Goal: Task Accomplishment & Management: Complete application form

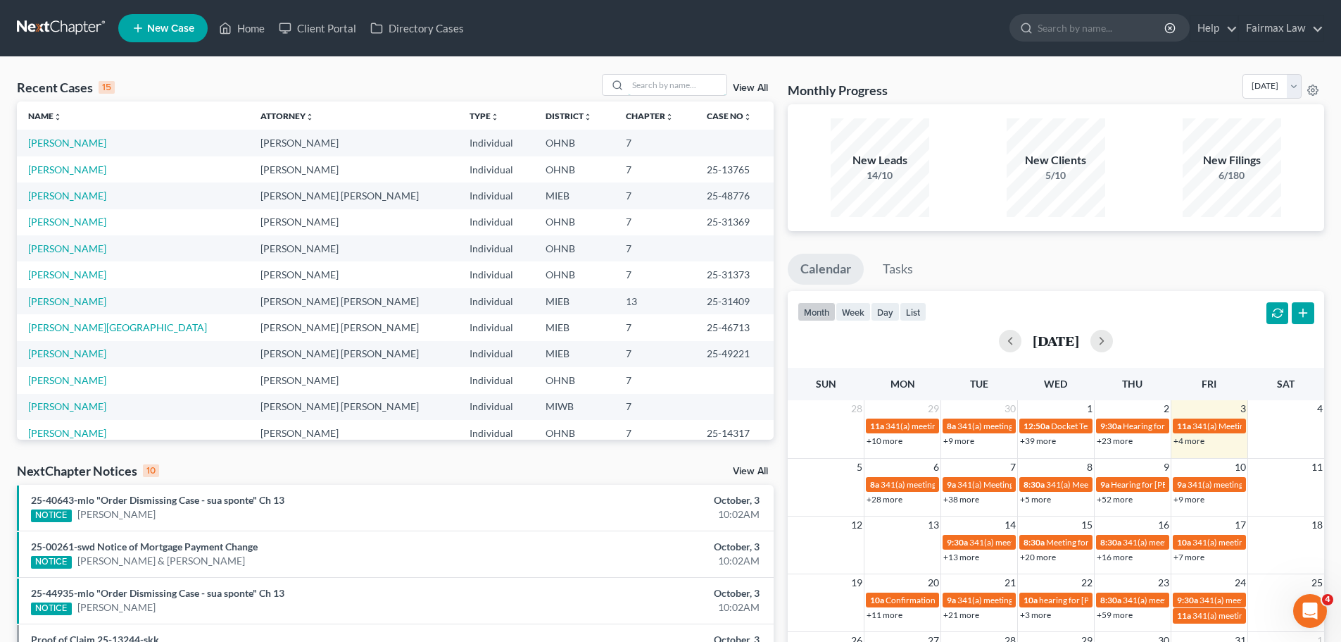
drag, startPoint x: 662, startPoint y: 89, endPoint x: 679, endPoint y: 60, distance: 34.1
click at [662, 88] on input "search" at bounding box center [677, 85] width 99 height 20
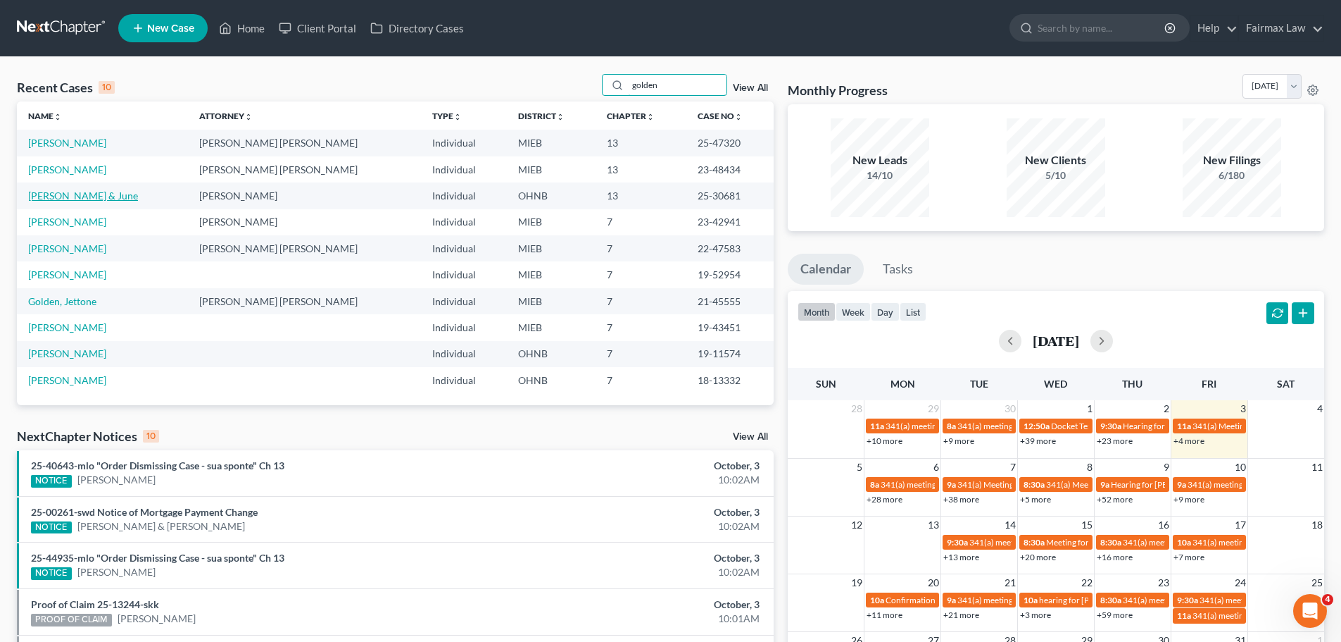
type input "golden"
click at [87, 198] on link "[PERSON_NAME] & June" at bounding box center [83, 195] width 110 height 12
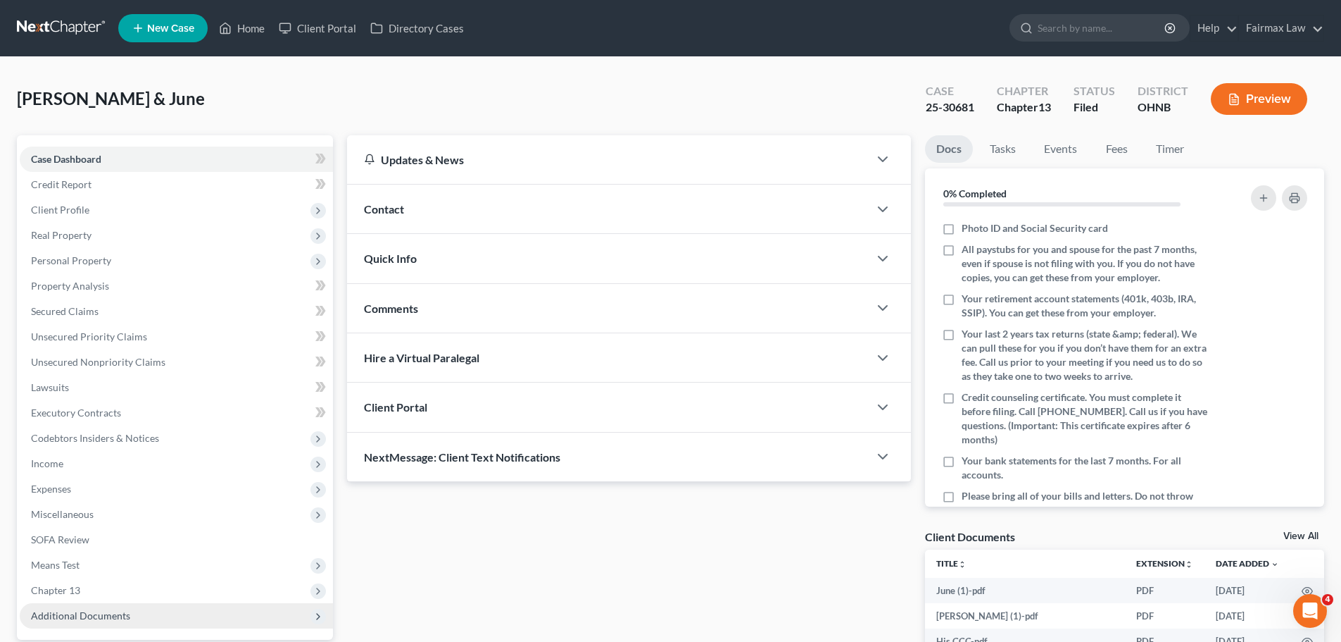
click at [142, 625] on span "Additional Documents" at bounding box center [176, 615] width 313 height 25
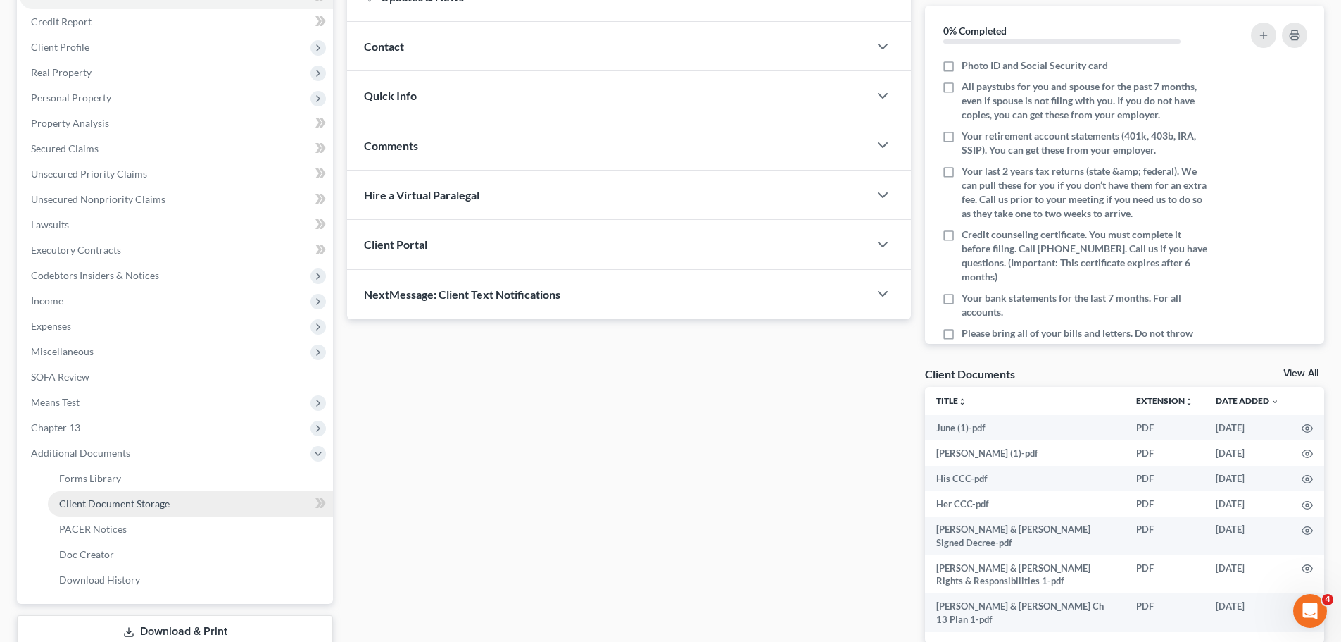
scroll to position [164, 0]
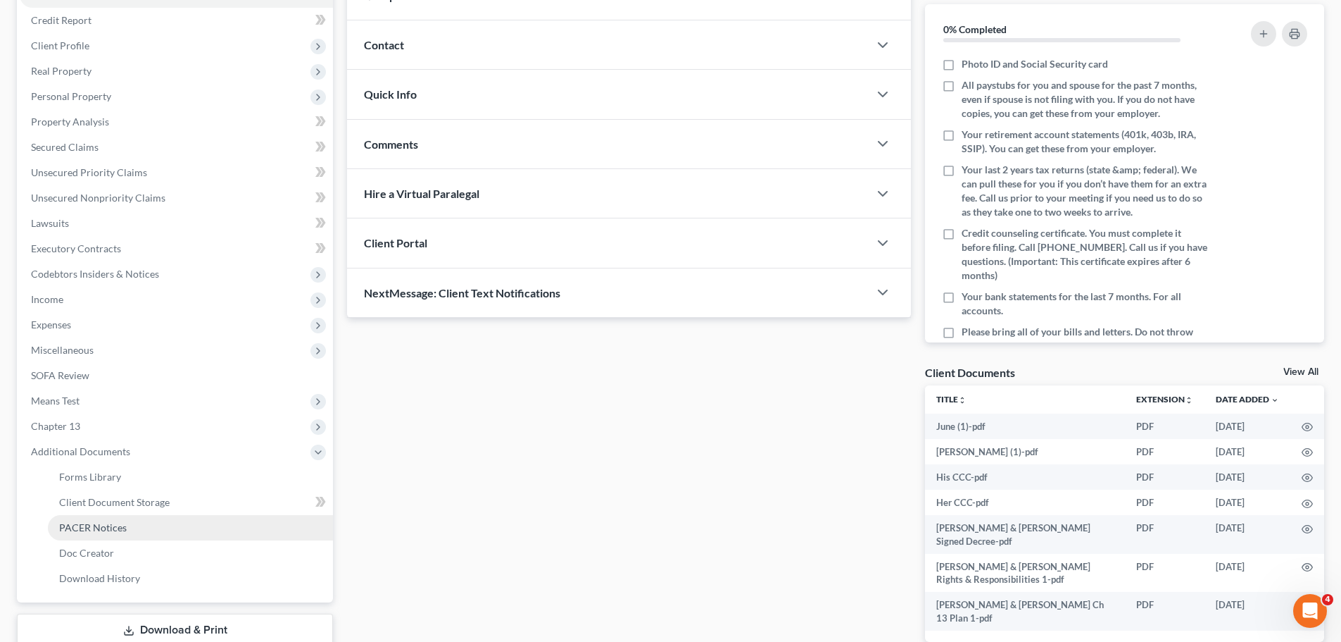
click at [114, 532] on span "PACER Notices" at bounding box center [93, 527] width 68 height 12
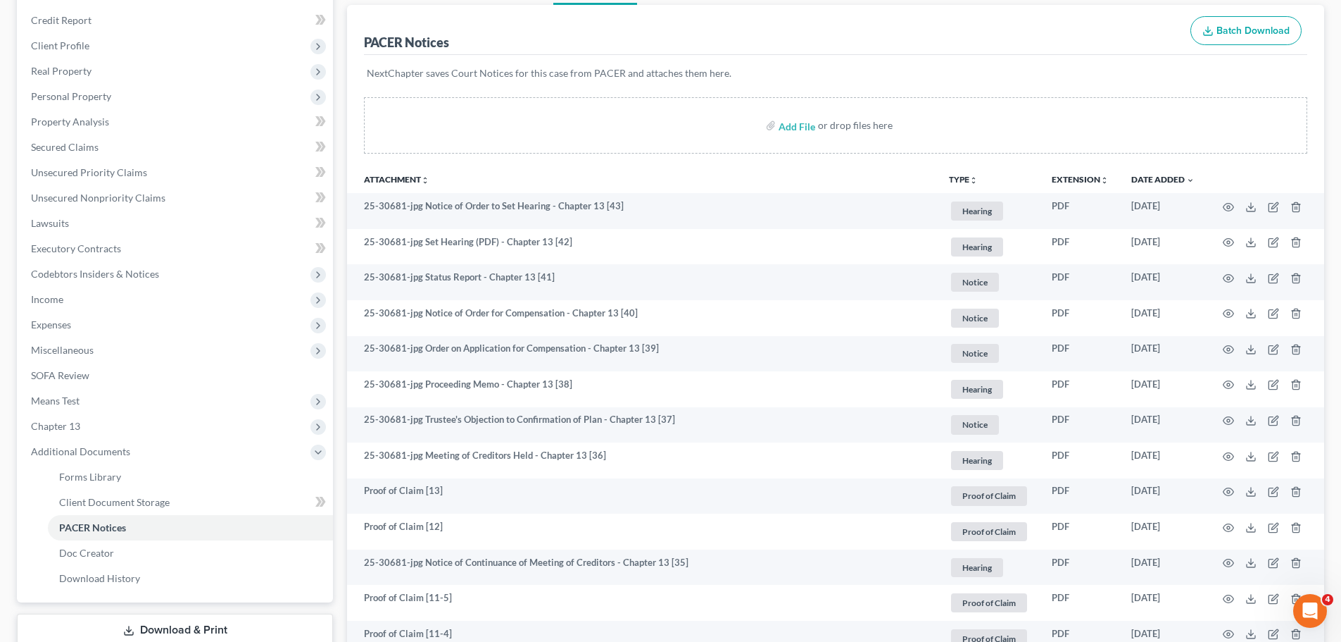
scroll to position [329, 0]
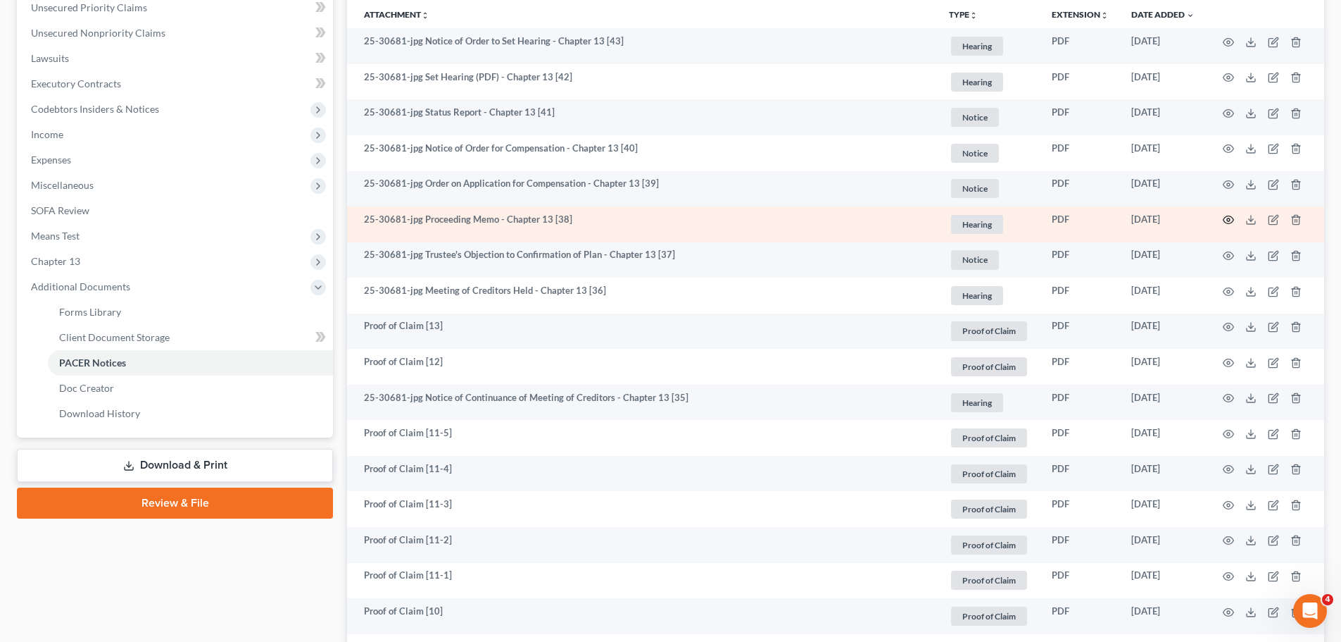
click at [1228, 221] on icon "button" at bounding box center [1228, 219] width 11 height 11
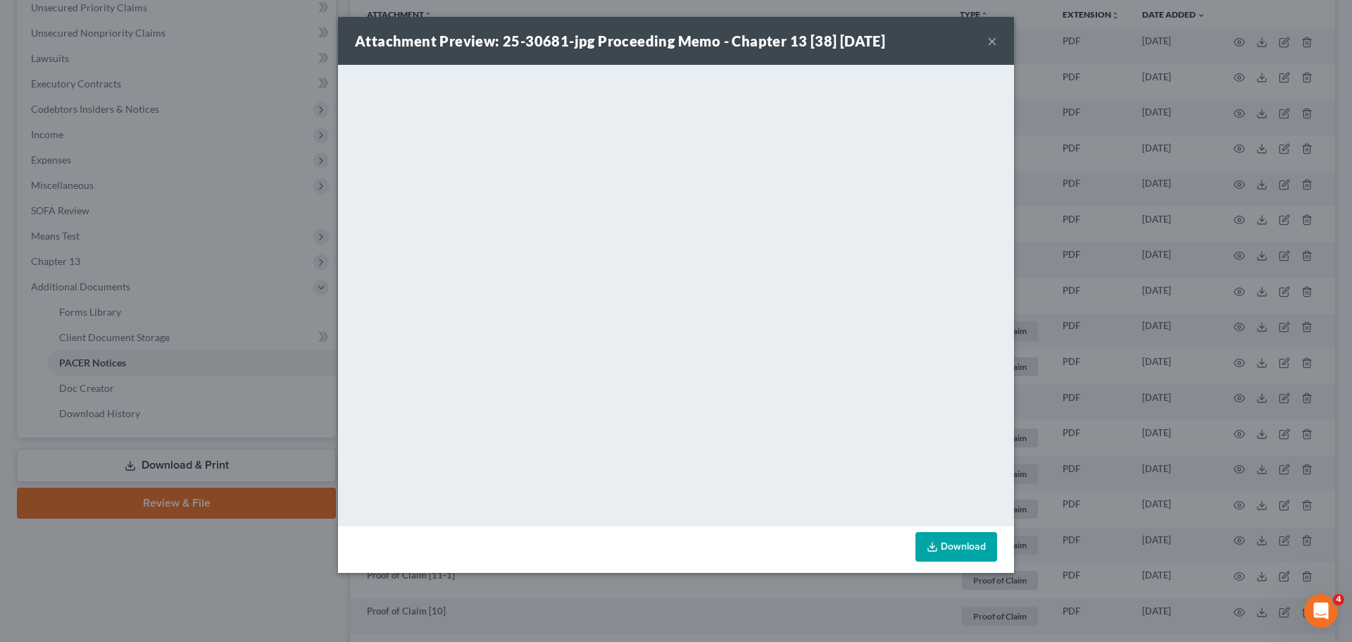
click at [137, 299] on div "Attachment Preview: 25-30681-jpg Proceeding Memo - Chapter 13 [38] 08/28/2025 ×…" at bounding box center [676, 321] width 1352 height 642
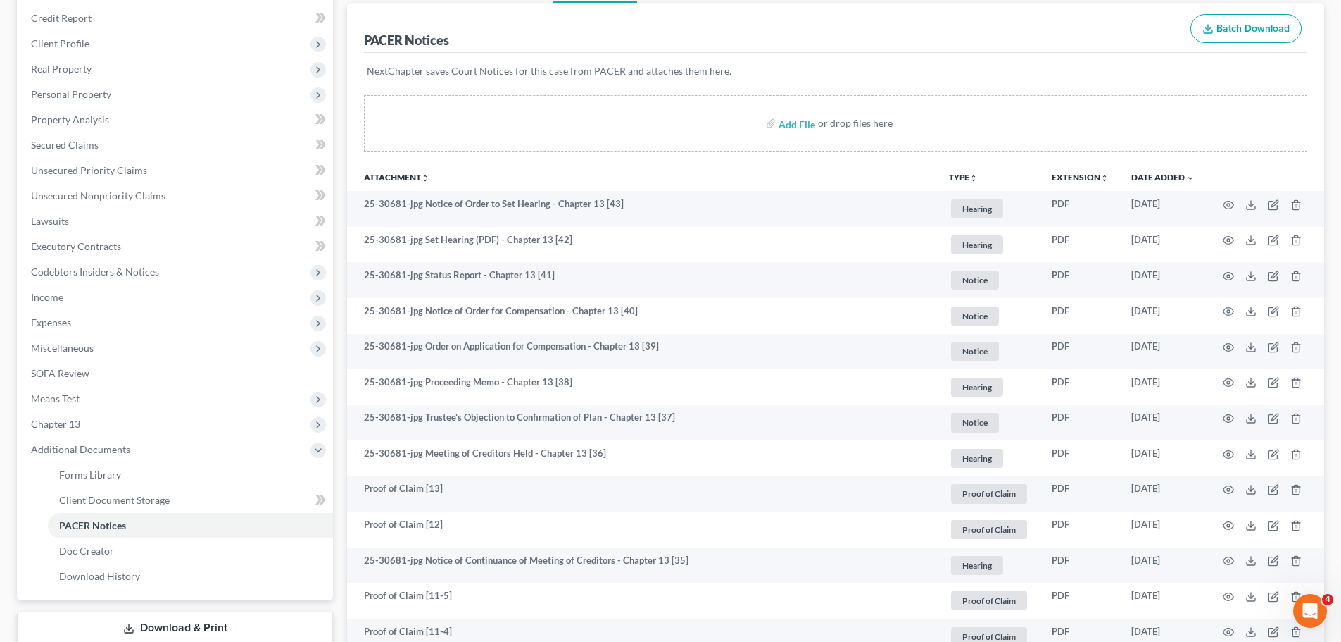
scroll to position [0, 0]
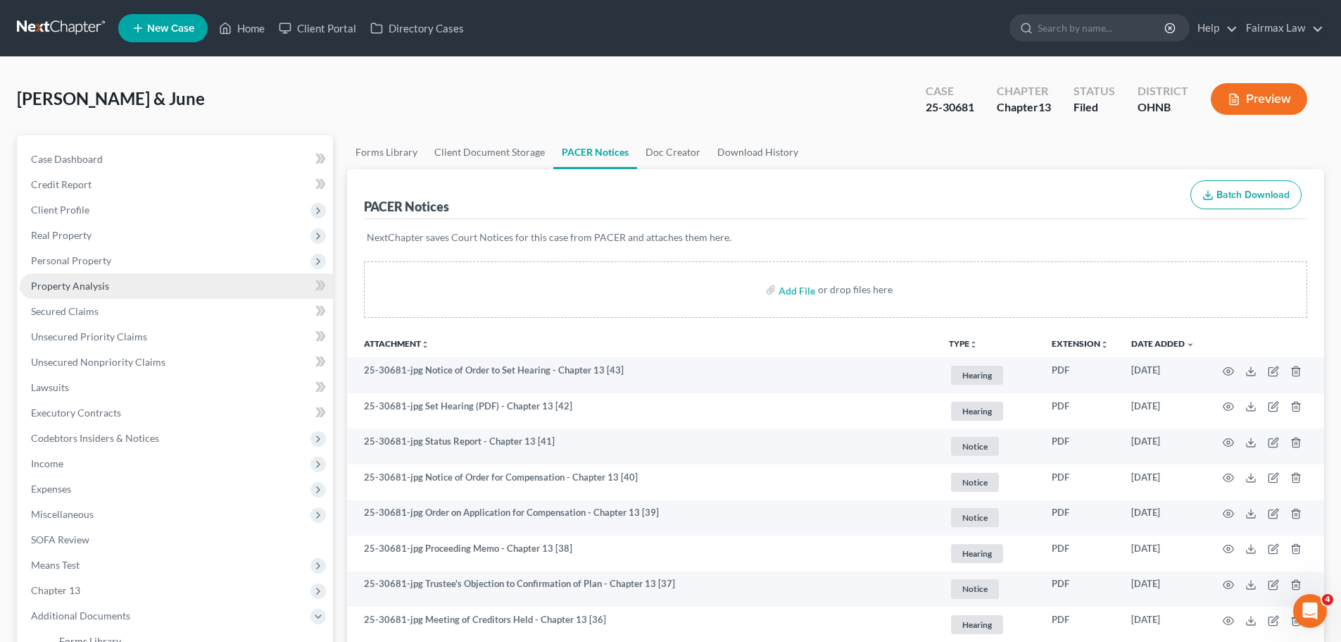
click at [119, 281] on link "Property Analysis" at bounding box center [176, 285] width 313 height 25
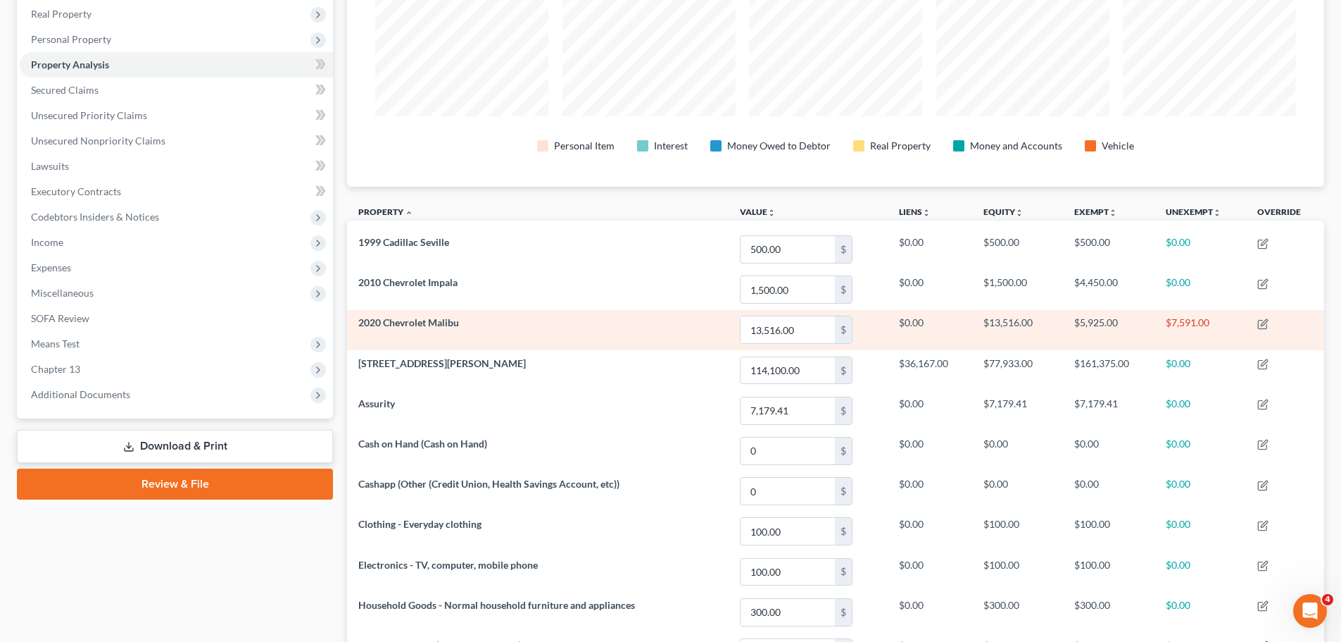
scroll to position [164, 0]
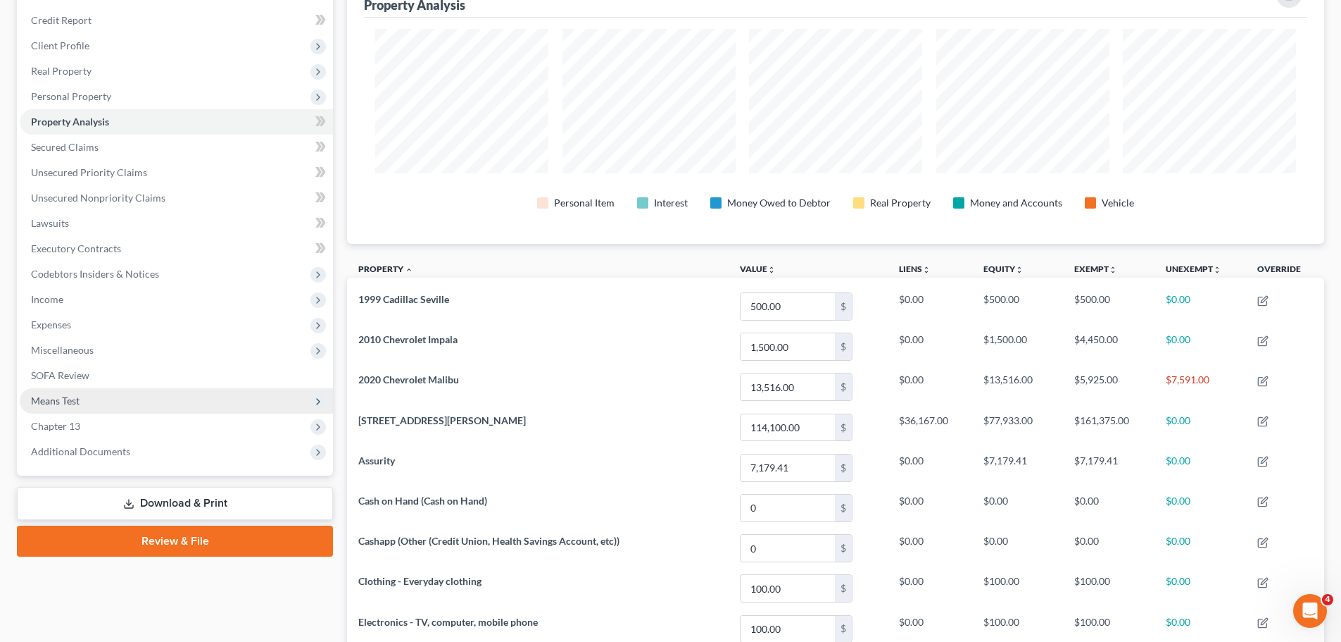
click at [71, 398] on span "Means Test" at bounding box center [55, 400] width 49 height 12
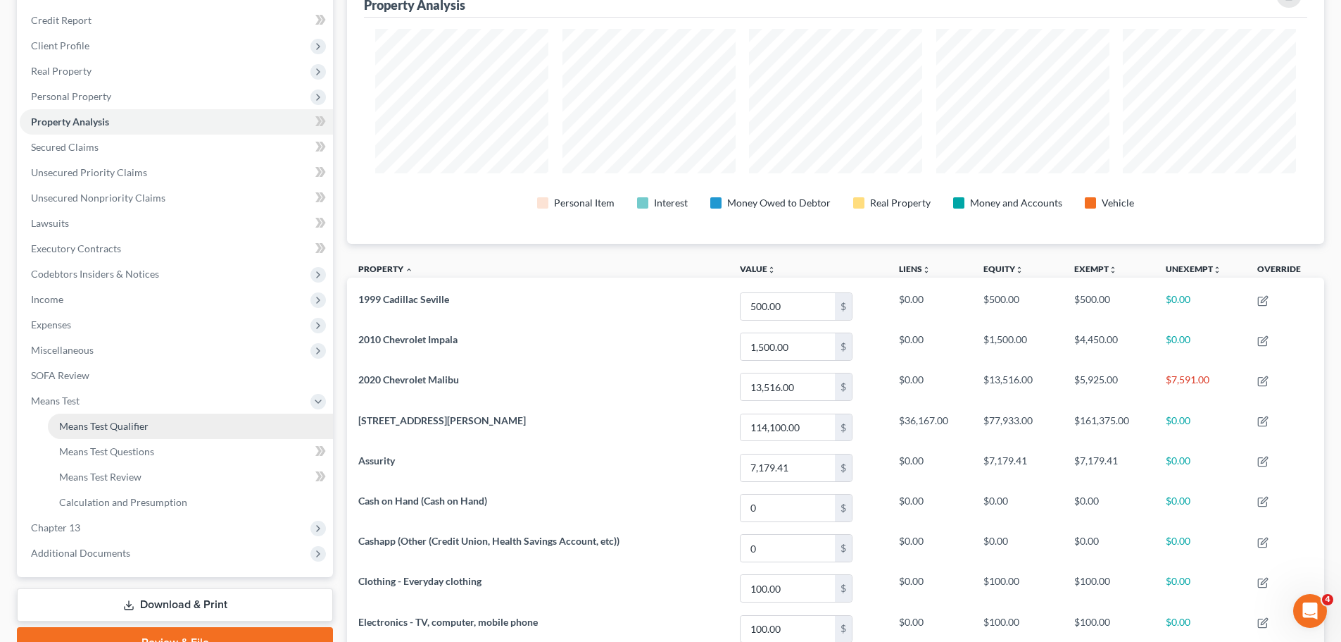
click at [87, 437] on link "Means Test Qualifier" at bounding box center [190, 425] width 285 height 25
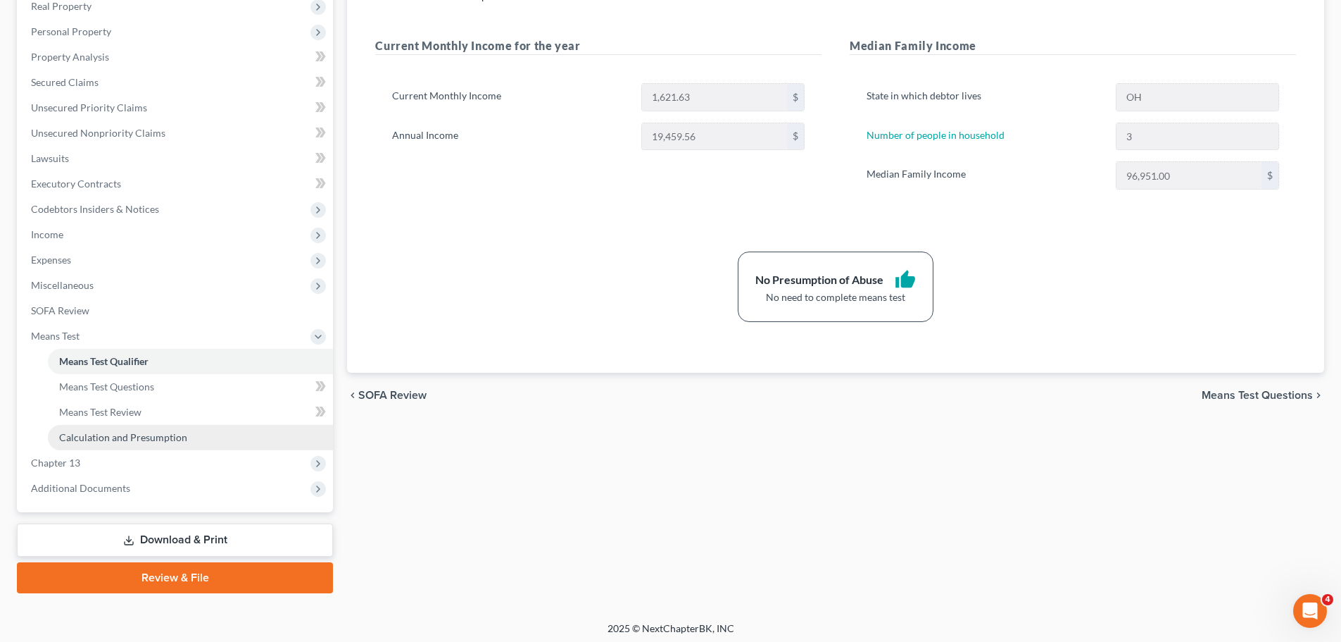
scroll to position [234, 0]
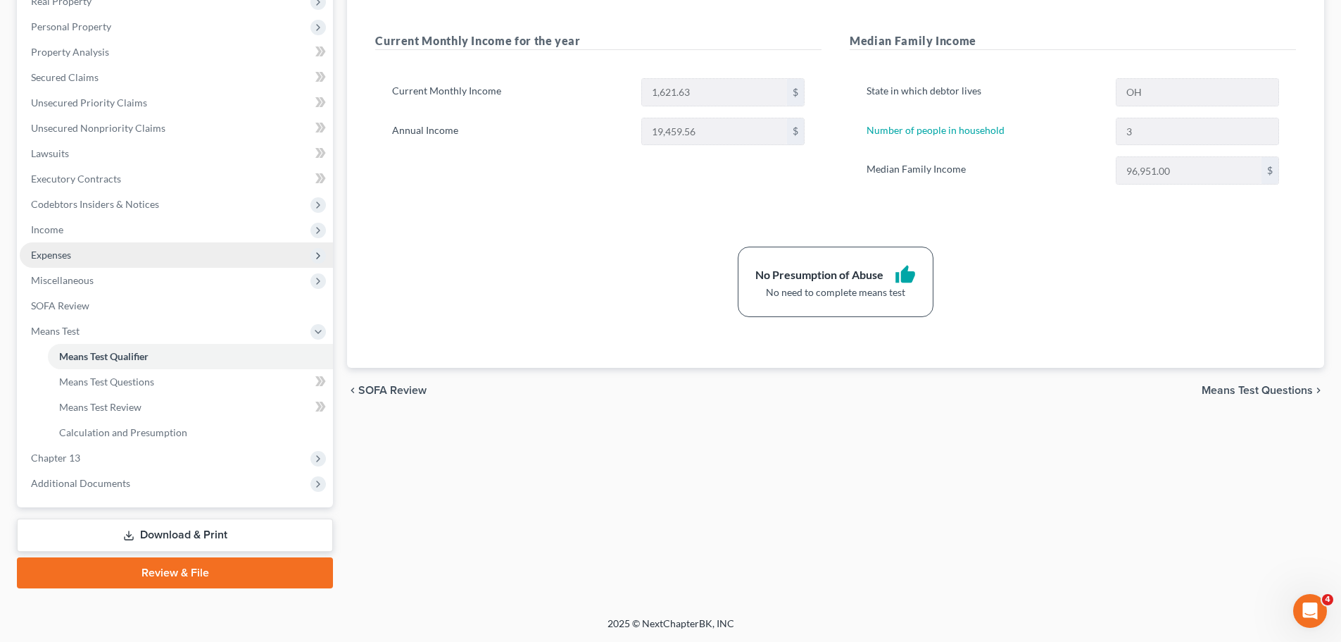
click at [96, 260] on span "Expenses" at bounding box center [176, 254] width 313 height 25
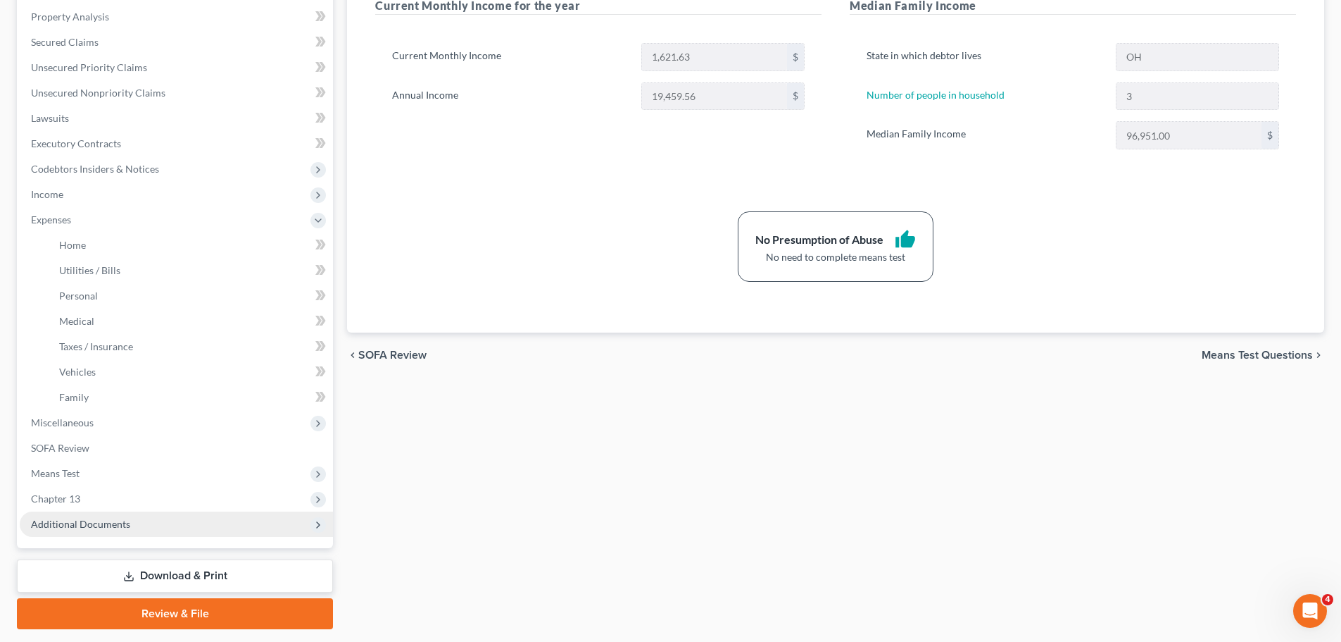
scroll to position [310, 0]
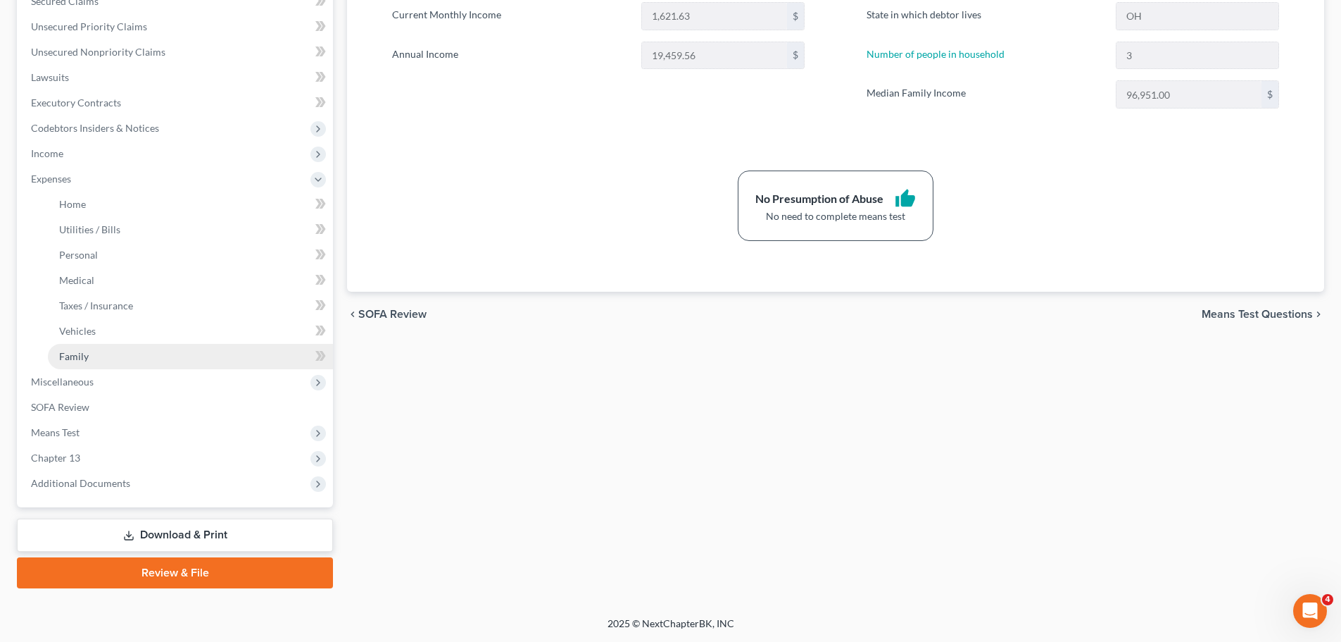
click at [87, 357] on span "Family" at bounding box center [74, 356] width 30 height 12
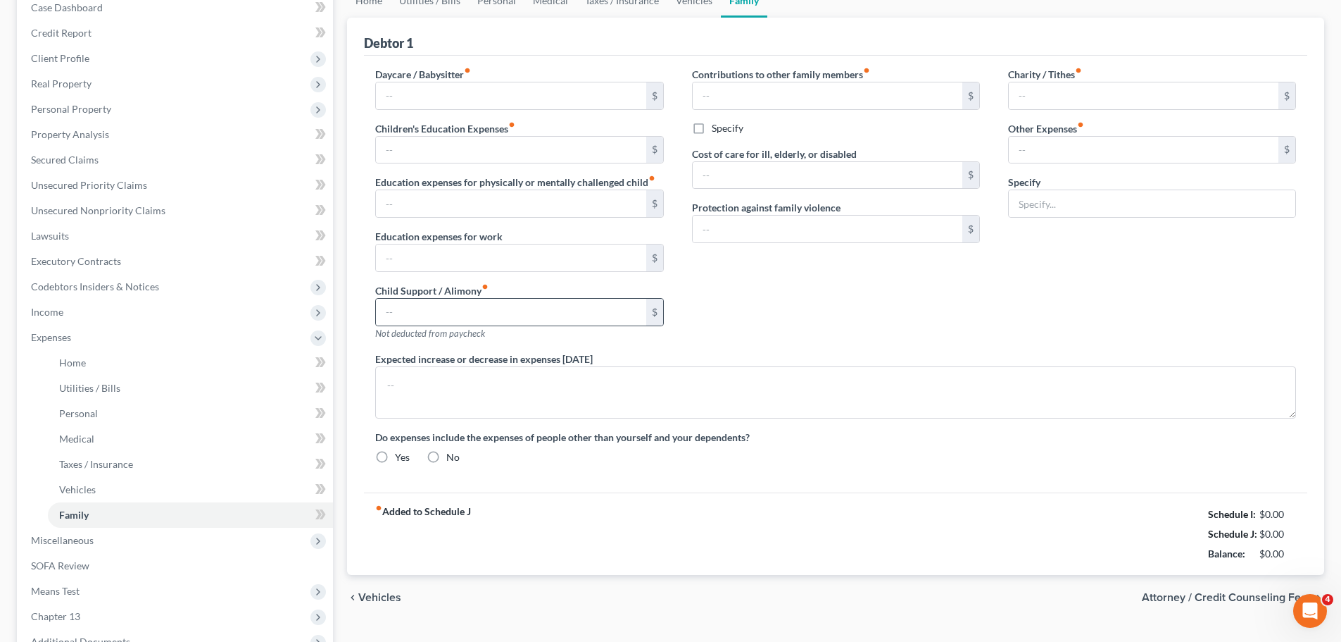
type input "0.00"
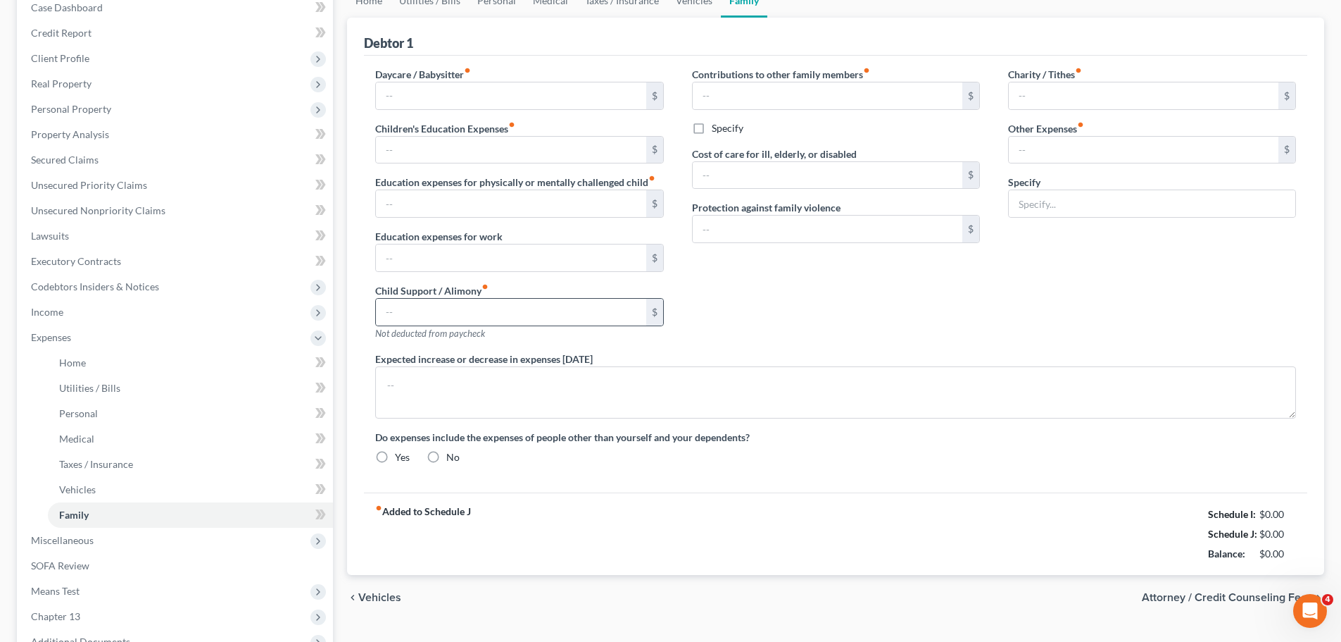
type input "0.00"
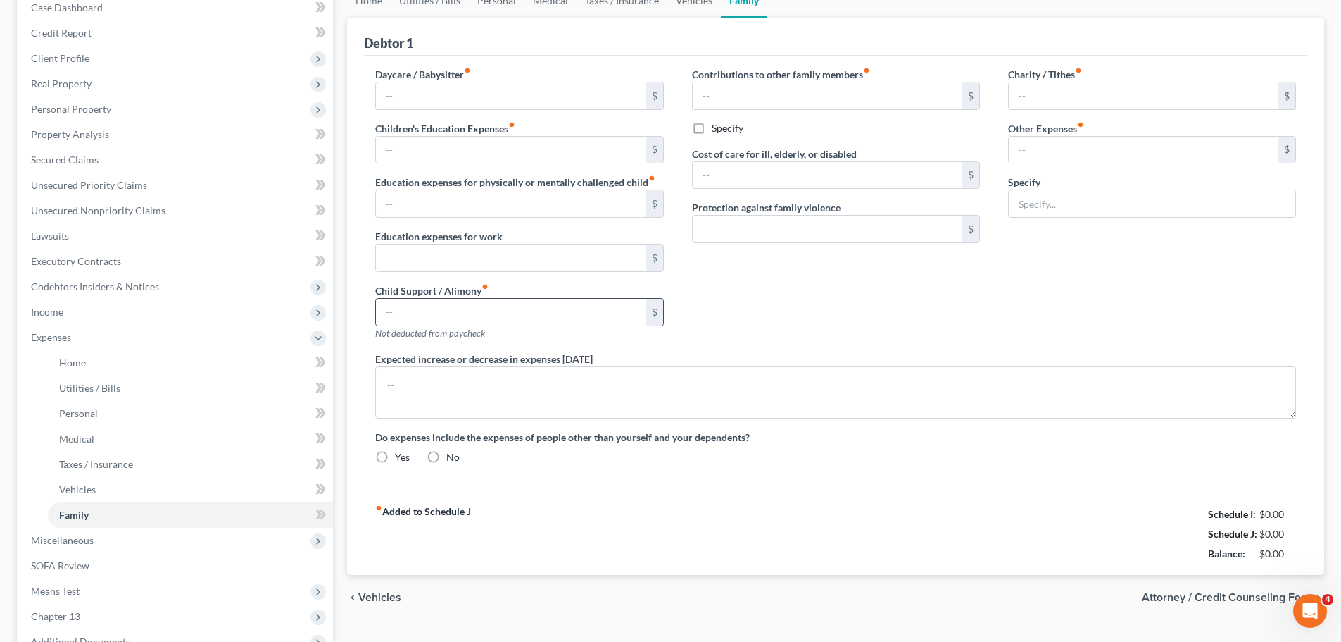
radio input "true"
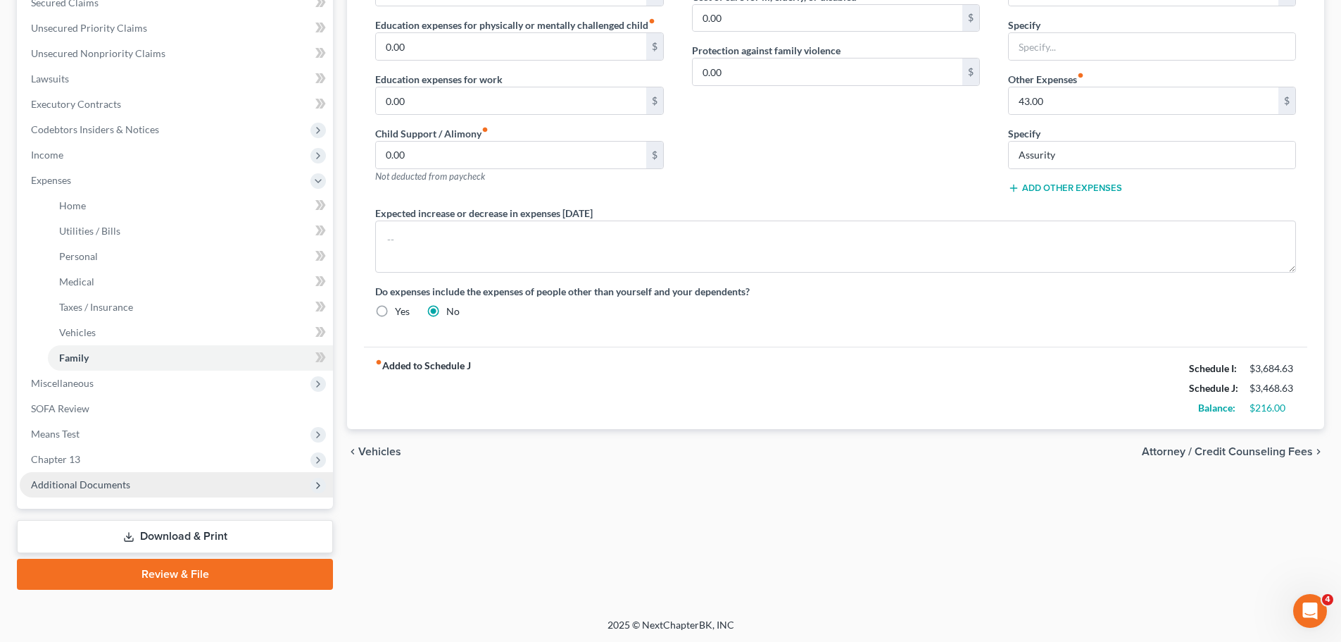
scroll to position [310, 0]
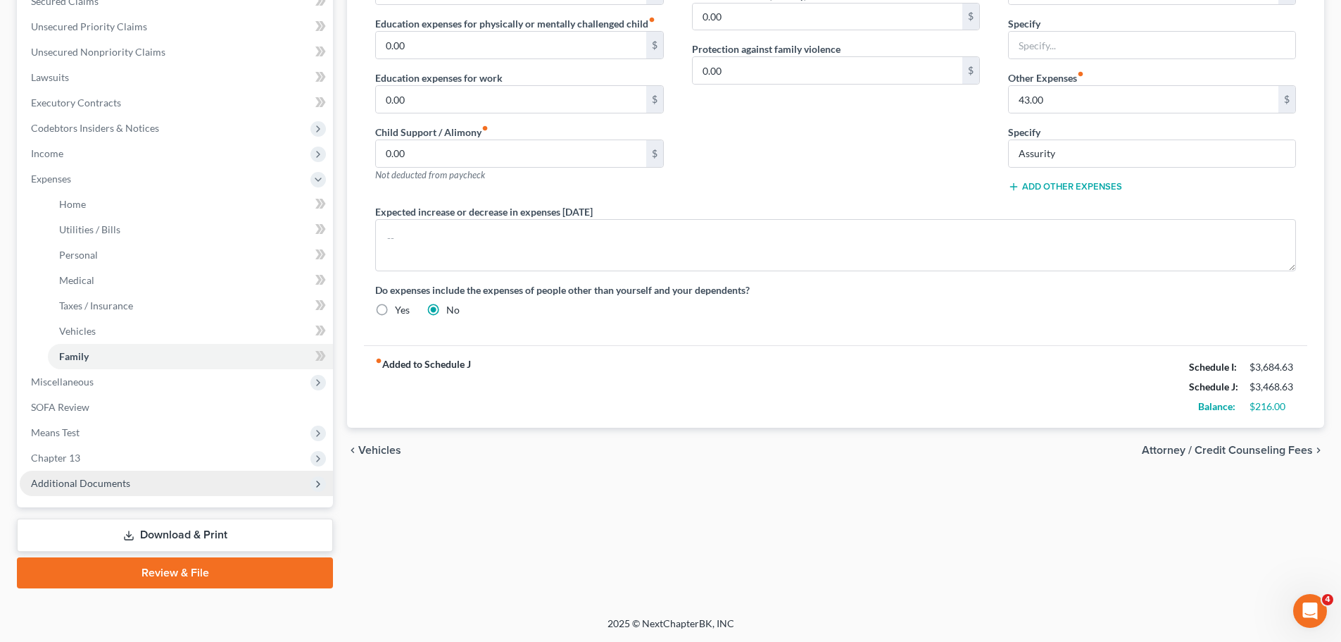
click at [92, 471] on span "Additional Documents" at bounding box center [176, 482] width 313 height 25
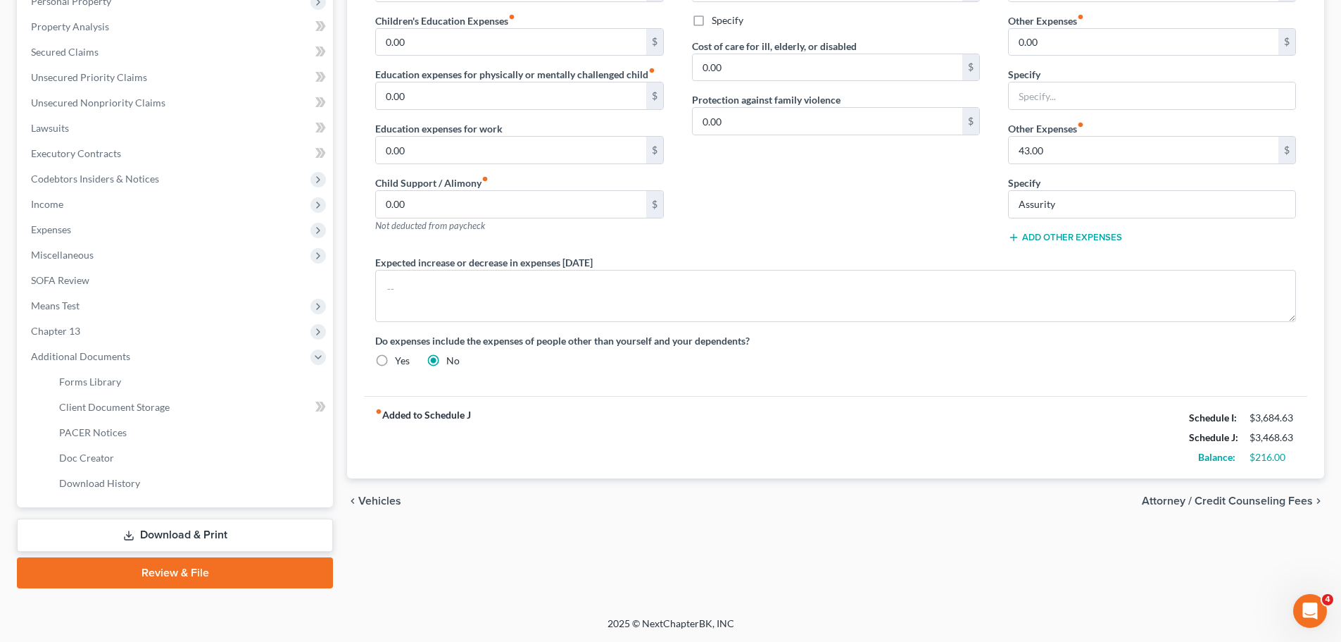
scroll to position [259, 0]
click at [108, 442] on link "PACER Notices" at bounding box center [190, 432] width 285 height 25
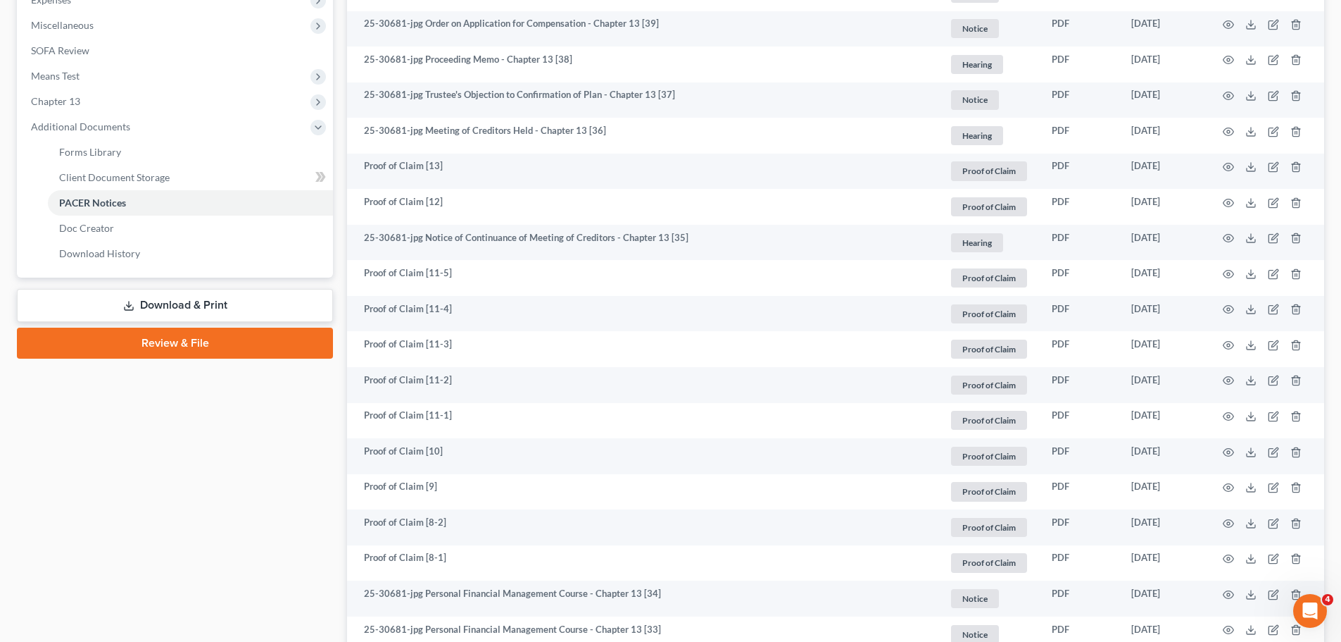
scroll to position [493, 0]
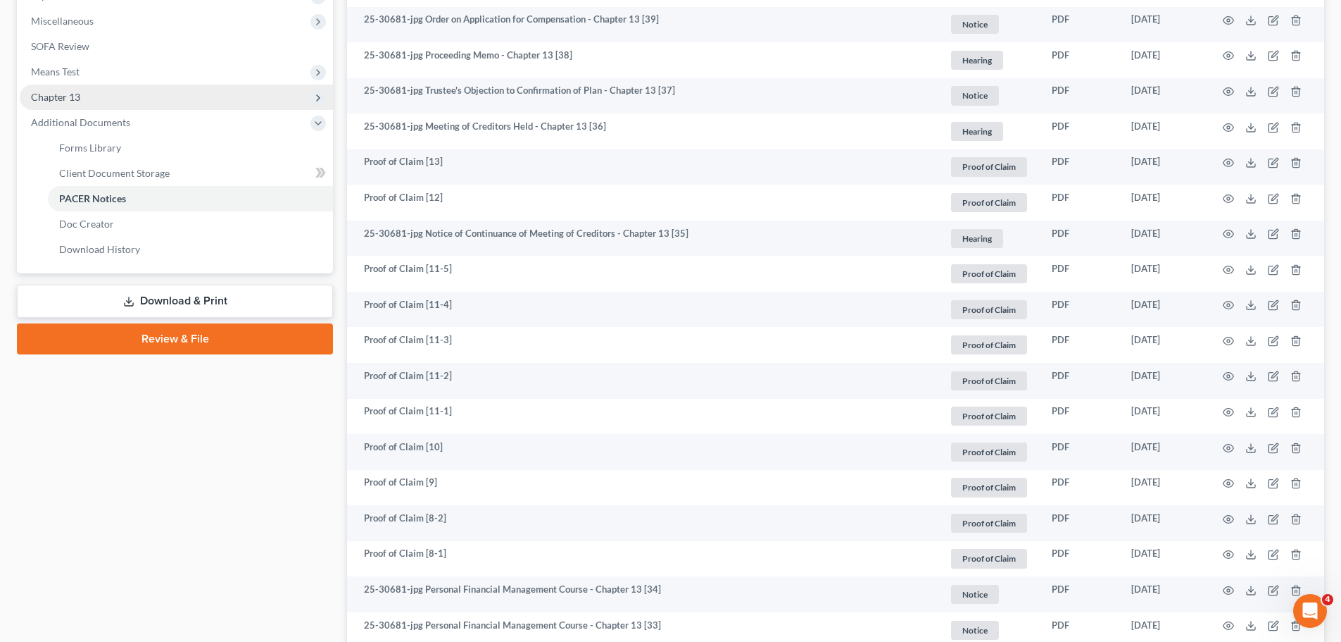
click at [199, 102] on span "Chapter 13" at bounding box center [176, 97] width 313 height 25
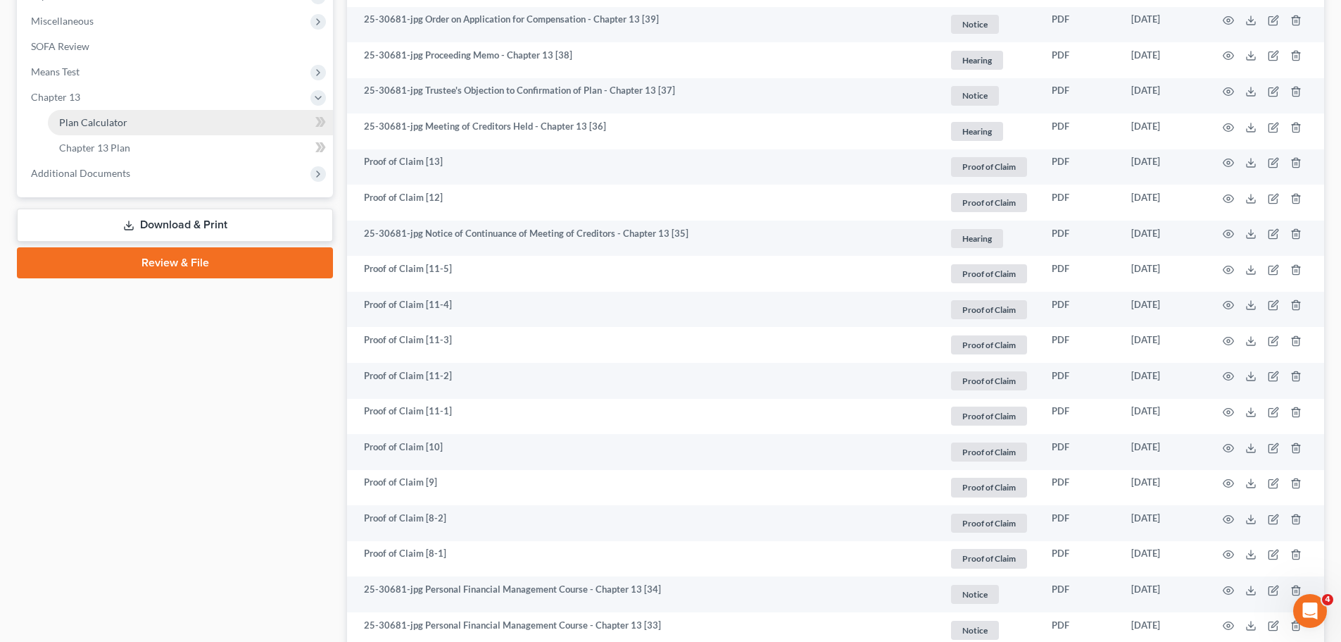
click at [180, 116] on link "Plan Calculator" at bounding box center [190, 122] width 285 height 25
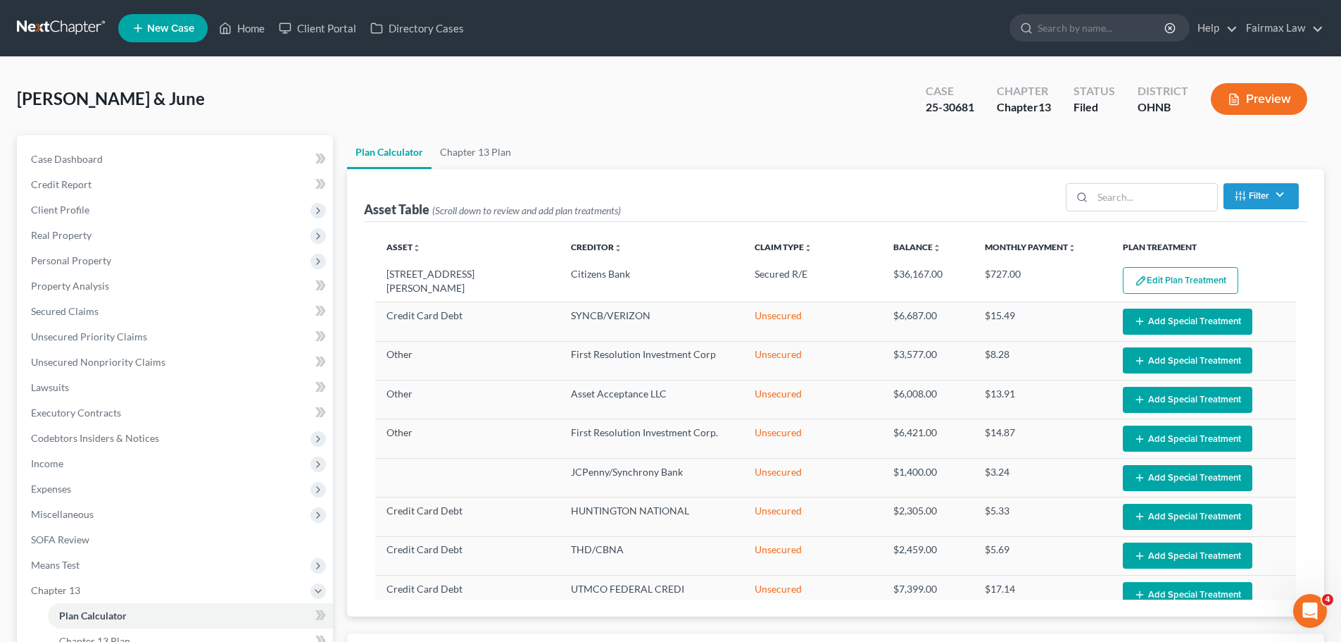
select select "59"
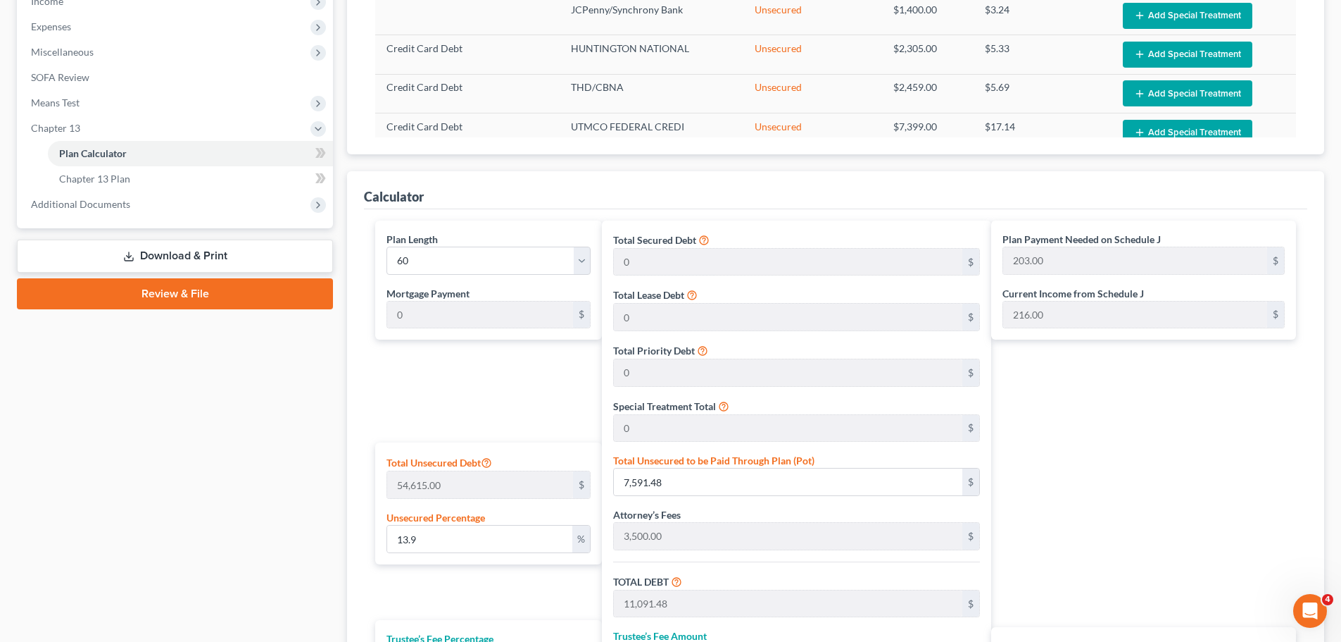
scroll to position [657, 0]
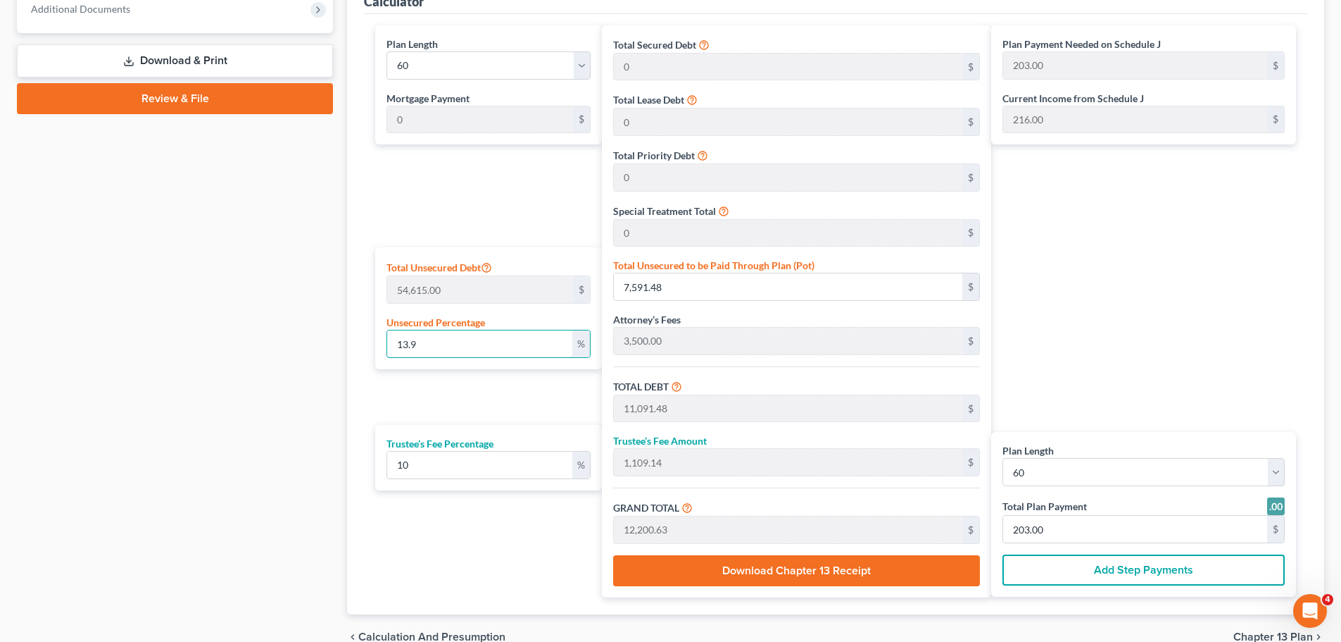
drag, startPoint x: 454, startPoint y: 346, endPoint x: 368, endPoint y: 364, distance: 87.8
click at [368, 364] on div "Plan Length 1 2 3 4 5 6 7 8 9 10 11 12 13 14 15 16 17 18 19 20 21 22 23 24 25 2…" at bounding box center [485, 311] width 234 height 572
type input "3,500.00"
type input "350.00"
type input "3,850.00"
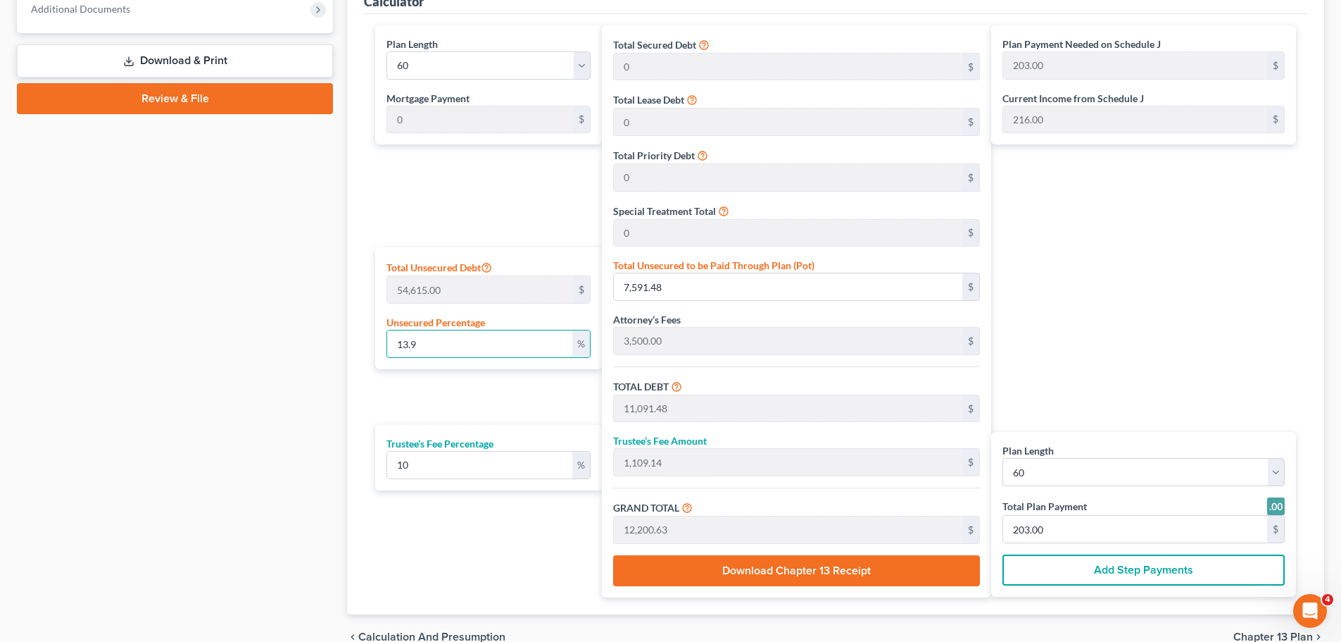
type input "64.00"
type input "1"
type input "546.15"
type input "4,046.15"
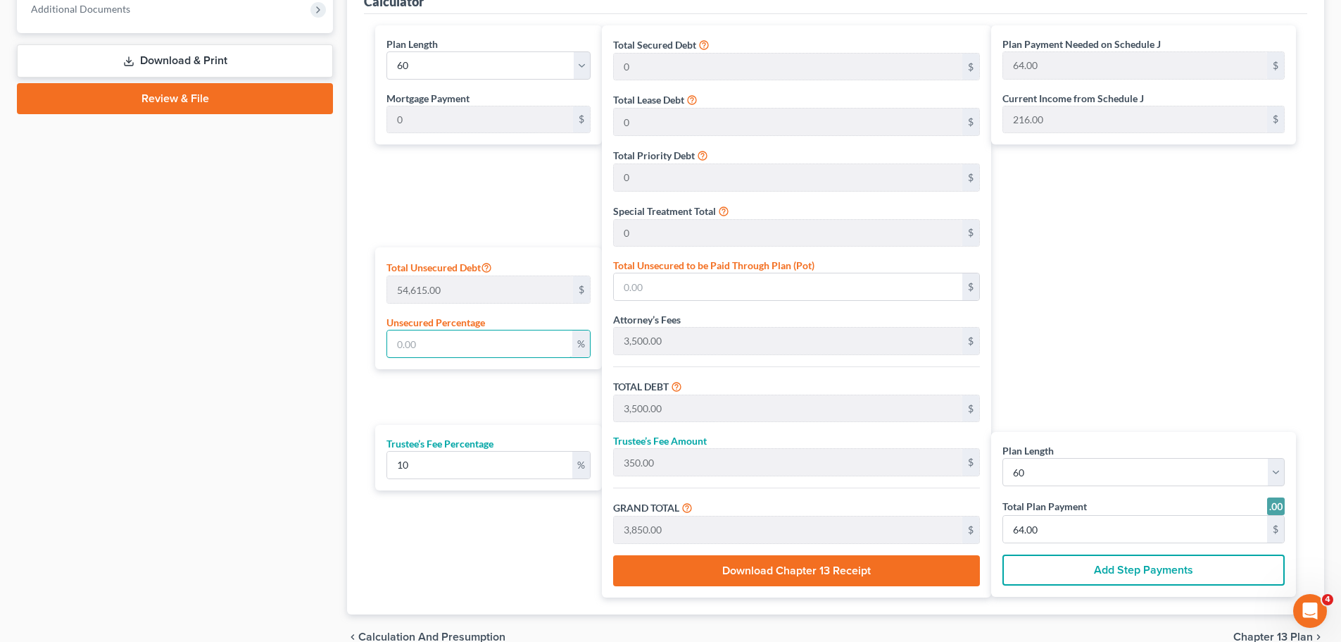
type input "404.61"
type input "4,450.76"
type input "74.00"
type input "10"
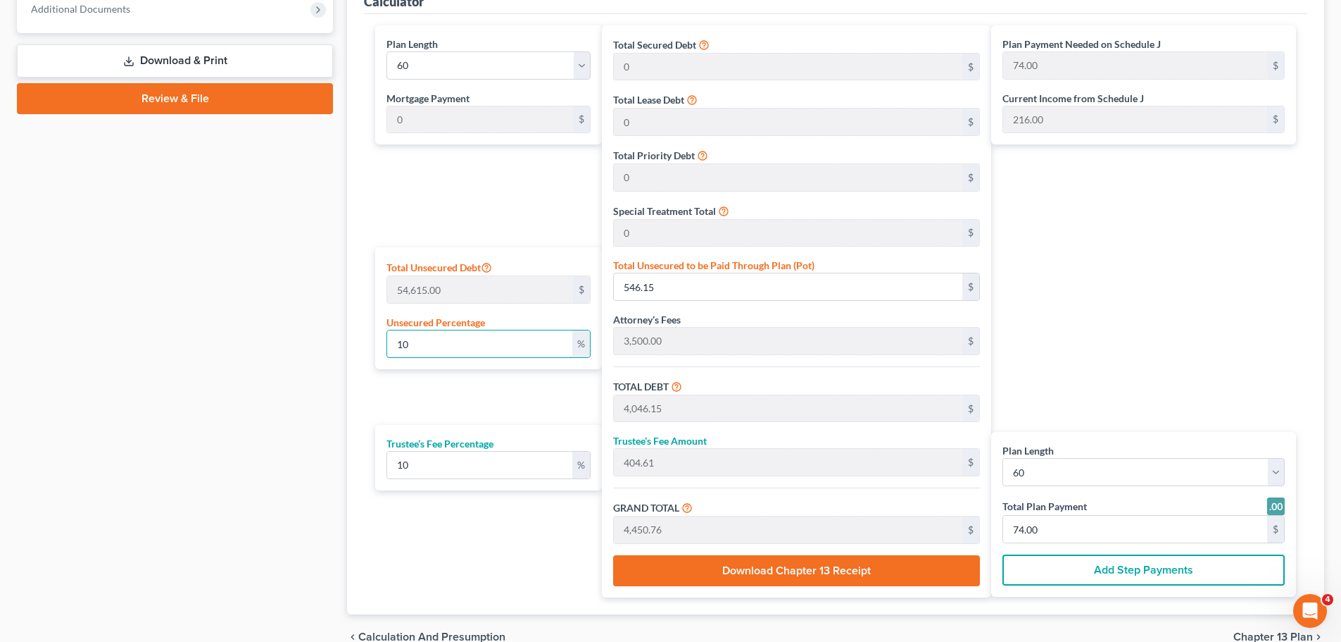
type input "5,461.50"
type input "8,961.50"
type input "896.15"
type input "9,857.65"
type input "164.00"
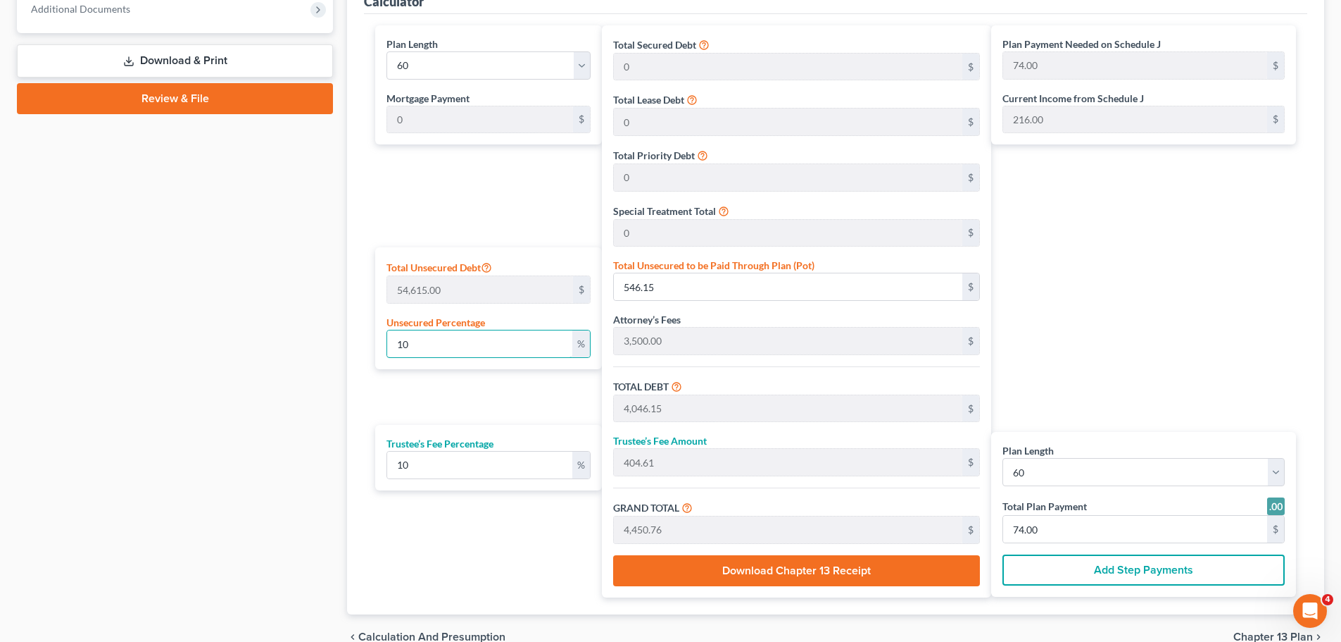
type input "164.00"
type input "100"
type input "54,615.00"
type input "58,115.00"
type input "5,811.50"
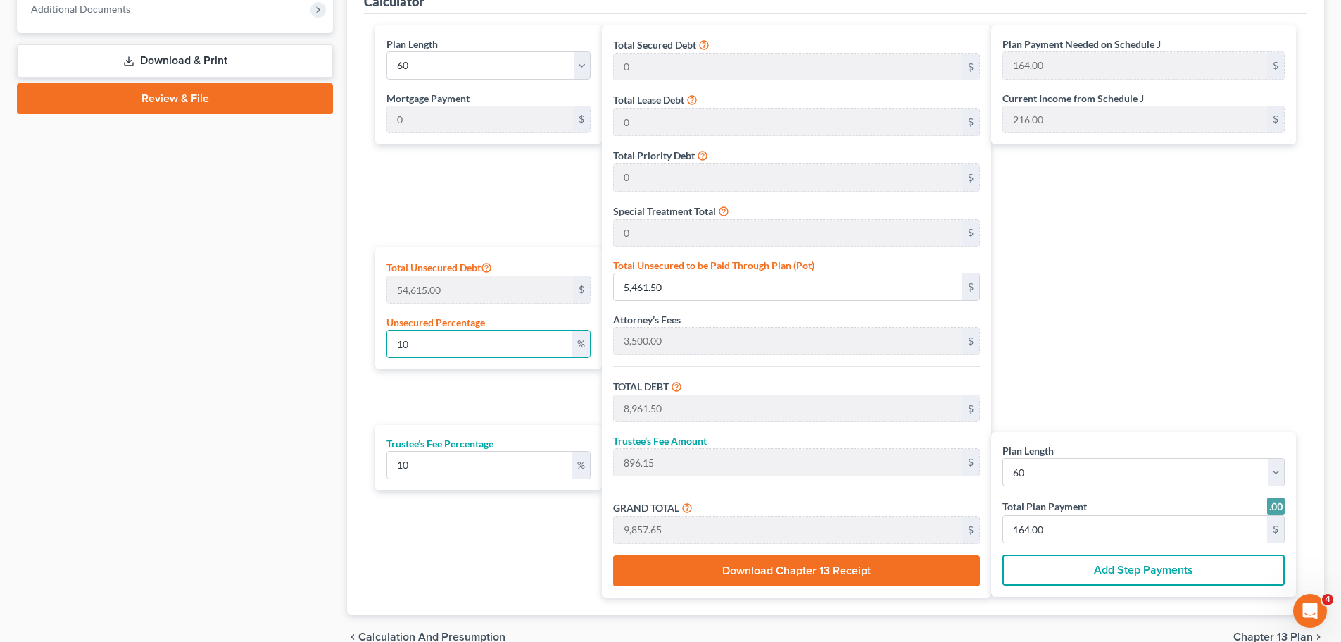
type input "63,926.50"
type input "1,065.00"
drag, startPoint x: 460, startPoint y: 351, endPoint x: 311, endPoint y: 363, distance: 149.8
click at [311, 363] on div "Petition Navigation Case Dashboard Payments Invoices Payments Payments Credit R…" at bounding box center [671, 68] width 1322 height 1181
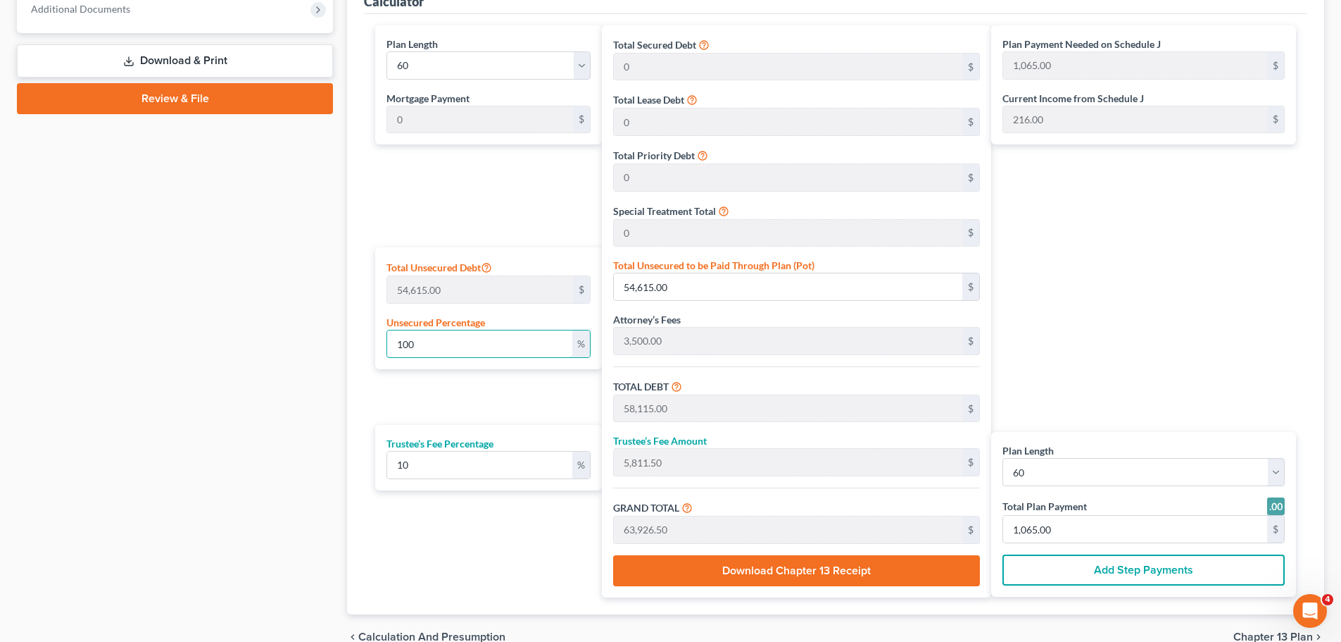
paste input "3.9"
type input "13.9"
type input "7,591.48"
type input "11,091.48"
type input "1,109.14"
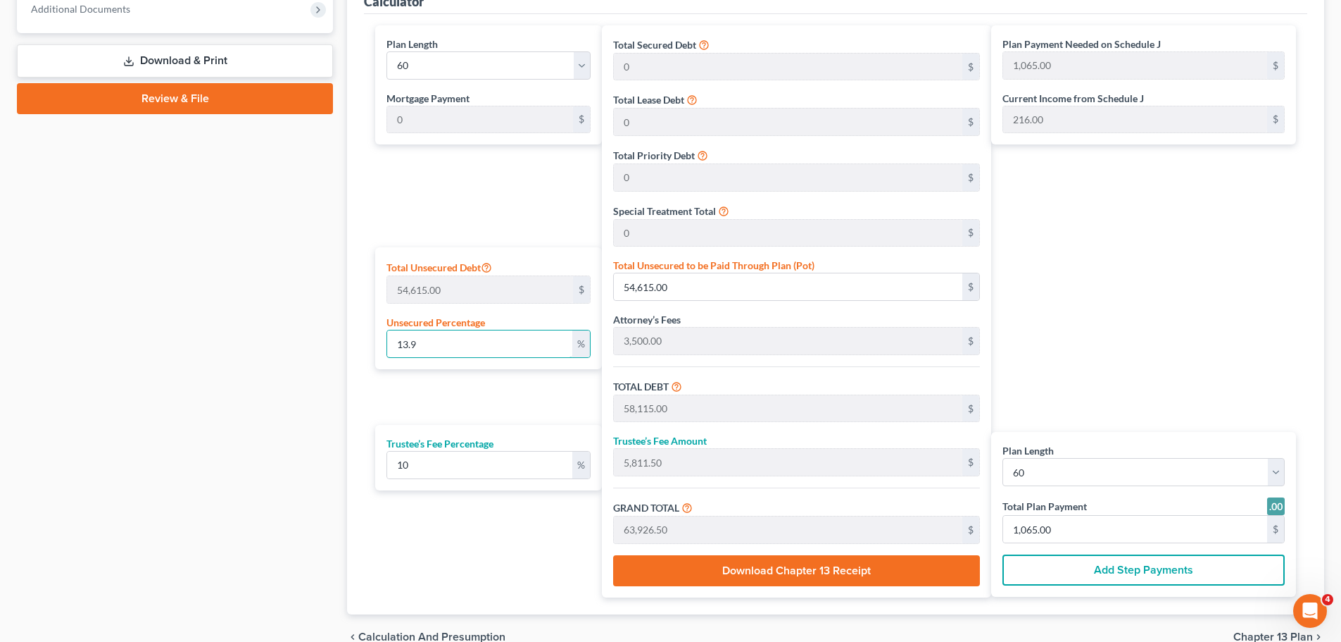
type input "12,200.63"
type input "203.00"
click at [304, 352] on div "Case Dashboard Payments Invoices Payments Payments Credit Report Client Profile" at bounding box center [175, 68] width 330 height 1181
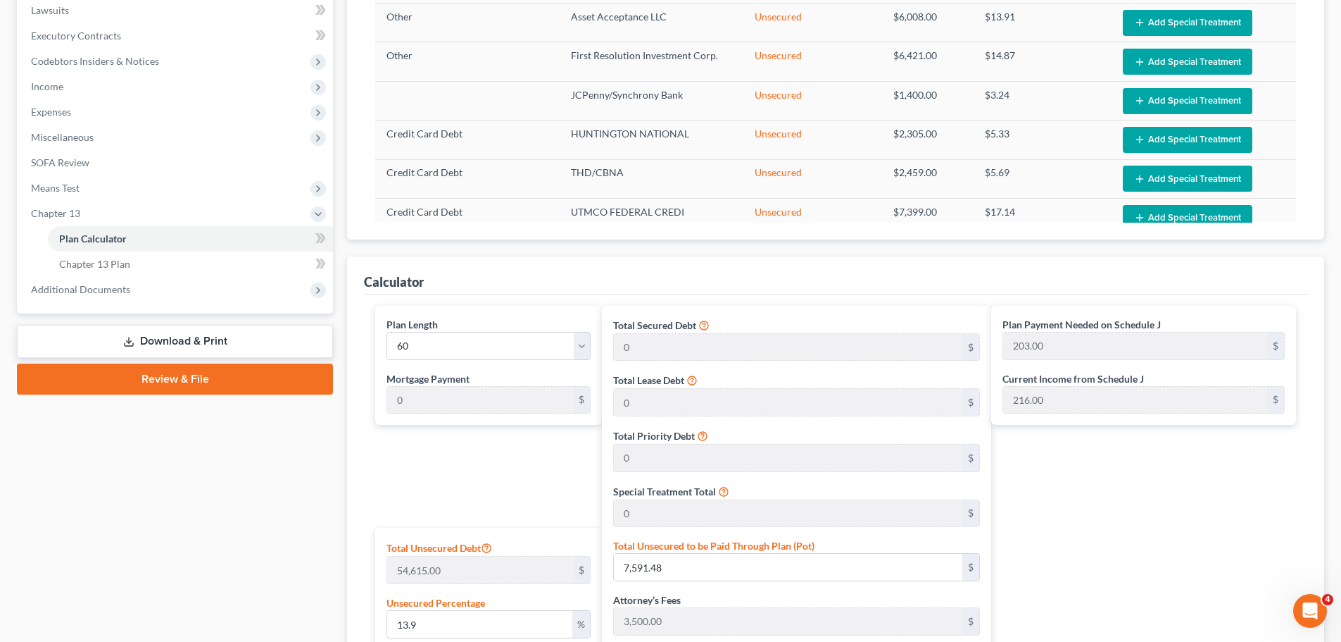
scroll to position [329, 0]
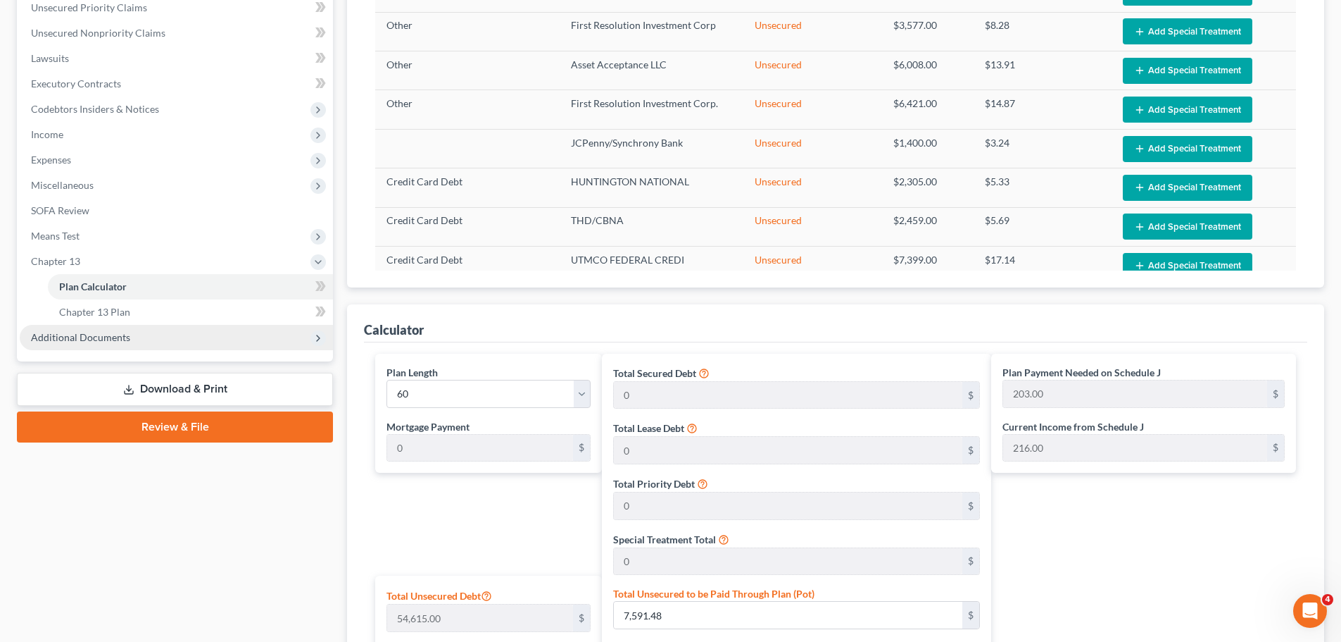
click at [256, 334] on span "Additional Documents" at bounding box center [176, 337] width 313 height 25
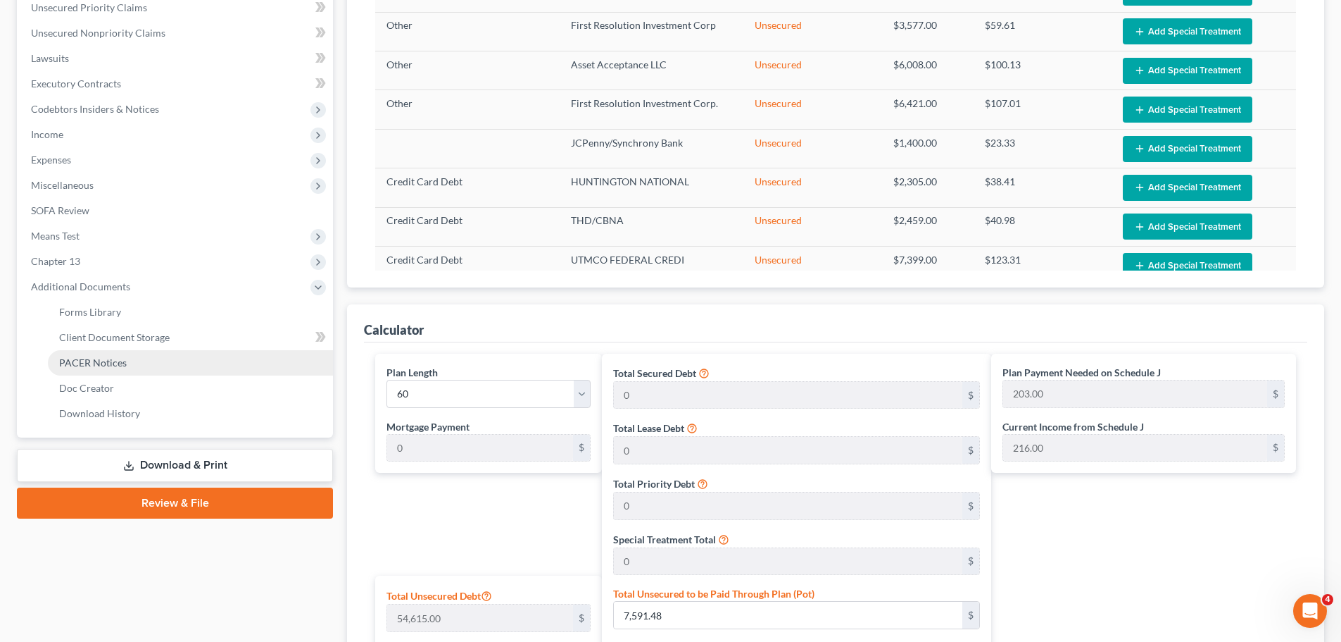
click at [119, 365] on span "PACER Notices" at bounding box center [93, 362] width 68 height 12
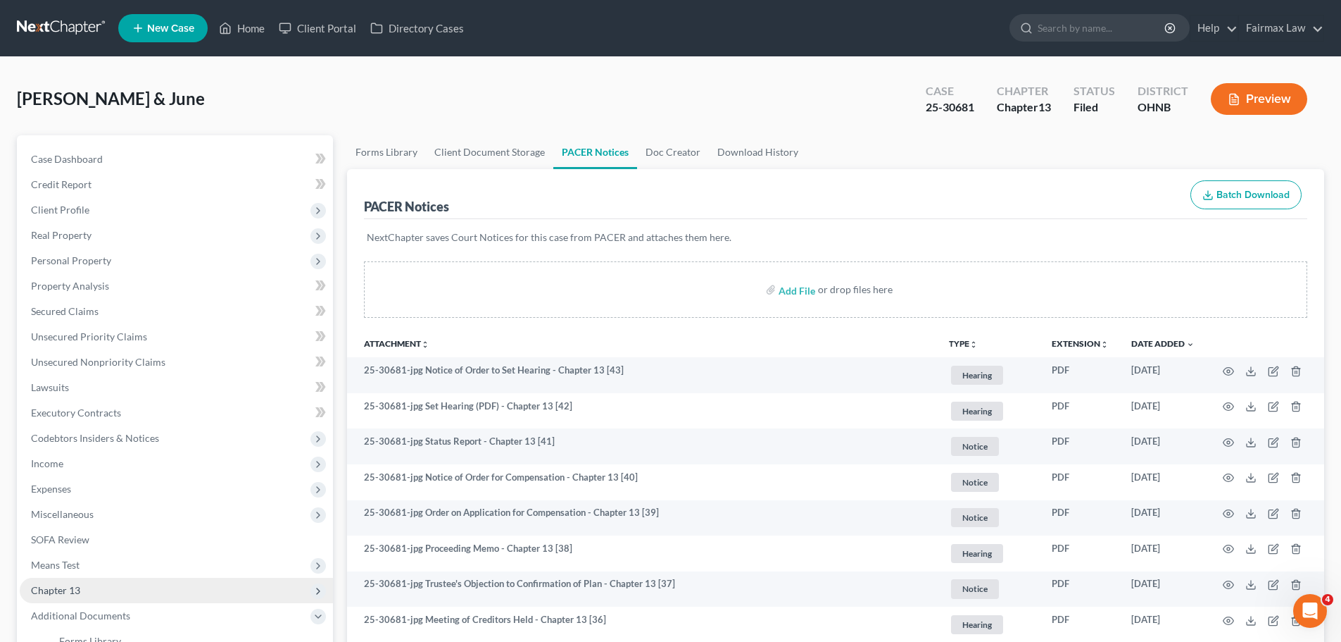
click at [100, 595] on span "Chapter 13" at bounding box center [176, 589] width 313 height 25
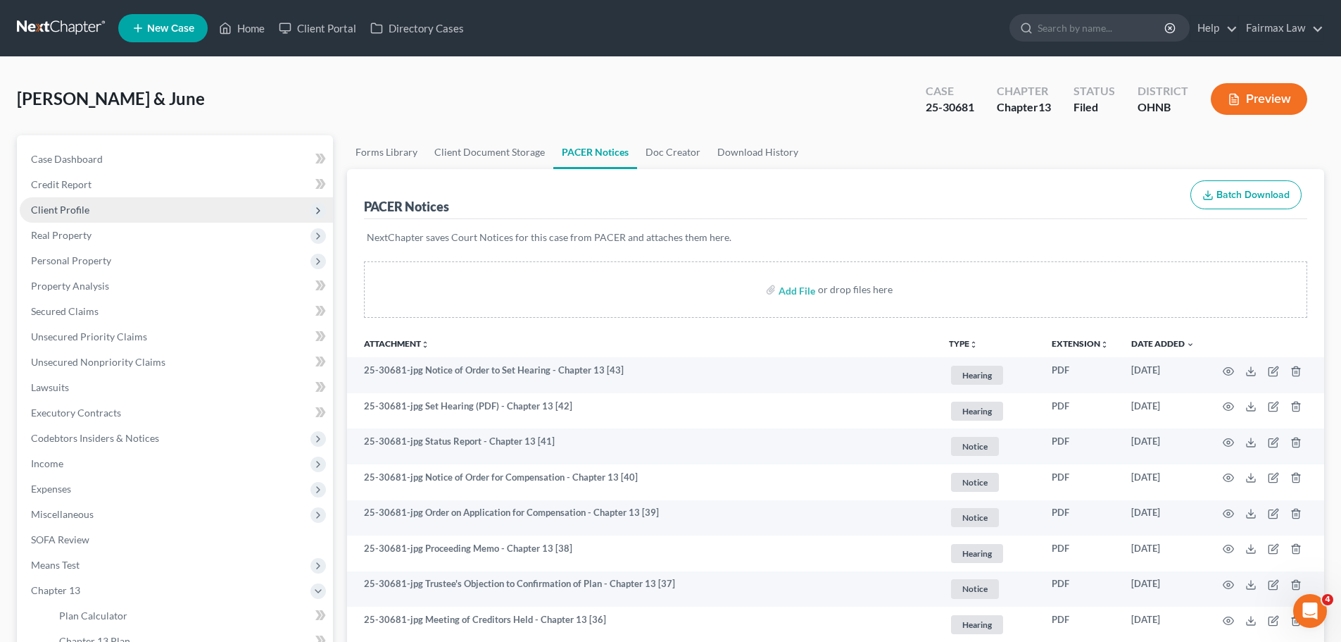
click at [104, 209] on span "Client Profile" at bounding box center [176, 209] width 313 height 25
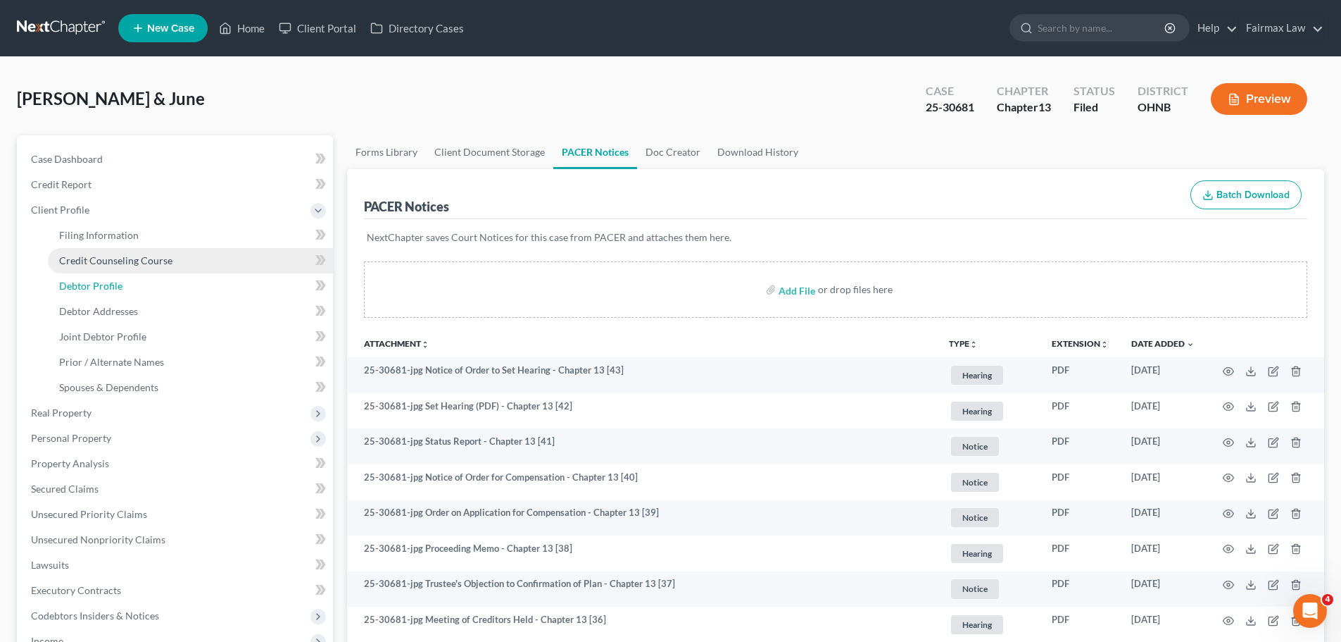
drag, startPoint x: 106, startPoint y: 273, endPoint x: 215, endPoint y: 265, distance: 109.4
click at [104, 273] on link "Debtor Profile" at bounding box center [190, 285] width 285 height 25
select select "1"
select select "2"
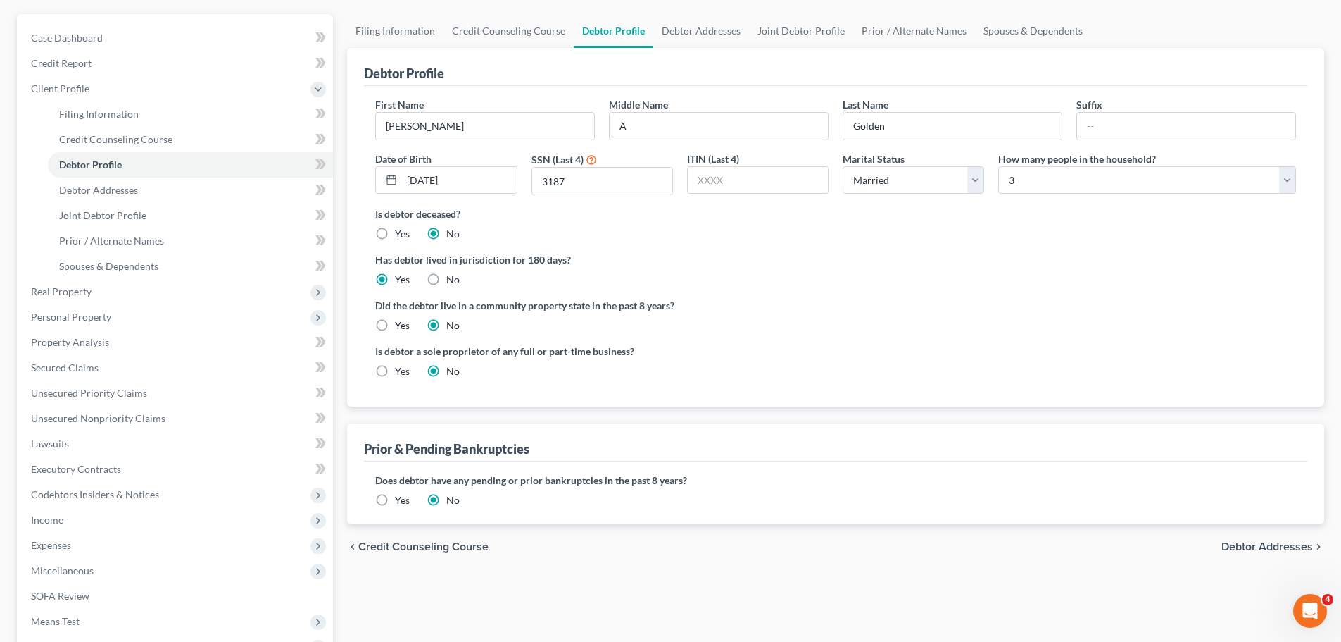
scroll to position [164, 0]
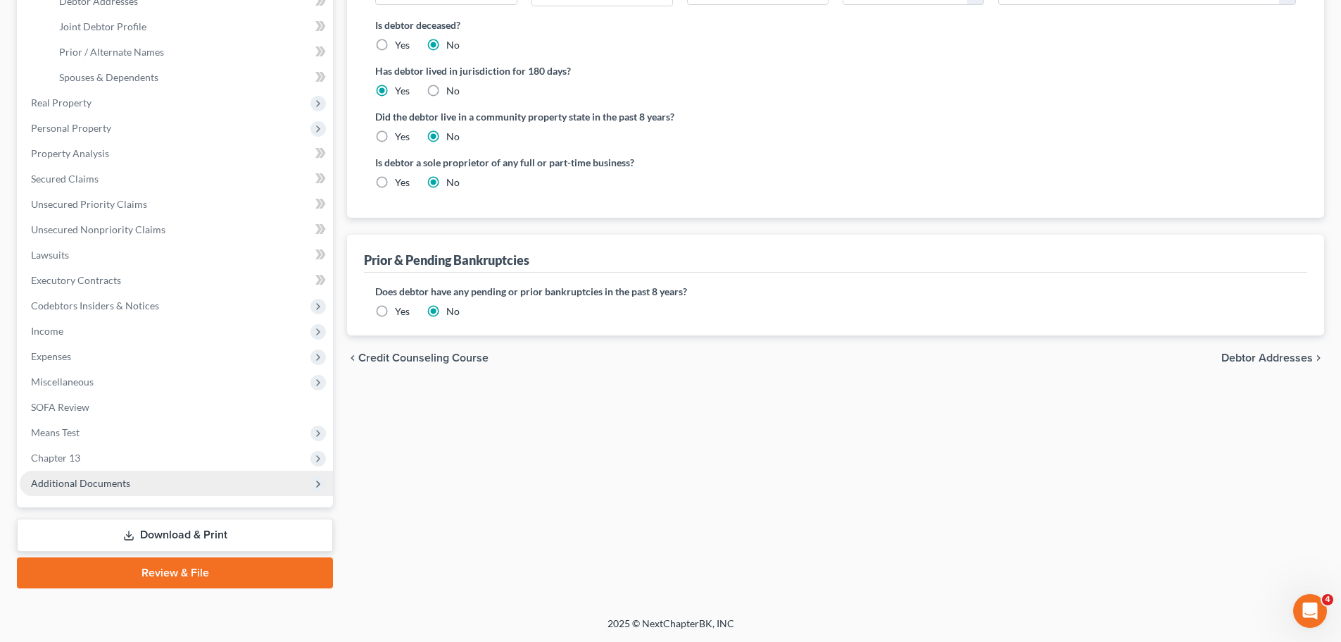
click at [78, 478] on span "Additional Documents" at bounding box center [80, 483] width 99 height 12
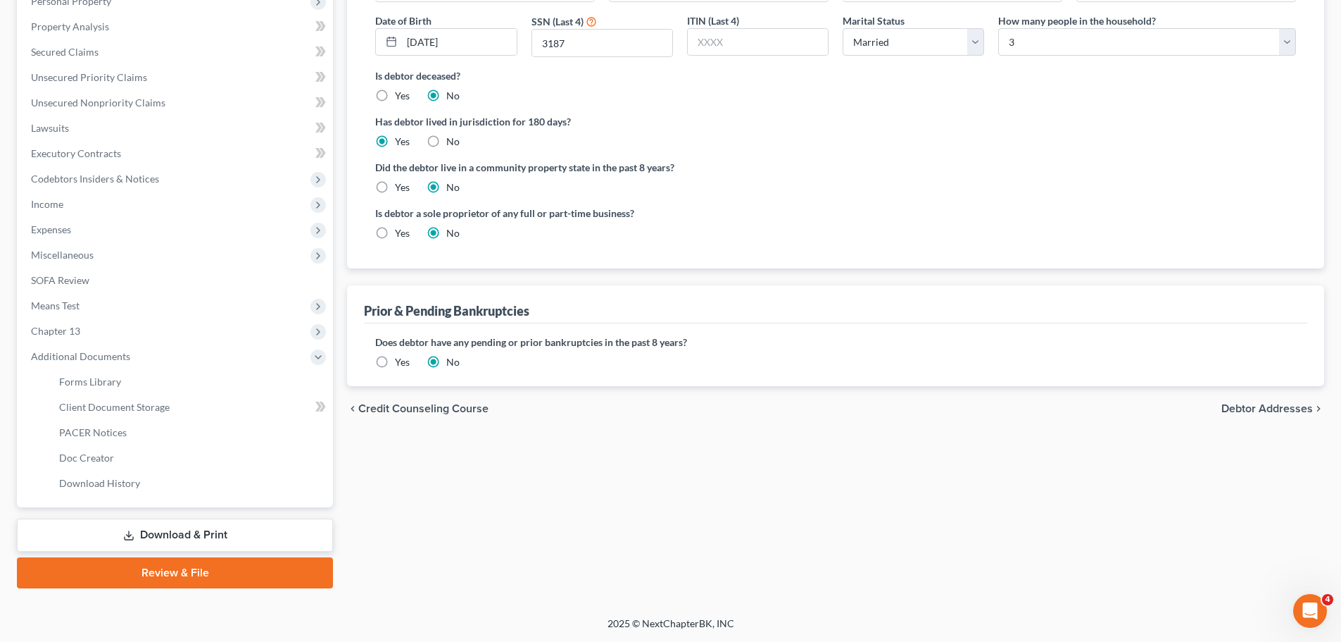
scroll to position [259, 0]
click at [143, 436] on link "PACER Notices" at bounding box center [190, 432] width 285 height 25
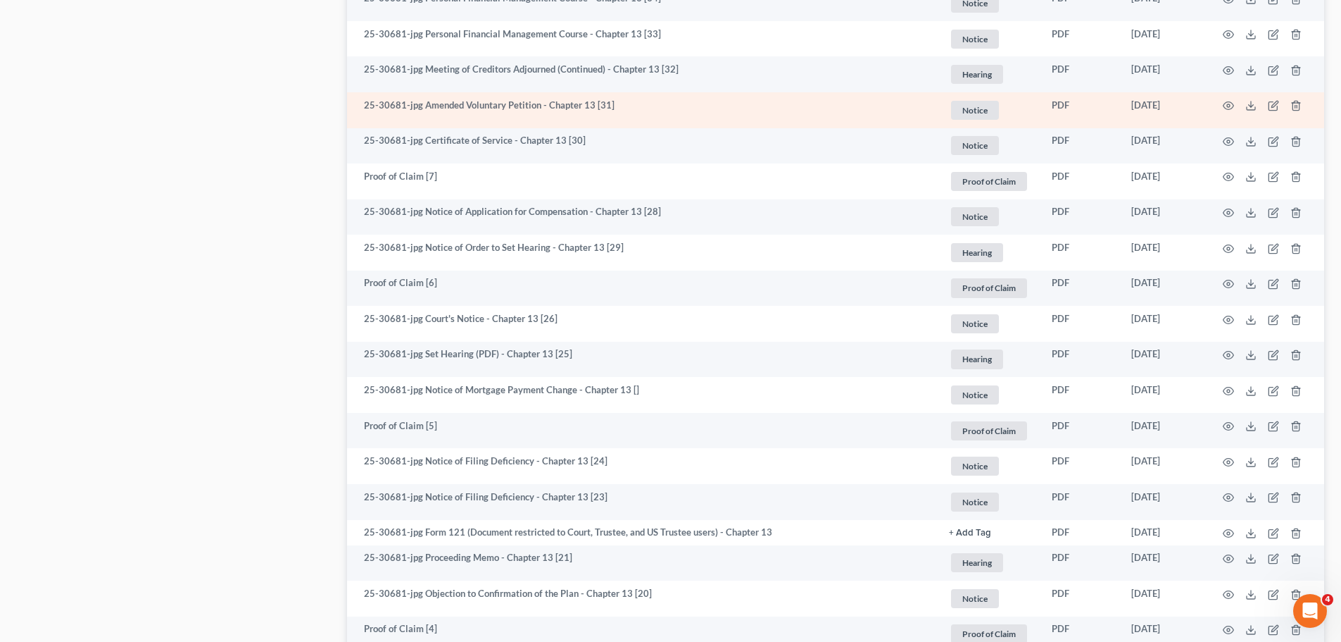
scroll to position [1150, 0]
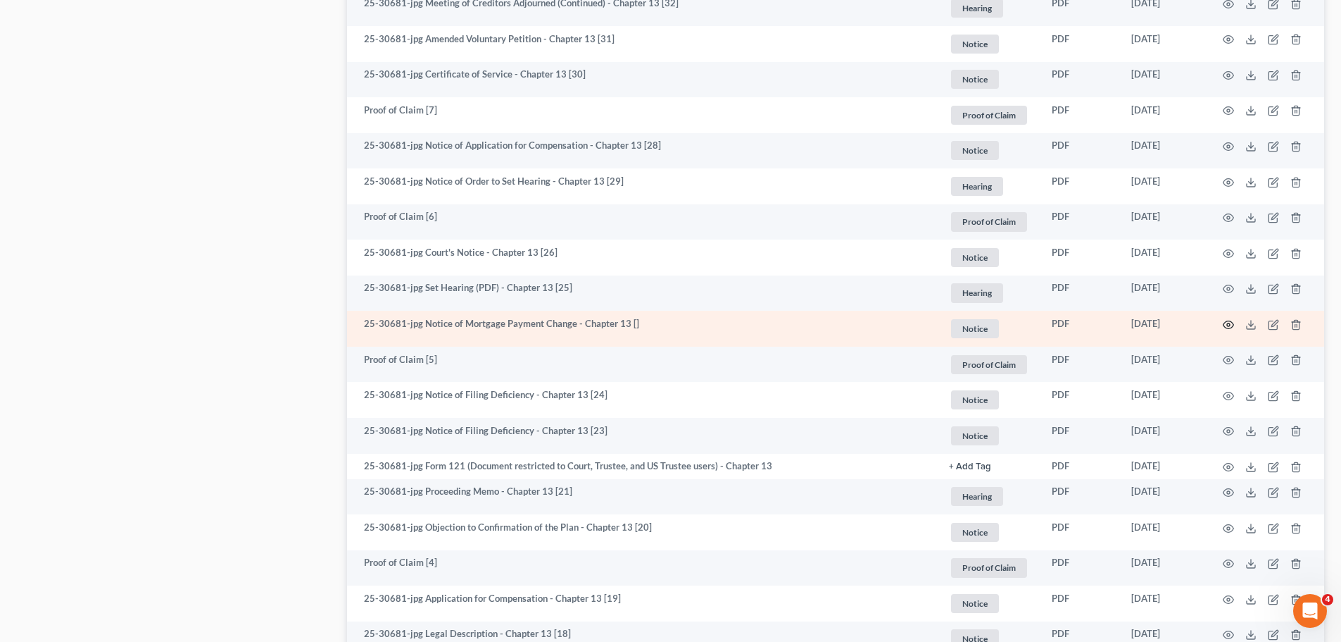
click at [1232, 327] on icon "button" at bounding box center [1228, 324] width 11 height 11
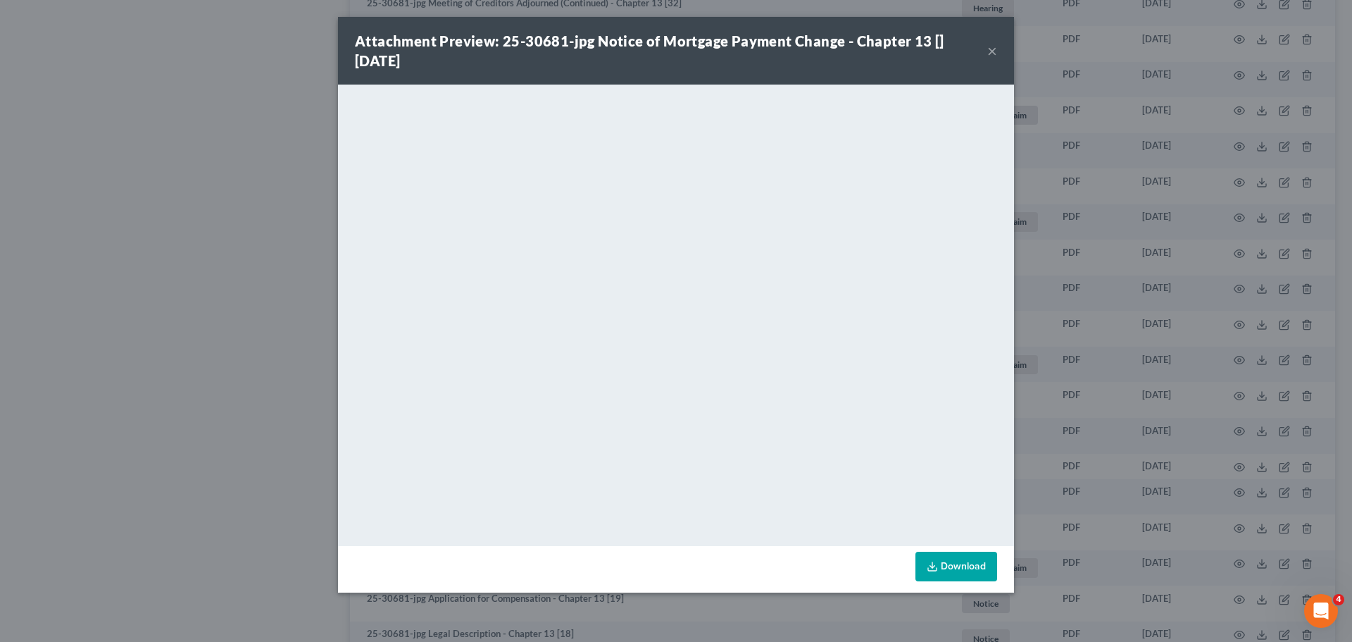
click at [1077, 204] on div "Attachment Preview: 25-30681-jpg Notice of Mortgage Payment Change - Chapter 13…" at bounding box center [676, 321] width 1352 height 642
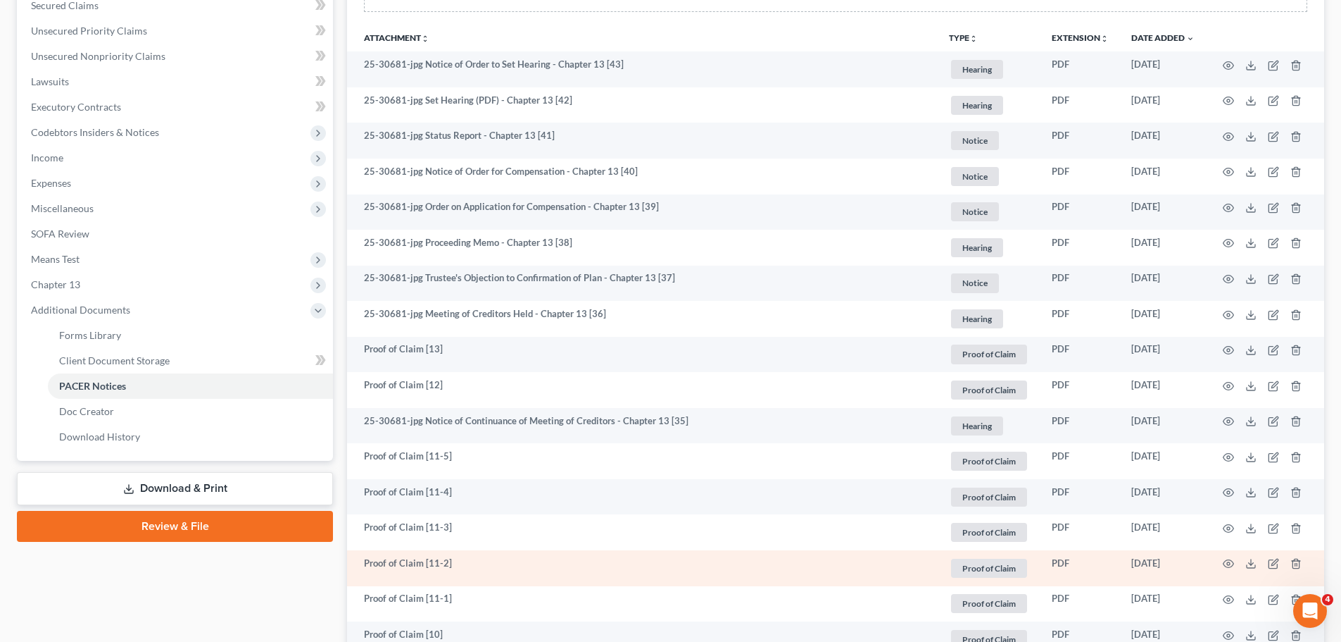
scroll to position [164, 0]
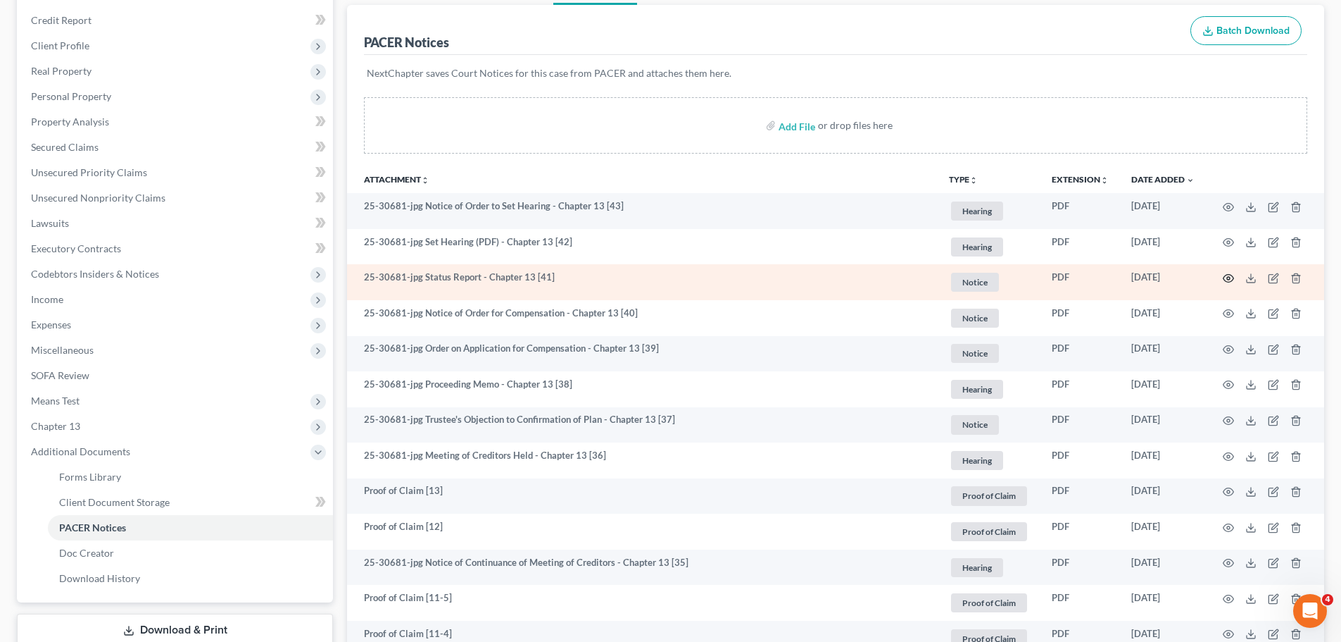
click at [1225, 275] on icon "button" at bounding box center [1228, 278] width 11 height 11
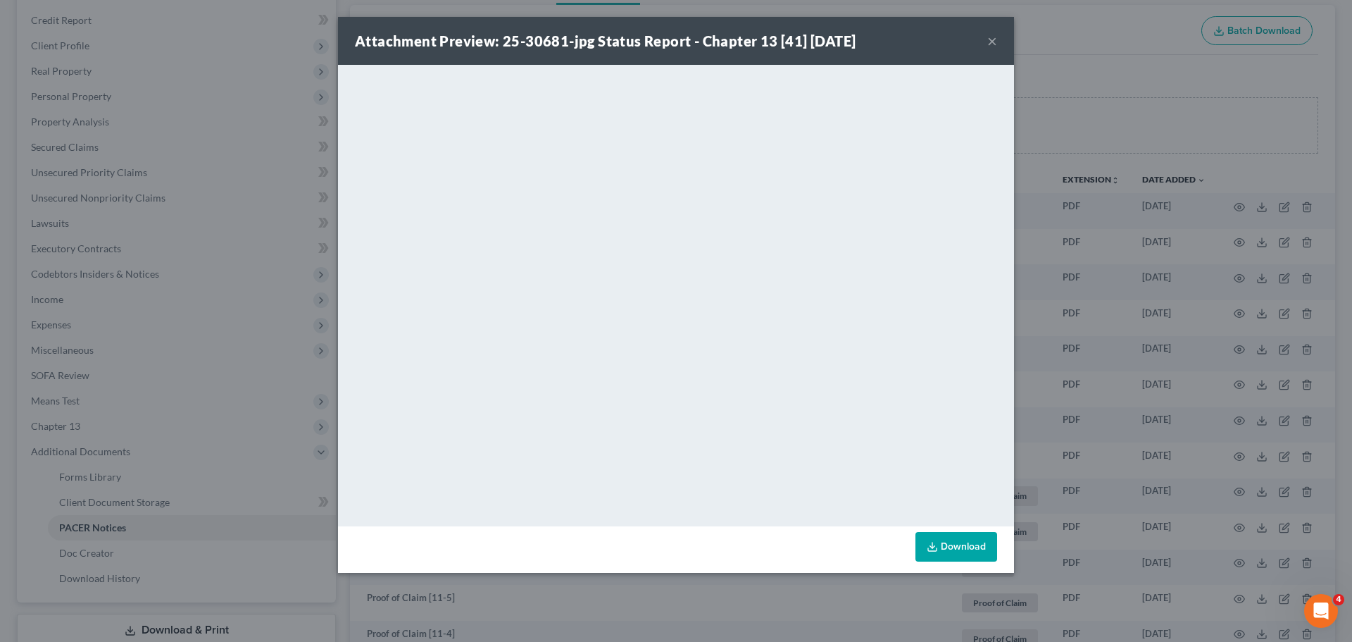
click at [1102, 299] on div "Attachment Preview: 25-30681-jpg Status Report - Chapter 13 [41] 09/19/2025 × <…" at bounding box center [676, 321] width 1352 height 642
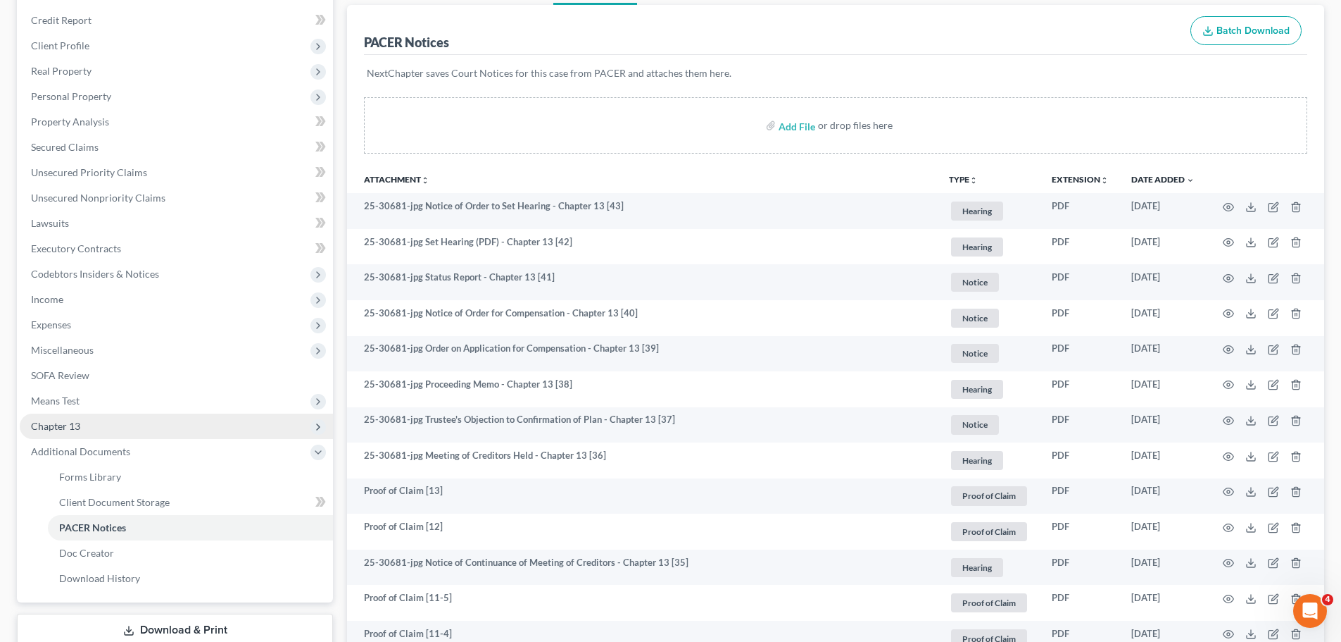
click at [113, 415] on span "Chapter 13" at bounding box center [176, 425] width 313 height 25
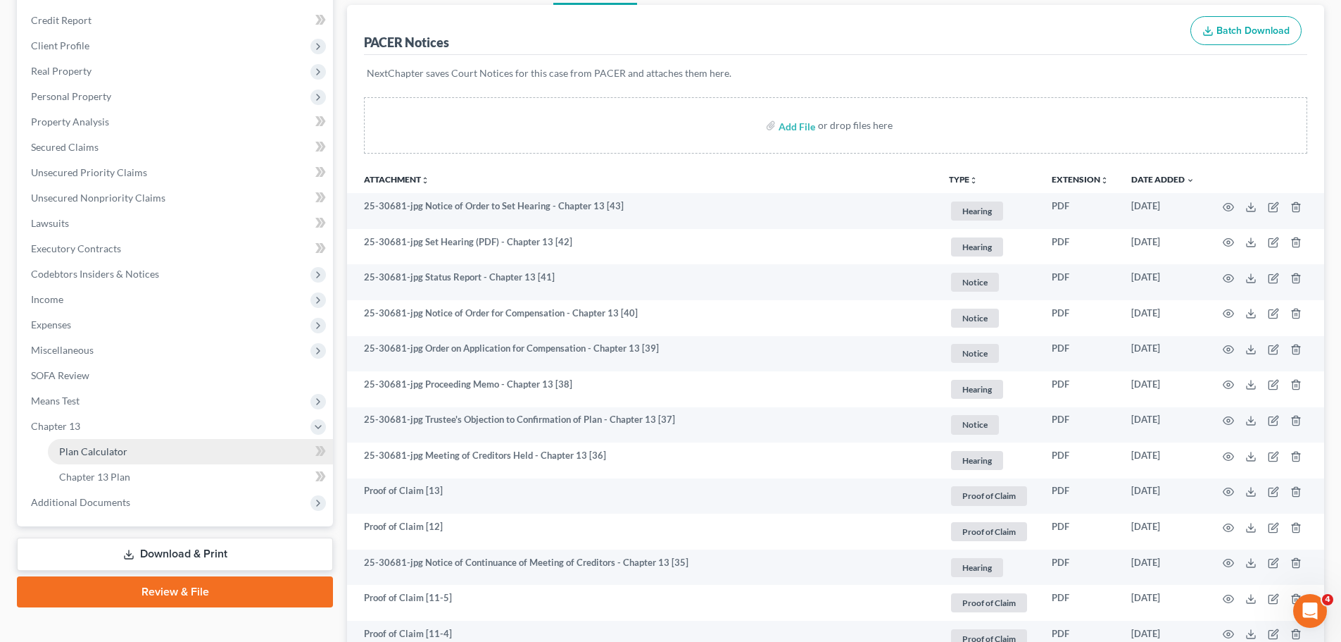
click at [111, 461] on link "Plan Calculator" at bounding box center [190, 451] width 285 height 25
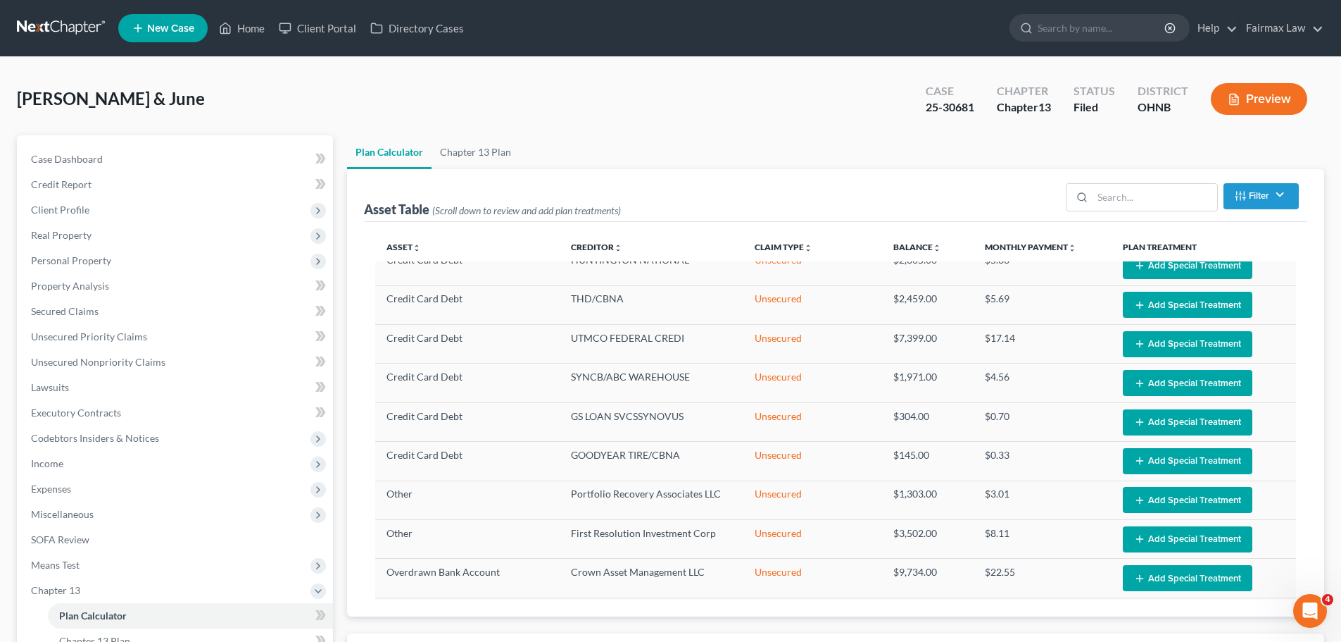
scroll to position [297, 0]
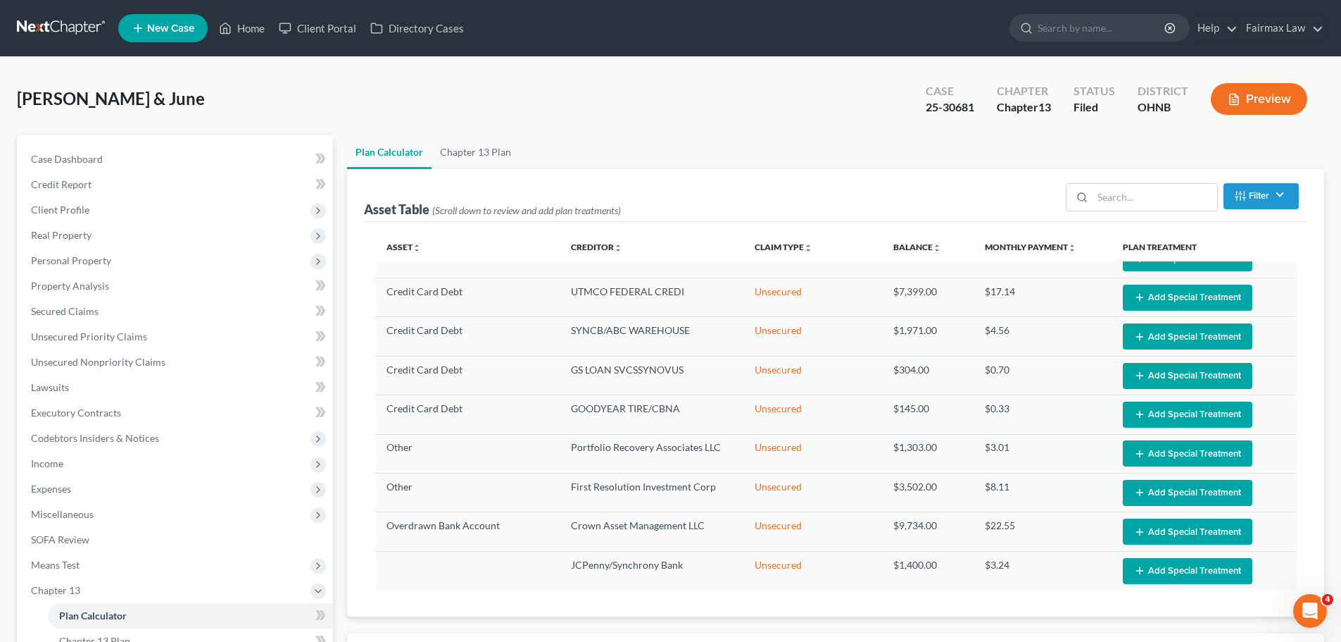
select select "59"
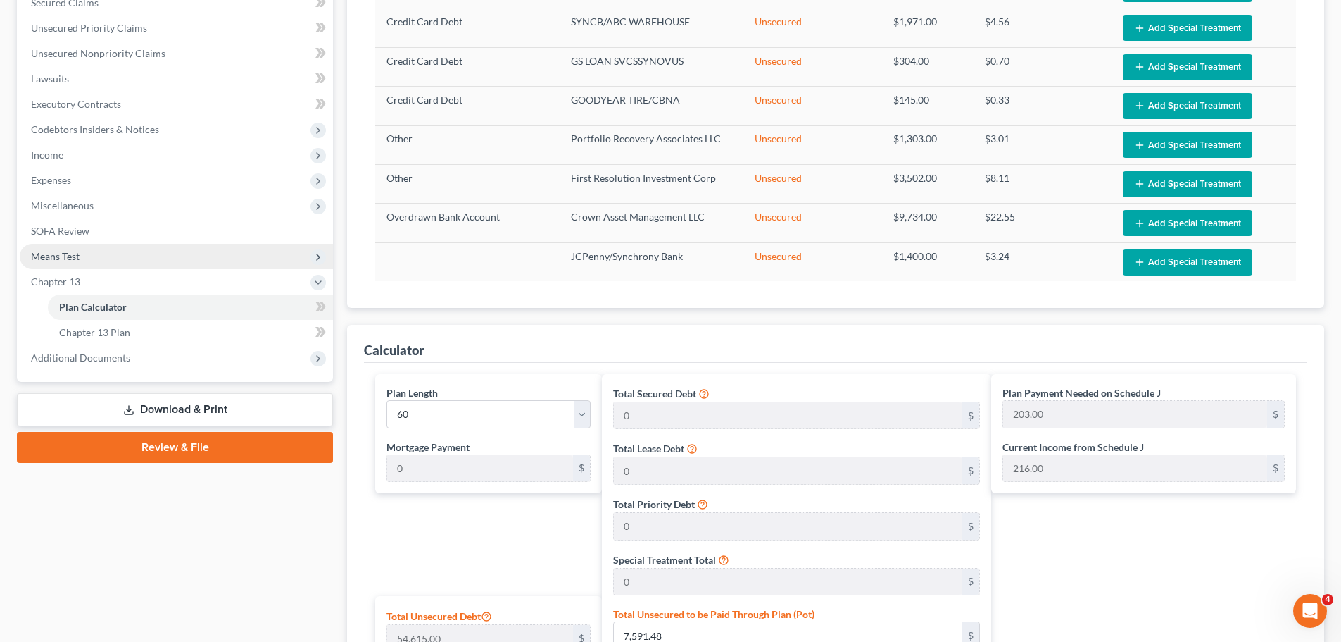
scroll to position [493, 0]
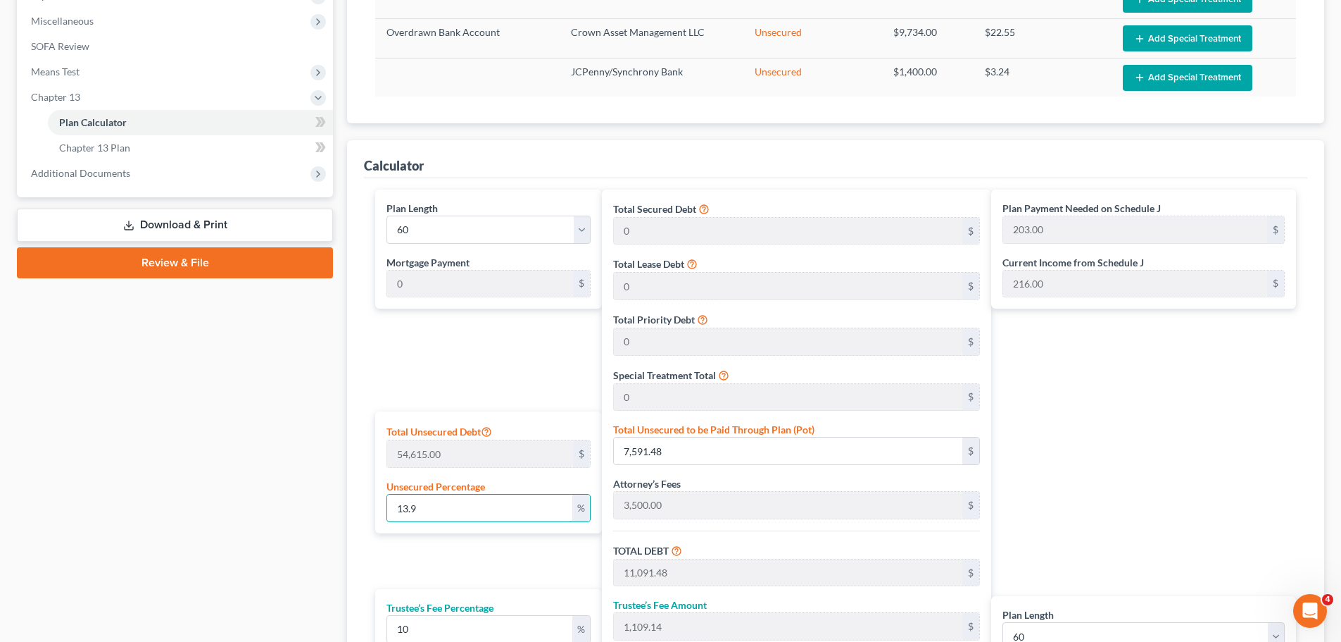
drag, startPoint x: 436, startPoint y: 499, endPoint x: 354, endPoint y: 505, distance: 81.9
click at [356, 506] on div "Calculator Plan Length 1 2 3 4 5 6 7 8 9 10 11 12 13 14 15 16 17 18 19 20 21 22…" at bounding box center [835, 459] width 977 height 638
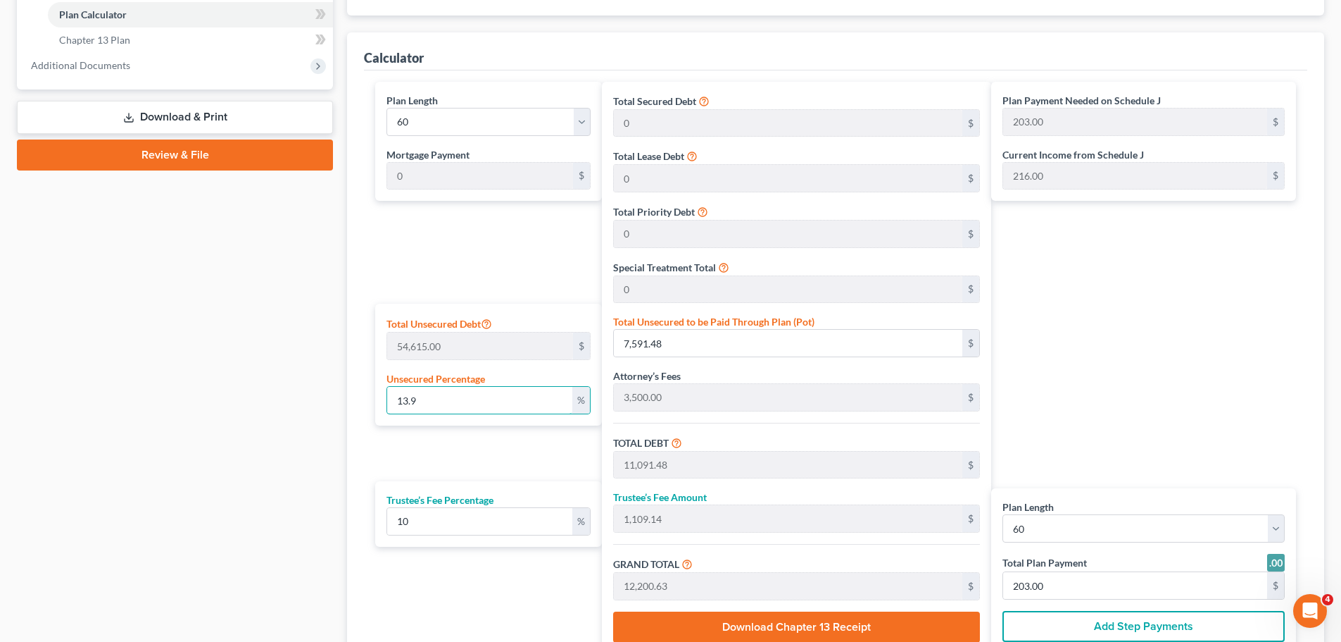
scroll to position [657, 0]
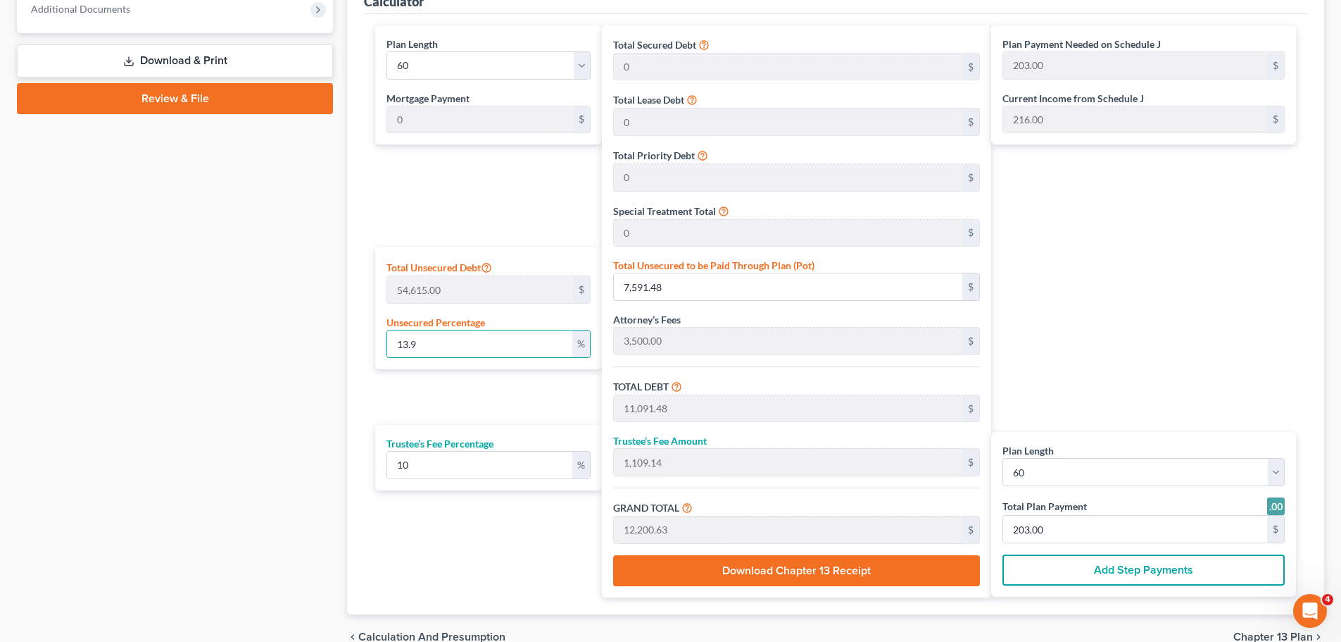
type input "1"
type input "546.15"
type input "4,046.15"
type input "404.61"
type input "4,450.76"
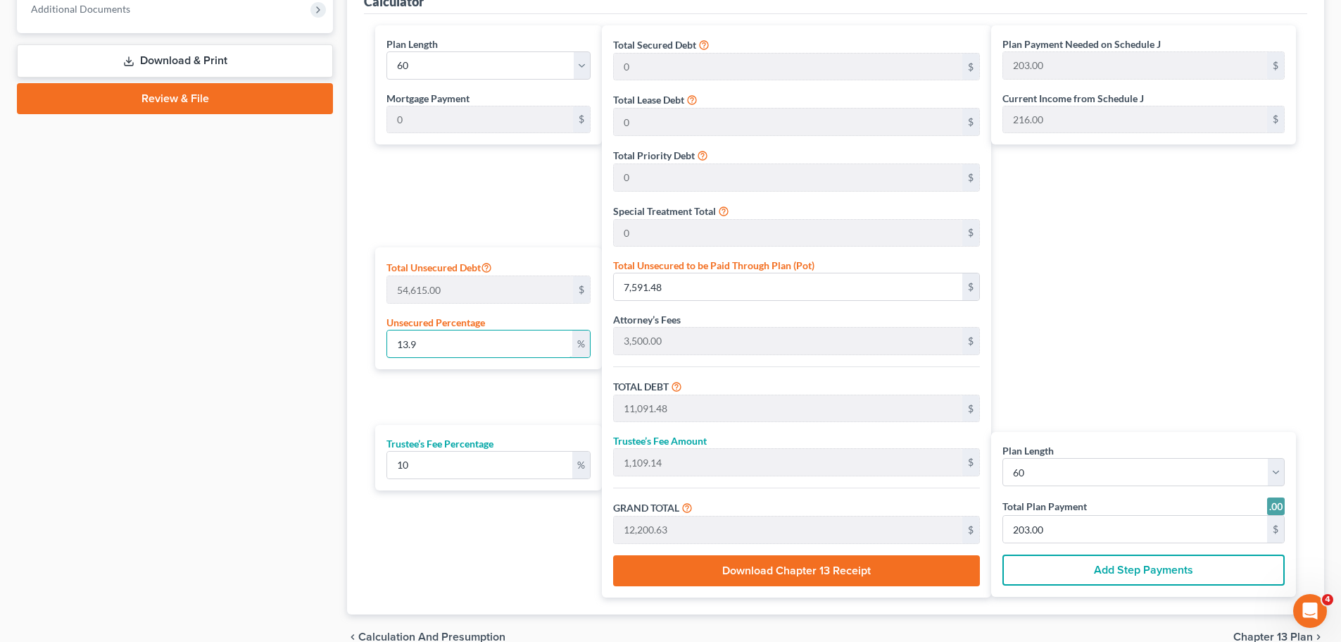
type input "74.00"
type input "10"
type input "5,461.50"
type input "8,961.50"
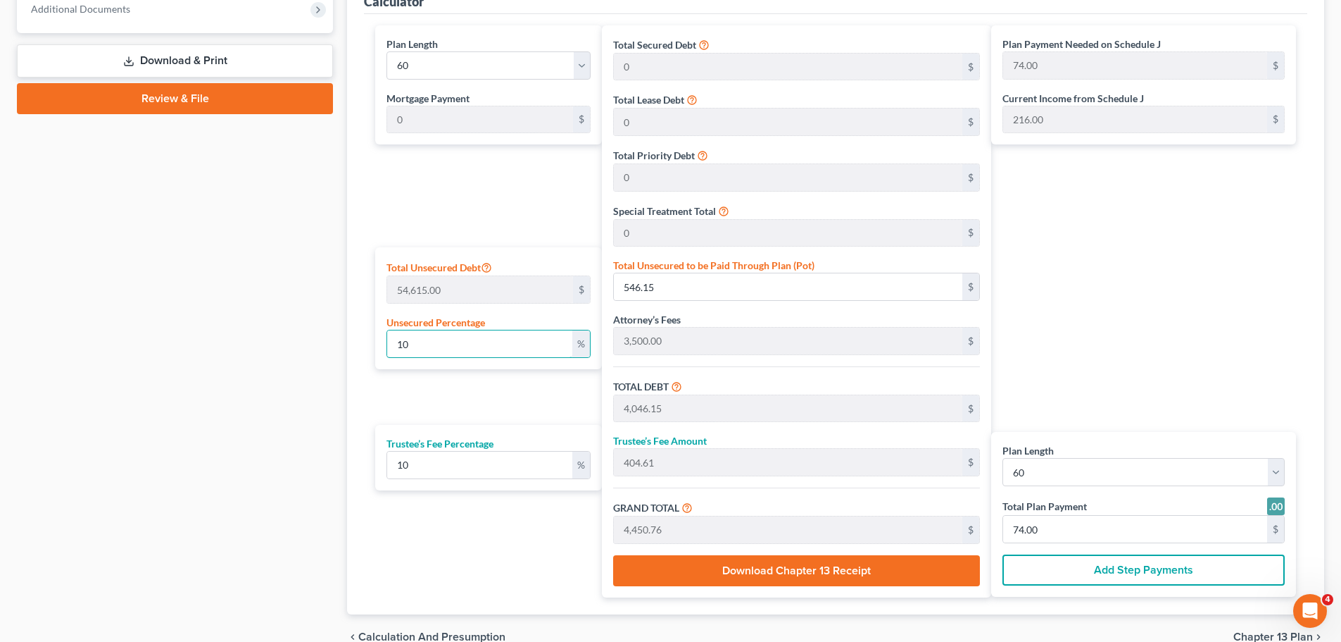
type input "896.15"
type input "9,857.65"
type input "164.00"
type input "100"
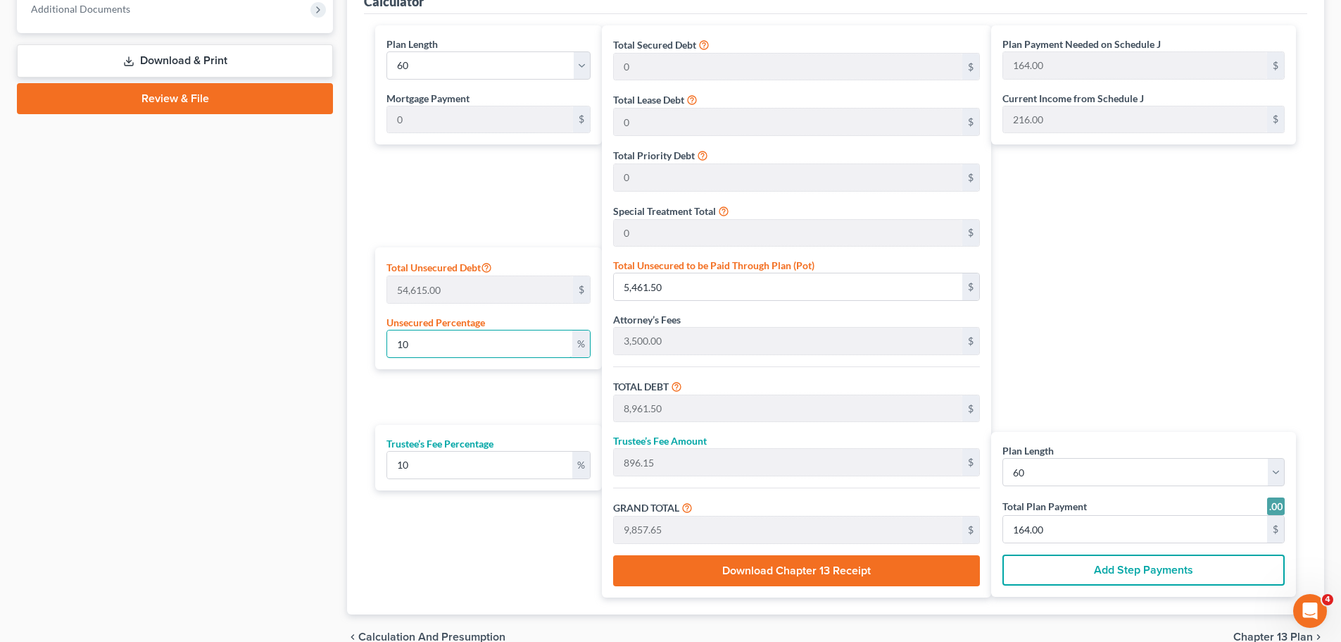
type input "54,615.00"
type input "58,115.00"
type input "5,811.50"
type input "63,926.50"
type input "1,065.00"
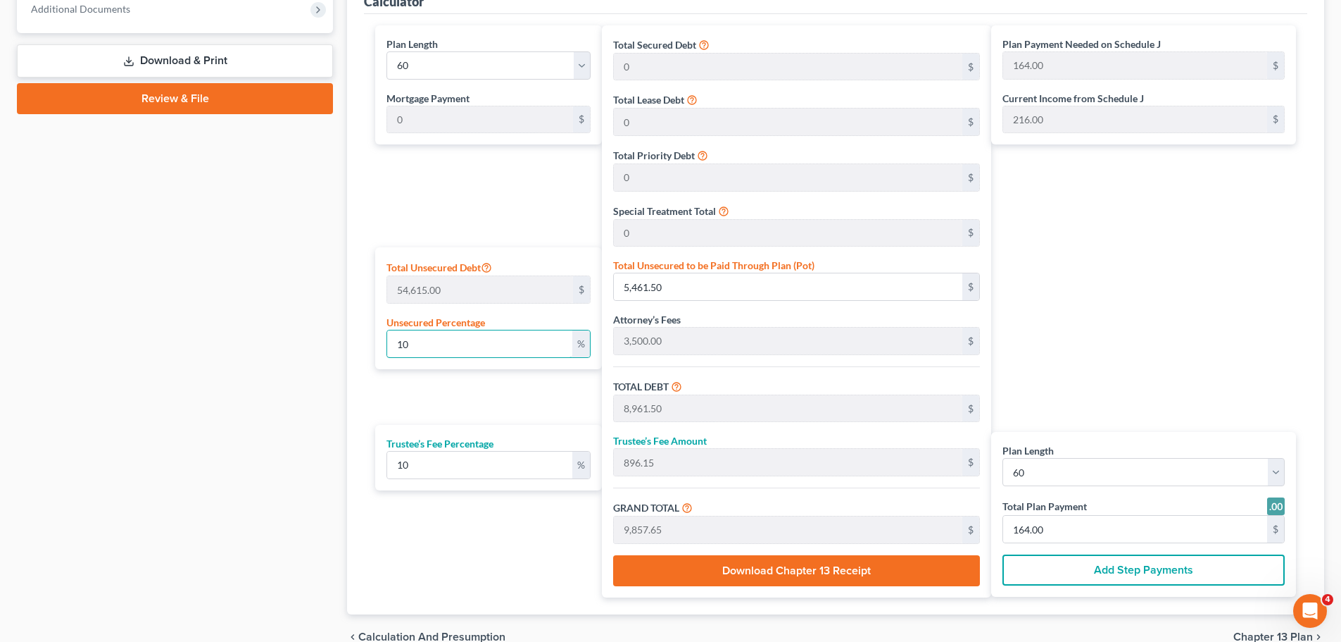
type input "1,065.00"
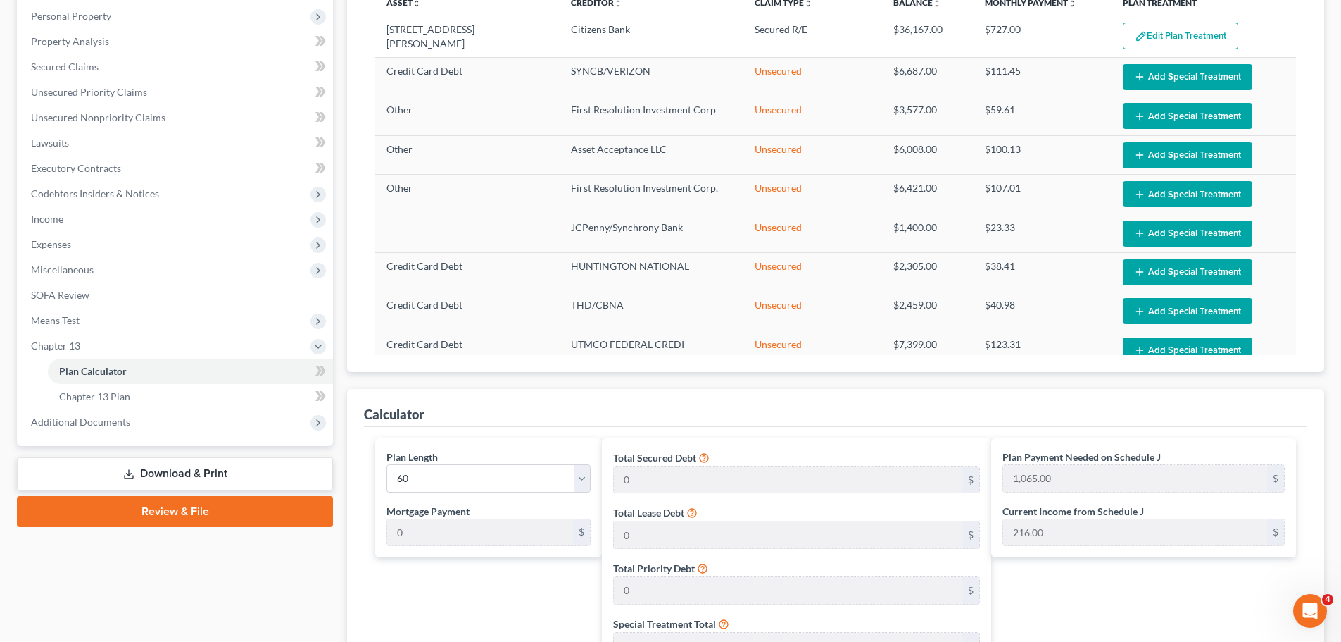
scroll to position [728, 0]
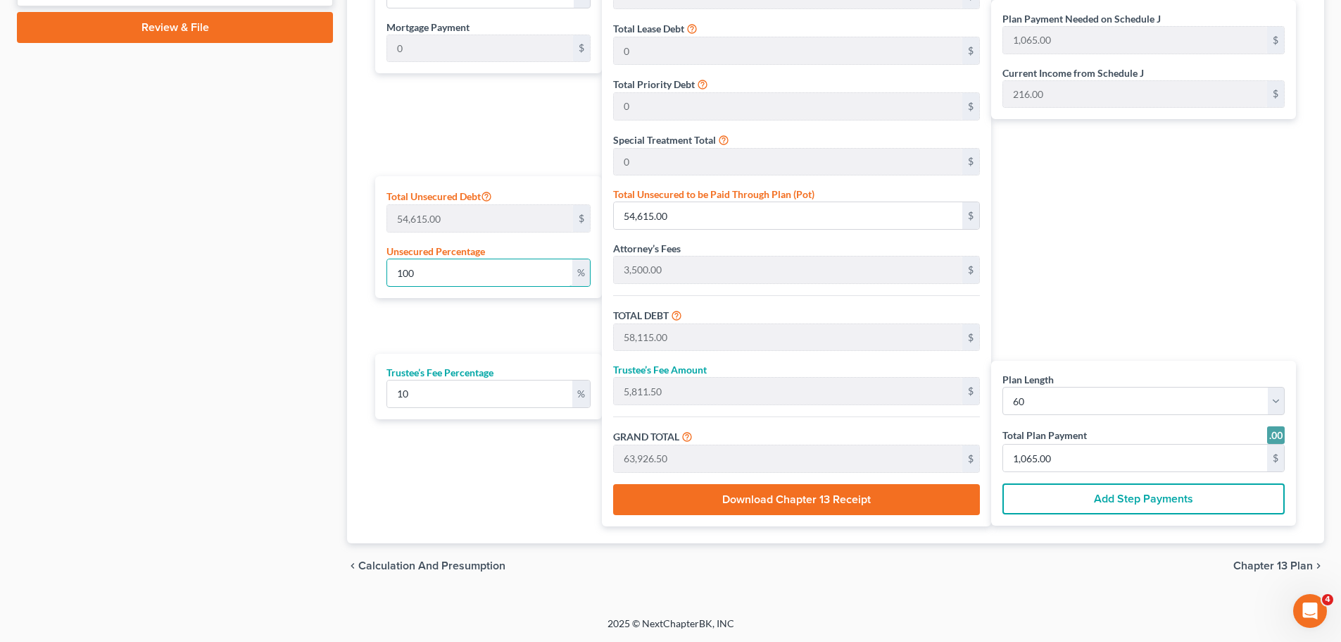
drag, startPoint x: 480, startPoint y: 273, endPoint x: 354, endPoint y: 281, distance: 125.6
click at [360, 284] on div "Calculator Plan Length 1 2 3 4 5 6 7 8 9 10 11 12 13 14 15 16 17 18 19 20 21 22…" at bounding box center [835, 224] width 977 height 638
paste input "3.9"
type input "13.9"
type input "7,591.48"
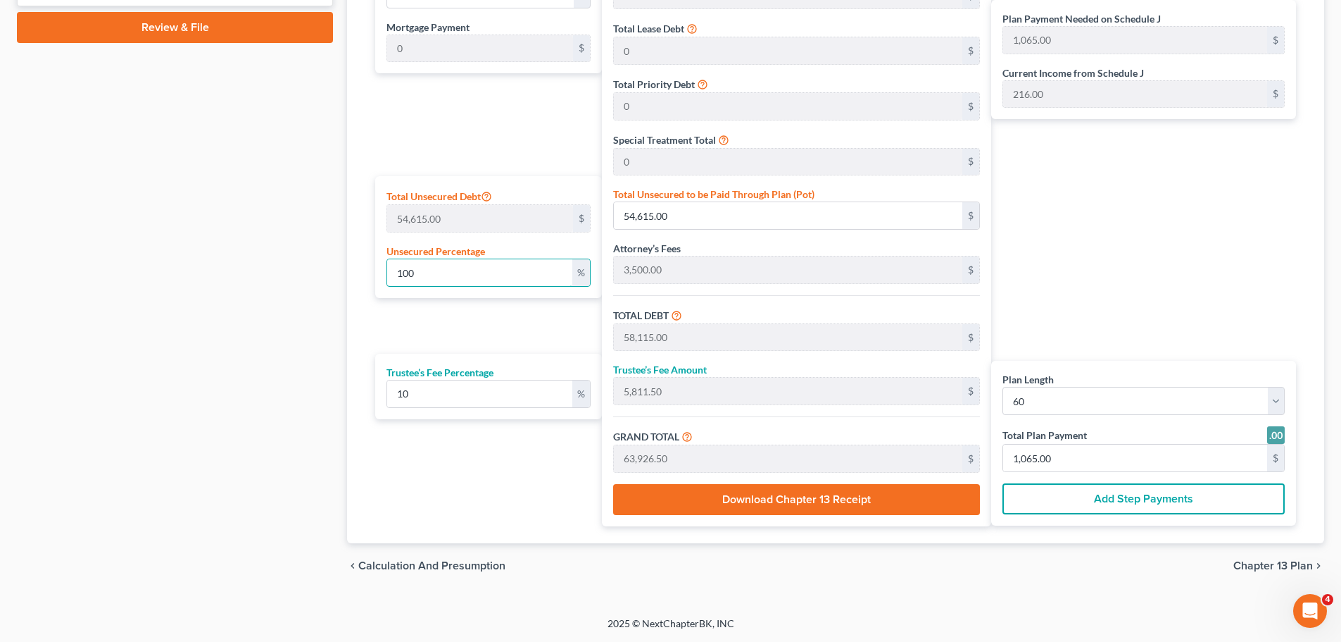
type input "11,091.48"
type input "1,109.14"
type input "12,200.63"
type input "203.00"
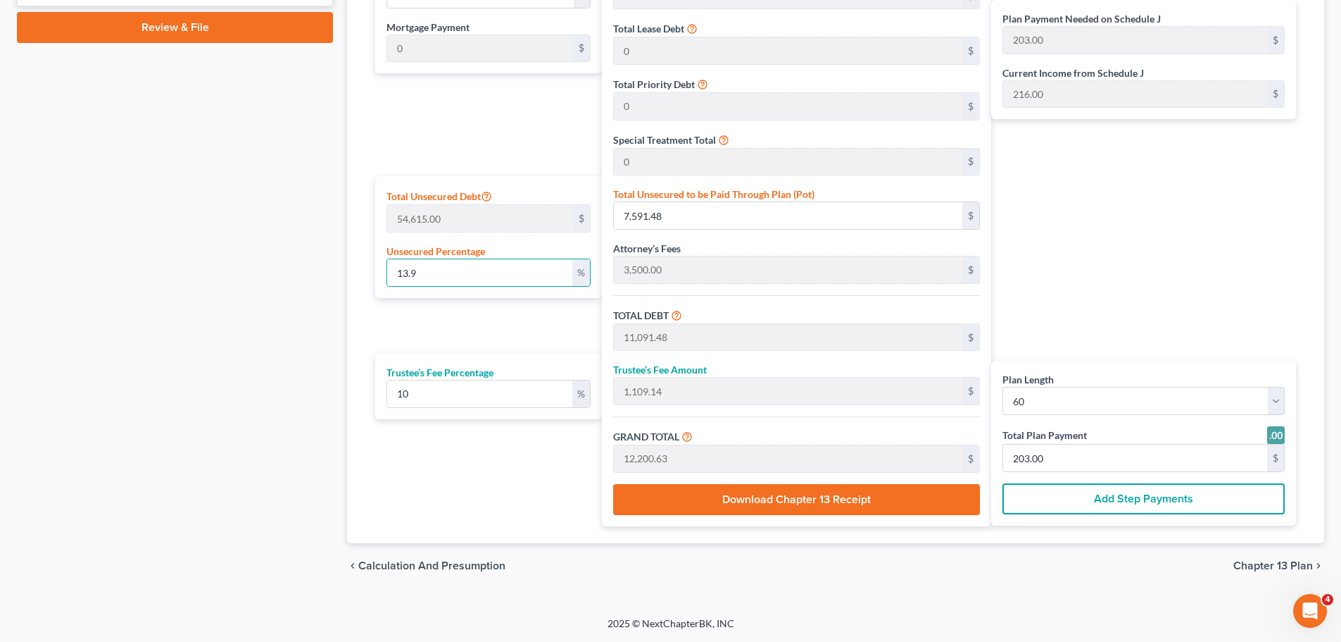
click at [357, 281] on div "Calculator Plan Length 1 2 3 4 5 6 7 8 9 10 11 12 13 14 15 16 17 18 19 20 21 22…" at bounding box center [835, 224] width 977 height 638
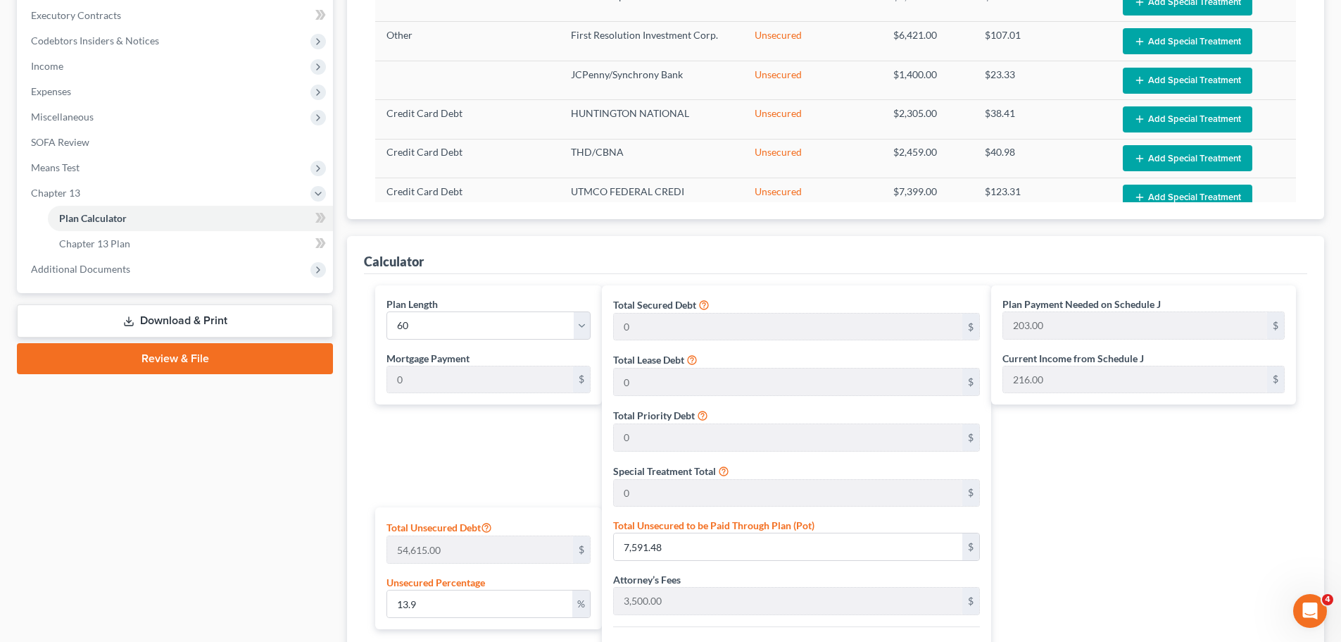
scroll to position [399, 0]
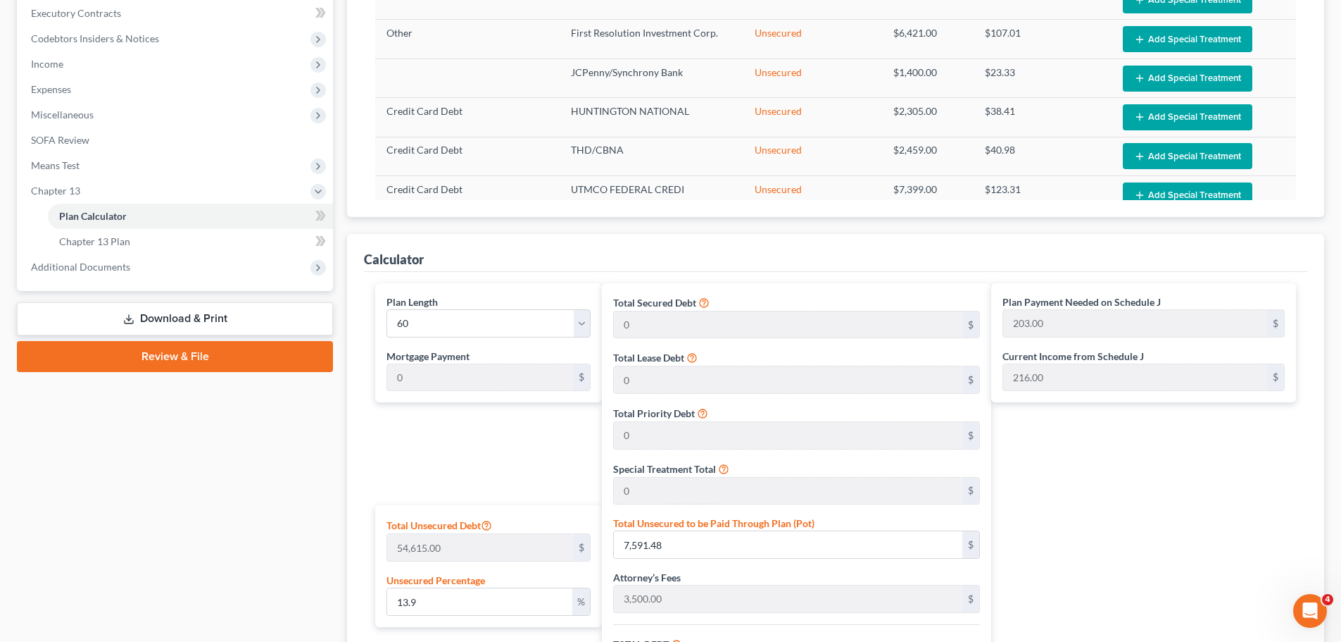
drag, startPoint x: 165, startPoint y: 254, endPoint x: 127, endPoint y: 292, distance: 53.3
click at [165, 254] on span "Additional Documents" at bounding box center [176, 266] width 313 height 25
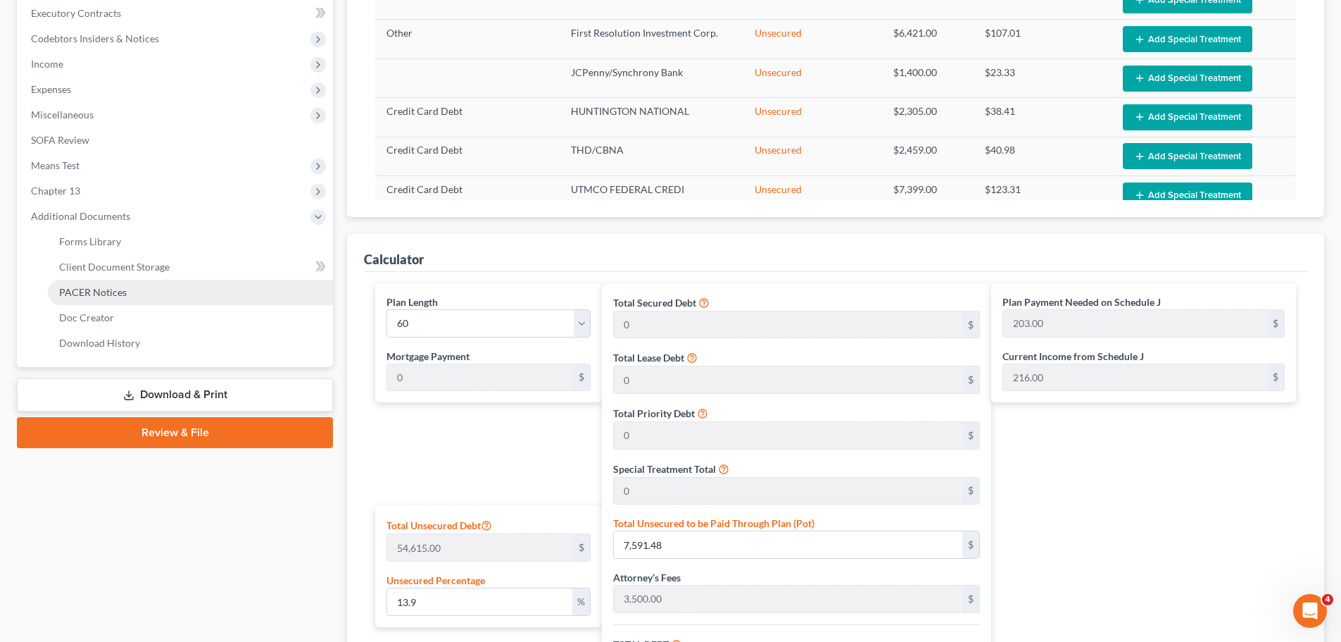
click at [113, 294] on span "PACER Notices" at bounding box center [93, 292] width 68 height 12
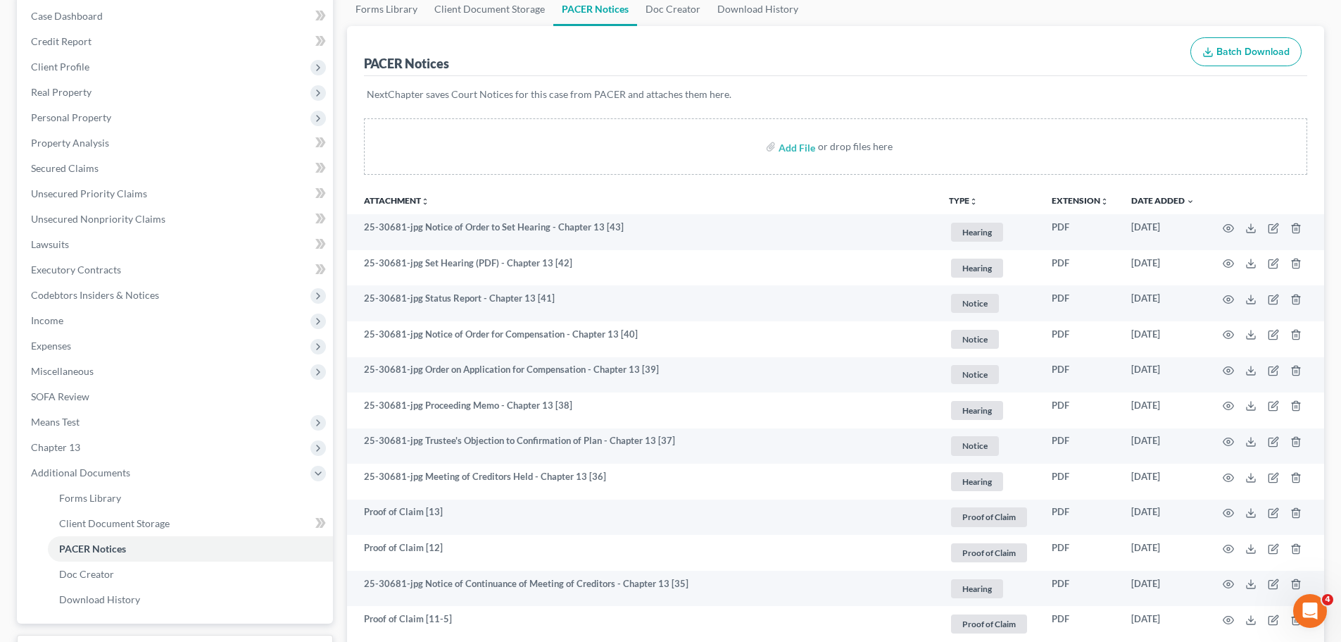
scroll to position [164, 0]
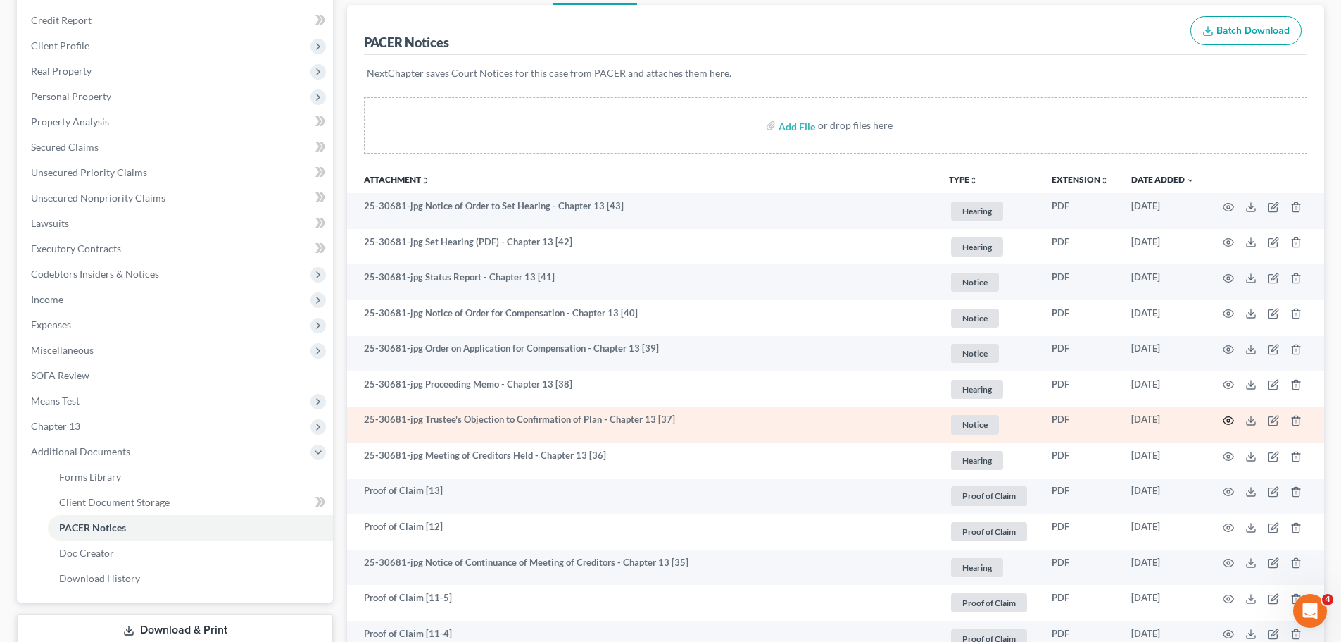
click at [1229, 420] on icon "button" at bounding box center [1228, 420] width 11 height 11
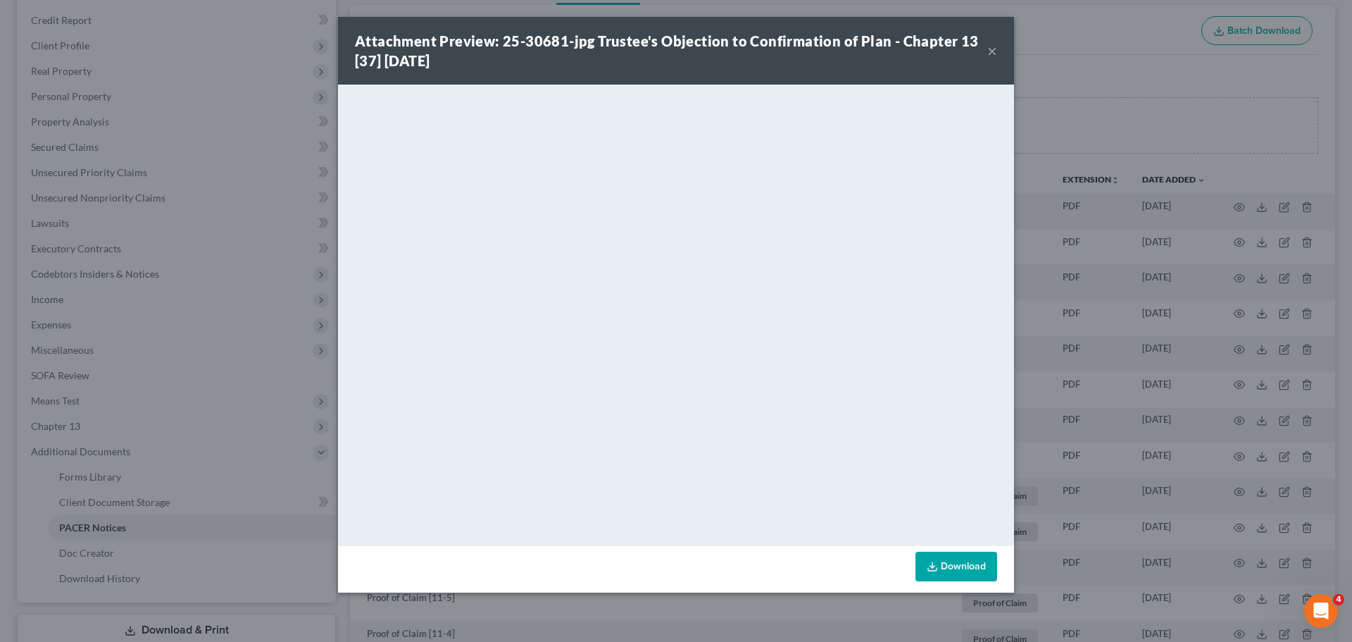
click at [1260, 404] on div "Attachment Preview: 25-30681-jpg Trustee's Objection to Confirmation of Plan - …" at bounding box center [676, 321] width 1352 height 642
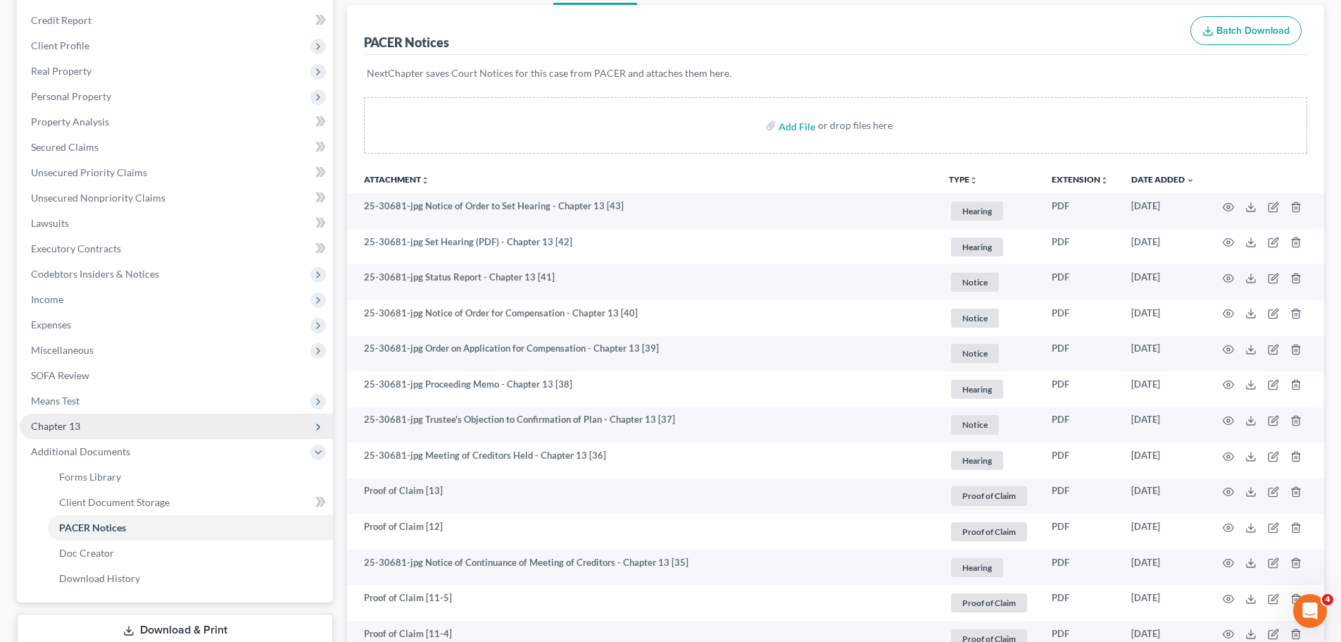
click at [188, 437] on span "Chapter 13" at bounding box center [176, 425] width 313 height 25
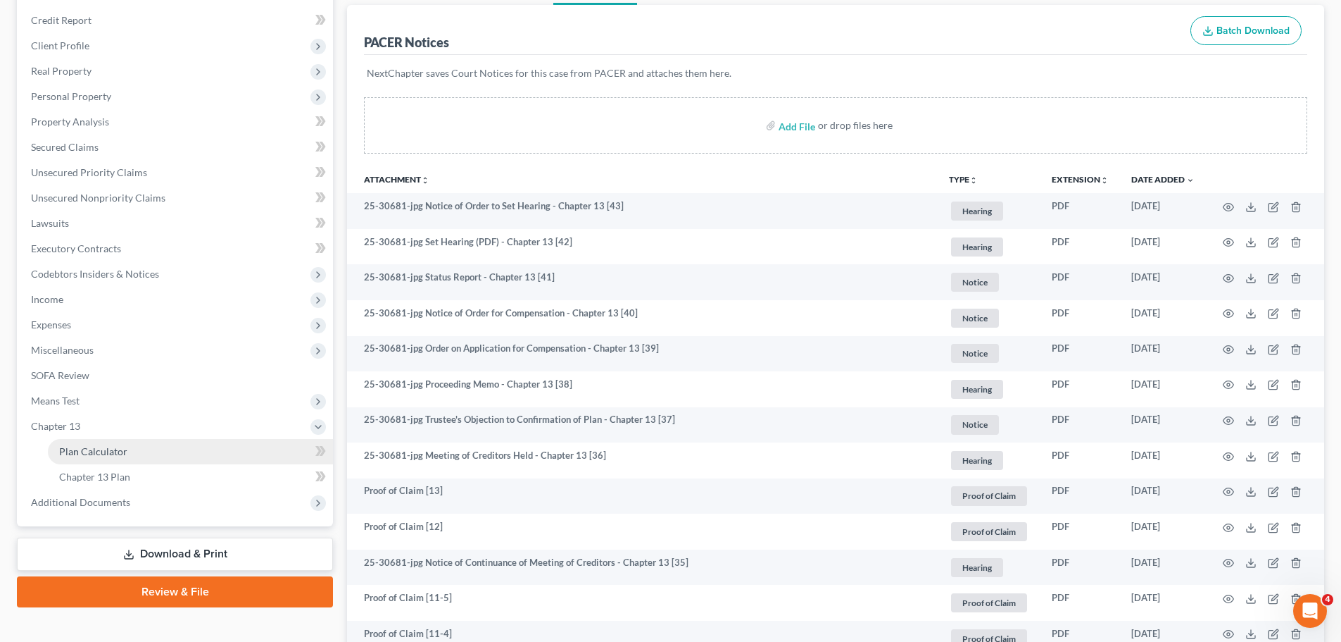
click at [164, 462] on link "Plan Calculator" at bounding box center [190, 451] width 285 height 25
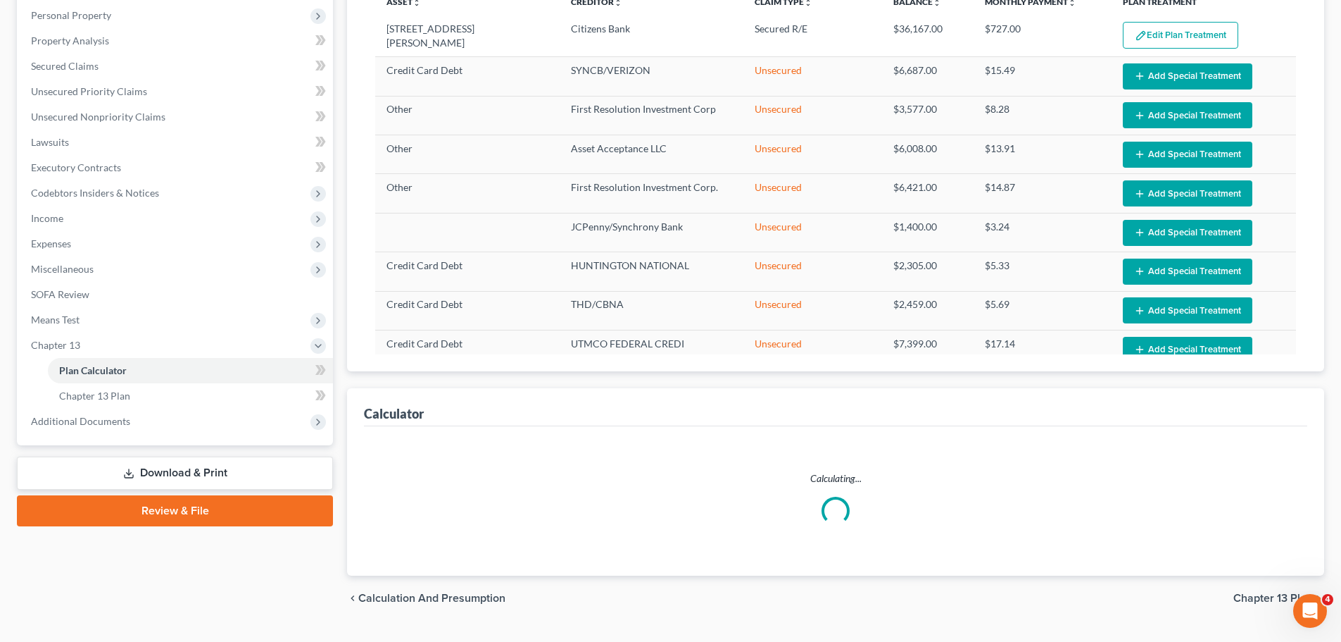
scroll to position [277, 0]
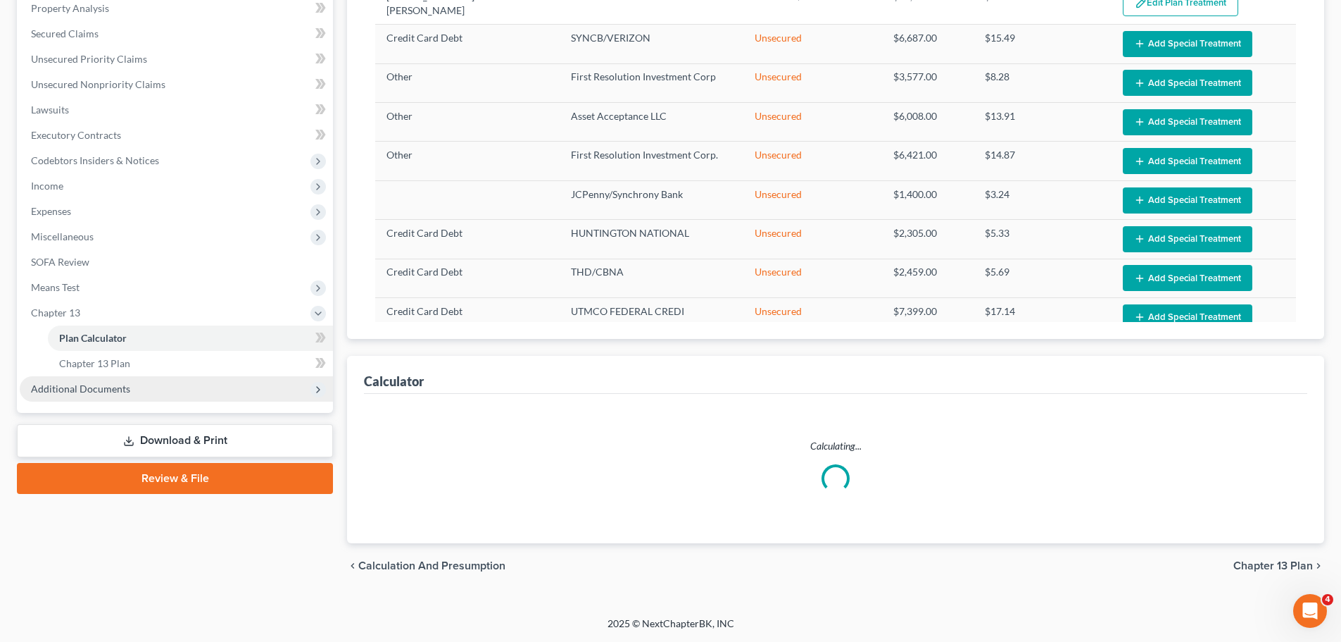
select select "59"
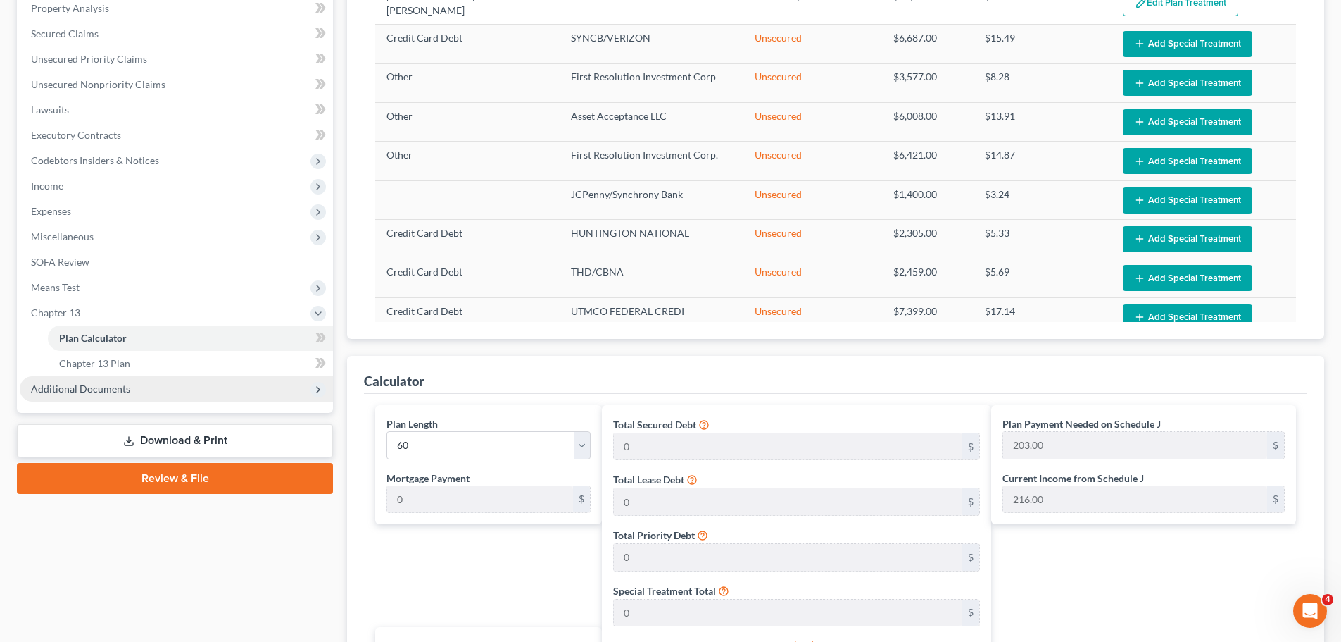
click at [123, 380] on span "Additional Documents" at bounding box center [176, 388] width 313 height 25
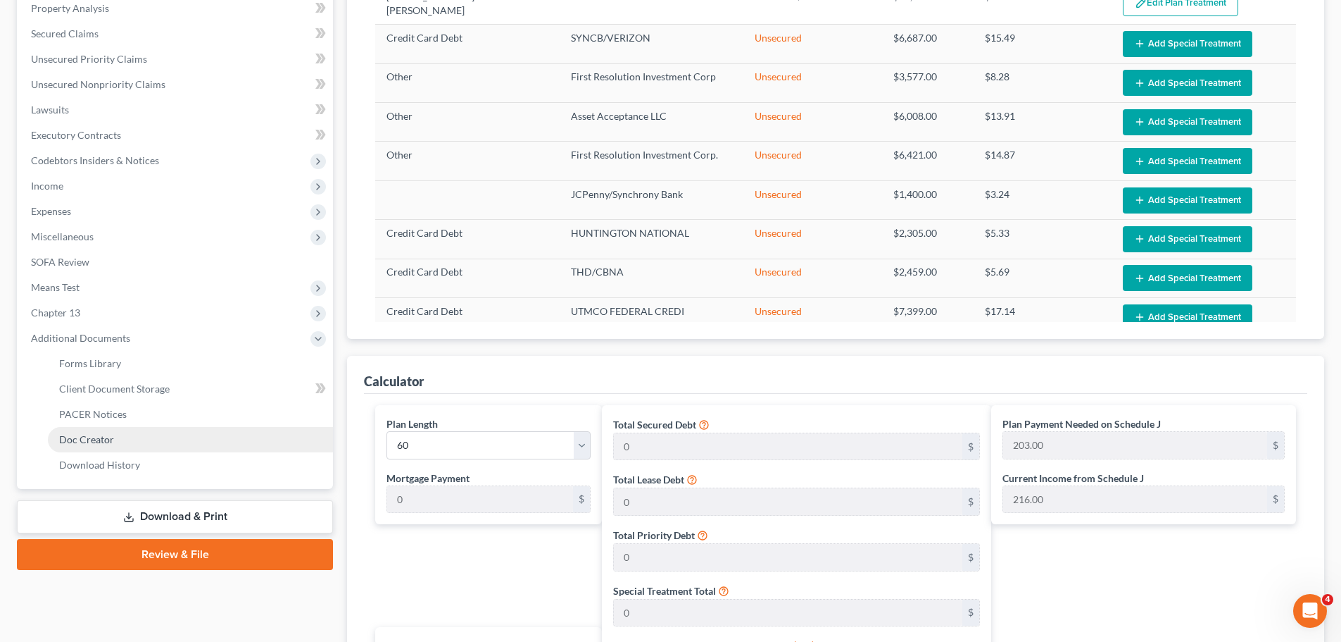
click at [129, 427] on link "Doc Creator" at bounding box center [190, 439] width 285 height 25
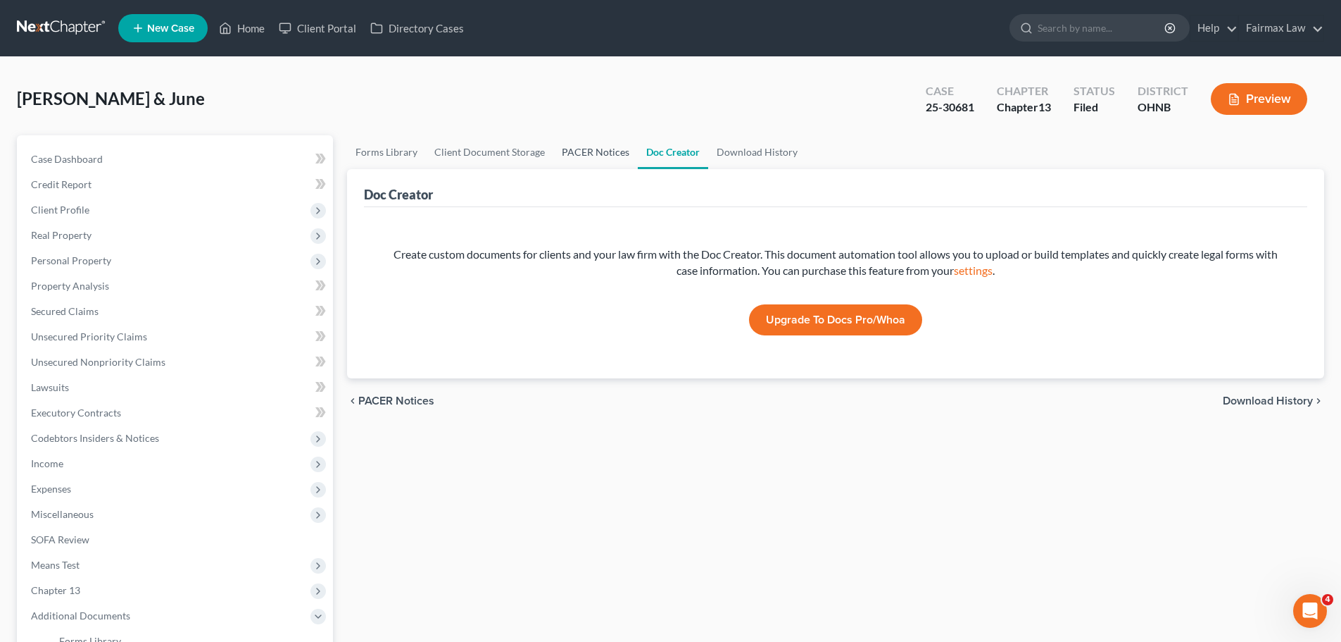
click at [609, 145] on link "PACER Notices" at bounding box center [595, 152] width 85 height 34
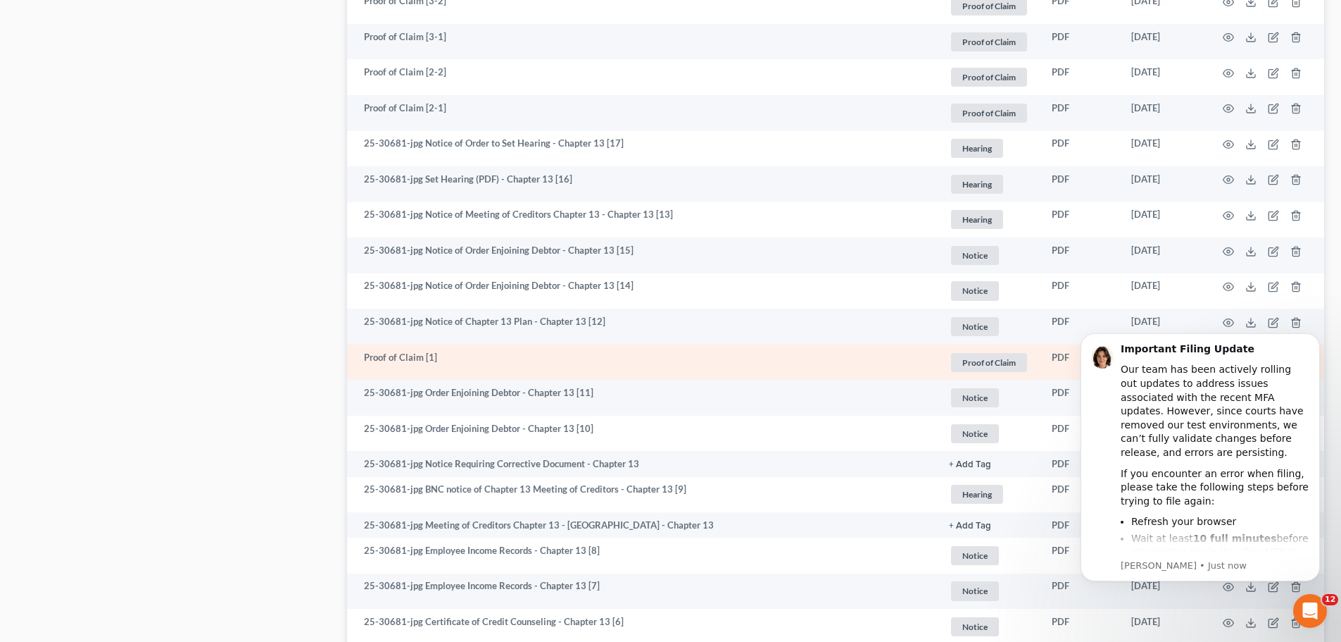
scroll to position [2109, 0]
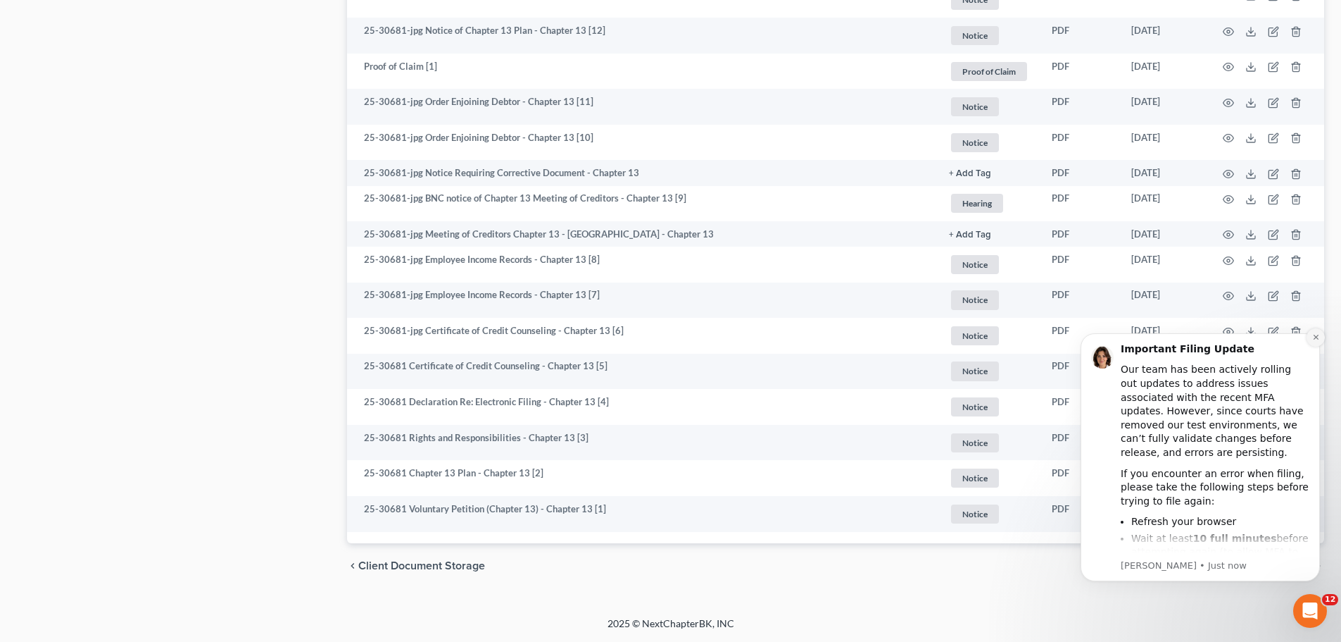
click at [1322, 340] on button "Dismiss notification" at bounding box center [1316, 337] width 18 height 18
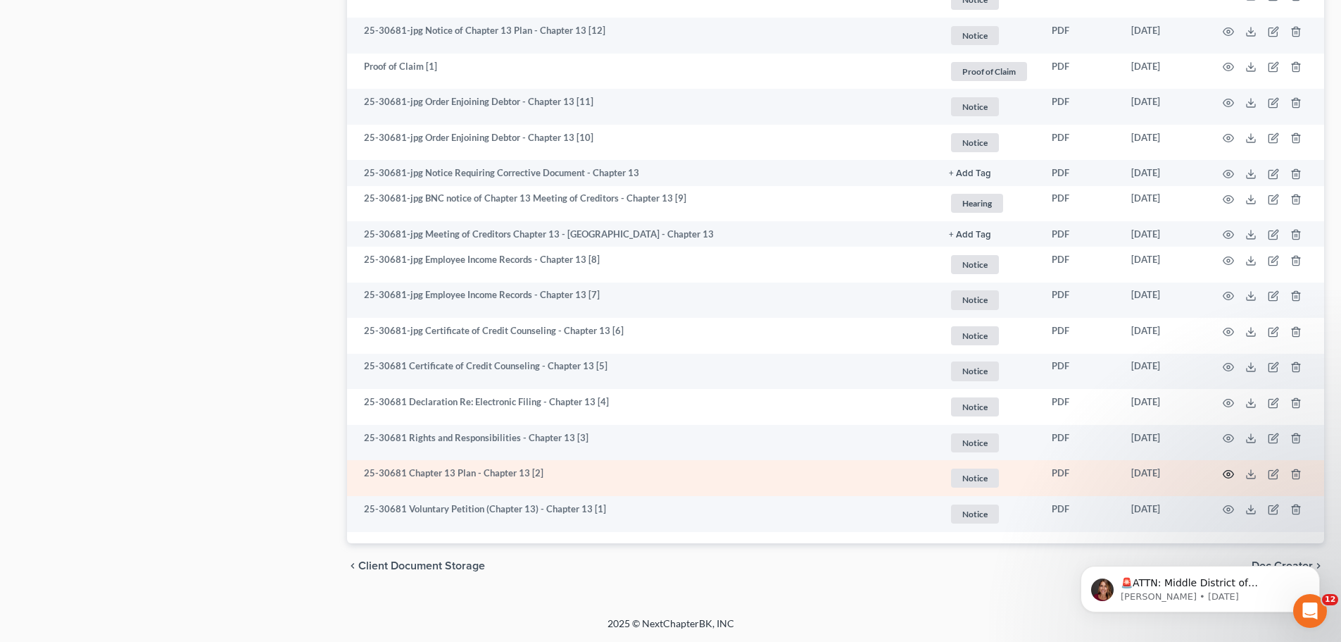
click at [1233, 473] on icon "button" at bounding box center [1229, 474] width 11 height 8
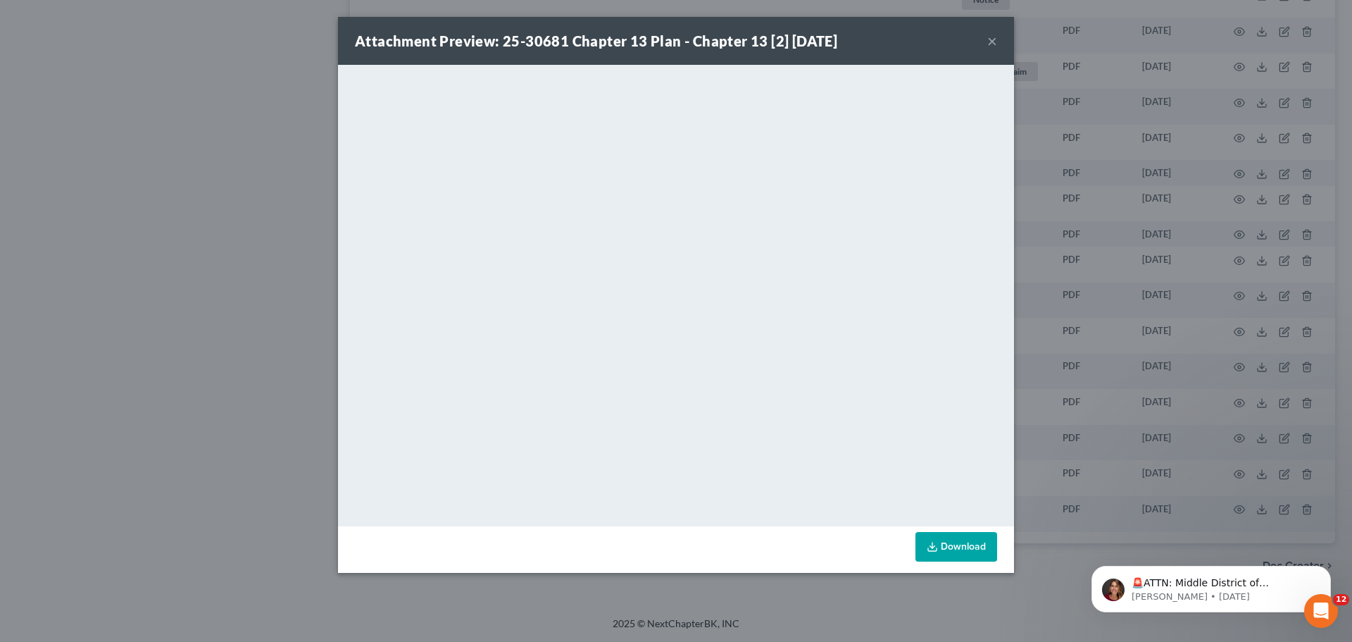
click at [120, 306] on div "Attachment Preview: 25-30681 Chapter 13 Plan - Chapter 13 [2] 04/03/2025 × <obj…" at bounding box center [676, 321] width 1352 height 642
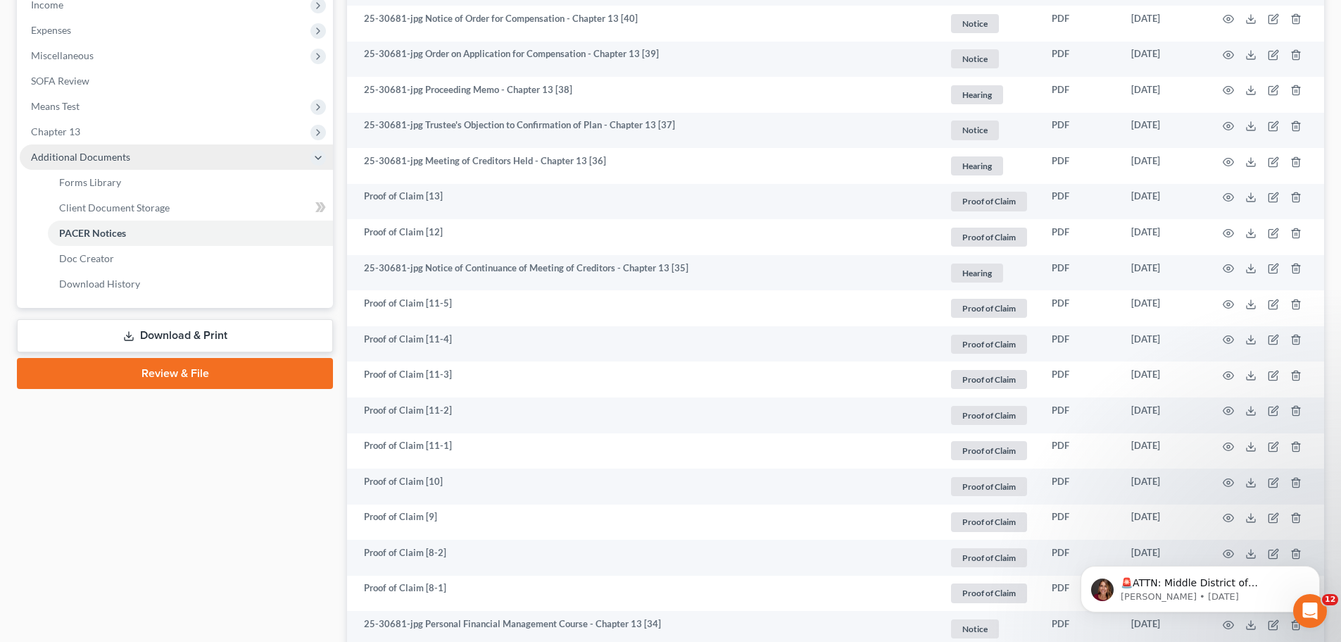
scroll to position [301, 0]
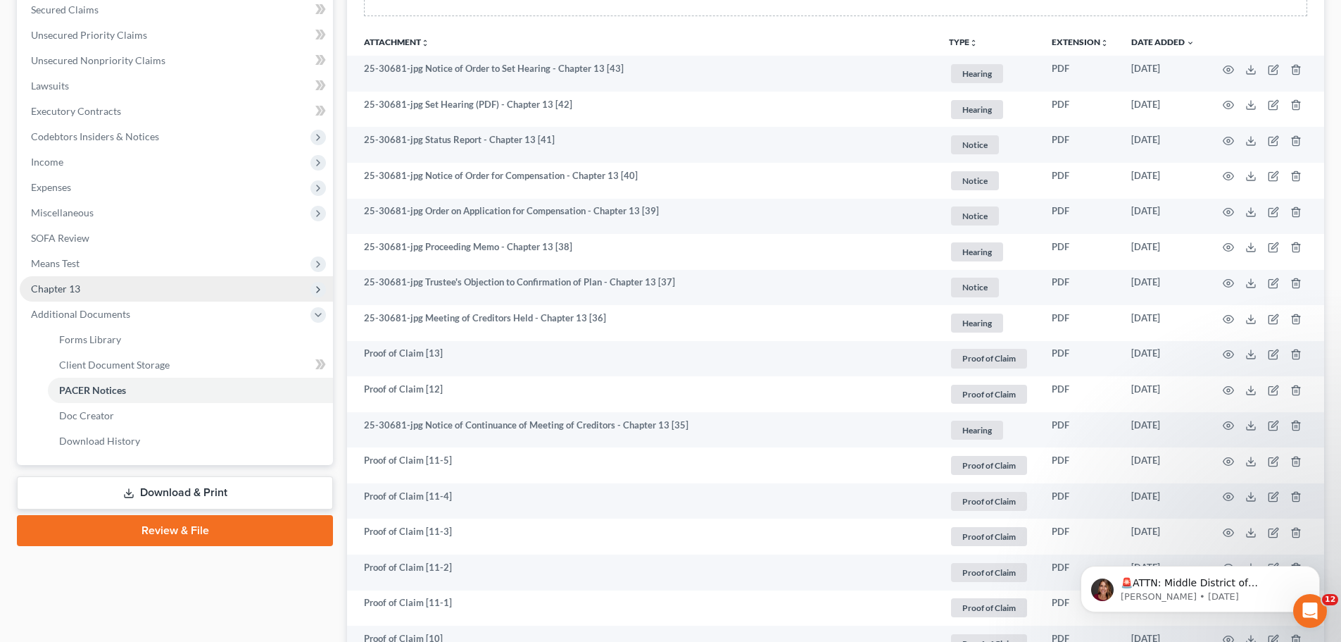
click at [128, 282] on span "Chapter 13" at bounding box center [176, 288] width 313 height 25
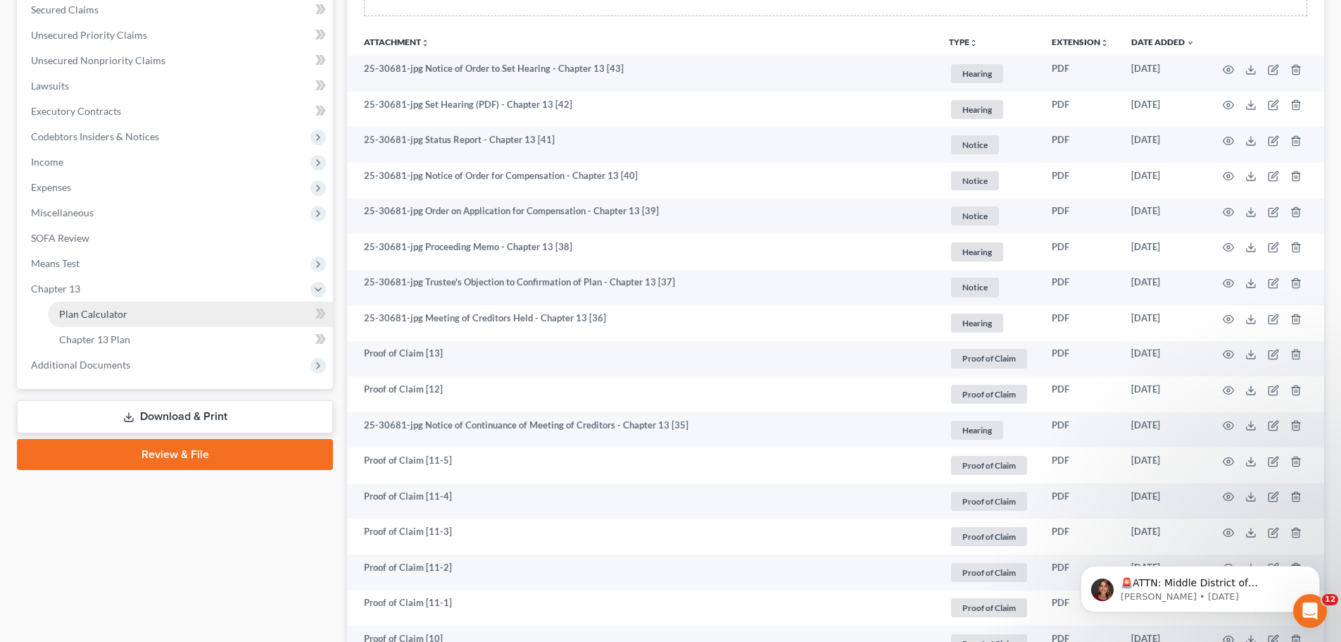
click at [115, 311] on span "Plan Calculator" at bounding box center [93, 314] width 68 height 12
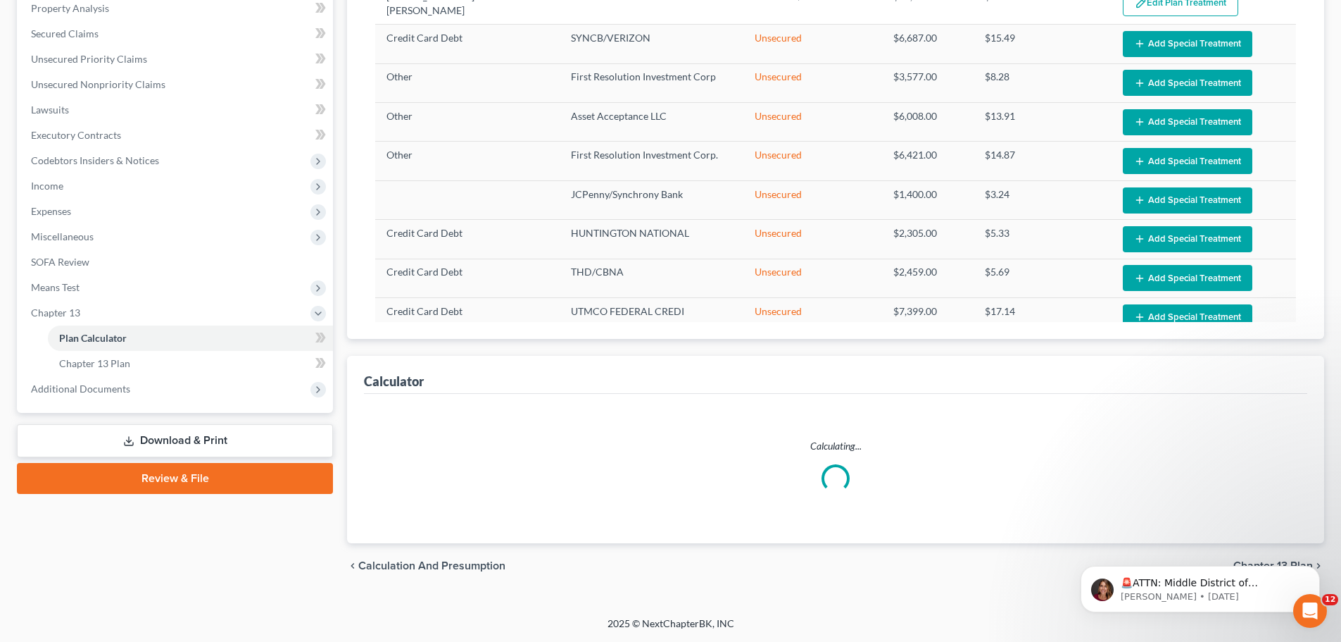
select select "59"
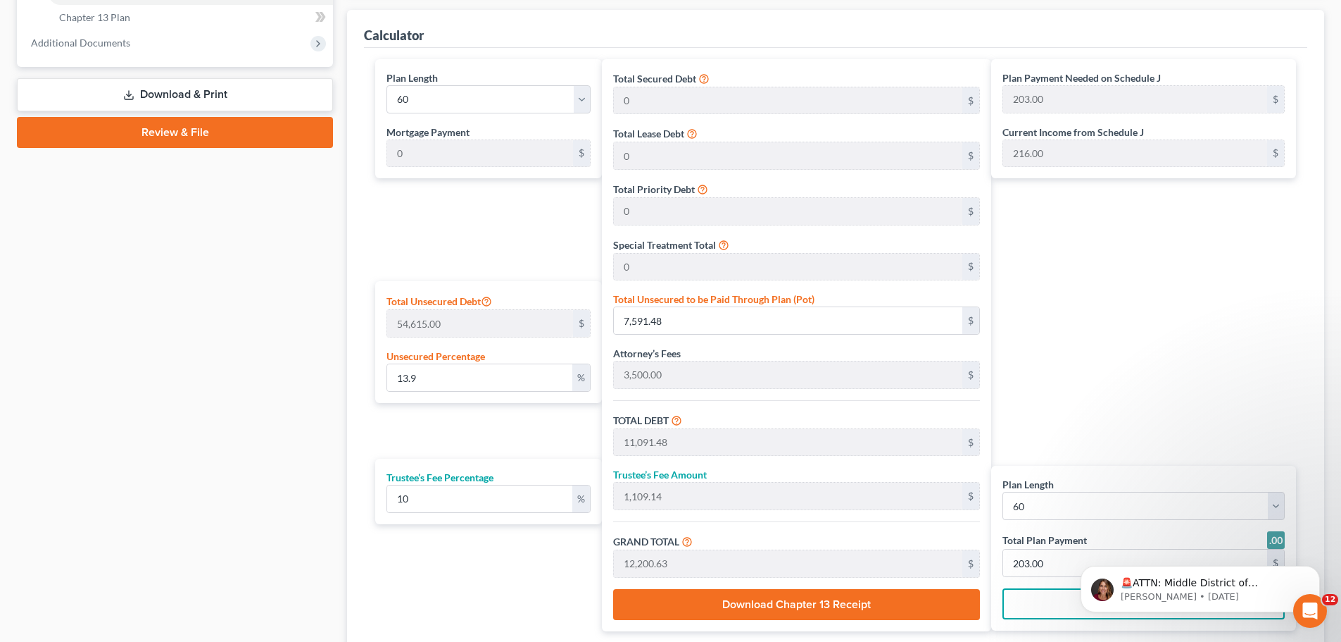
scroll to position [728, 0]
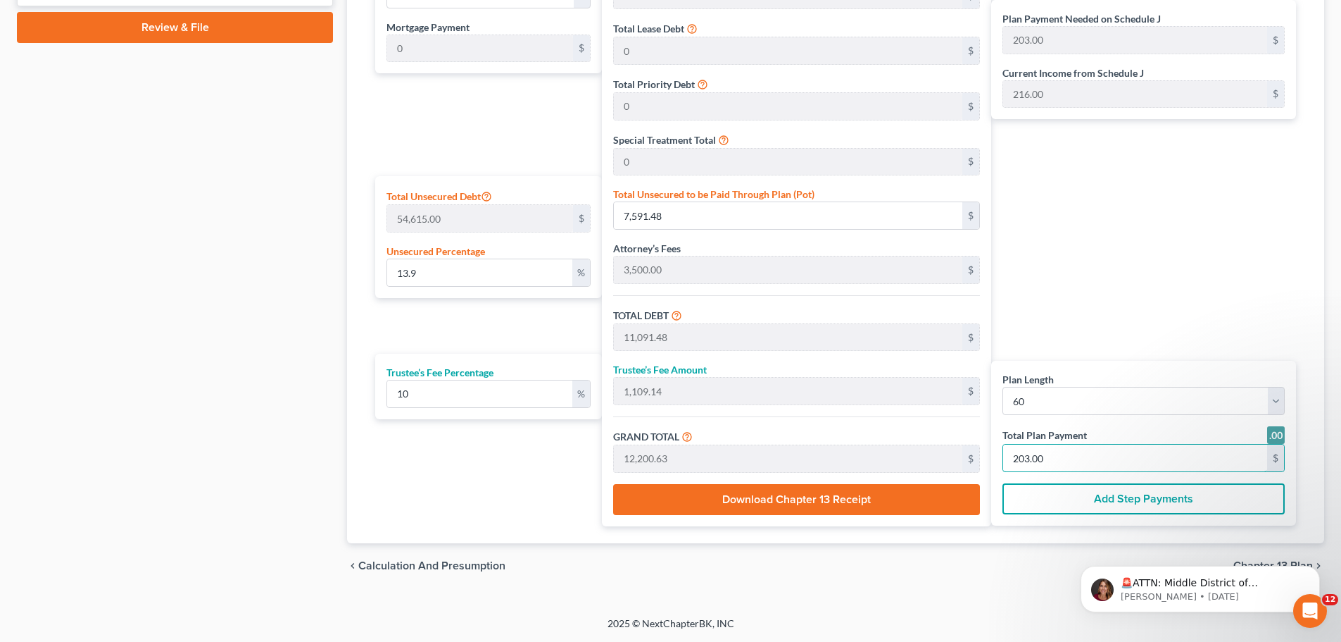
type input "2"
type input "0"
type input "109.09"
type input "10.90"
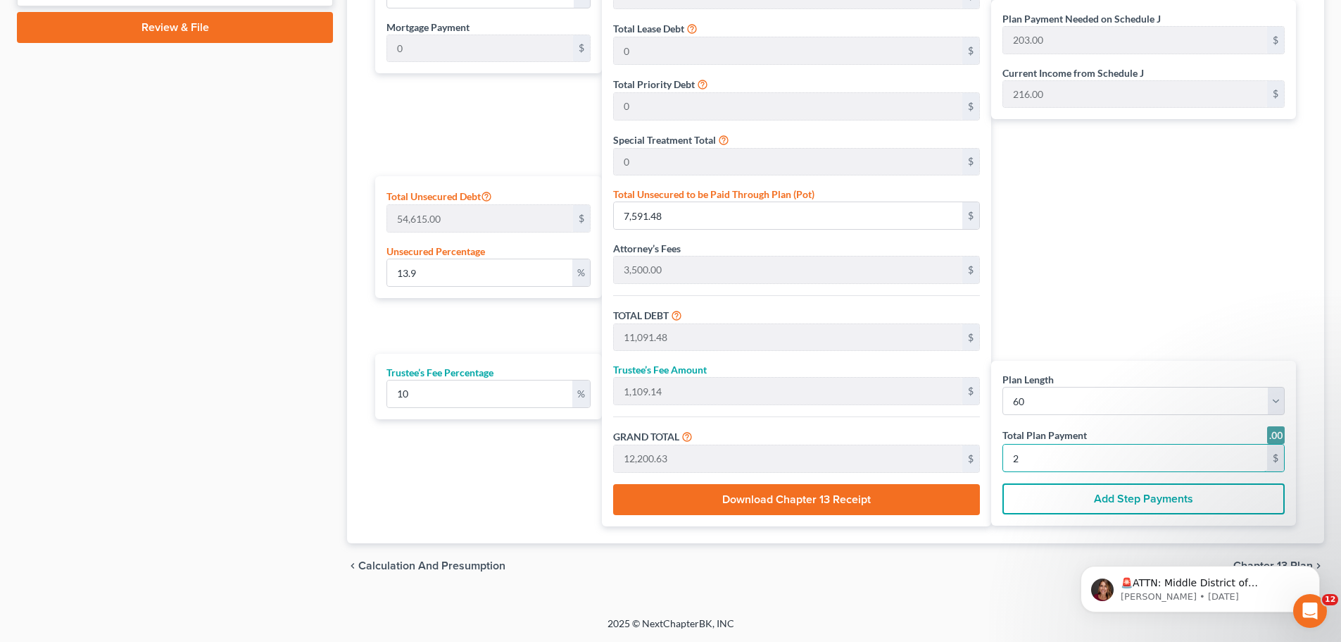
type input "120.00"
type input "22"
type input "1,200.00"
type input "120.00"
type input "1,320.00"
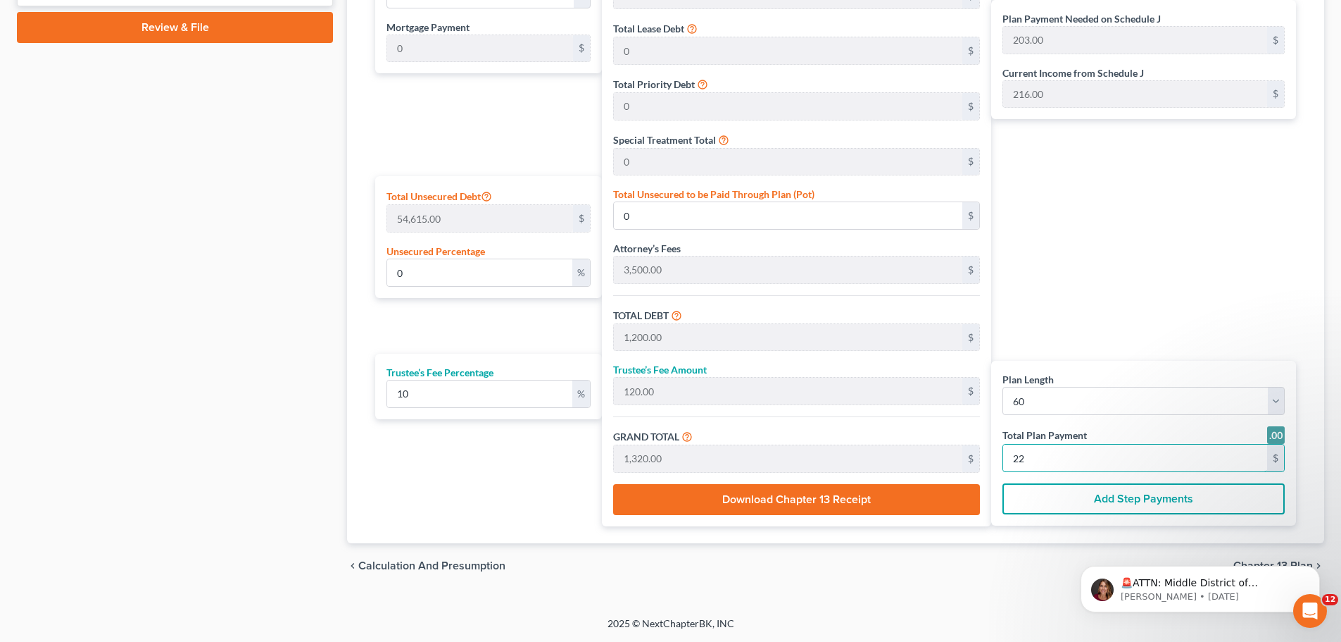
type input "15.76"
type input "8,609.09"
type input "12,109.09"
type input "1,210.90"
type input "13,320.00"
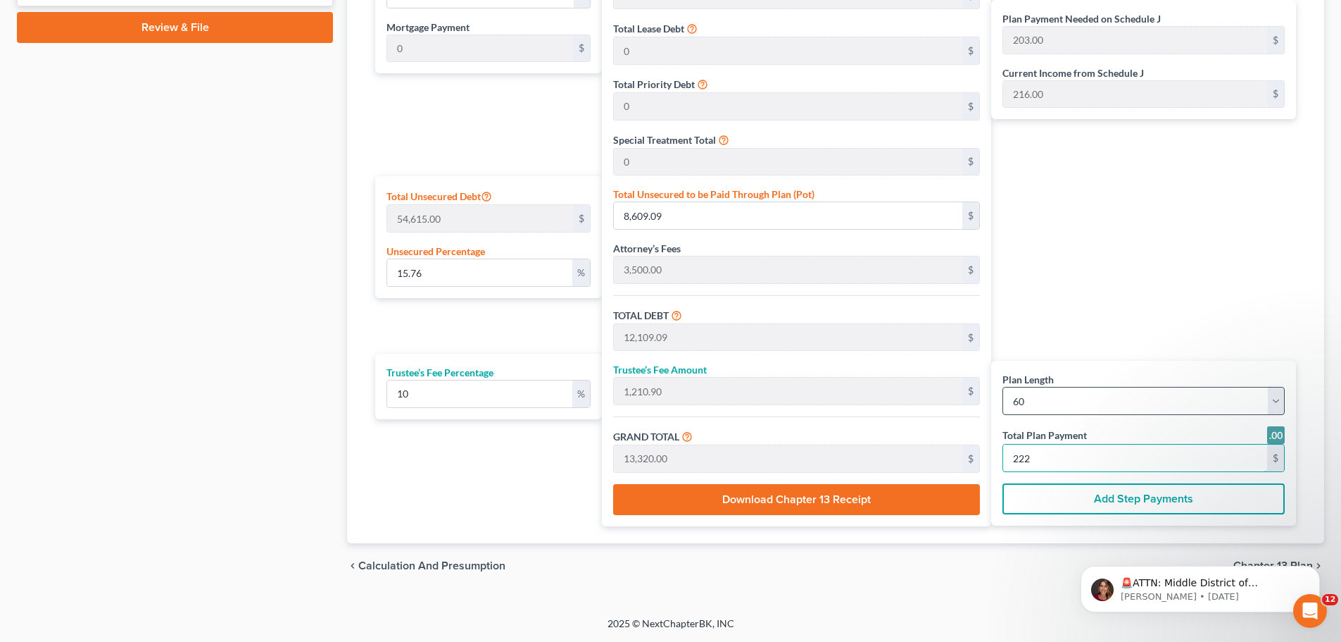
type input "222"
click at [1216, 400] on select "1 2 3 4 5 6 7 8 9 10 11 12 13 14 15 16 17 18 19 20 21 22 23 24 25 26 27 28 29 3…" at bounding box center [1144, 401] width 282 height 28
select select "35"
click at [1003, 387] on select "1 2 3 4 5 6 7 8 9 10 11 12 13 14 15 16 17 18 19 20 21 22 23 24 25 26 27 28 29 3…" at bounding box center [1144, 401] width 282 height 28
select select "35"
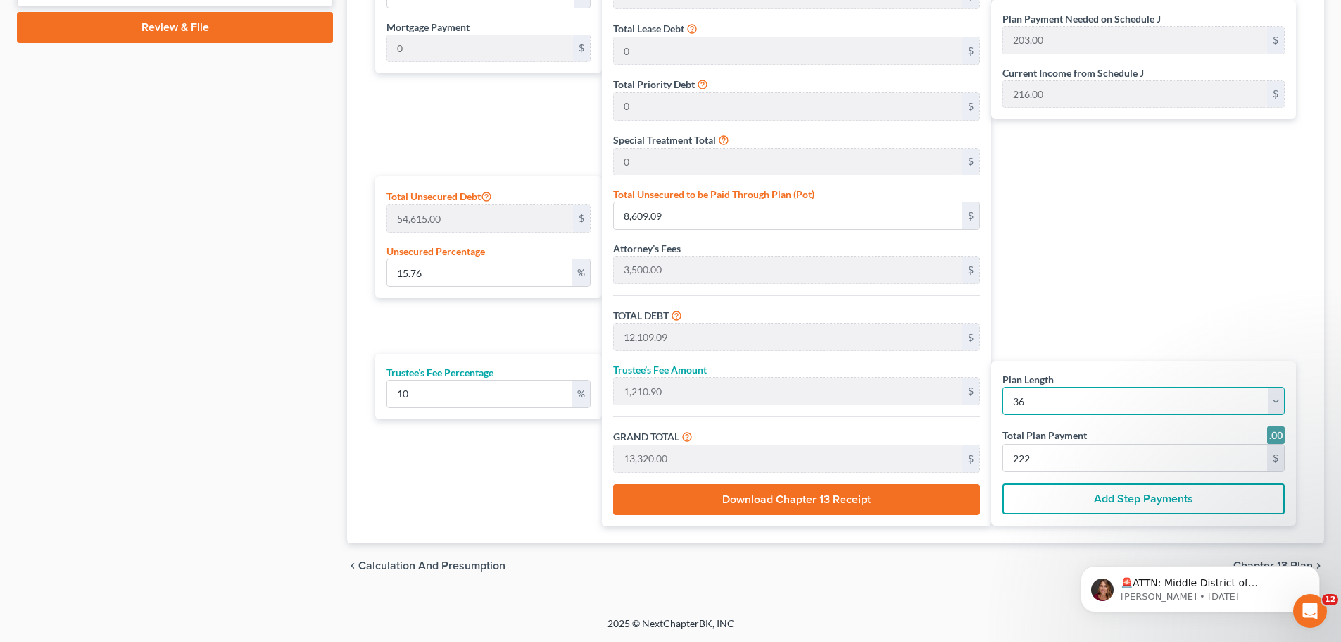
type input "13,319.99"
type input "370.00"
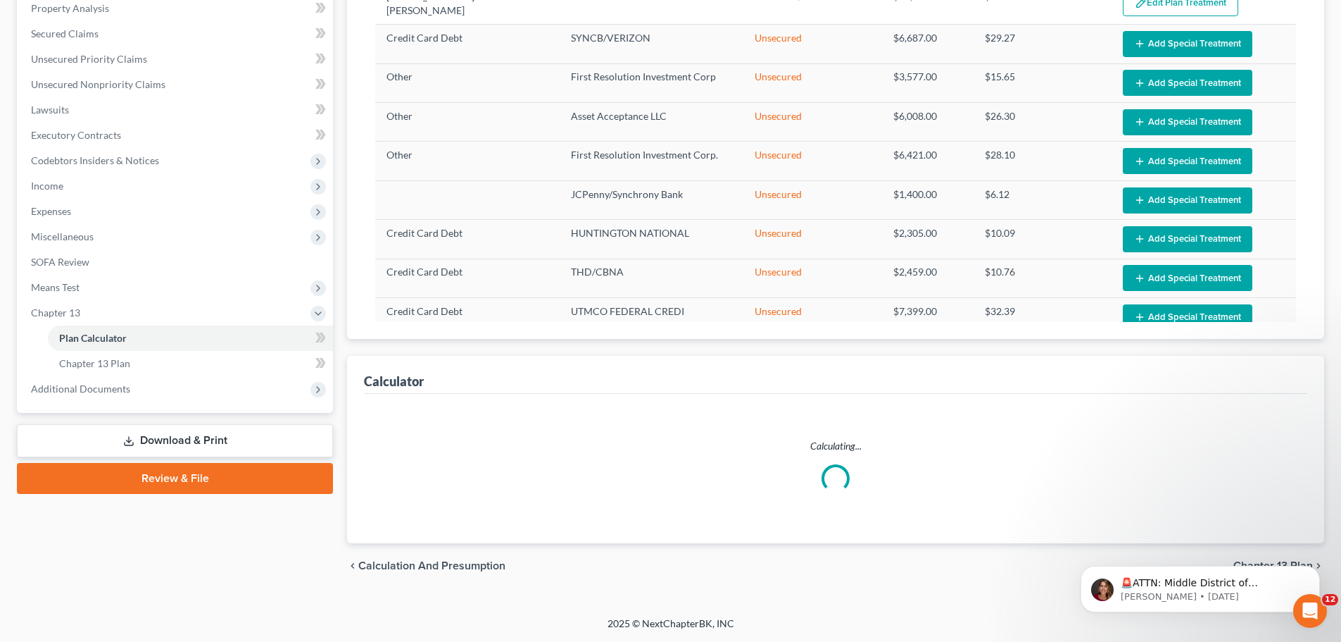
select select "35"
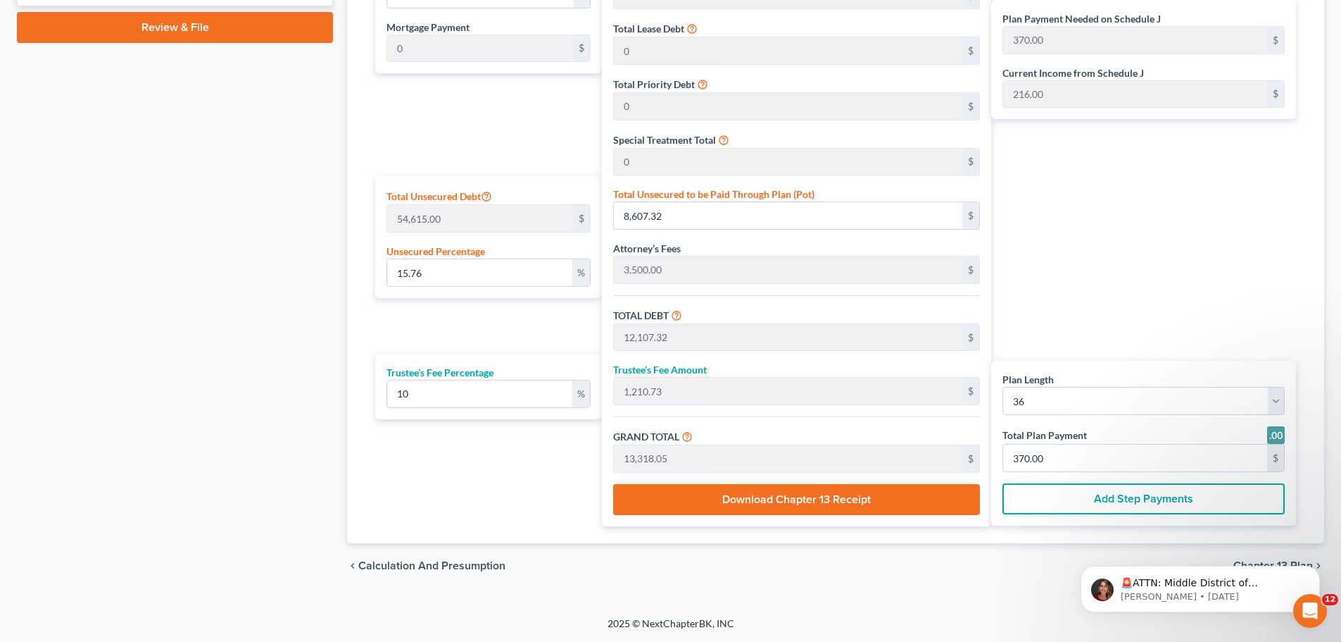
scroll to position [235, 0]
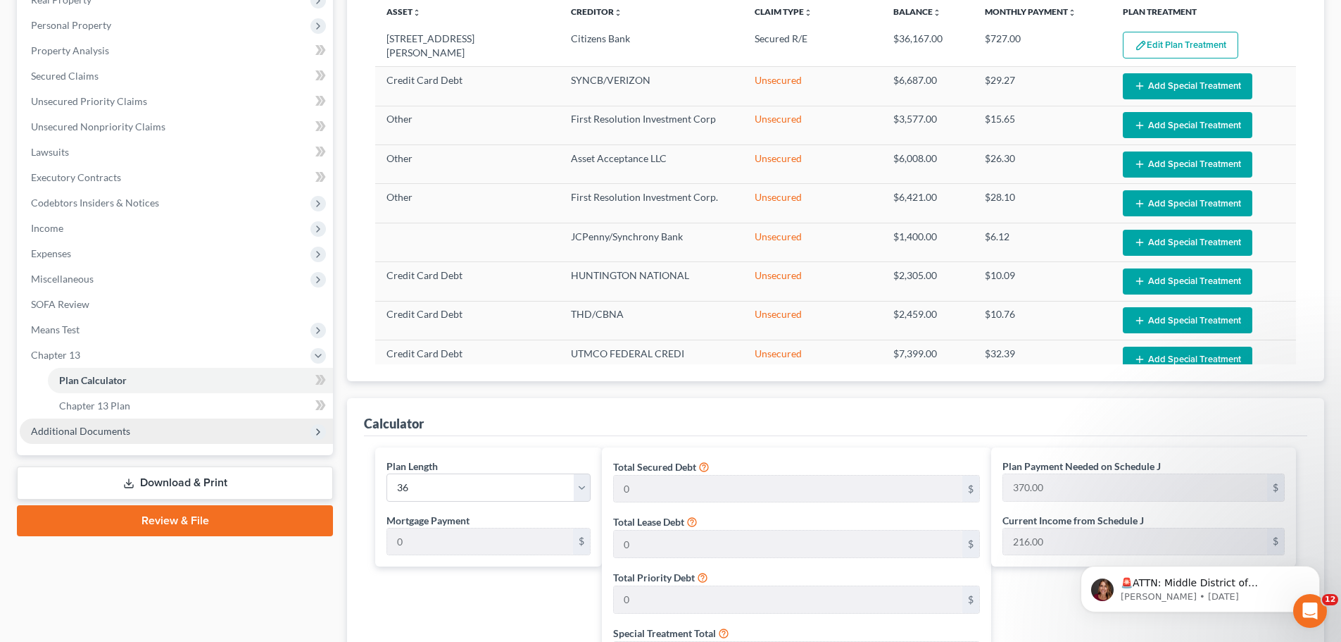
click at [222, 435] on span "Additional Documents" at bounding box center [176, 430] width 313 height 25
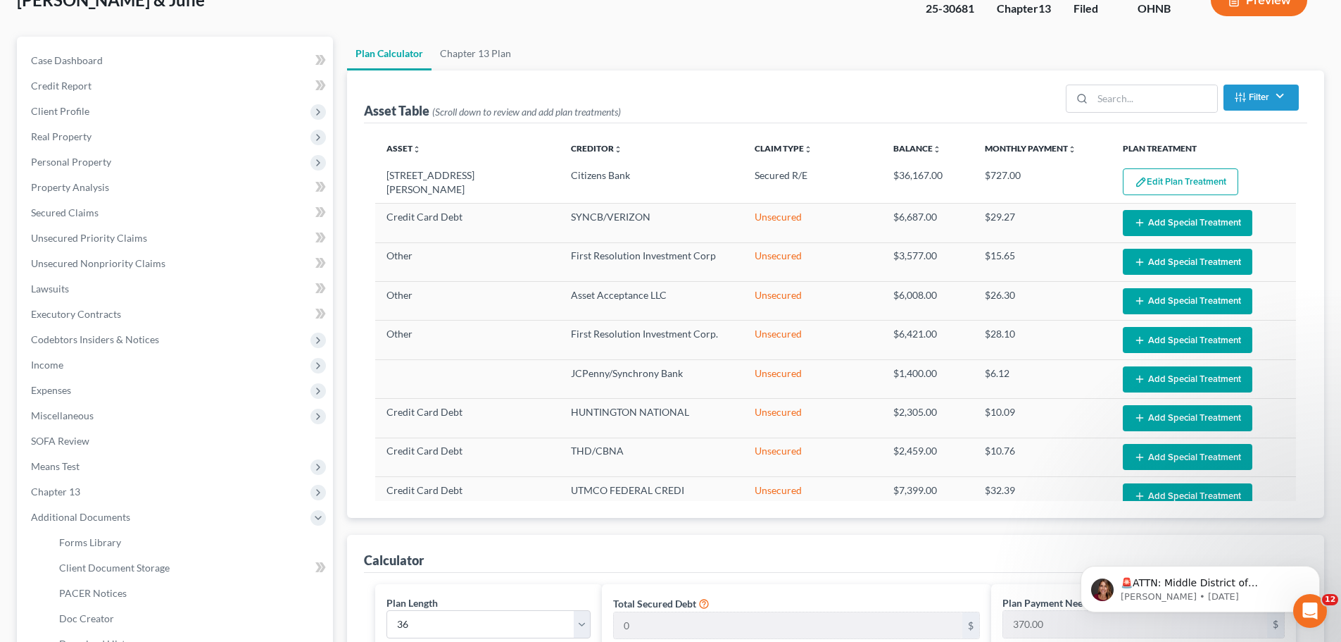
scroll to position [0, 0]
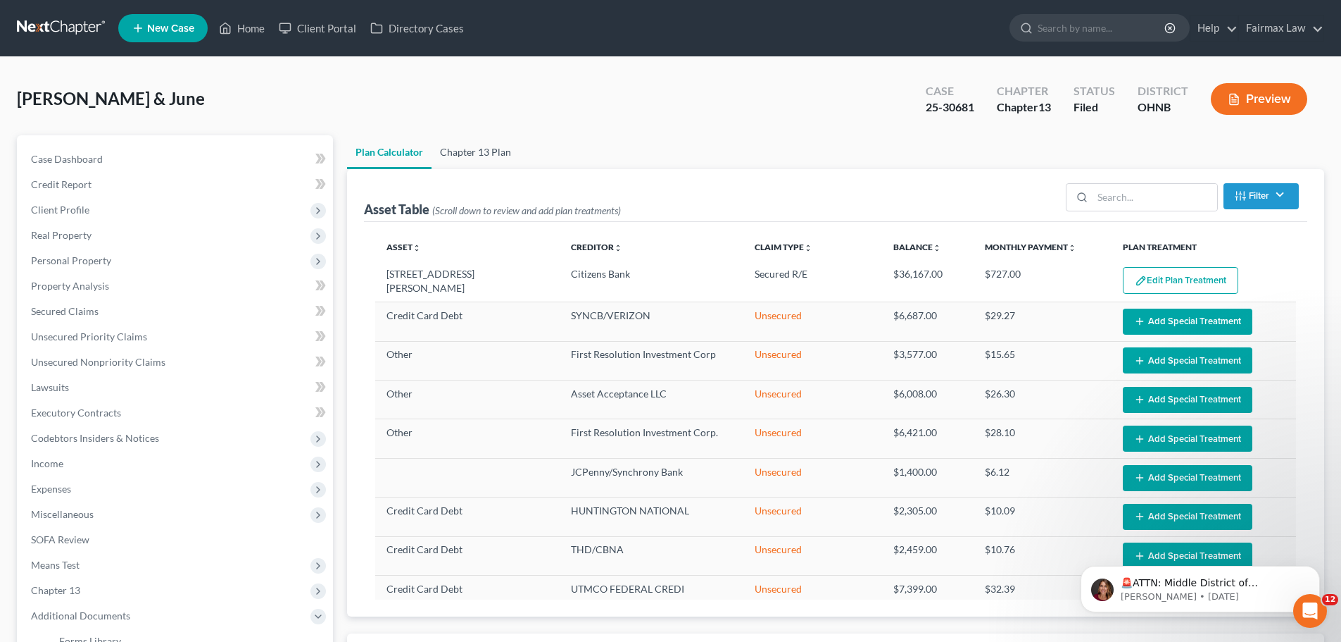
click at [477, 161] on link "Chapter 13 Plan" at bounding box center [476, 152] width 88 height 34
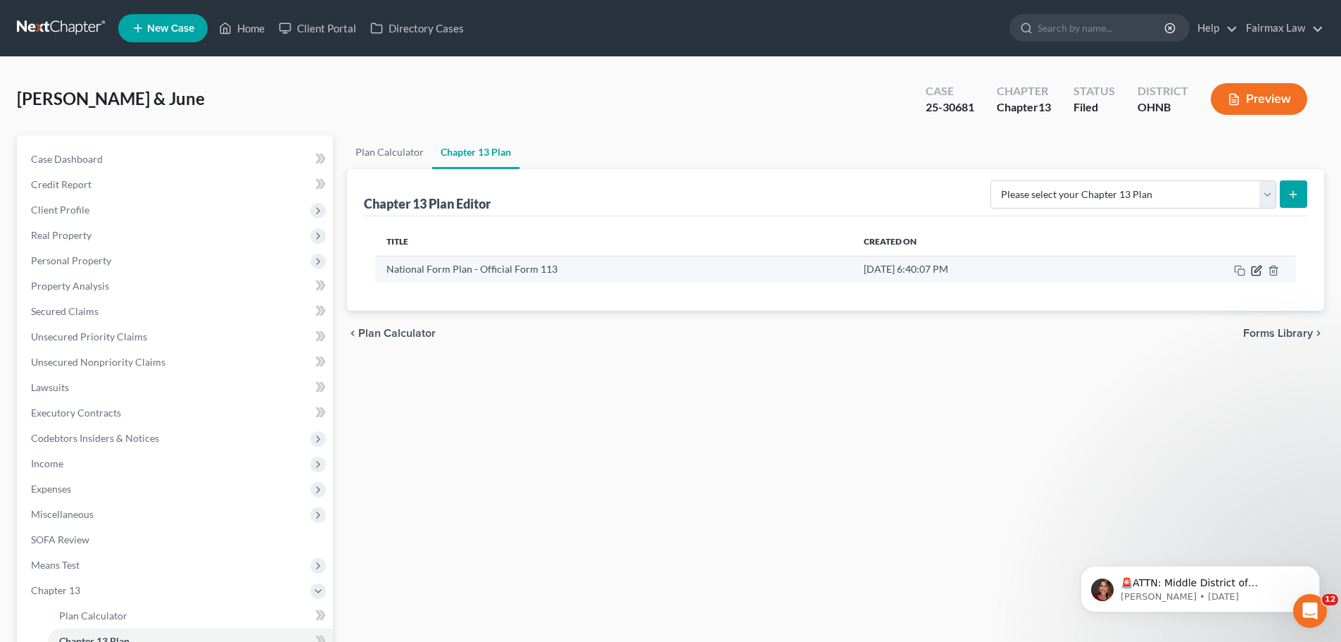
click at [1252, 270] on icon "button" at bounding box center [1256, 270] width 8 height 8
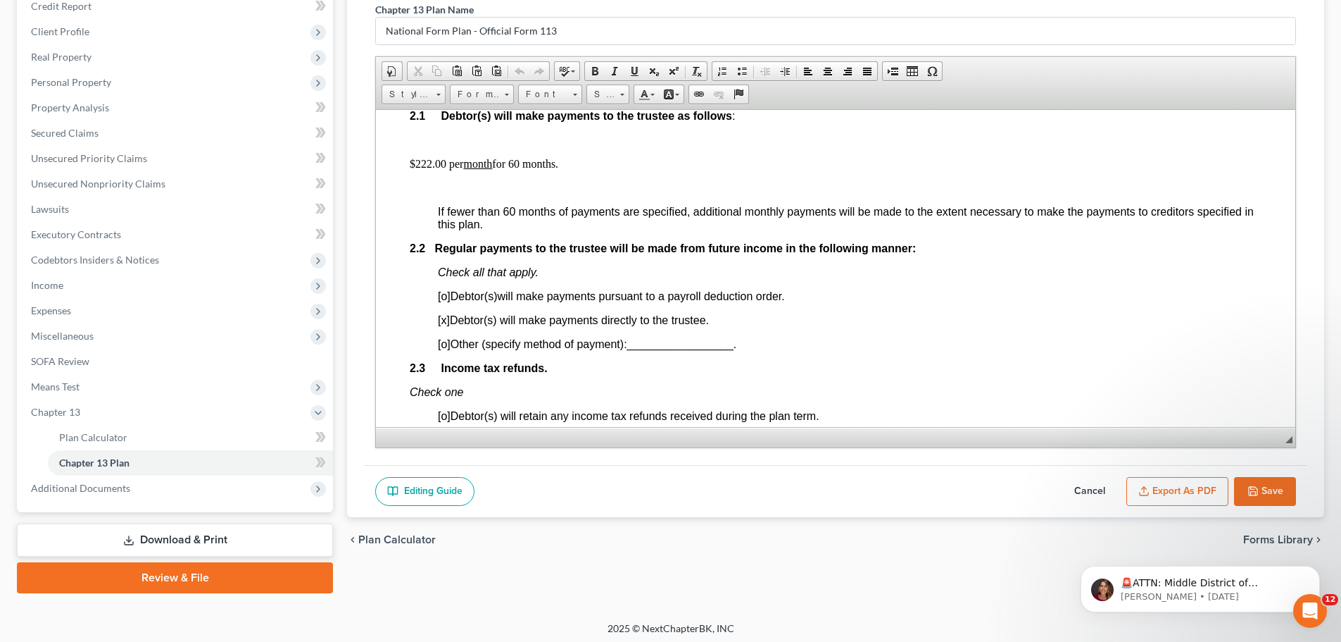
scroll to position [183, 0]
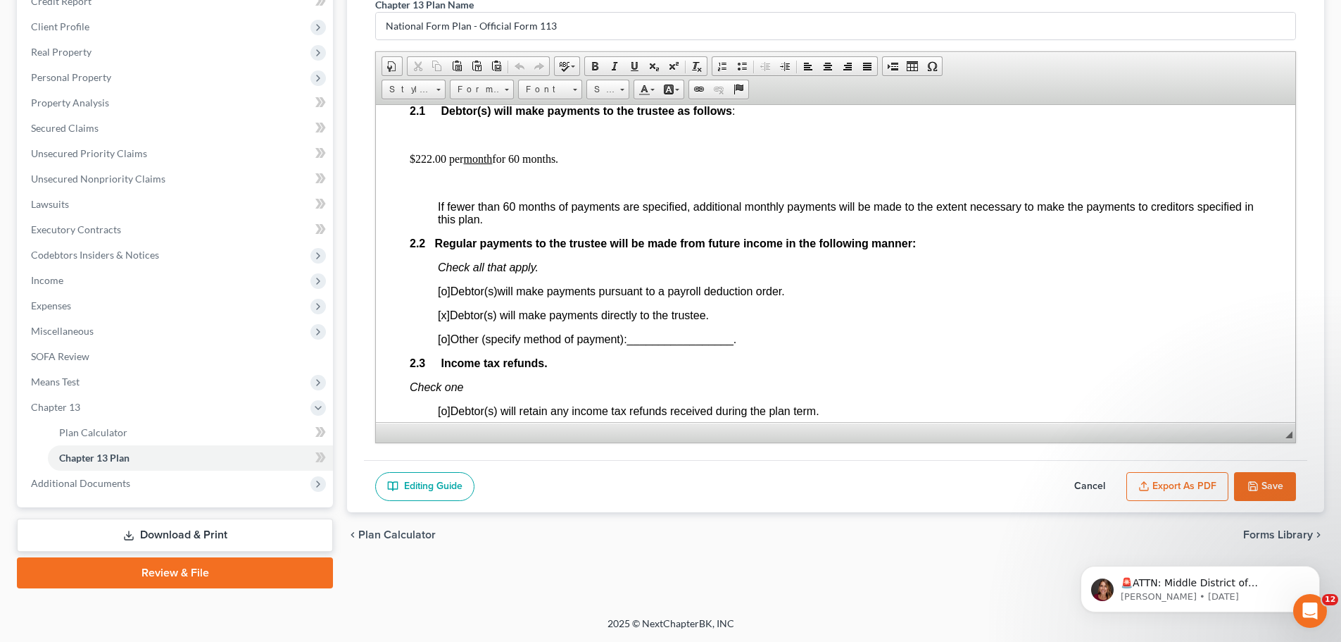
click at [1077, 486] on button "Cancel" at bounding box center [1090, 487] width 62 height 30
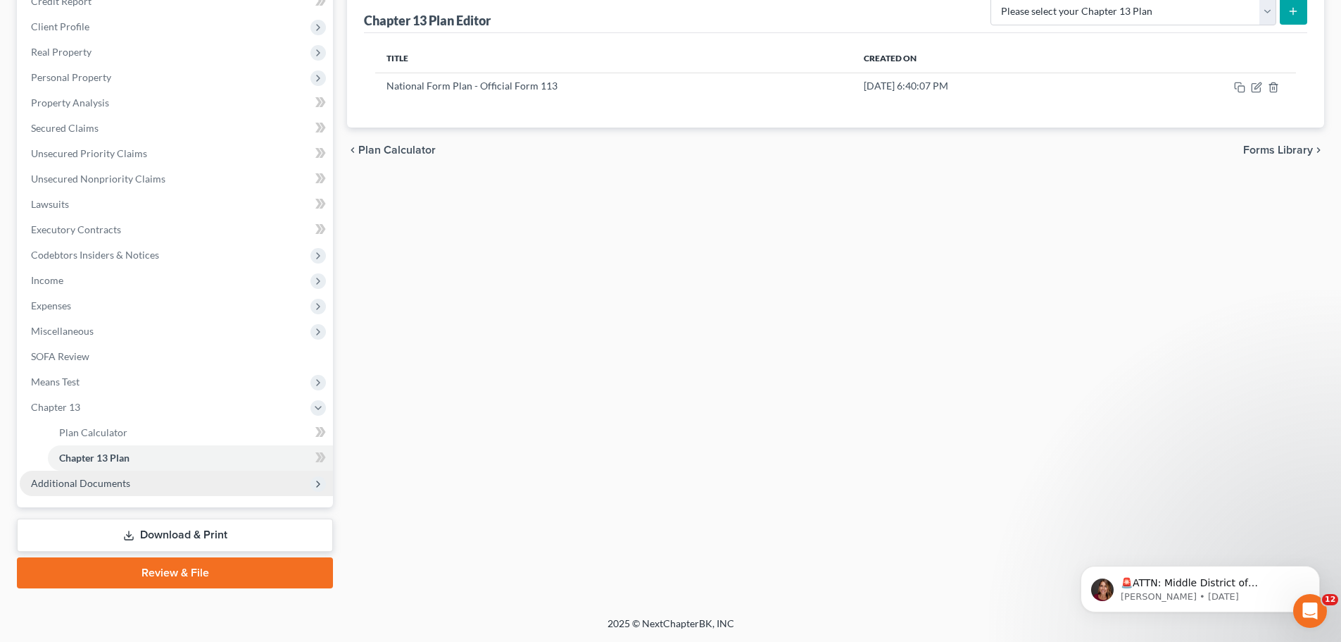
click at [211, 487] on span "Additional Documents" at bounding box center [176, 482] width 313 height 25
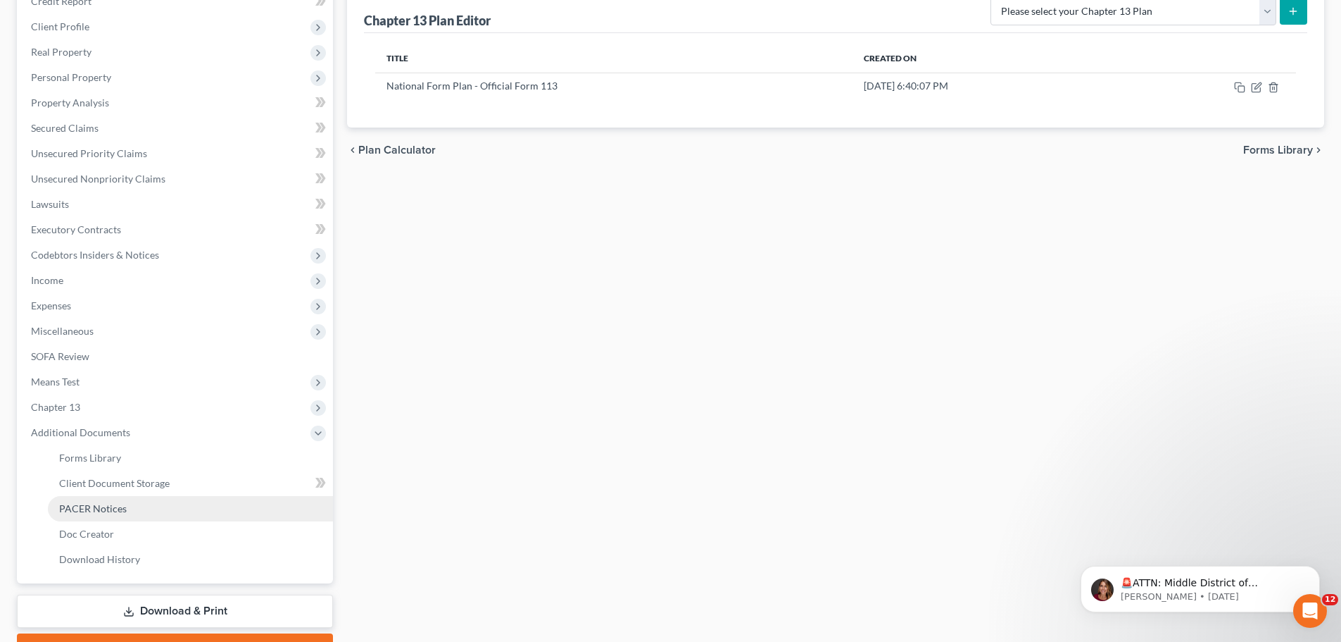
click at [142, 517] on link "PACER Notices" at bounding box center [190, 508] width 285 height 25
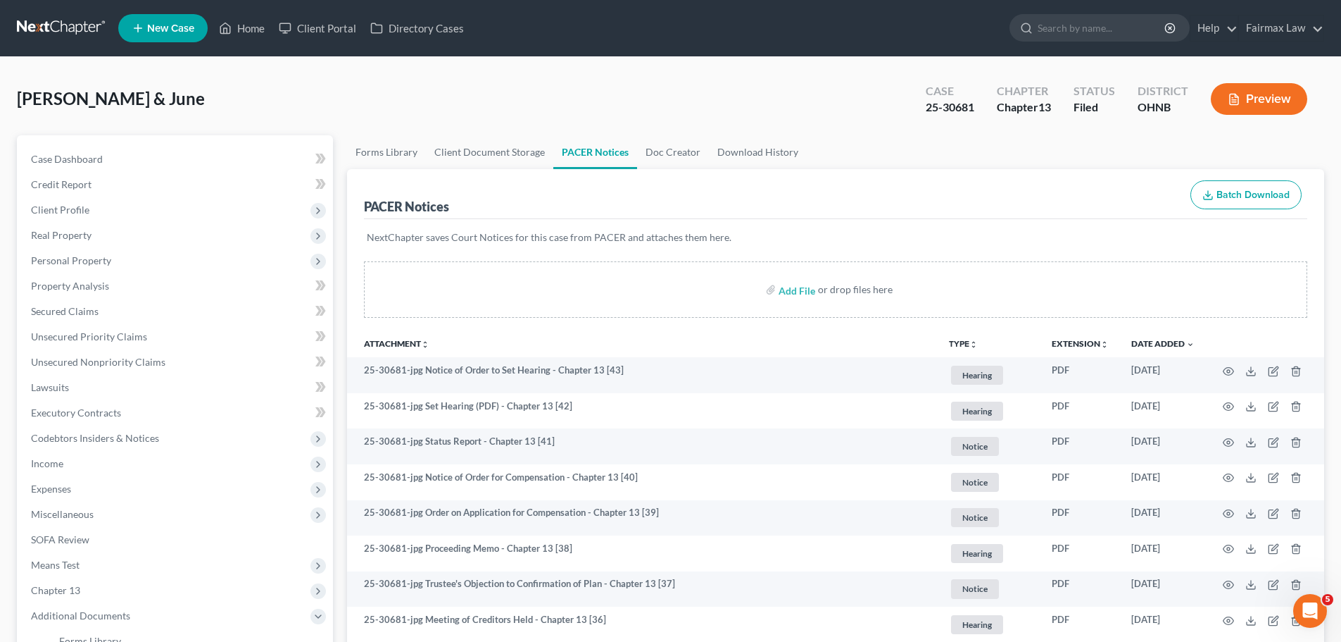
scroll to position [1356, 0]
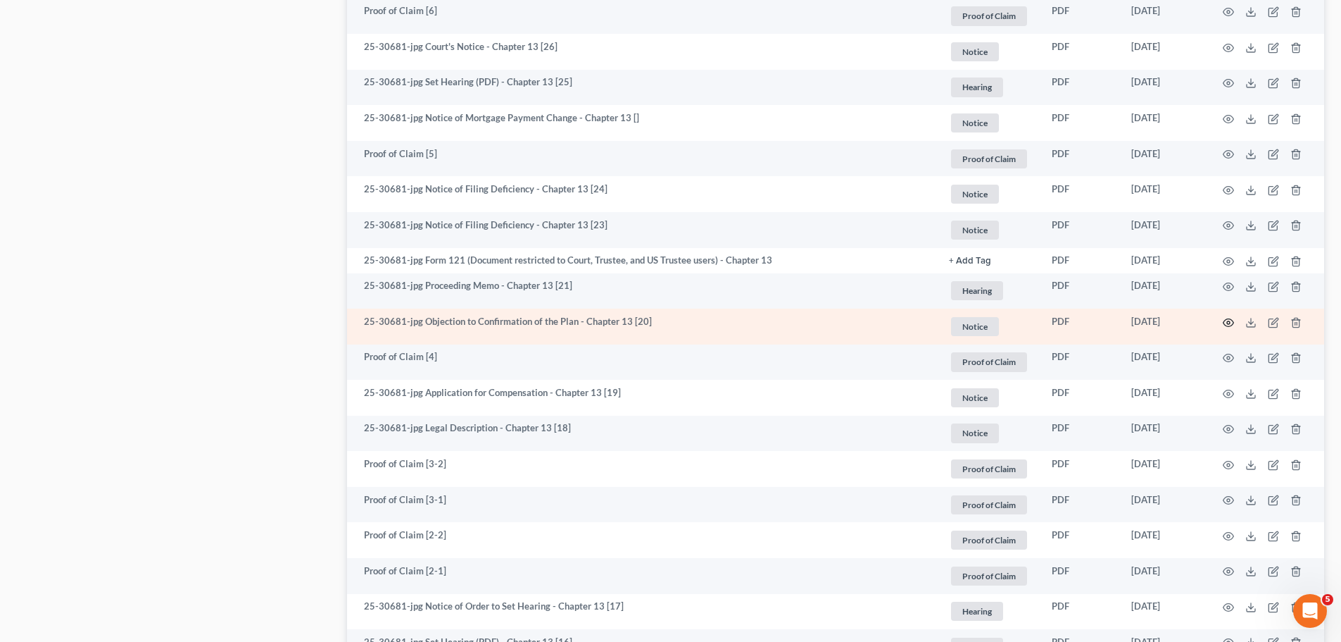
click at [1230, 324] on icon "button" at bounding box center [1228, 322] width 11 height 11
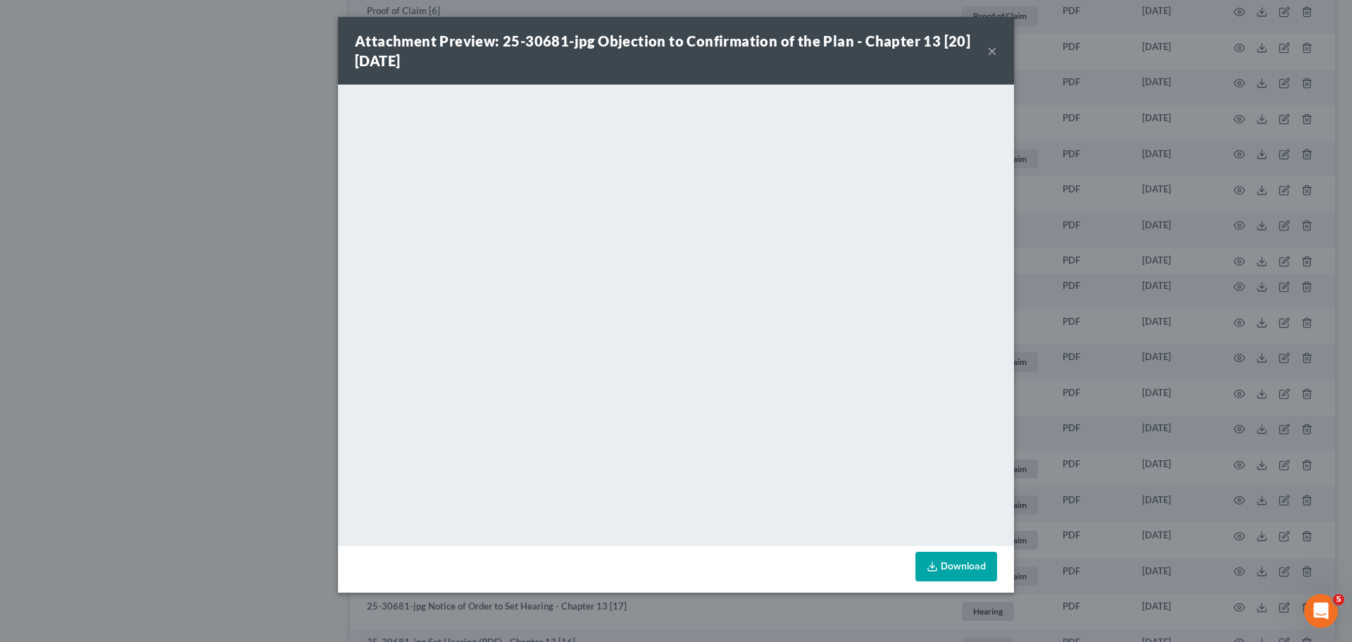
click at [1195, 389] on div "Attachment Preview: 25-30681-jpg Objection to Confirmation of the Plan - Chapte…" at bounding box center [676, 321] width 1352 height 642
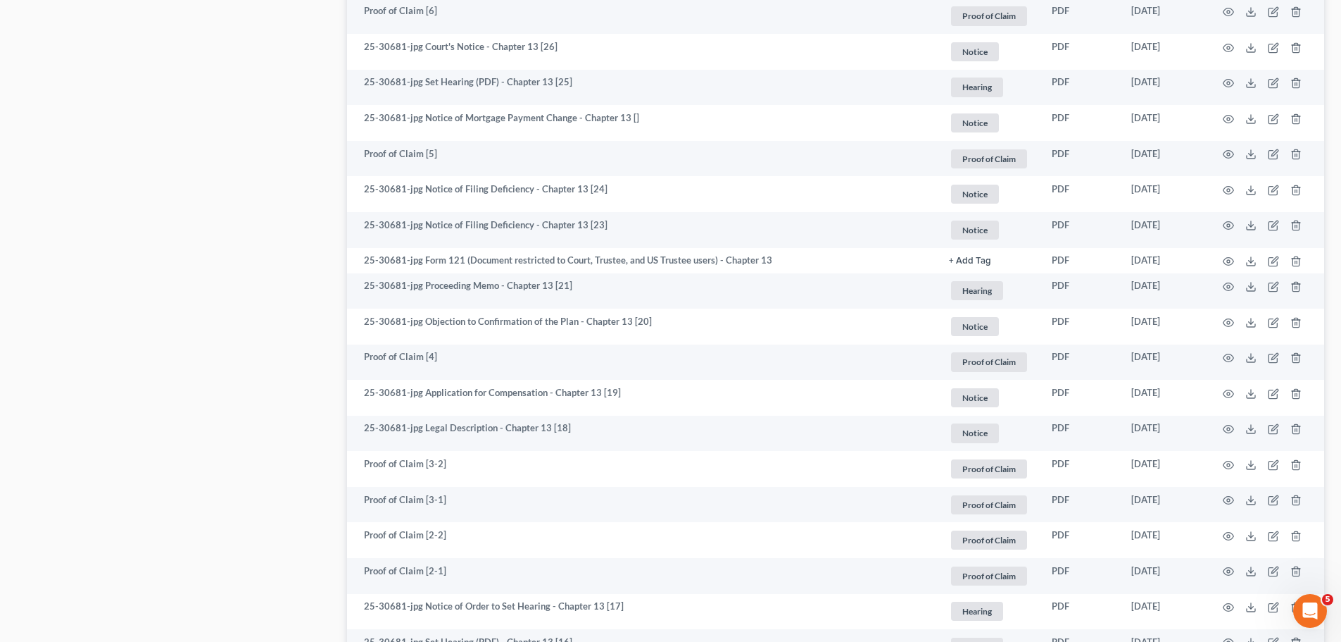
scroll to position [1818, 0]
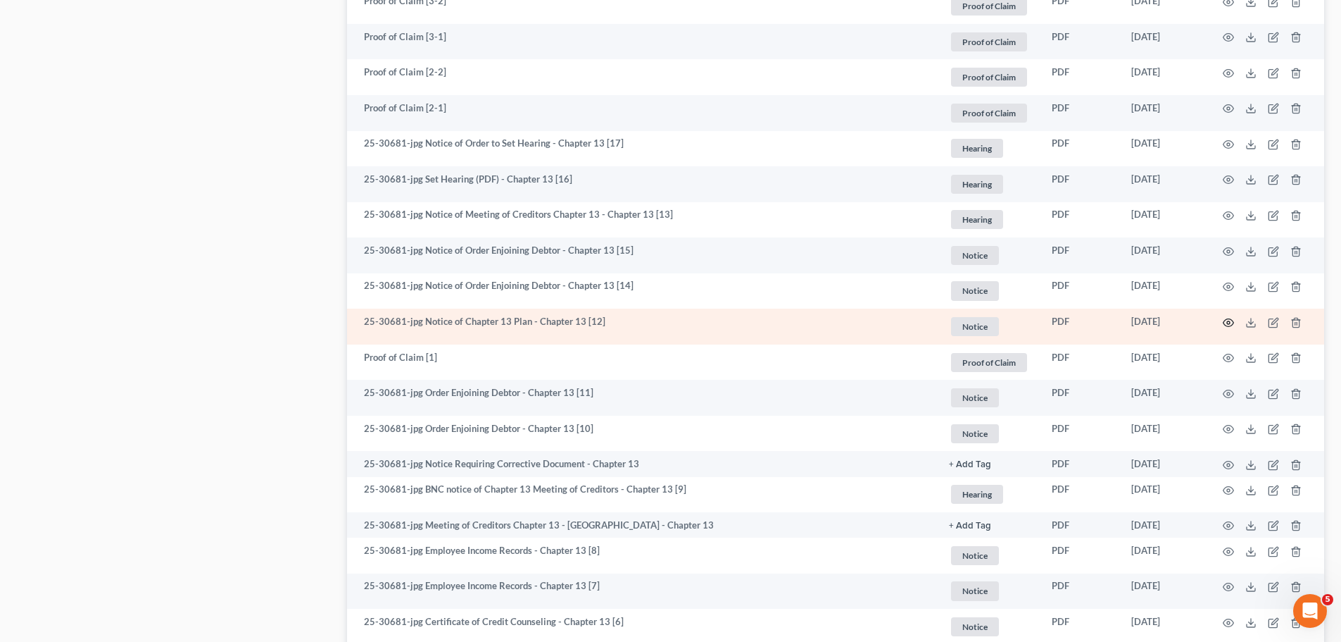
click at [1227, 317] on icon "button" at bounding box center [1228, 322] width 11 height 11
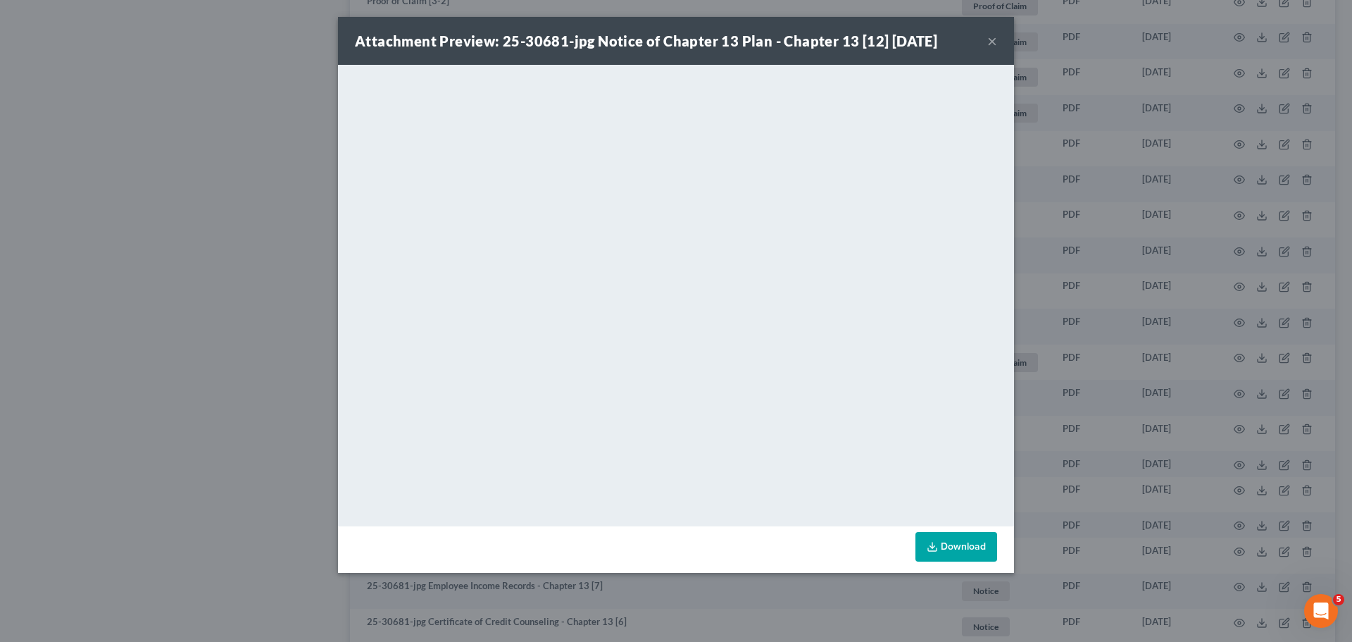
click at [141, 531] on div "Attachment Preview: 25-30681-jpg Notice of Chapter 13 Plan - Chapter 13 [12] 04…" at bounding box center [676, 321] width 1352 height 642
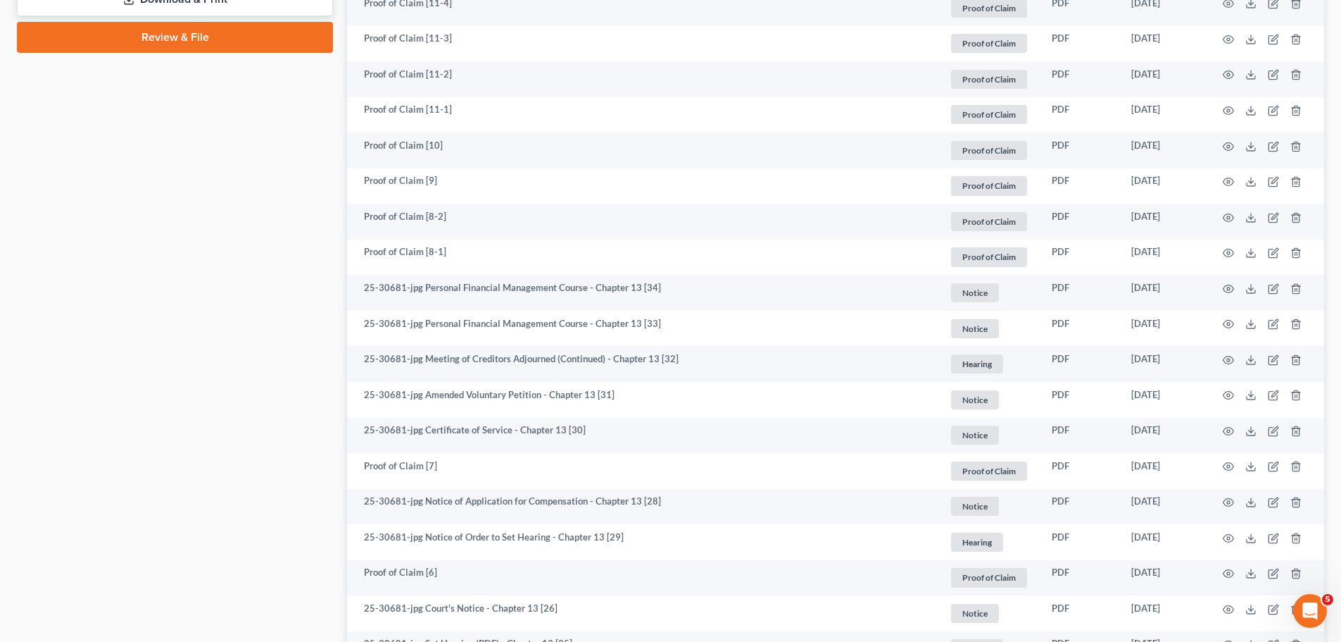
scroll to position [0, 0]
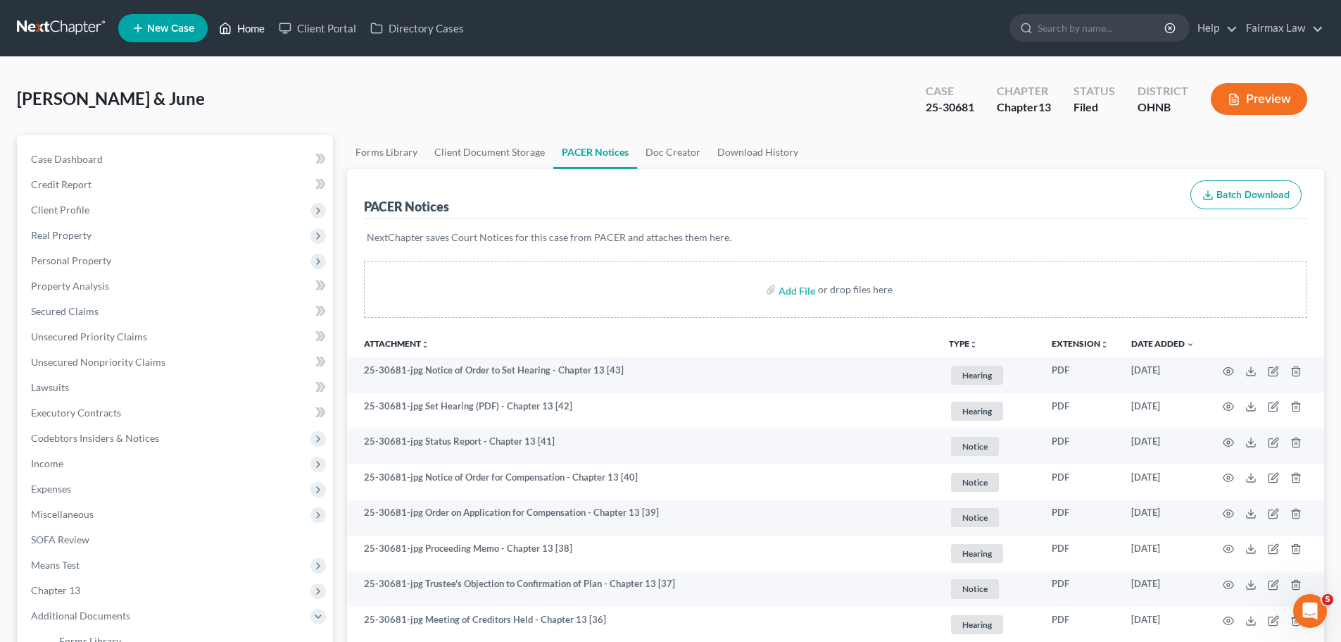
click at [251, 27] on link "Home" at bounding box center [242, 27] width 60 height 25
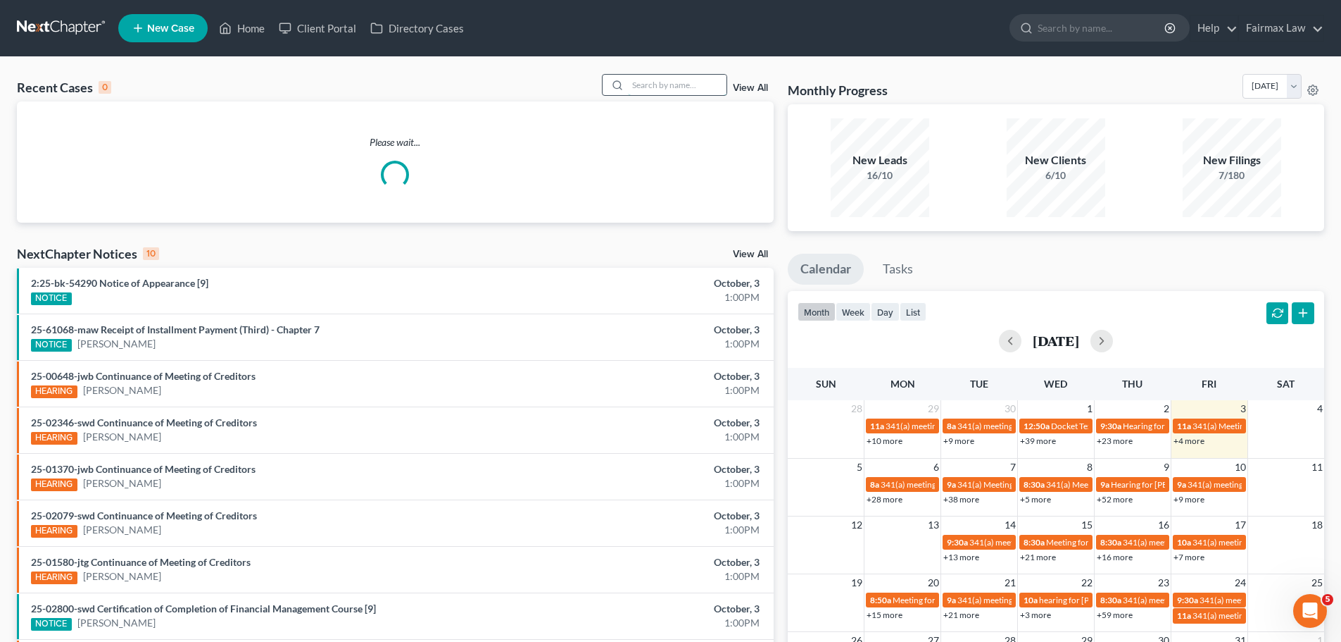
click at [682, 85] on input "search" at bounding box center [677, 85] width 99 height 20
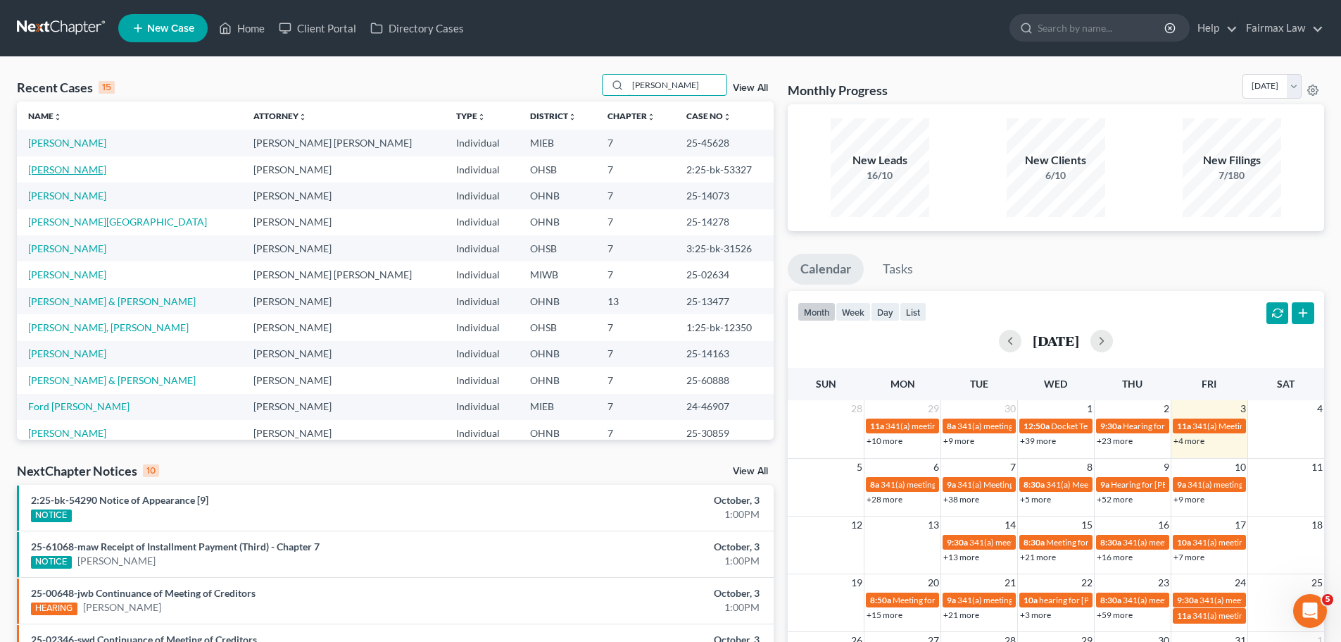
type input "williams"
click at [80, 169] on link "Williams, Daniel" at bounding box center [67, 169] width 78 height 12
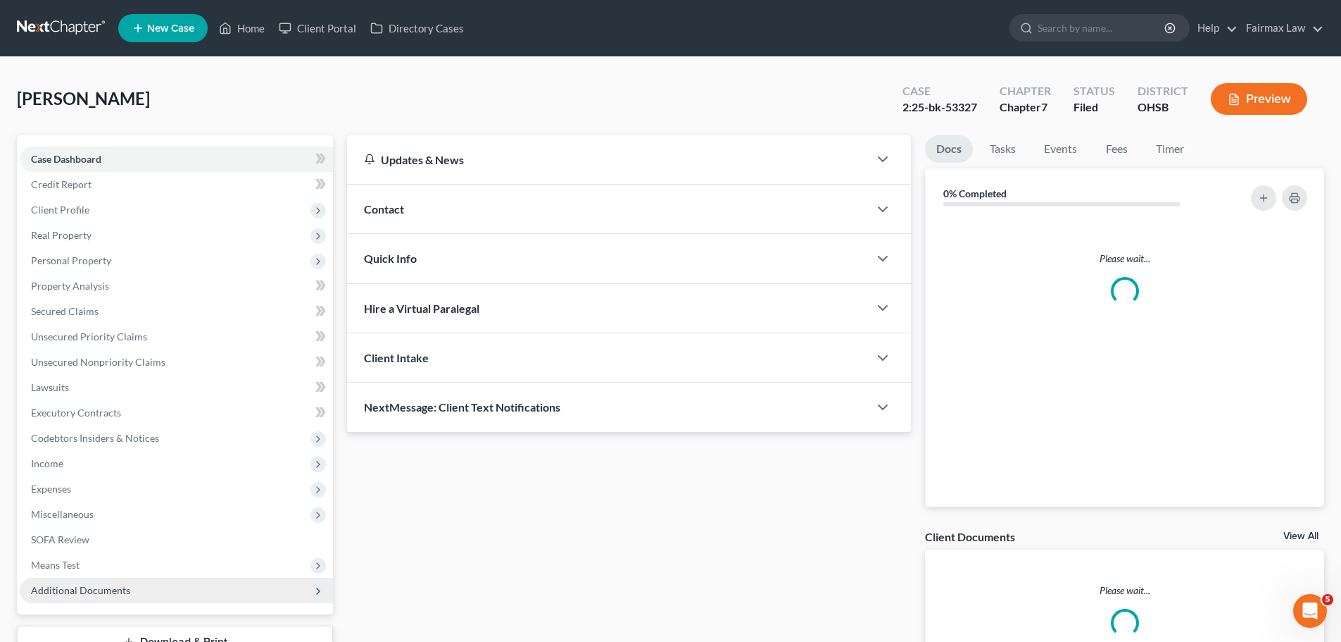
click at [239, 580] on span "Additional Documents" at bounding box center [176, 589] width 313 height 25
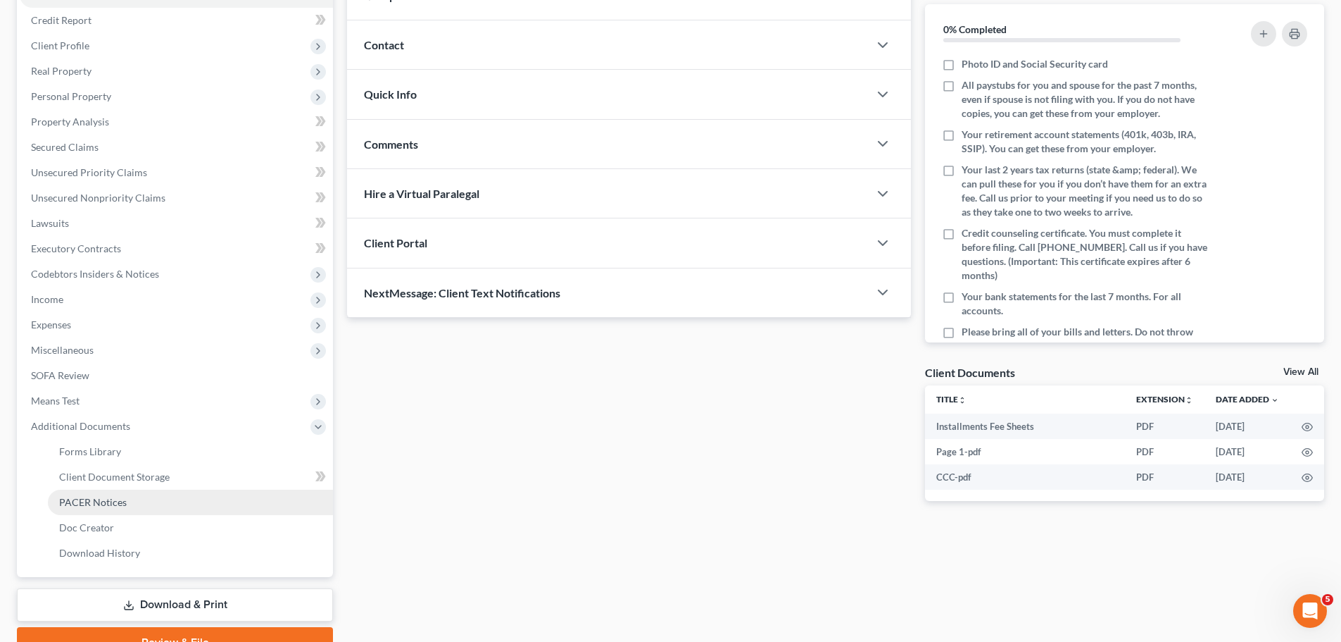
click at [103, 499] on span "PACER Notices" at bounding box center [93, 502] width 68 height 12
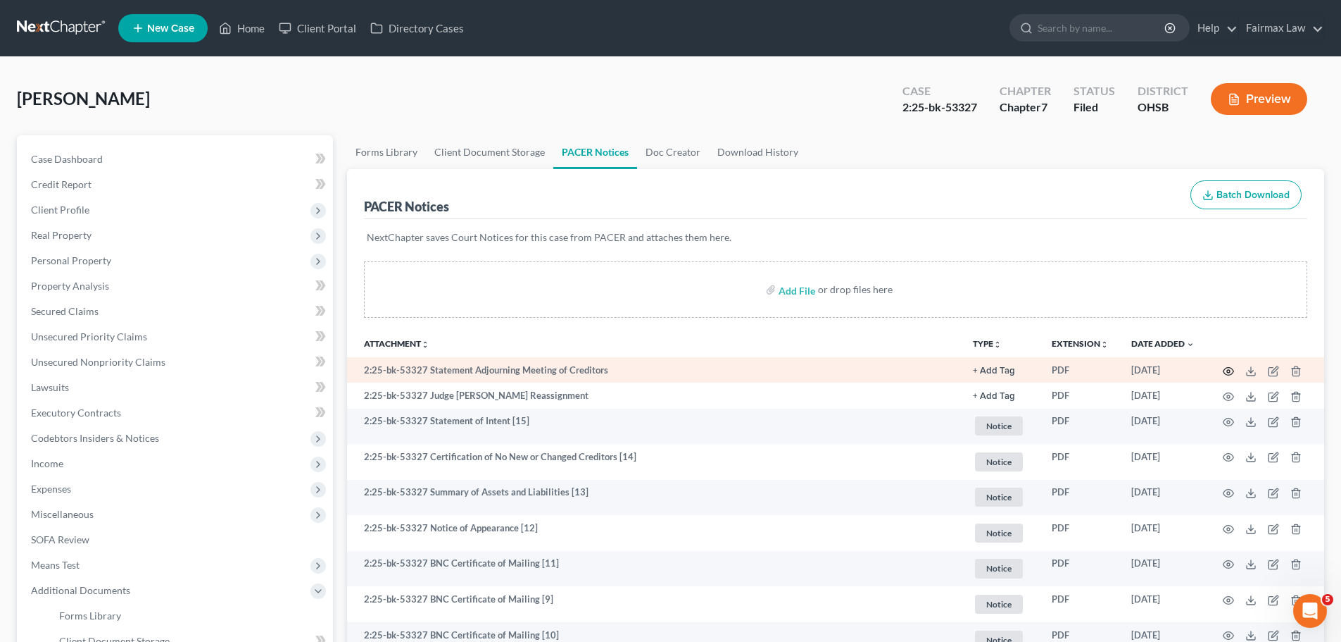
click at [1230, 370] on icon "button" at bounding box center [1228, 370] width 11 height 11
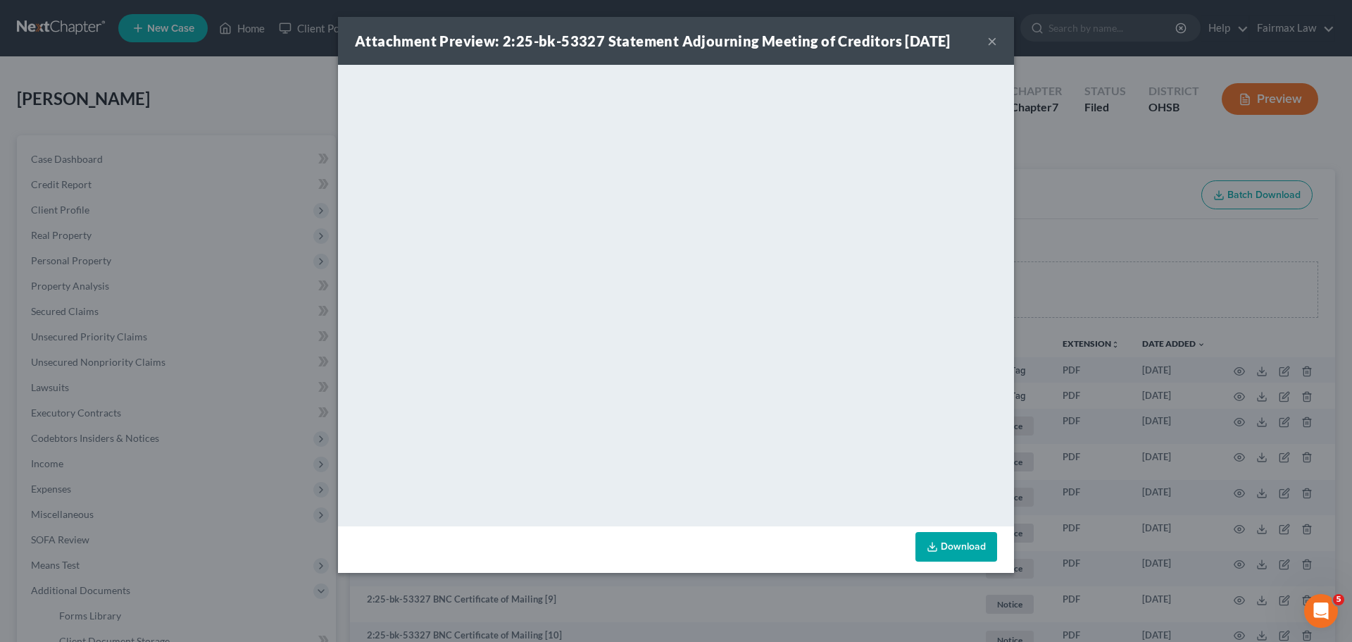
click at [1168, 198] on div "Attachment Preview: 2:25-bk-53327 Statement Adjourning Meeting of Creditors 09/…" at bounding box center [676, 321] width 1352 height 642
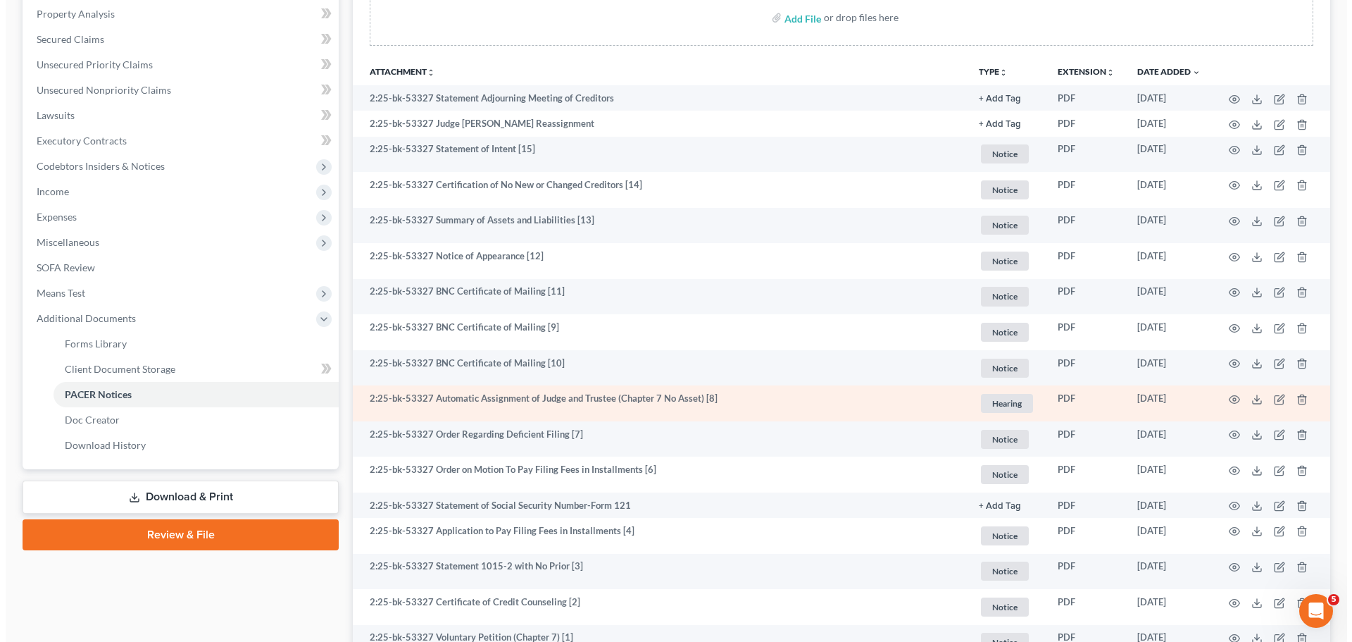
scroll to position [329, 0]
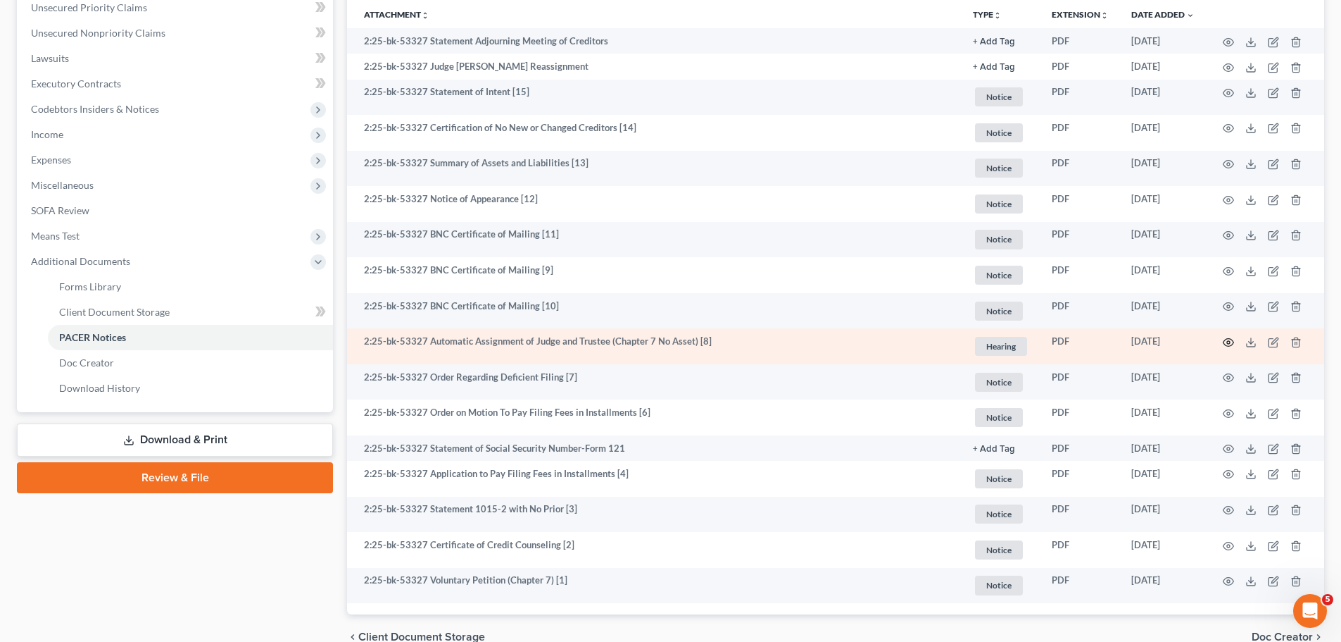
click at [1223, 344] on icon "button" at bounding box center [1228, 342] width 11 height 11
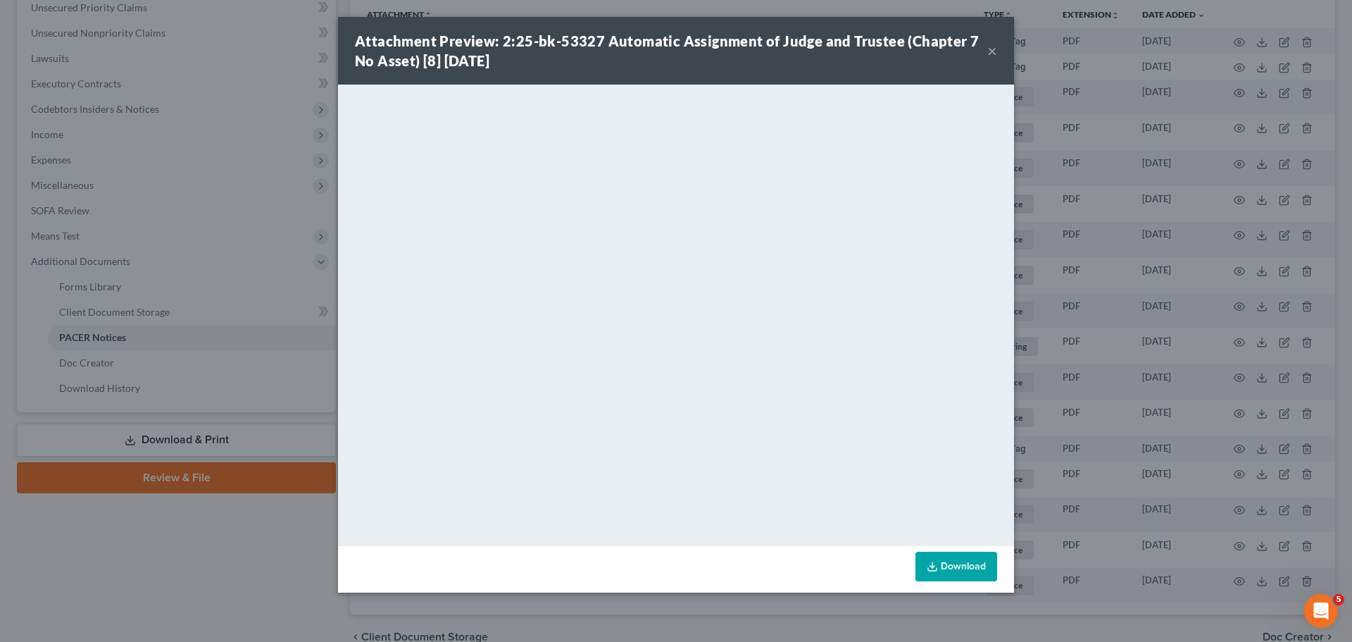
click at [1260, 386] on div "Attachment Preview: 2:25-bk-53327 Automatic Assignment of Judge and Trustee (Ch…" at bounding box center [676, 321] width 1352 height 642
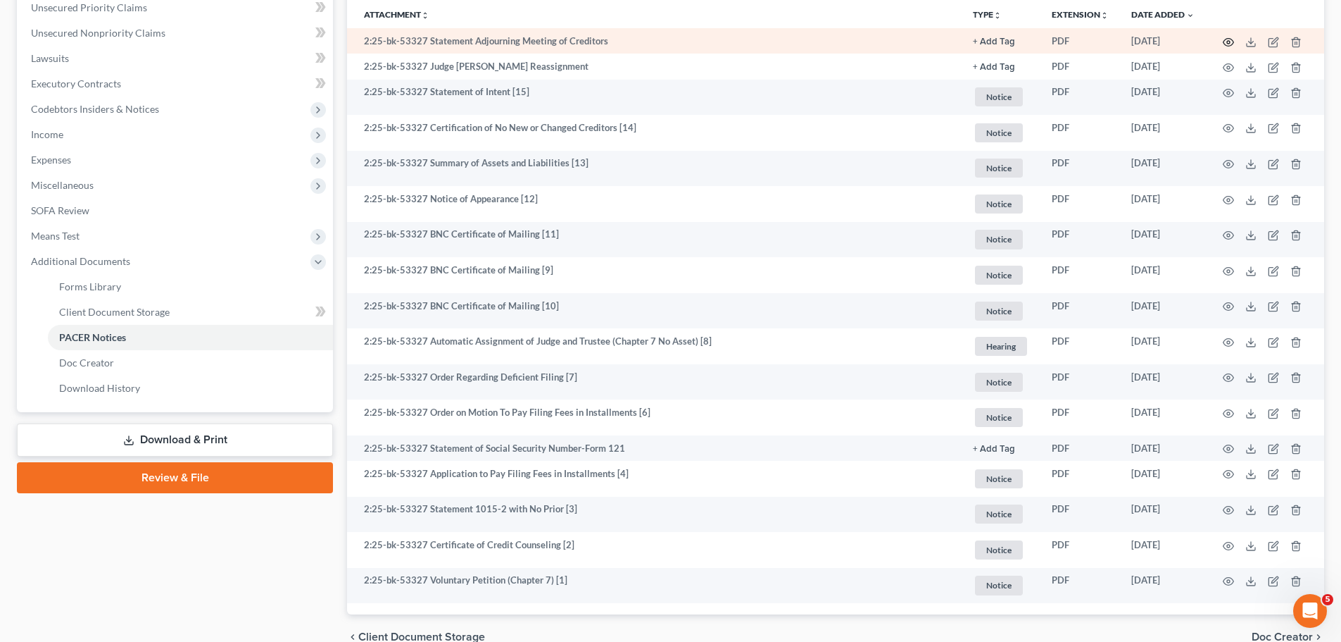
click at [1230, 38] on icon "button" at bounding box center [1229, 42] width 11 height 8
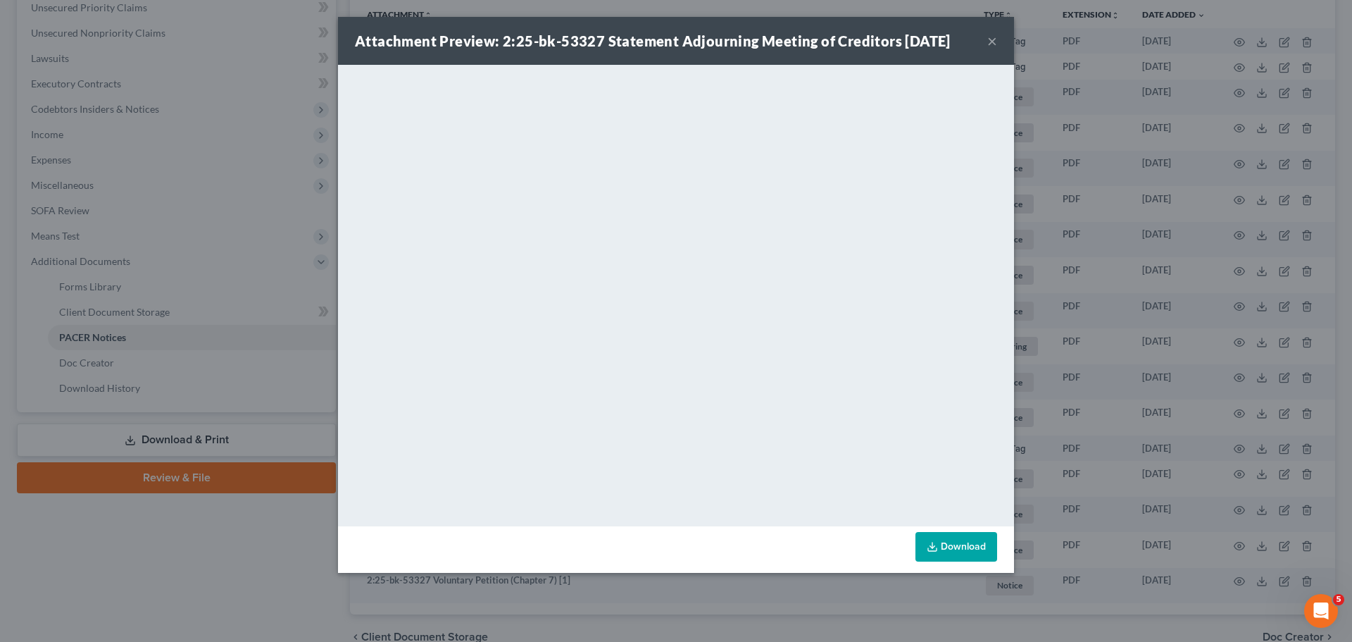
click at [331, 232] on div "Attachment Preview: 2:25-bk-53327 Statement Adjourning Meeting of Creditors 09/…" at bounding box center [676, 321] width 1352 height 642
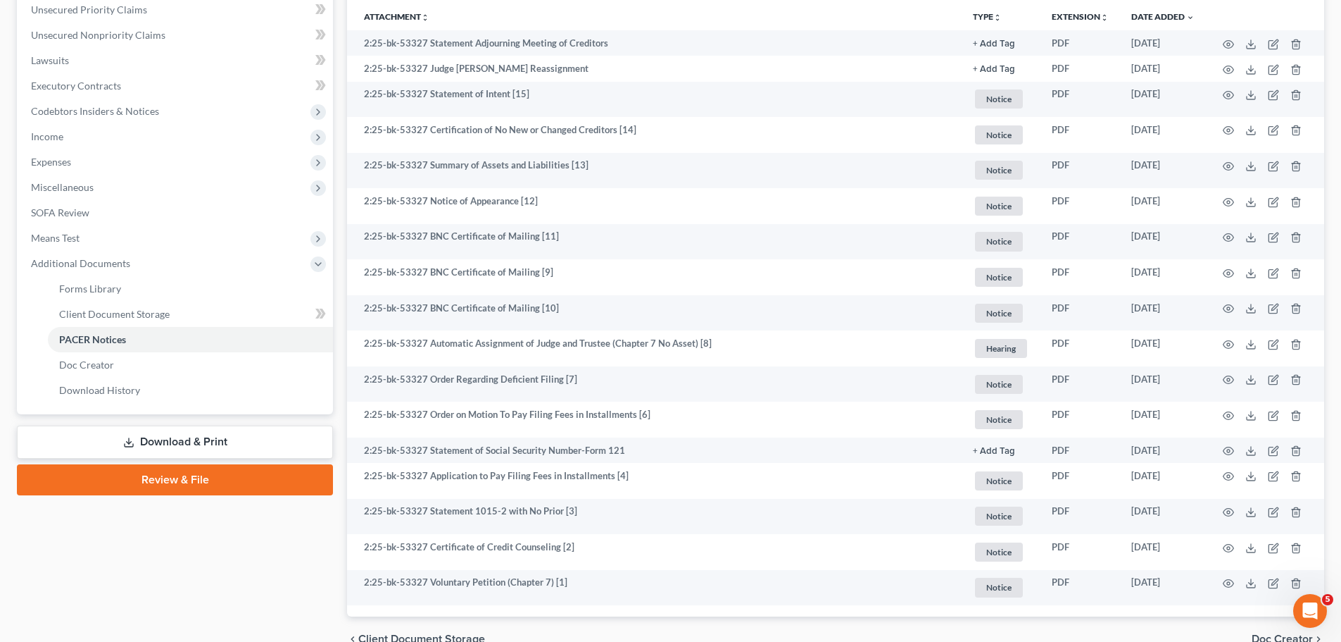
scroll to position [0, 0]
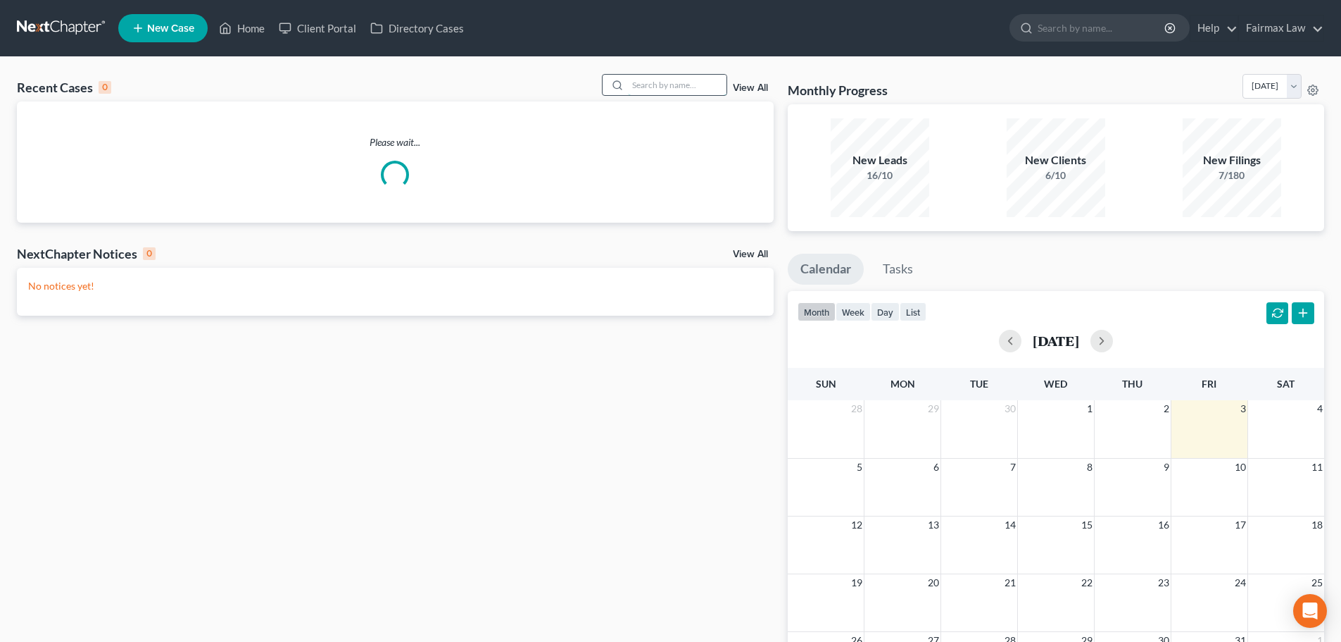
click at [657, 88] on input "search" at bounding box center [677, 85] width 99 height 20
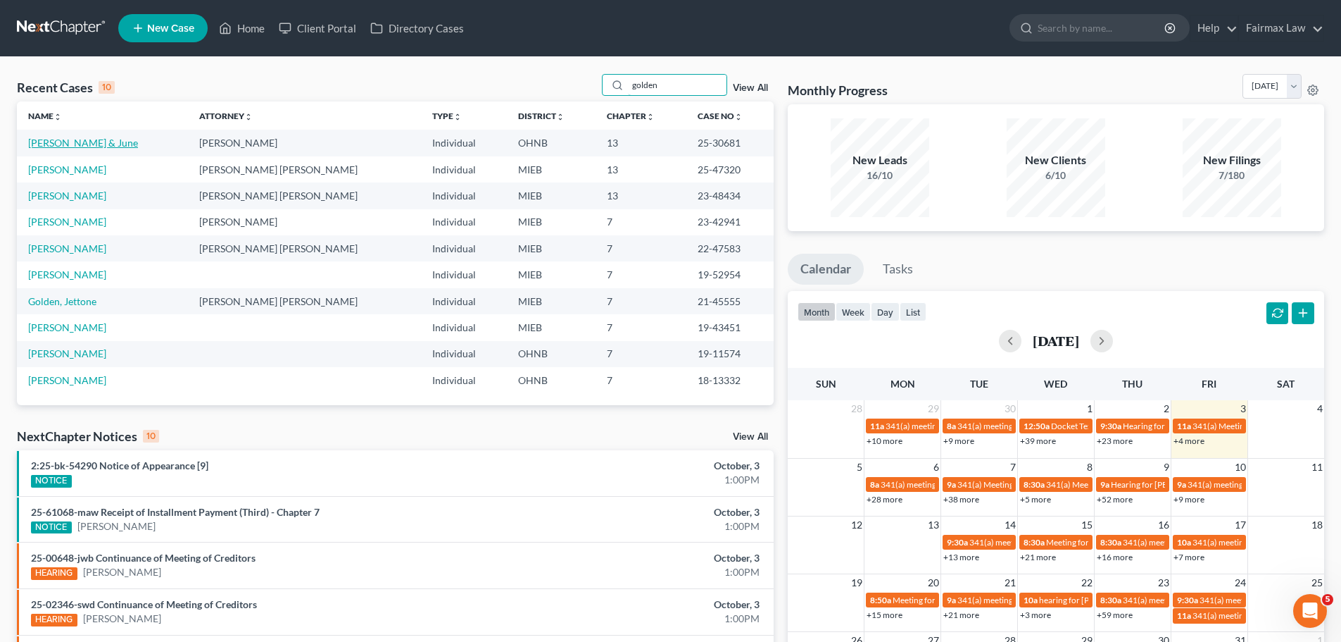
type input "golden"
click at [98, 146] on link "[PERSON_NAME] & June" at bounding box center [83, 143] width 110 height 12
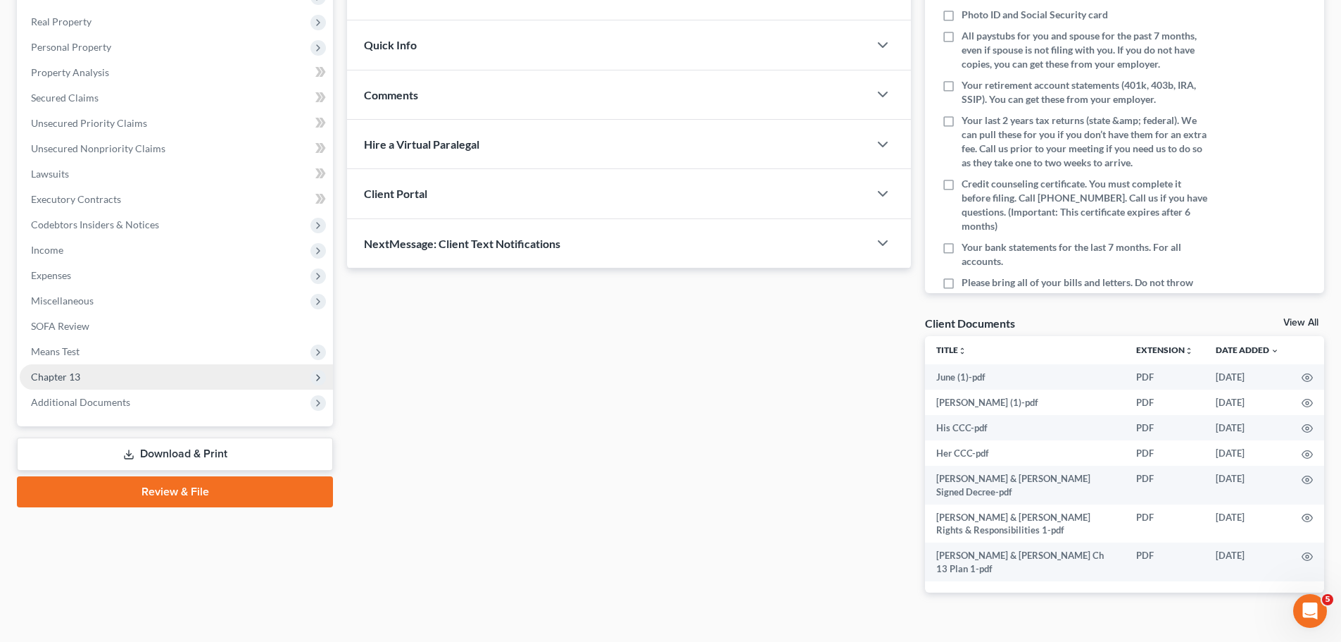
scroll to position [214, 0]
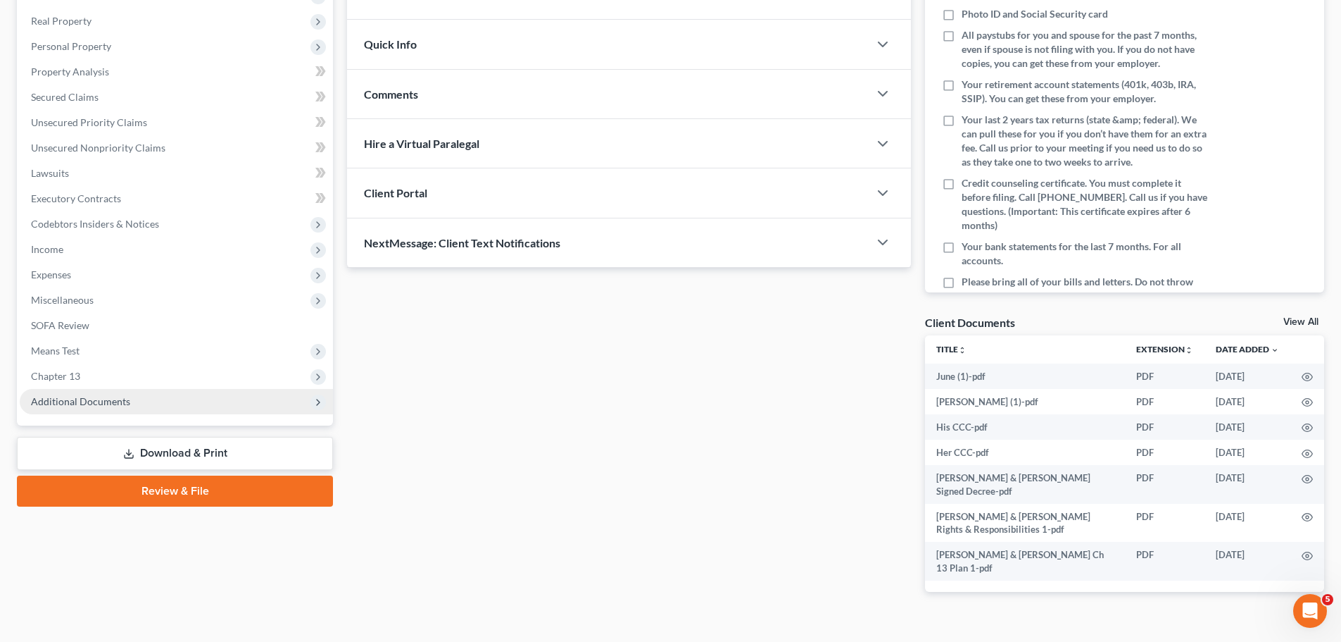
click at [77, 395] on span "Additional Documents" at bounding box center [80, 401] width 99 height 12
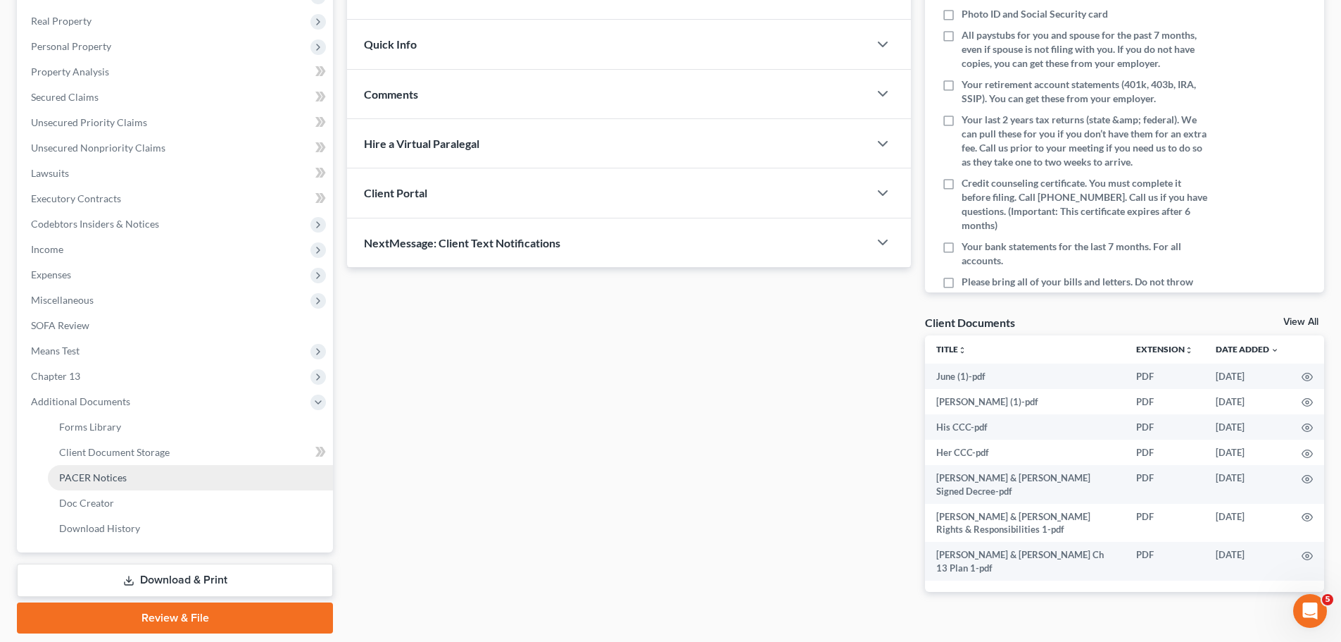
click at [82, 478] on span "PACER Notices" at bounding box center [93, 477] width 68 height 12
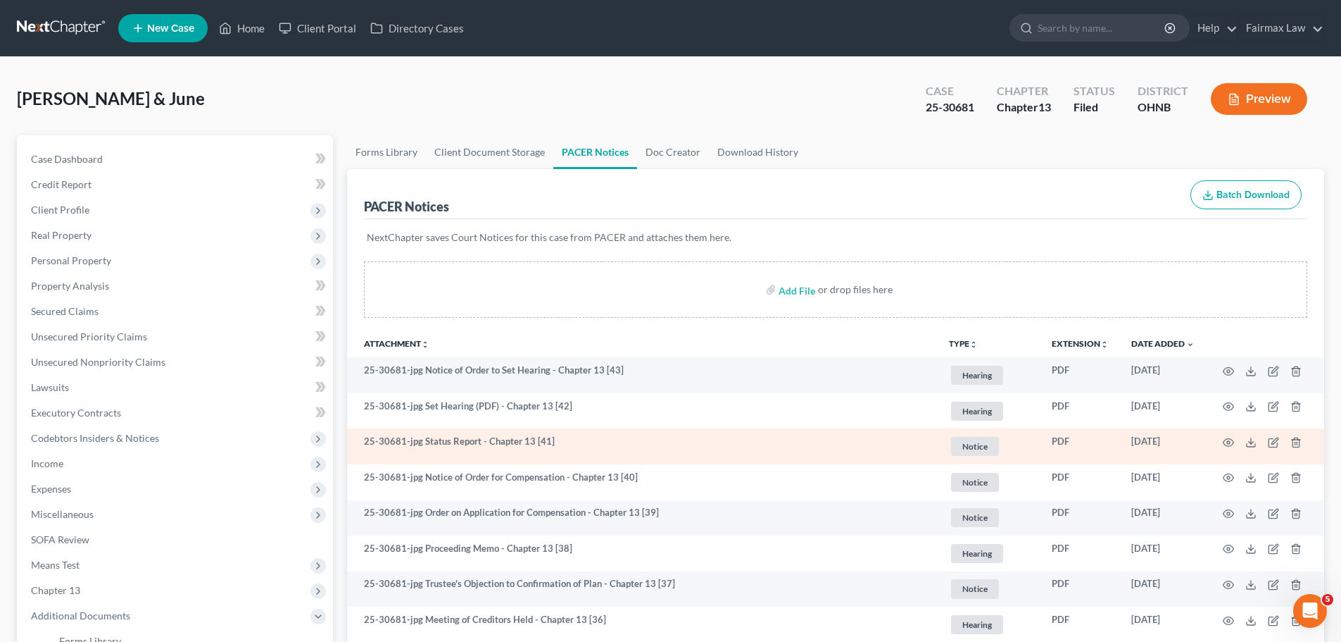
scroll to position [164, 0]
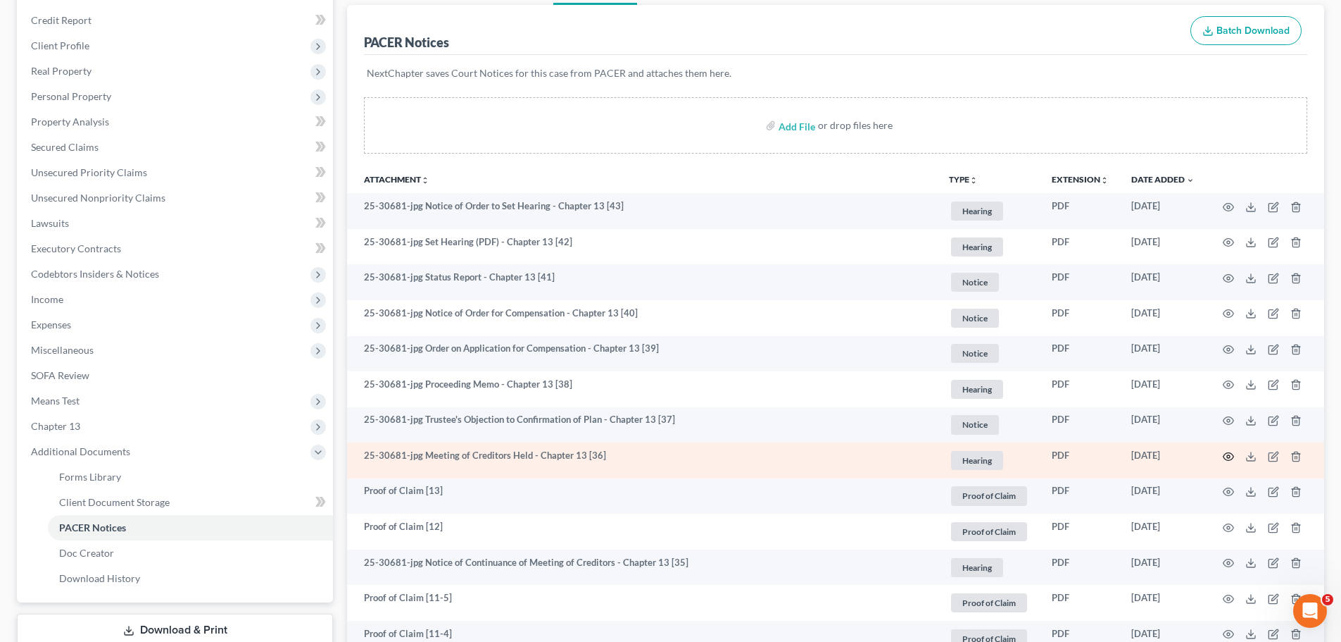
click at [1227, 456] on icon "button" at bounding box center [1228, 456] width 11 height 11
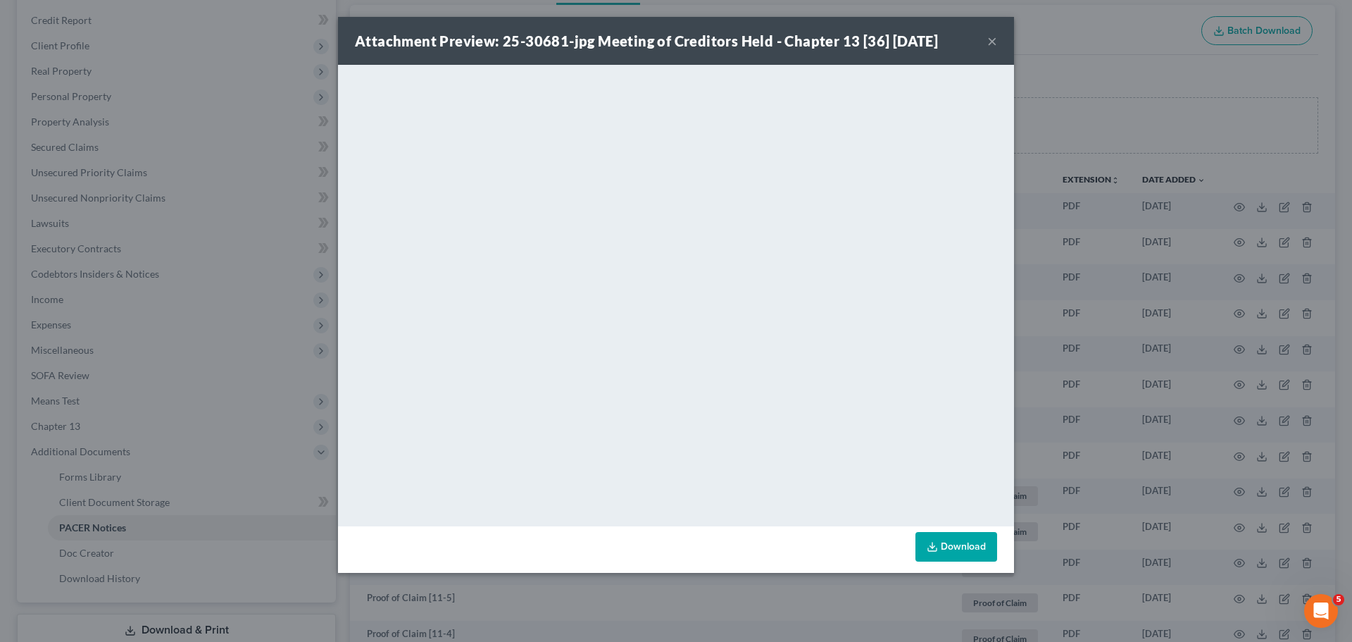
click at [194, 344] on div "Attachment Preview: 25-30681-jpg Meeting of Creditors Held - Chapter 13 [36] 07…" at bounding box center [676, 321] width 1352 height 642
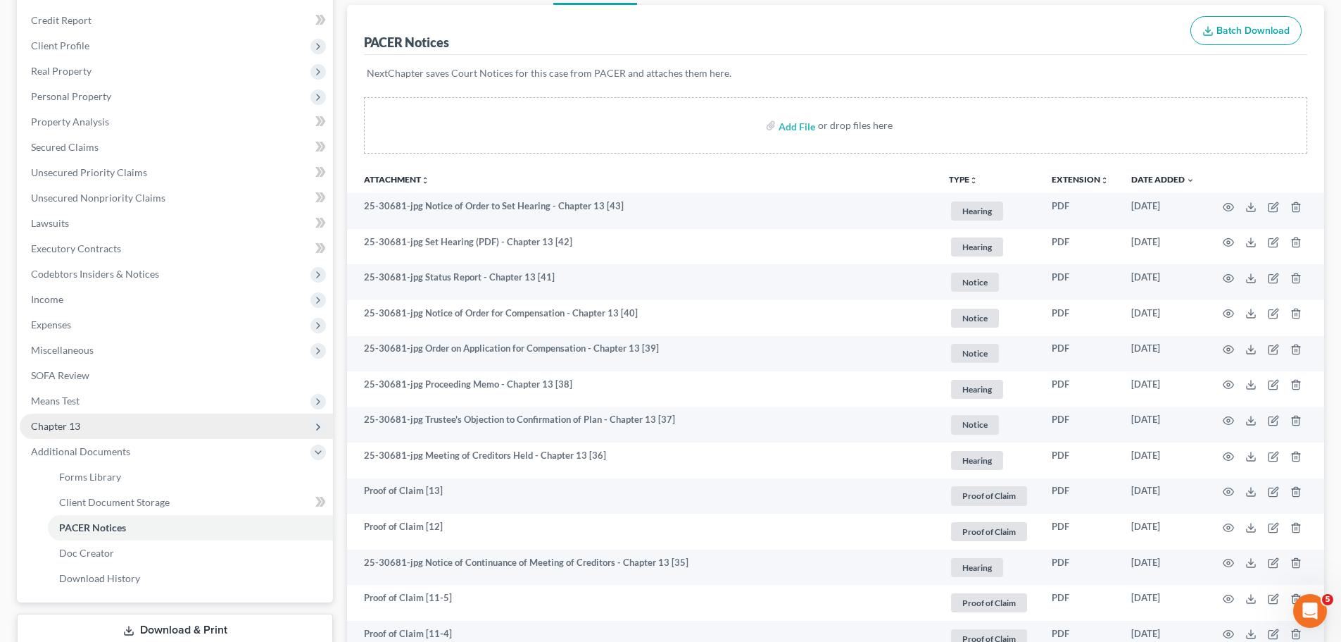
click at [141, 424] on span "Chapter 13" at bounding box center [176, 425] width 313 height 25
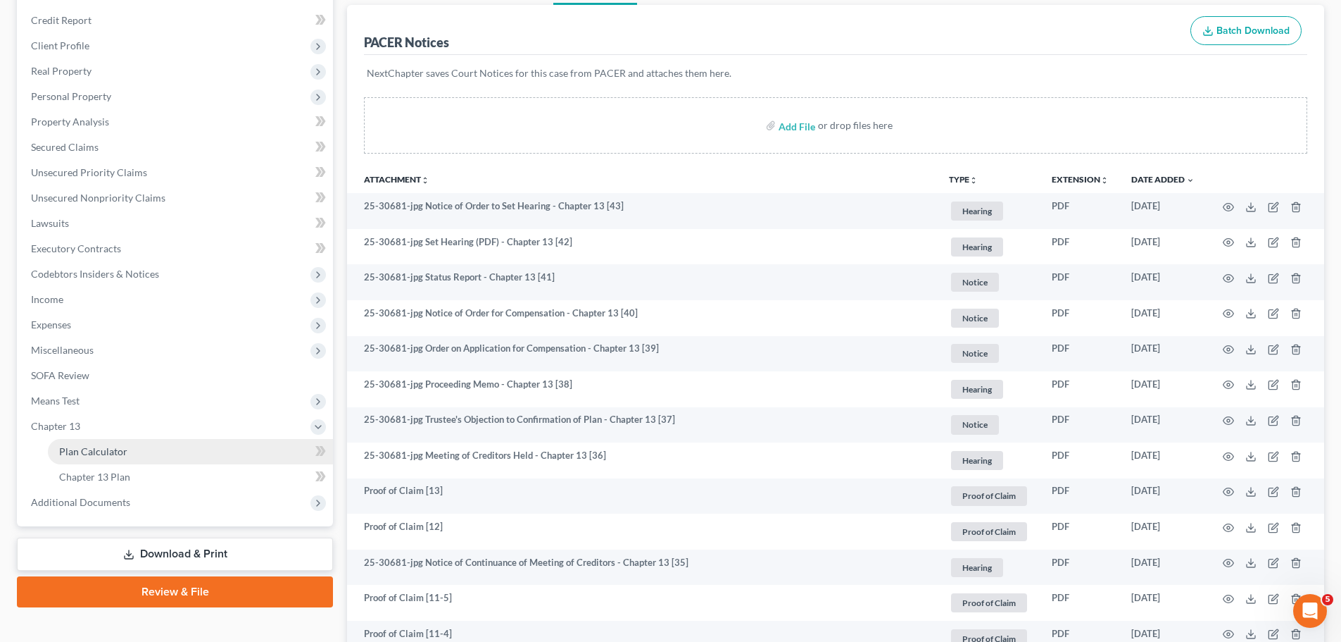
click at [120, 456] on span "Plan Calculator" at bounding box center [93, 451] width 68 height 12
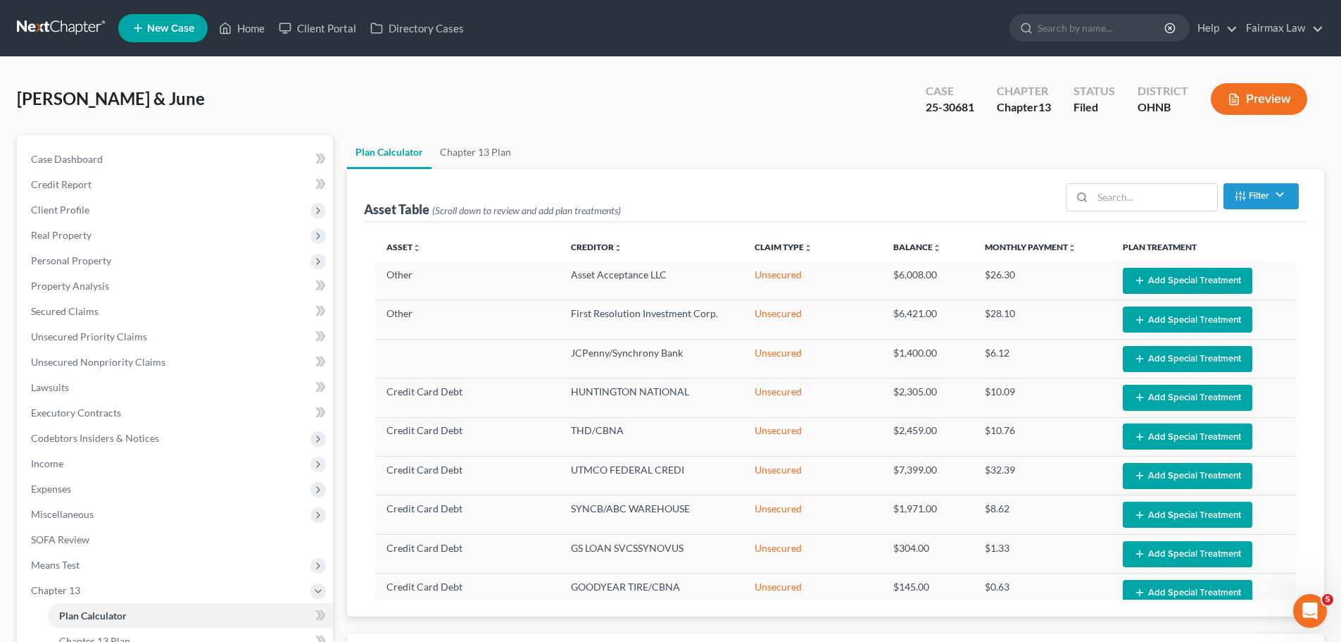
scroll to position [164, 0]
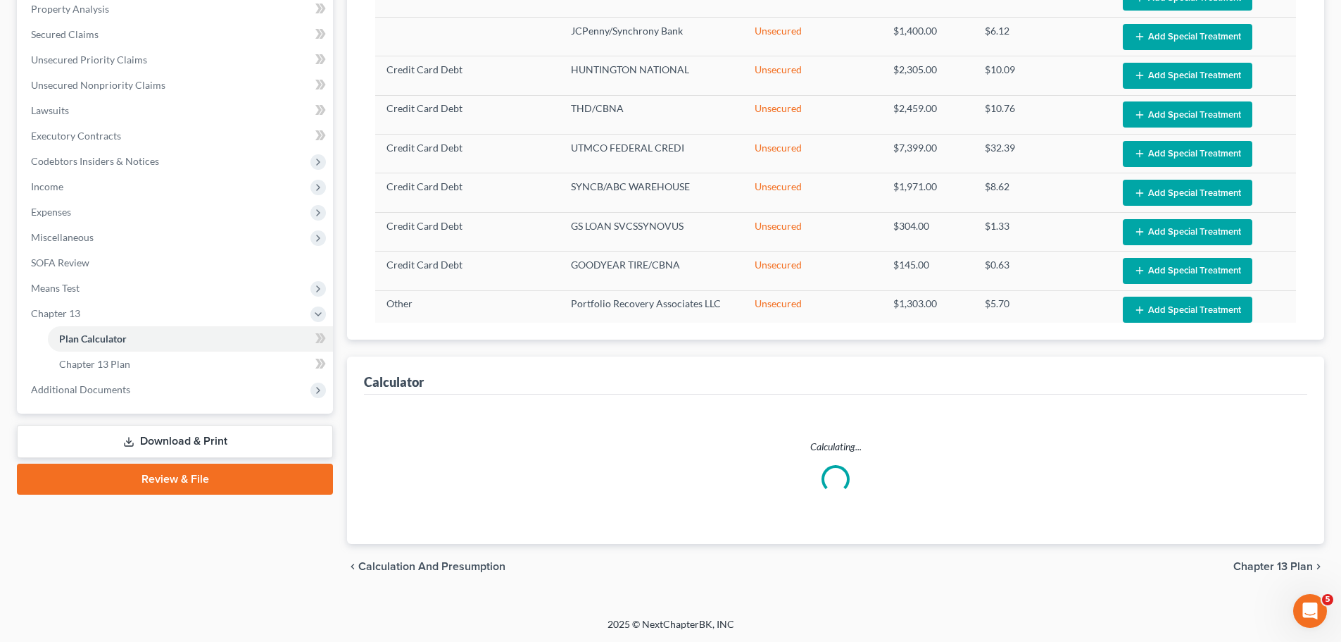
select select "35"
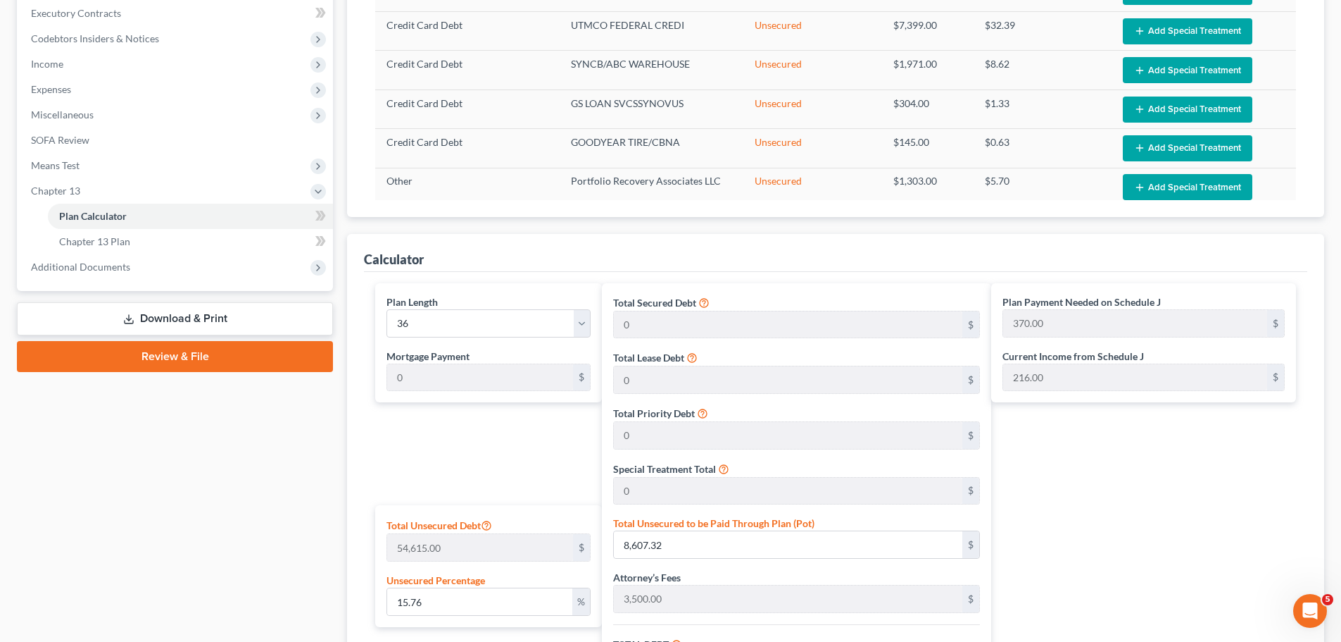
scroll to position [564, 0]
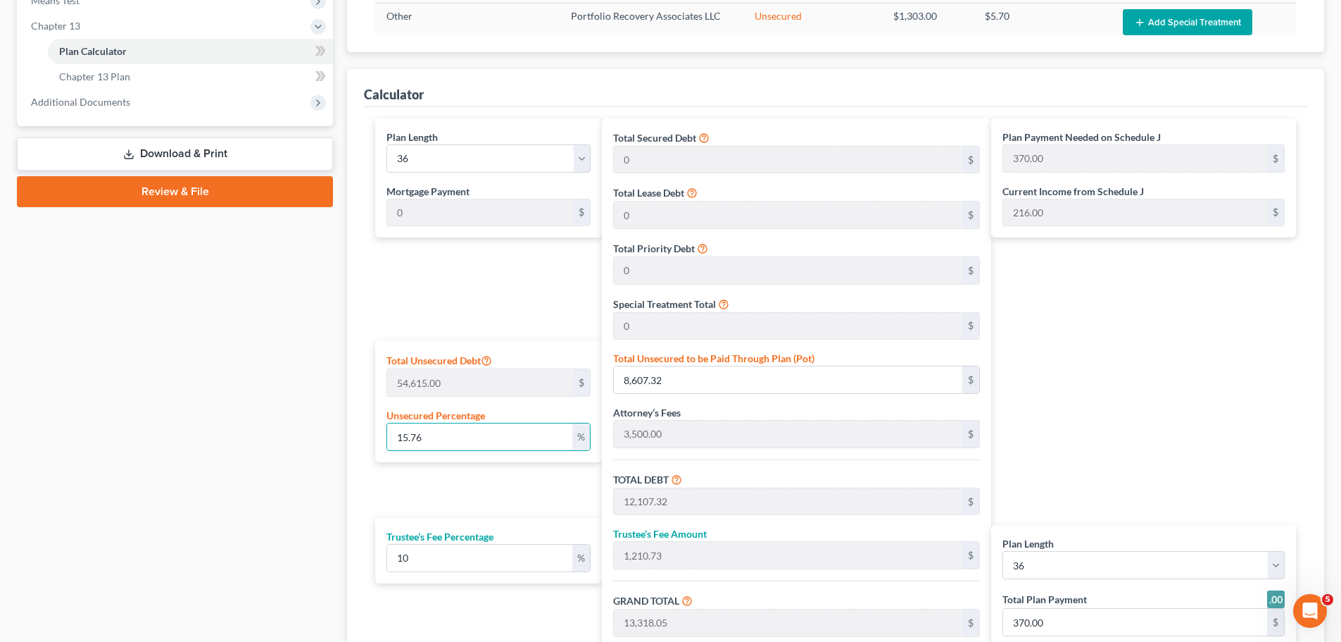
drag, startPoint x: 474, startPoint y: 442, endPoint x: 335, endPoint y: 453, distance: 139.2
click at [335, 453] on div "Petition Navigation Case Dashboard Payments Invoices Payments Payments Credit R…" at bounding box center [671, 161] width 1322 height 1181
type input "2"
type input "1,092.30"
type input "4,592.30"
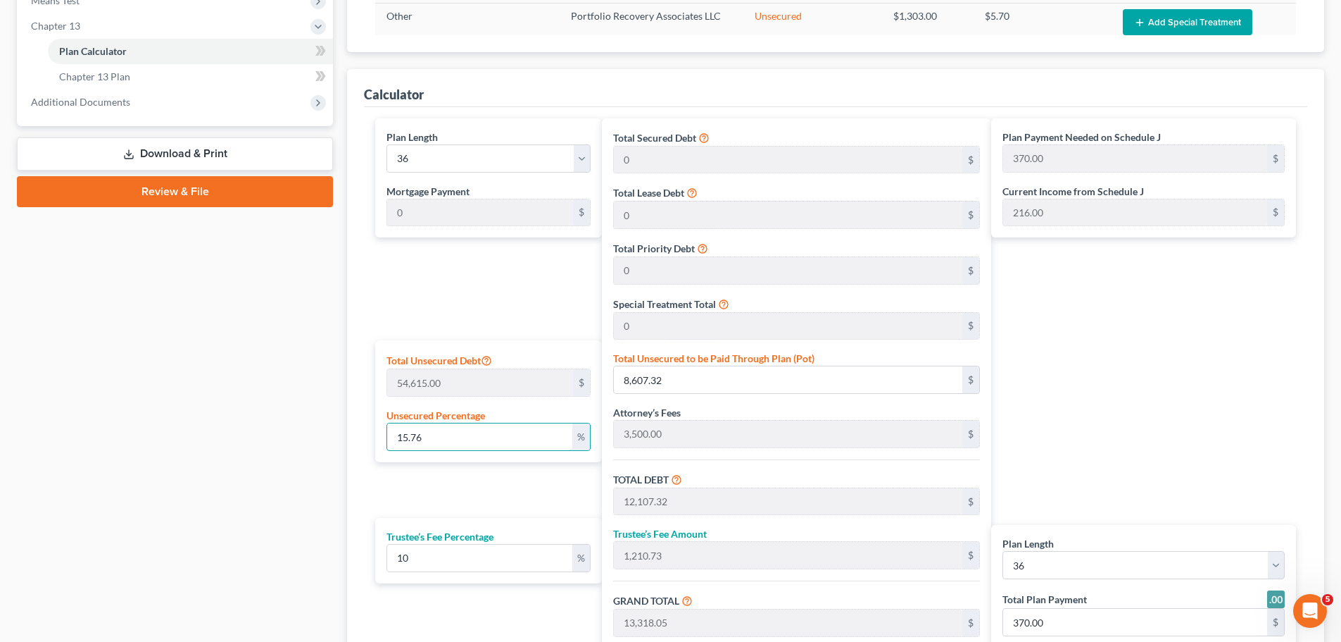
type input "459.23"
type input "5,051.53"
type input "140.00"
type input "27"
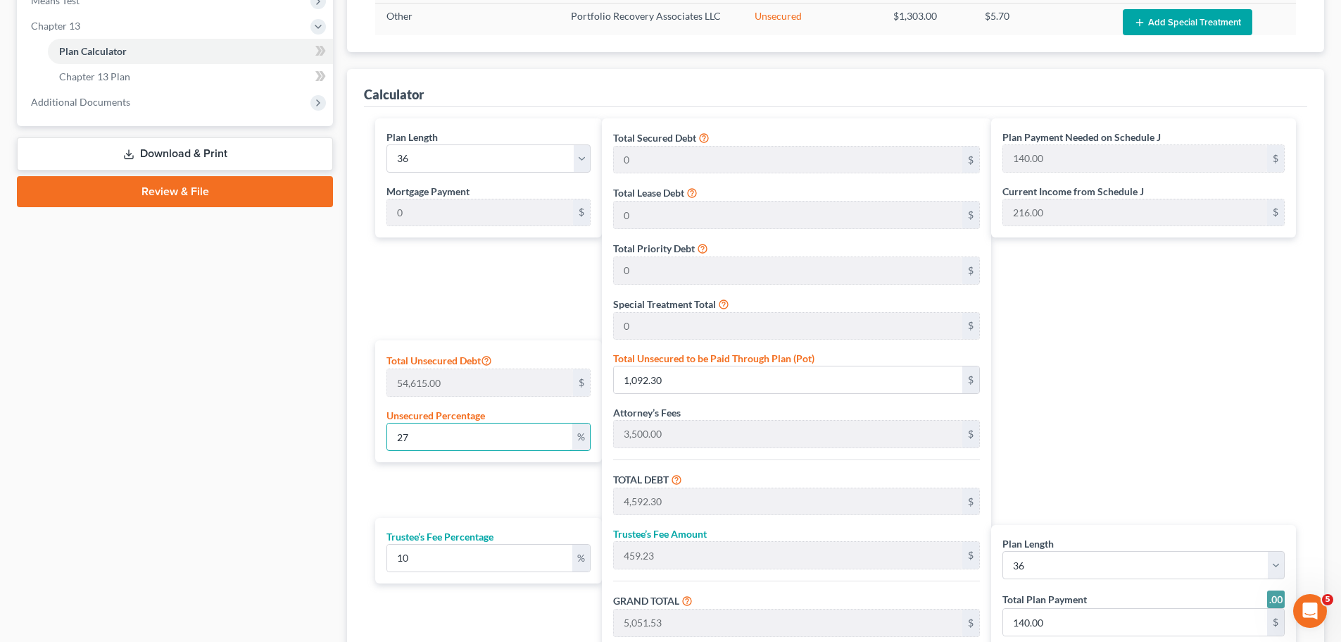
type input "14,746.05"
type input "18,246.05"
type input "1,824.60"
type input "20,070.65"
type input "558.00"
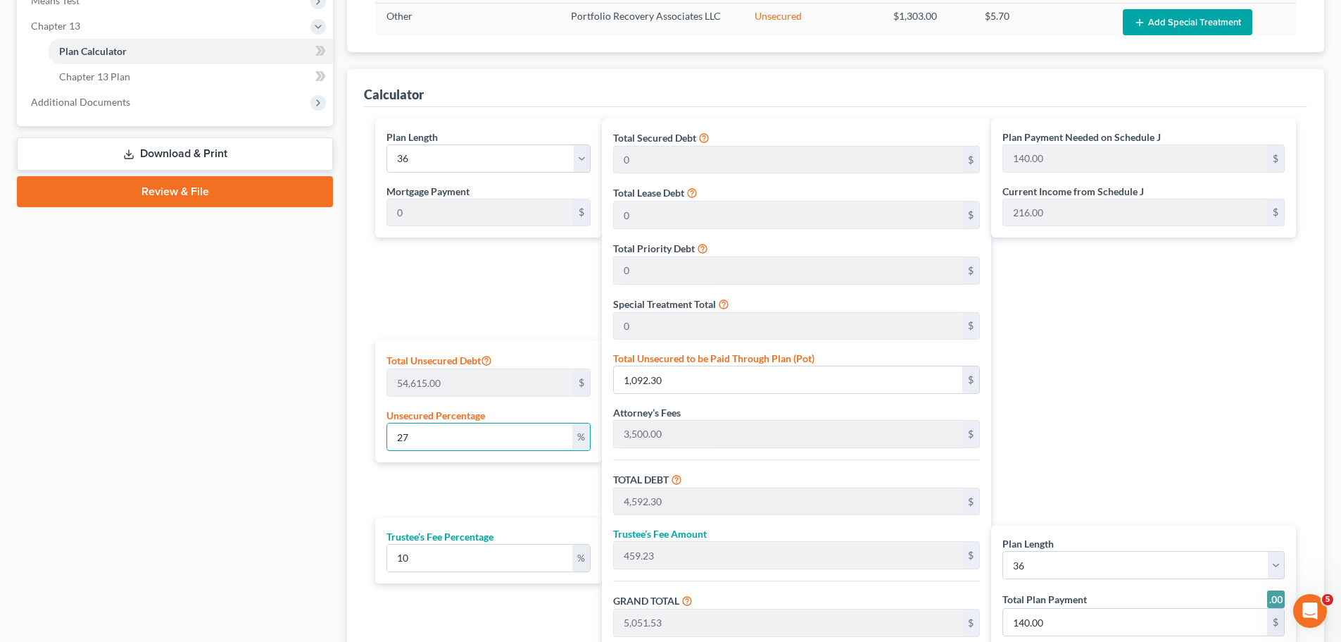
type input "558.00"
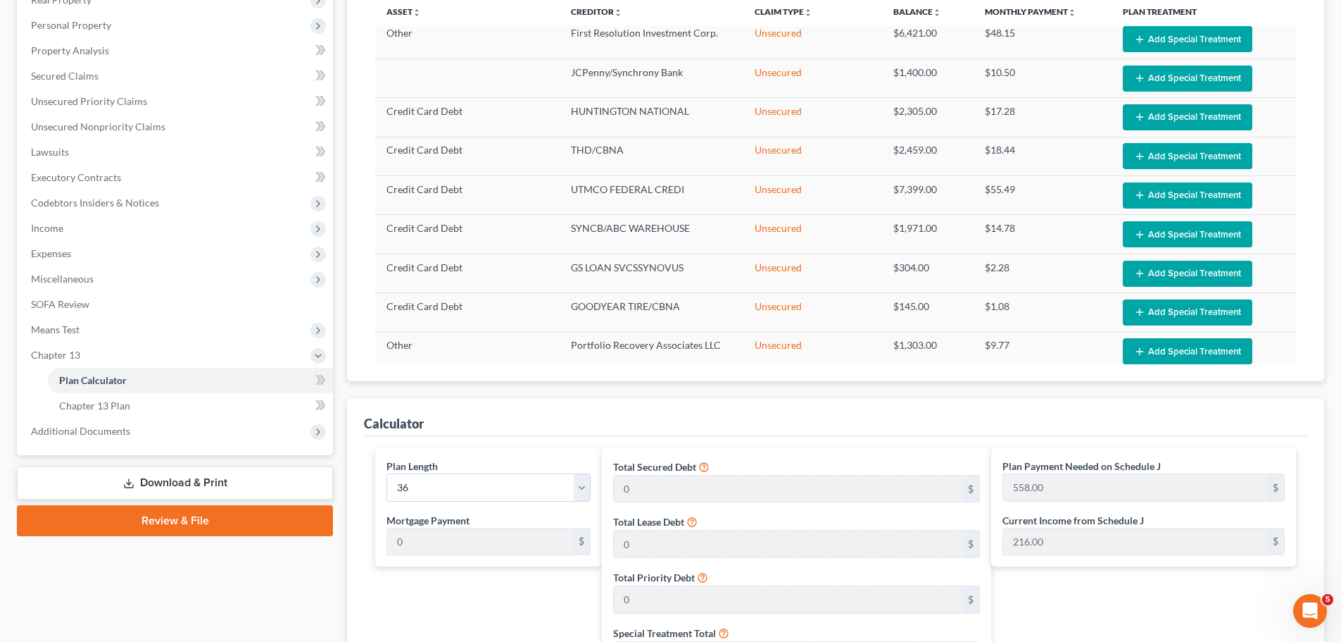
scroll to position [71, 0]
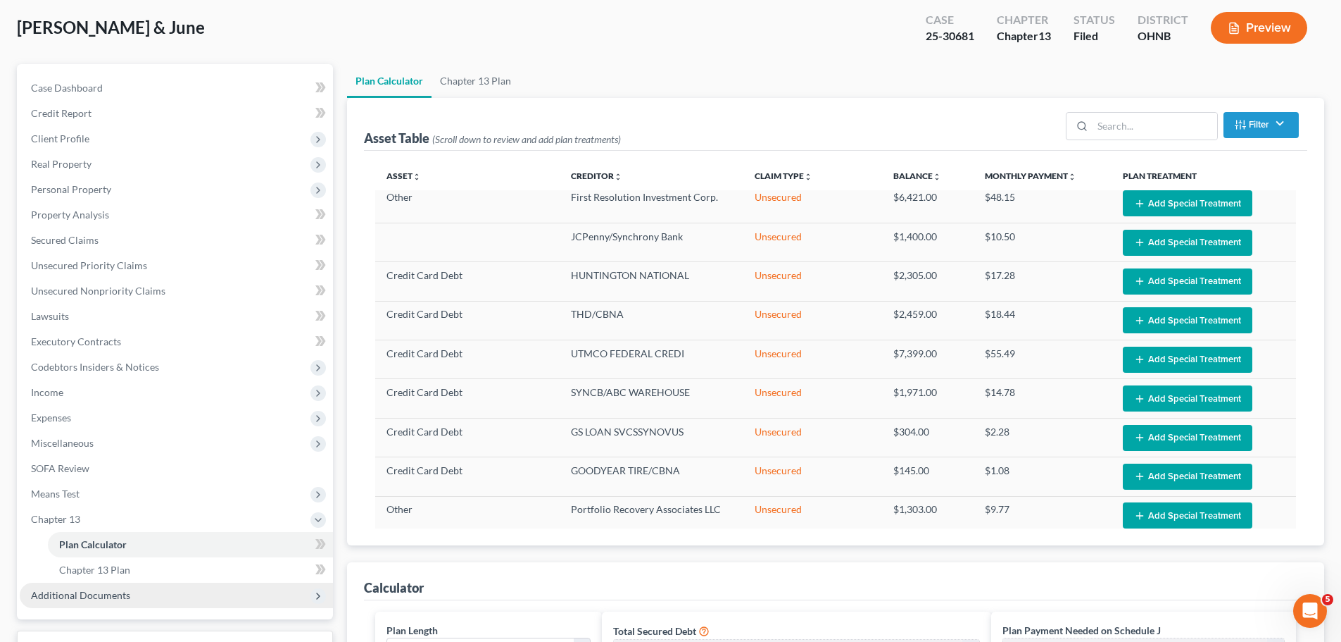
type input "27"
click at [74, 592] on span "Additional Documents" at bounding box center [80, 595] width 99 height 12
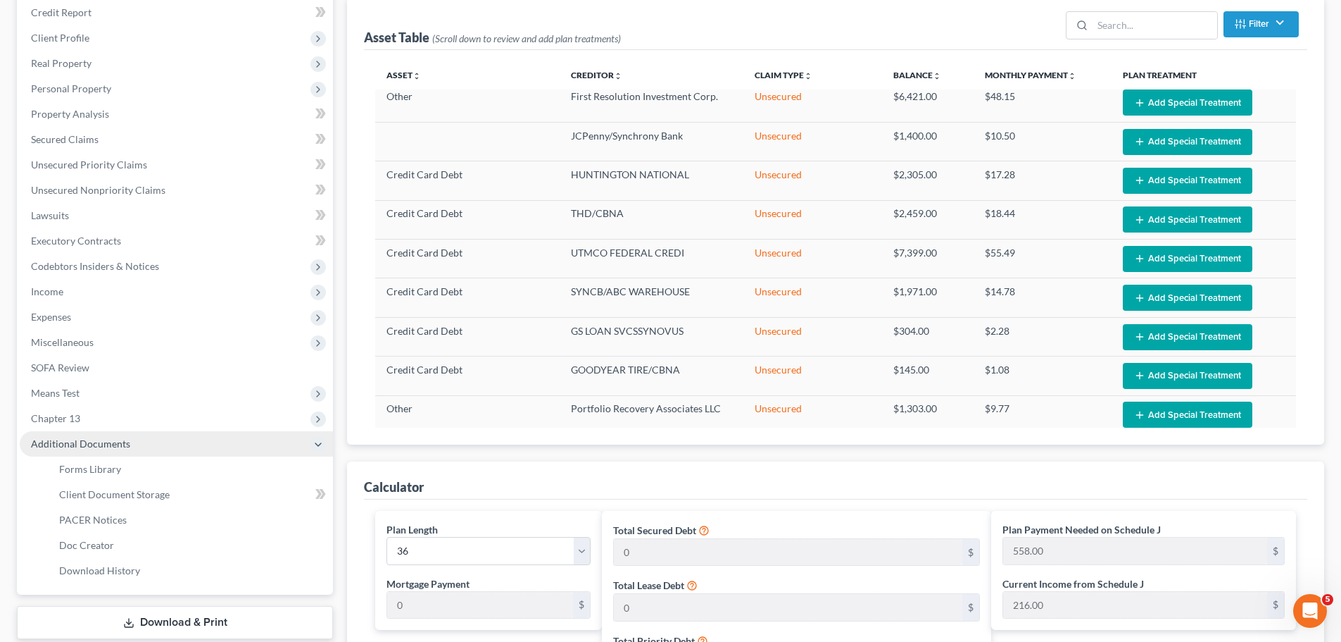
scroll to position [235, 0]
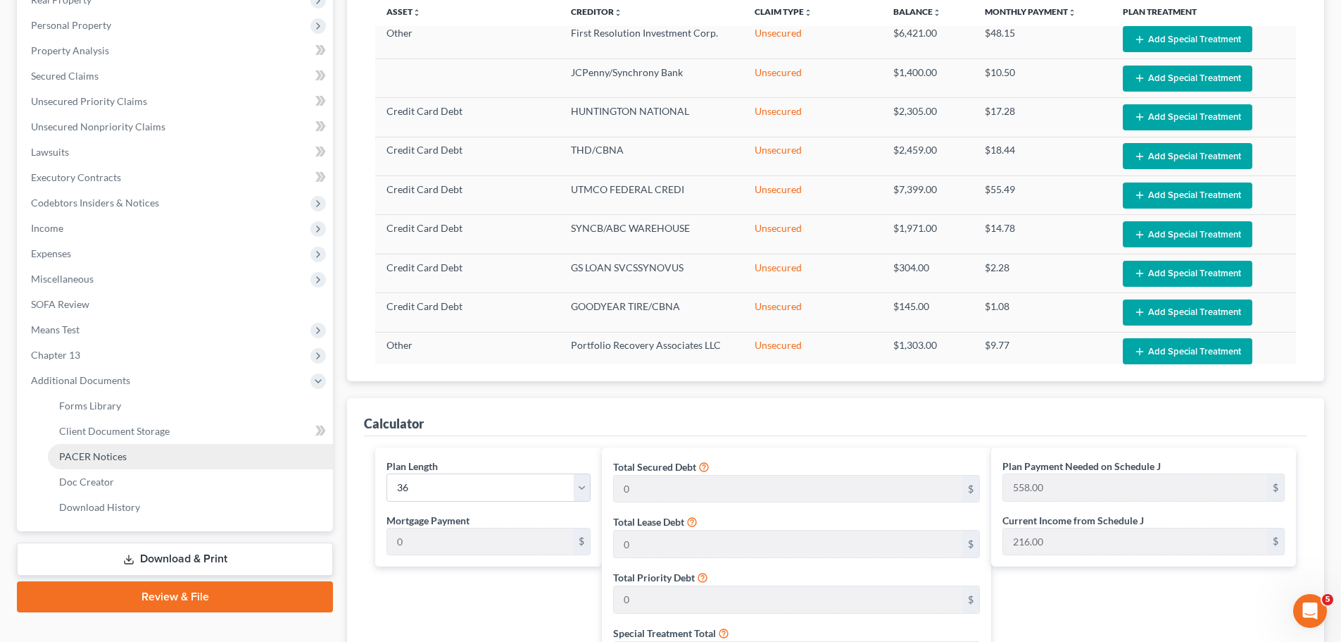
click at [97, 449] on link "PACER Notices" at bounding box center [190, 456] width 285 height 25
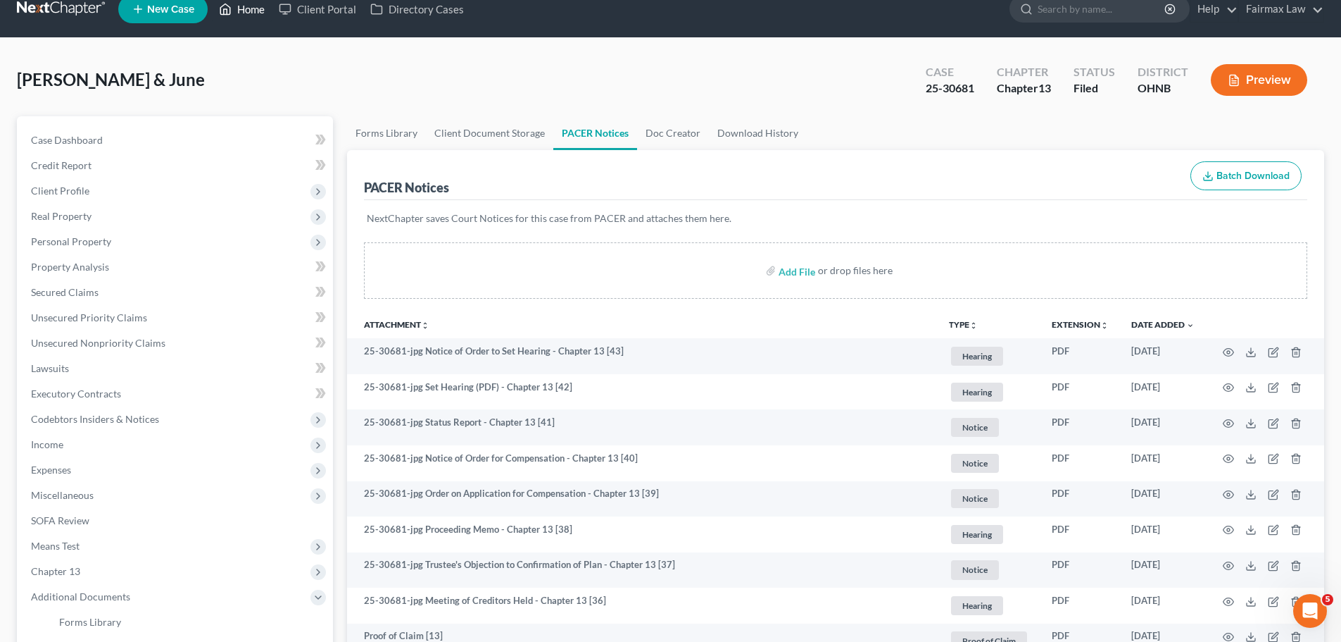
scroll to position [164, 0]
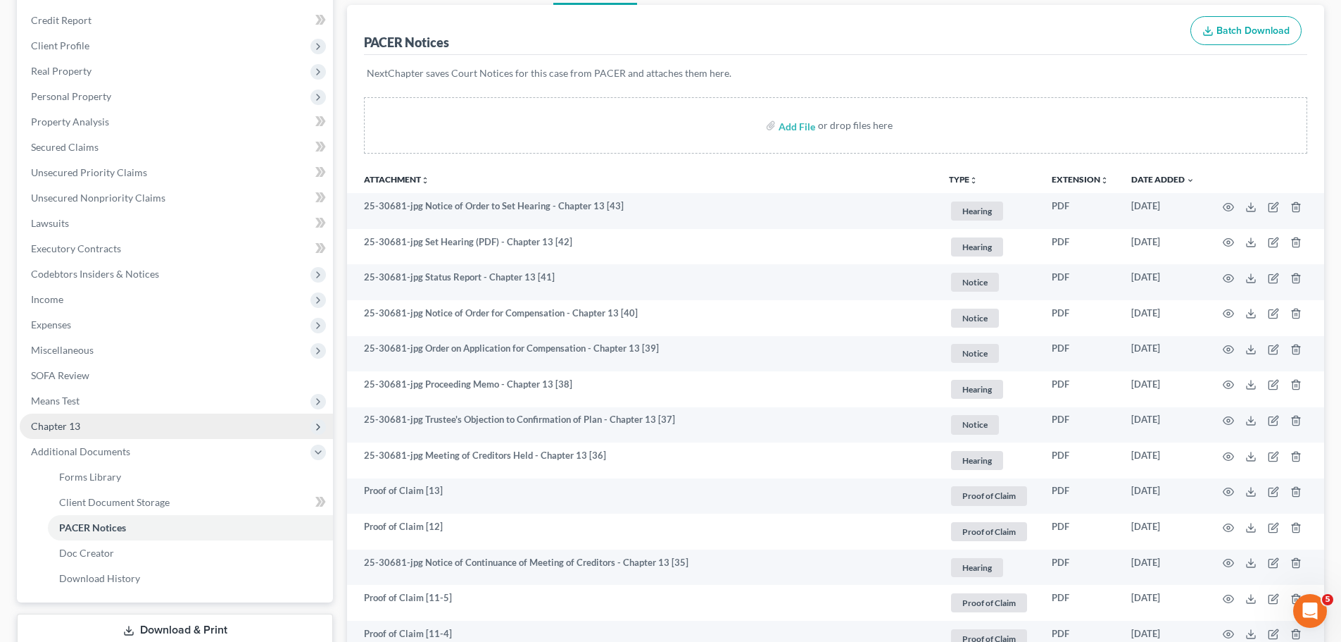
click at [109, 427] on span "Chapter 13" at bounding box center [176, 425] width 313 height 25
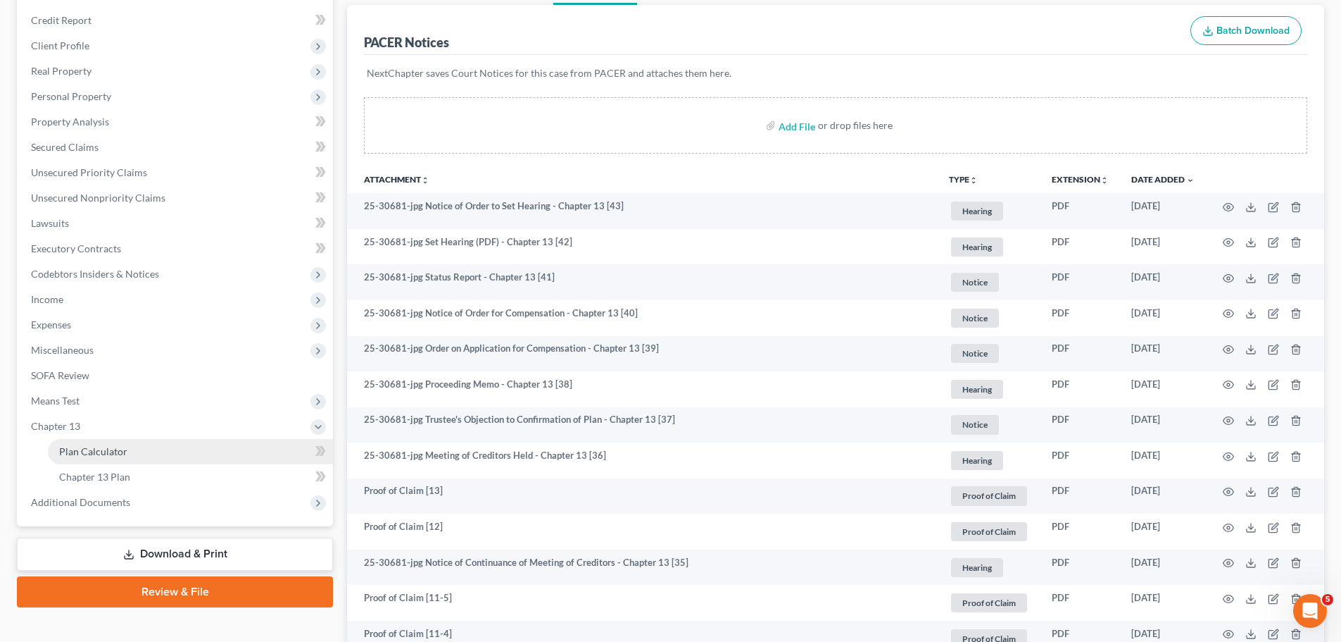
click at [100, 460] on link "Plan Calculator" at bounding box center [190, 451] width 285 height 25
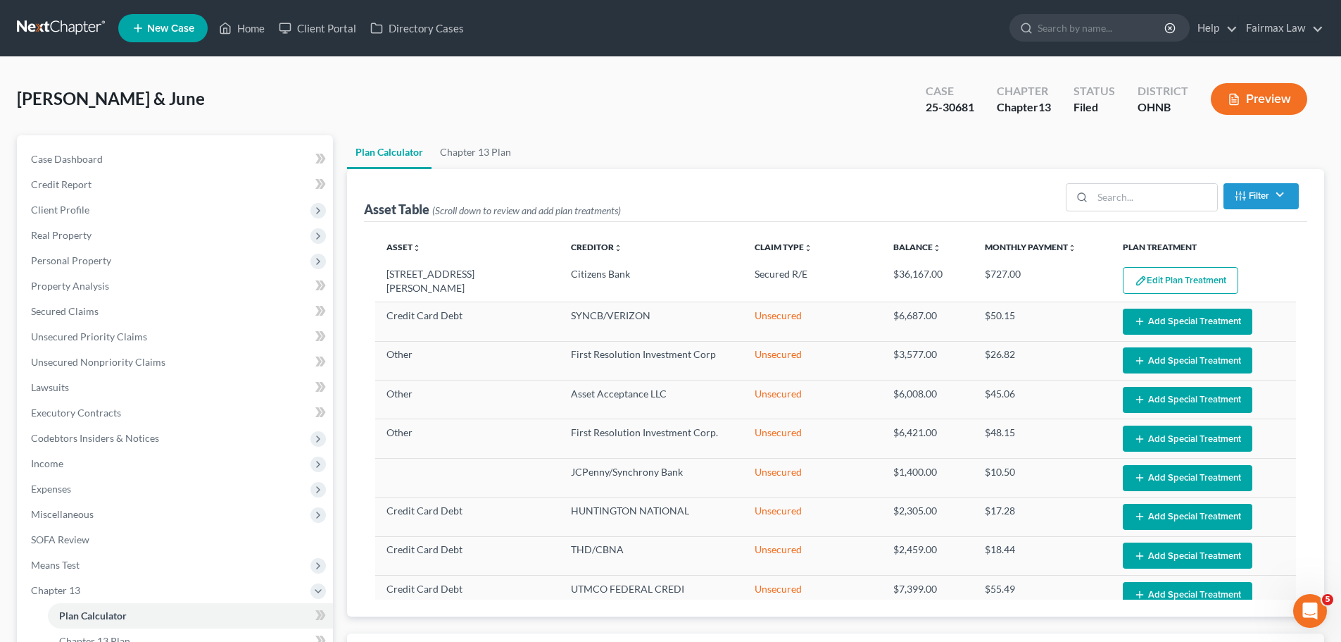
select select "35"
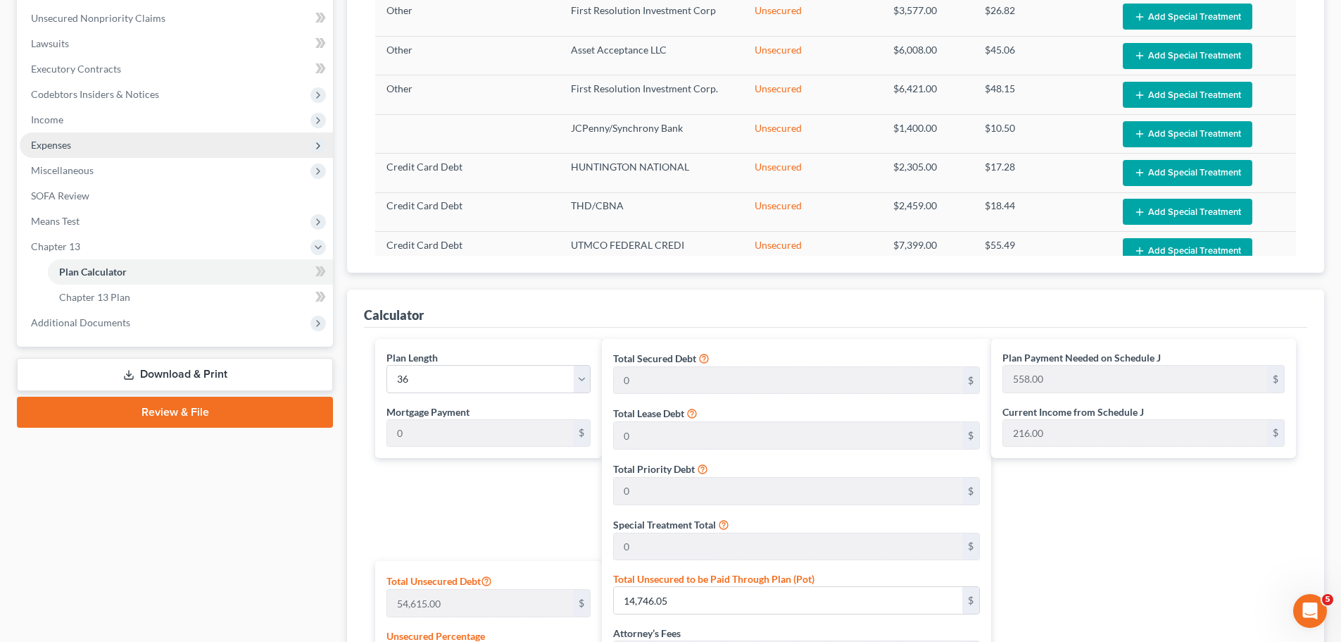
scroll to position [164, 0]
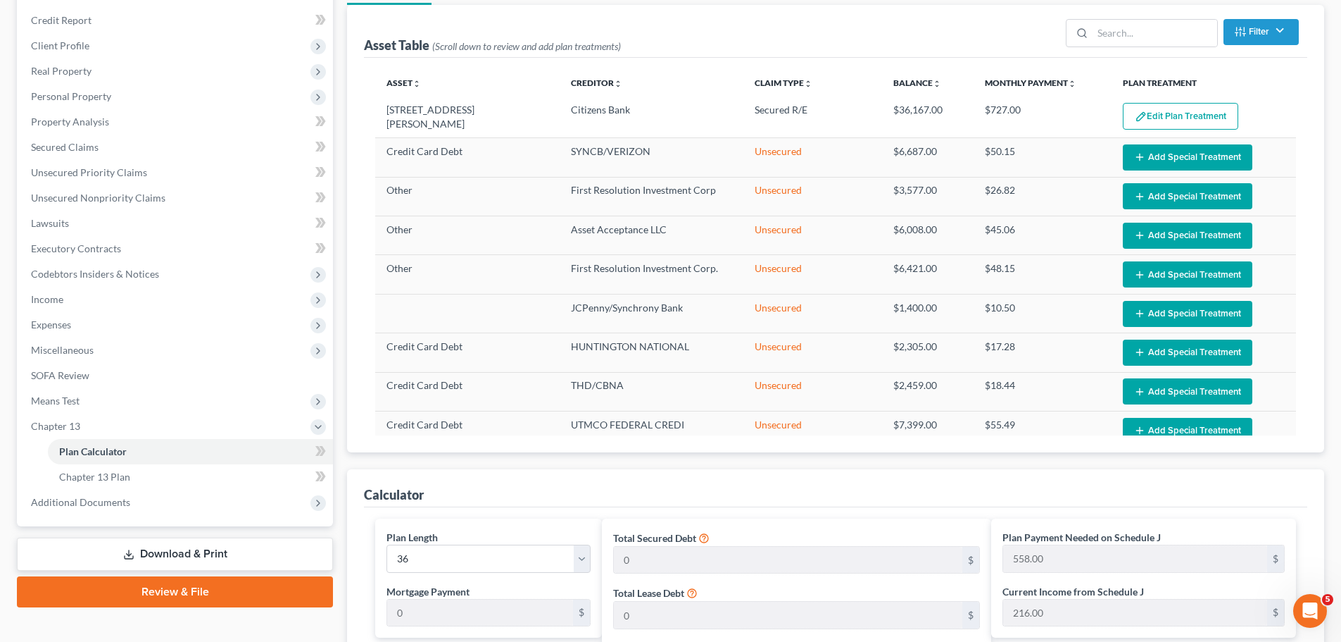
click at [62, 518] on div "Case Dashboard Payments Invoices Payments Payments Credit Report Client Profile…" at bounding box center [175, 248] width 316 height 555
click at [72, 506] on span "Additional Documents" at bounding box center [80, 502] width 99 height 12
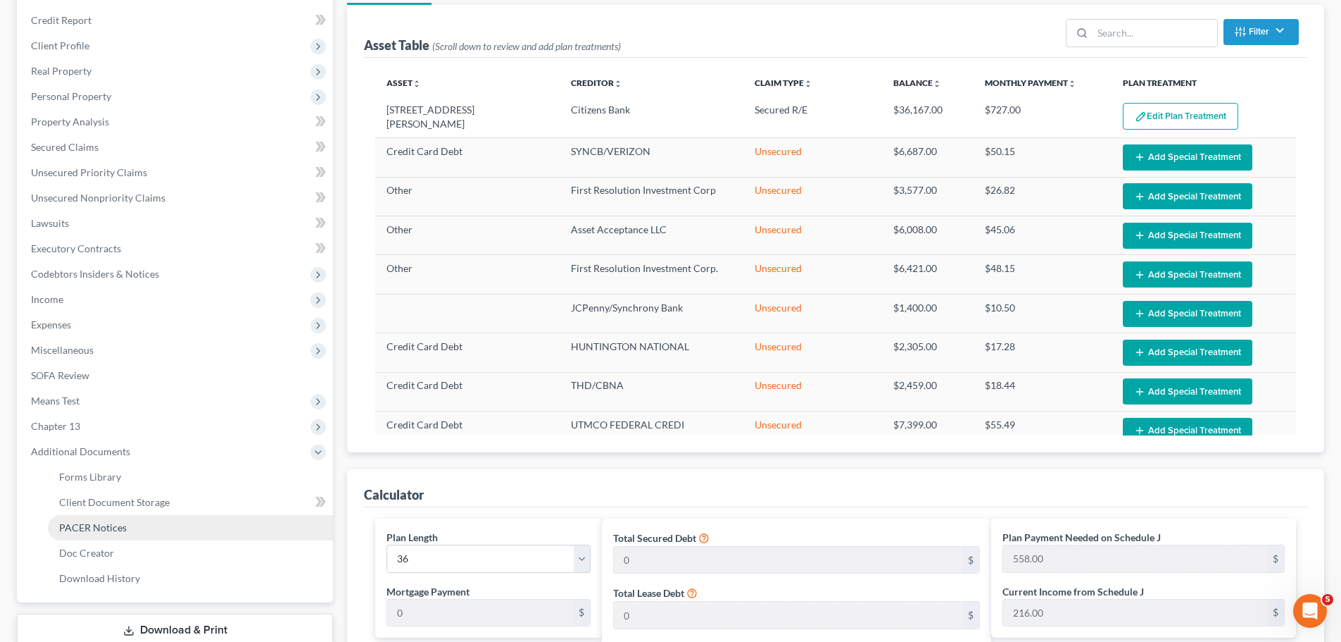
click at [75, 532] on span "PACER Notices" at bounding box center [93, 527] width 68 height 12
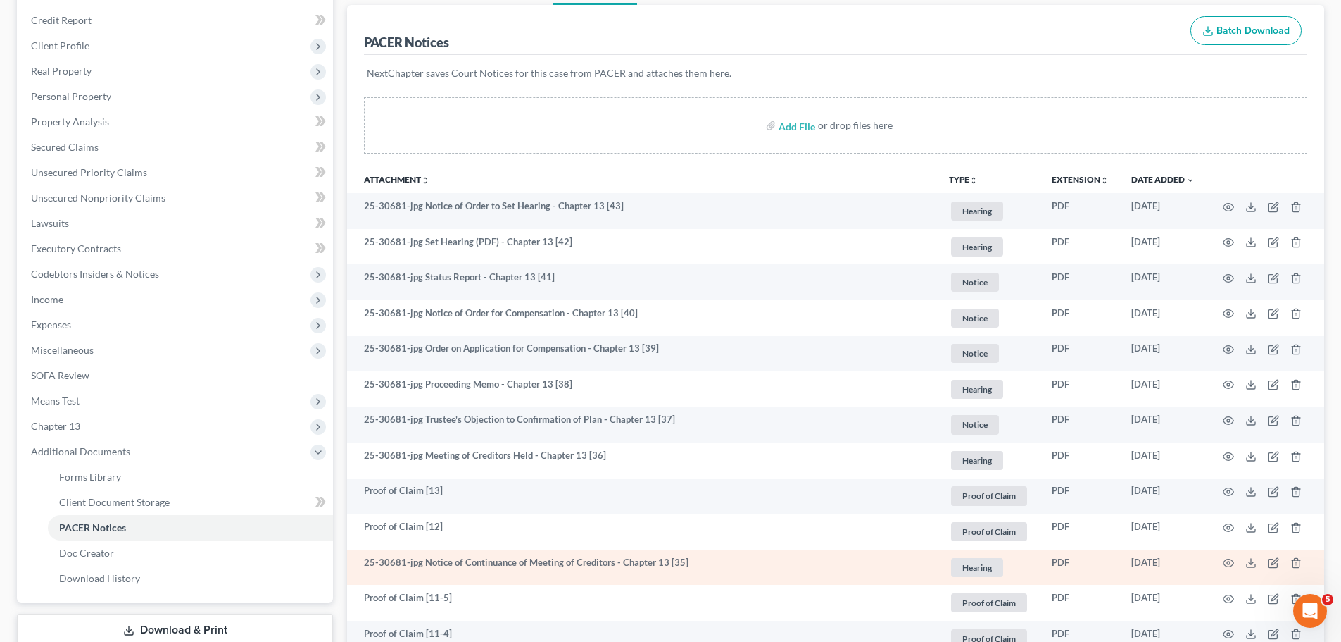
scroll to position [329, 0]
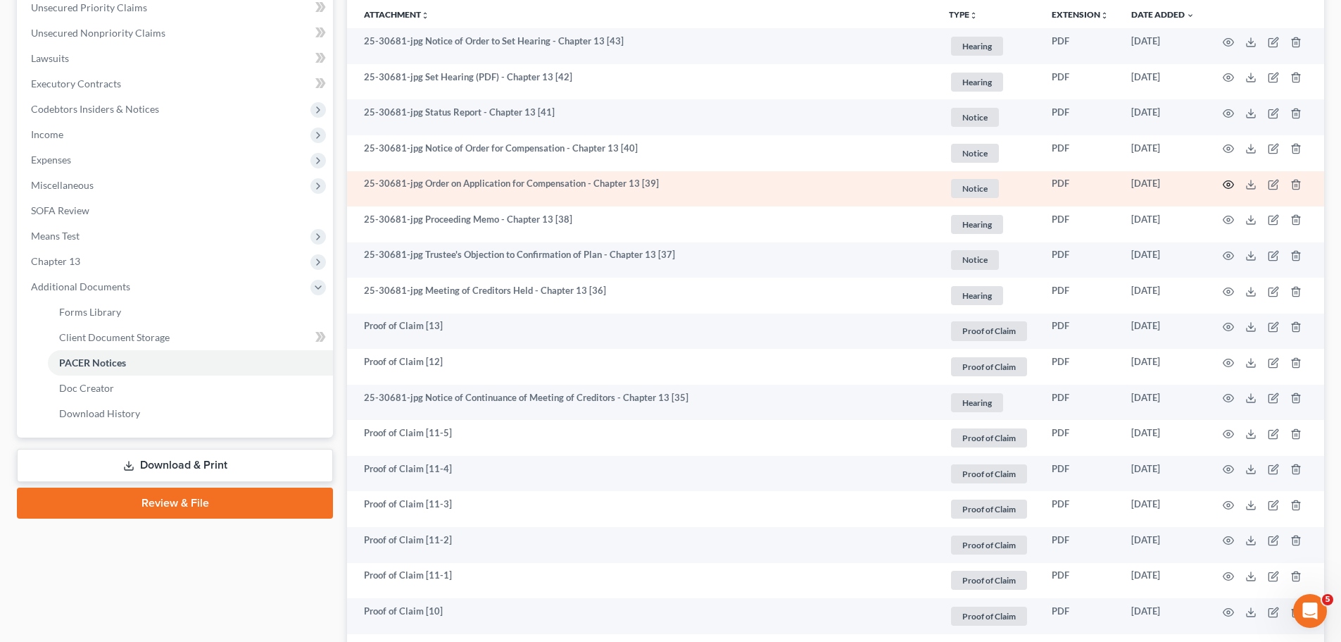
click at [1225, 186] on icon "button" at bounding box center [1228, 184] width 11 height 11
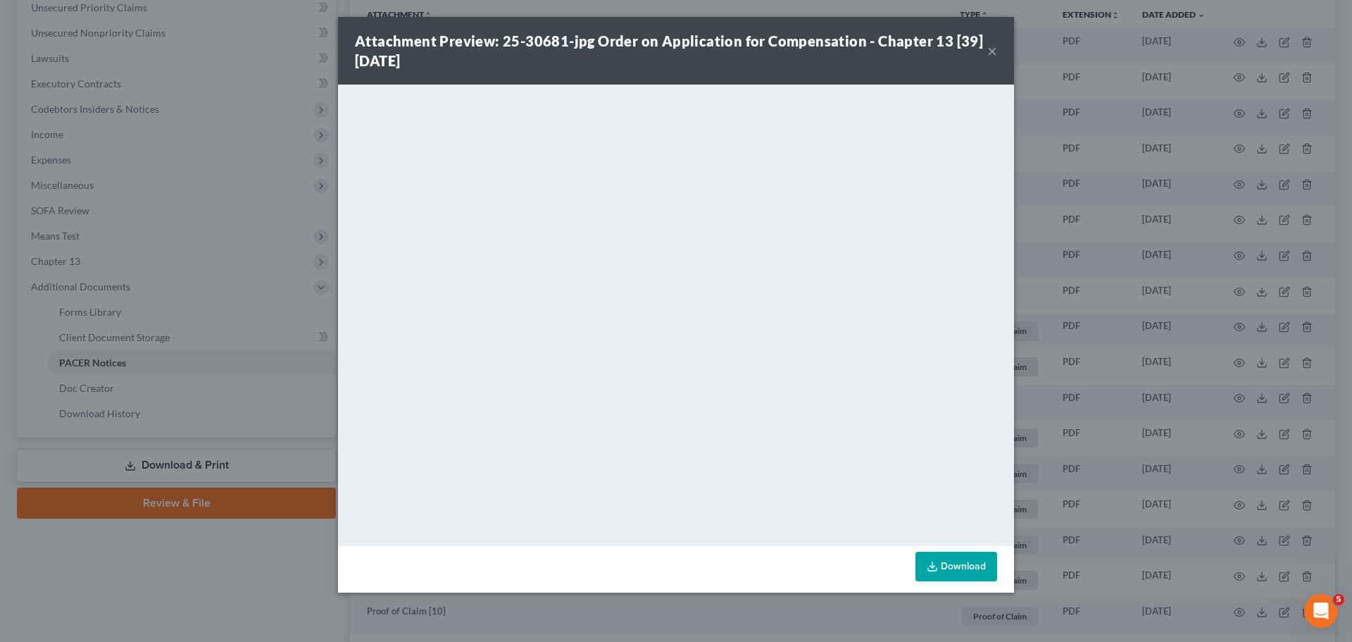
click at [1267, 341] on div "Attachment Preview: 25-30681-jpg Order on Application for Compensation - Chapte…" at bounding box center [676, 321] width 1352 height 642
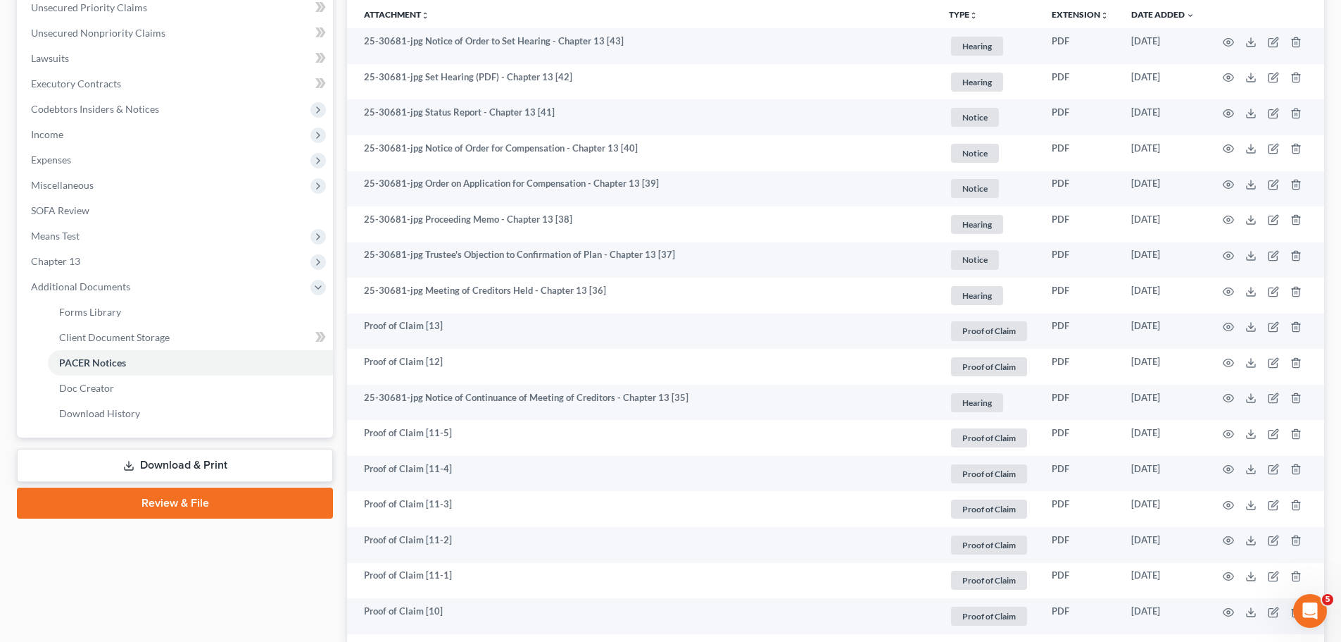
scroll to position [0, 0]
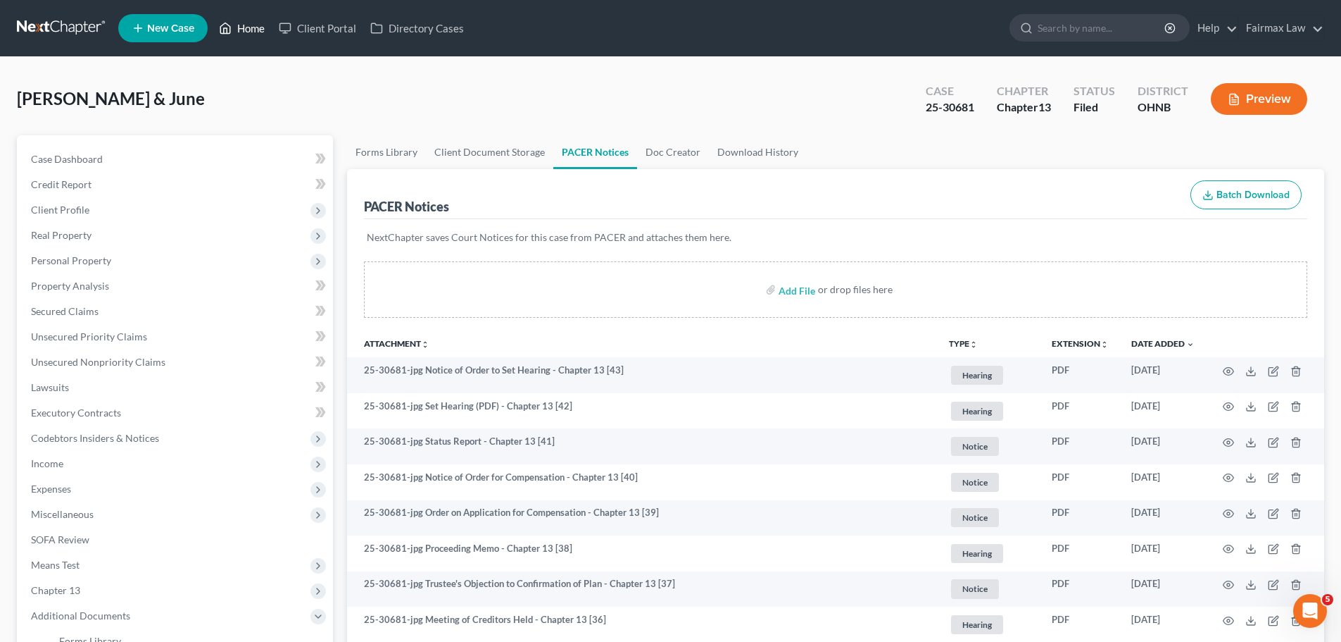
click at [254, 27] on link "Home" at bounding box center [242, 27] width 60 height 25
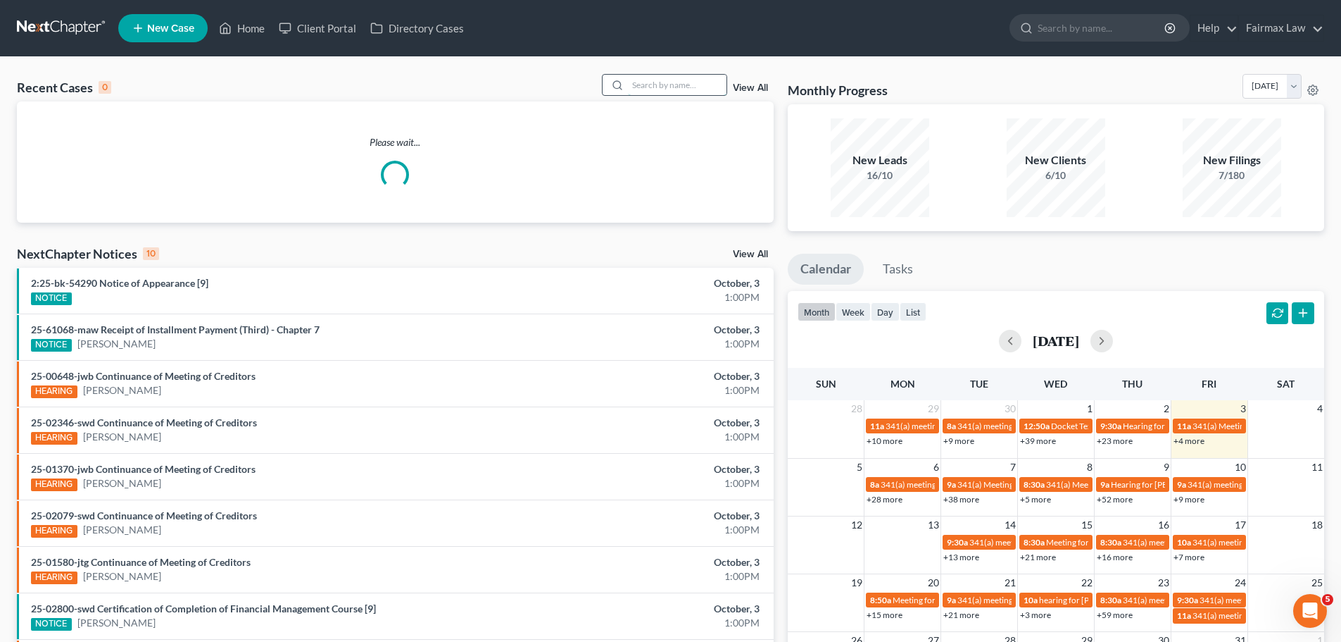
click at [663, 80] on input "search" at bounding box center [677, 85] width 99 height 20
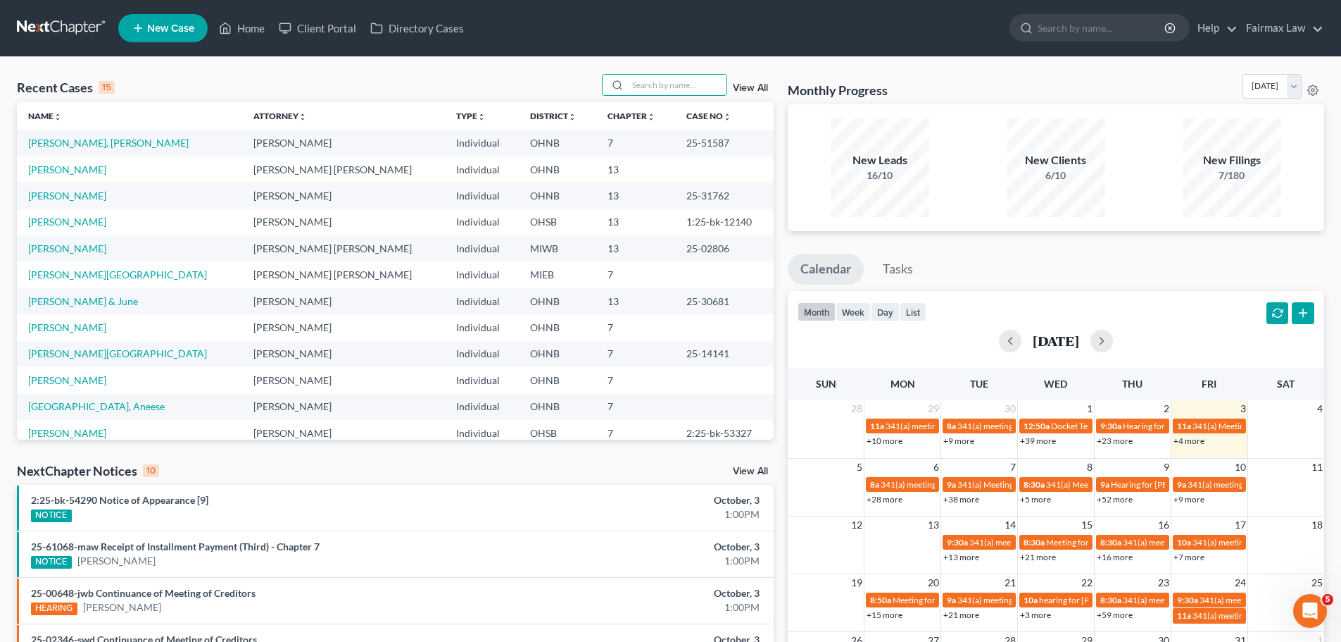
type input "s"
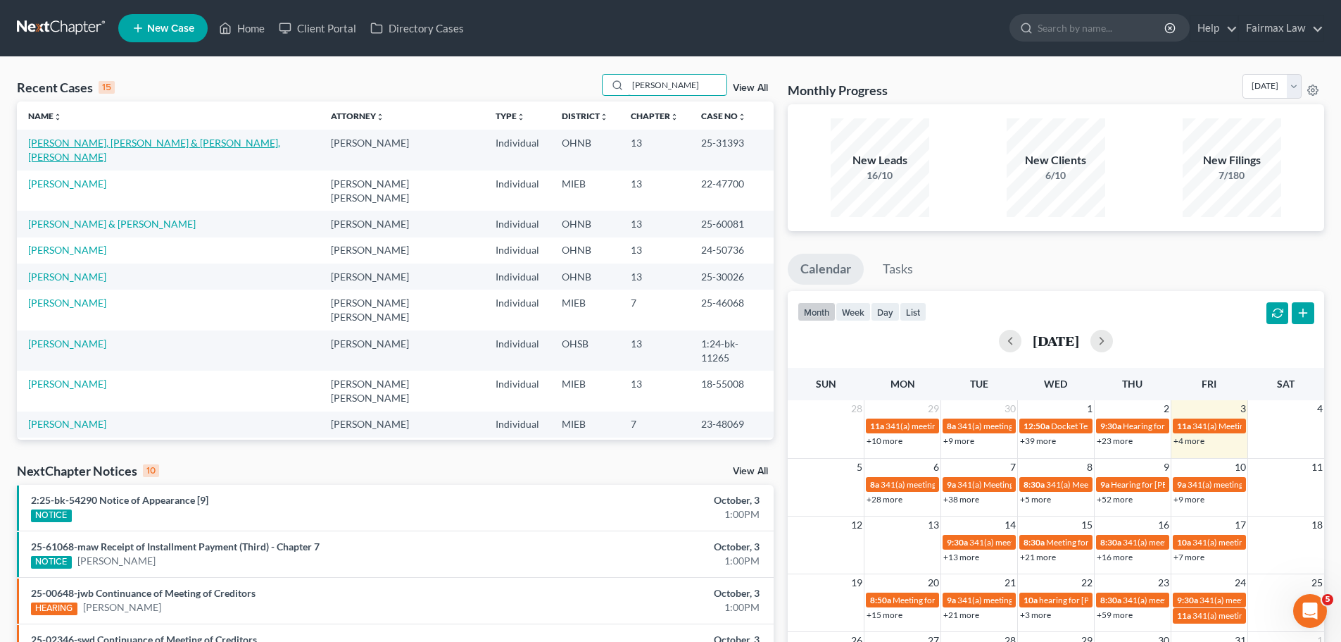
type input "[PERSON_NAME]"
click at [72, 137] on link "[PERSON_NAME], [PERSON_NAME] & [PERSON_NAME], [PERSON_NAME]" at bounding box center [154, 150] width 252 height 26
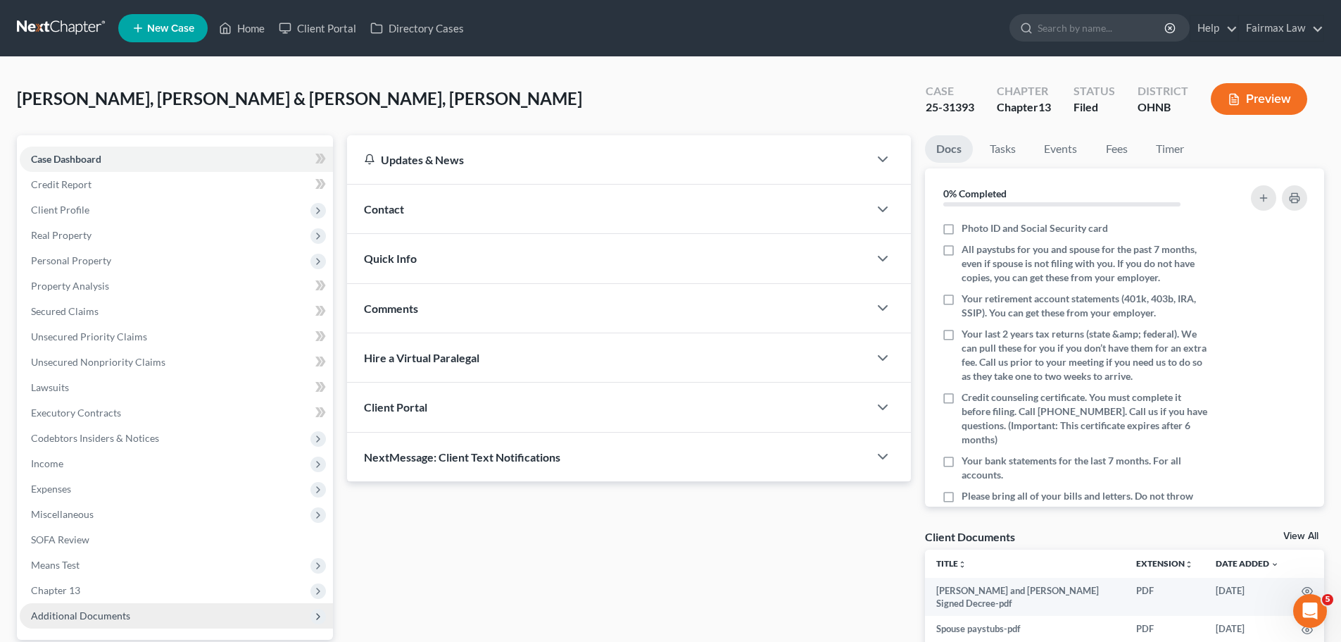
click at [75, 607] on span "Additional Documents" at bounding box center [176, 615] width 313 height 25
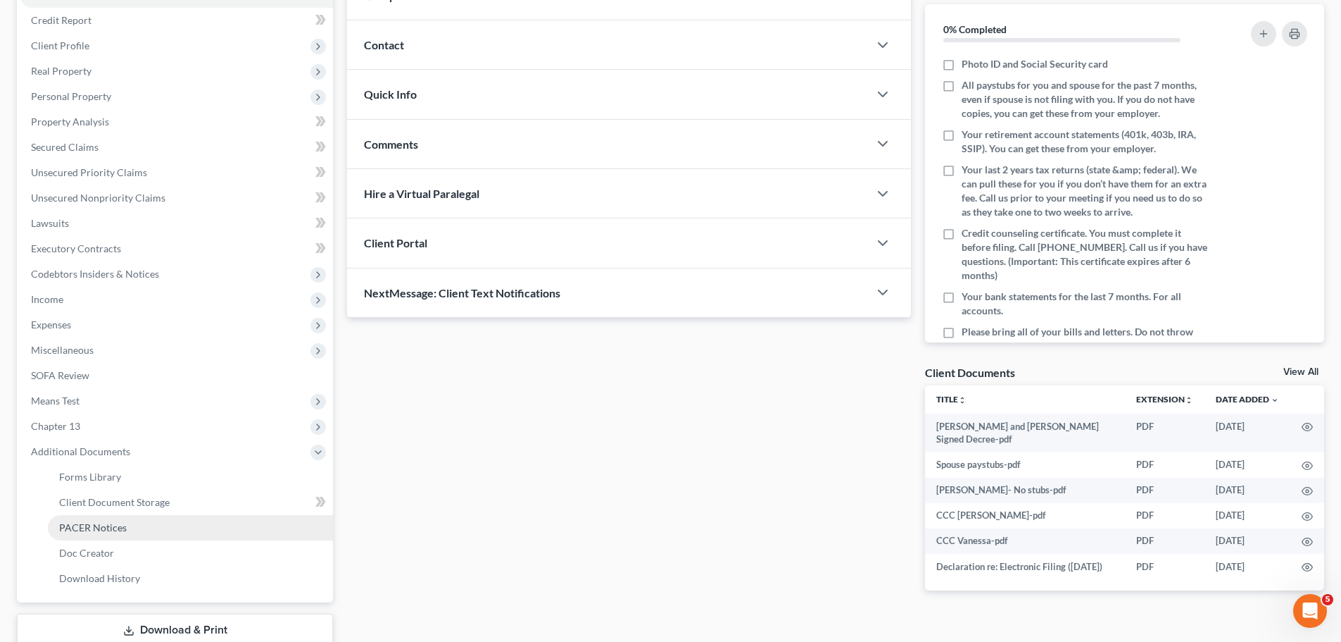
click at [154, 525] on link "PACER Notices" at bounding box center [190, 527] width 285 height 25
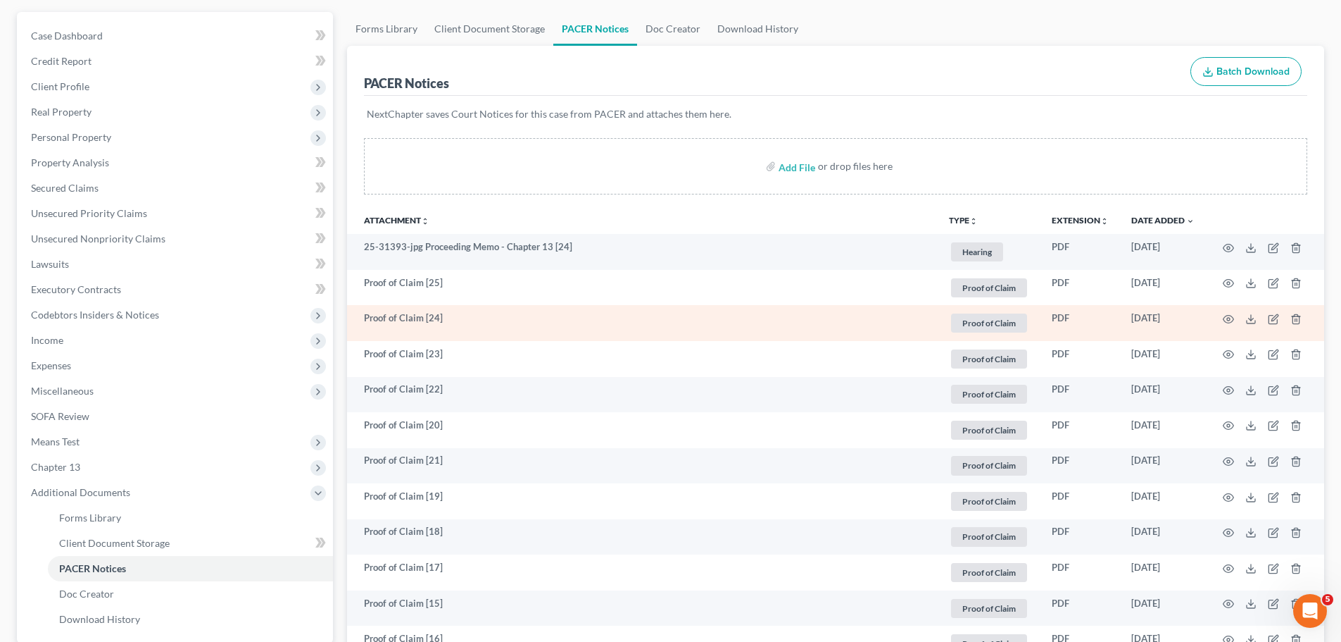
scroll to position [164, 0]
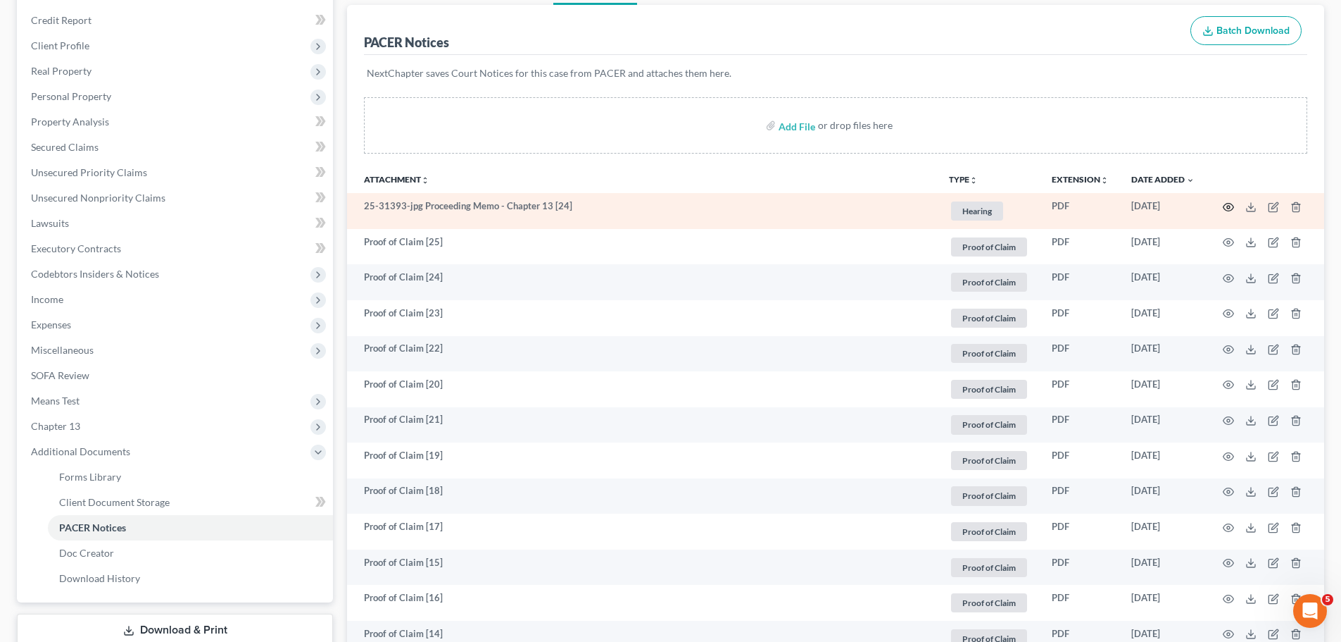
click at [1230, 208] on circle "button" at bounding box center [1228, 207] width 3 height 3
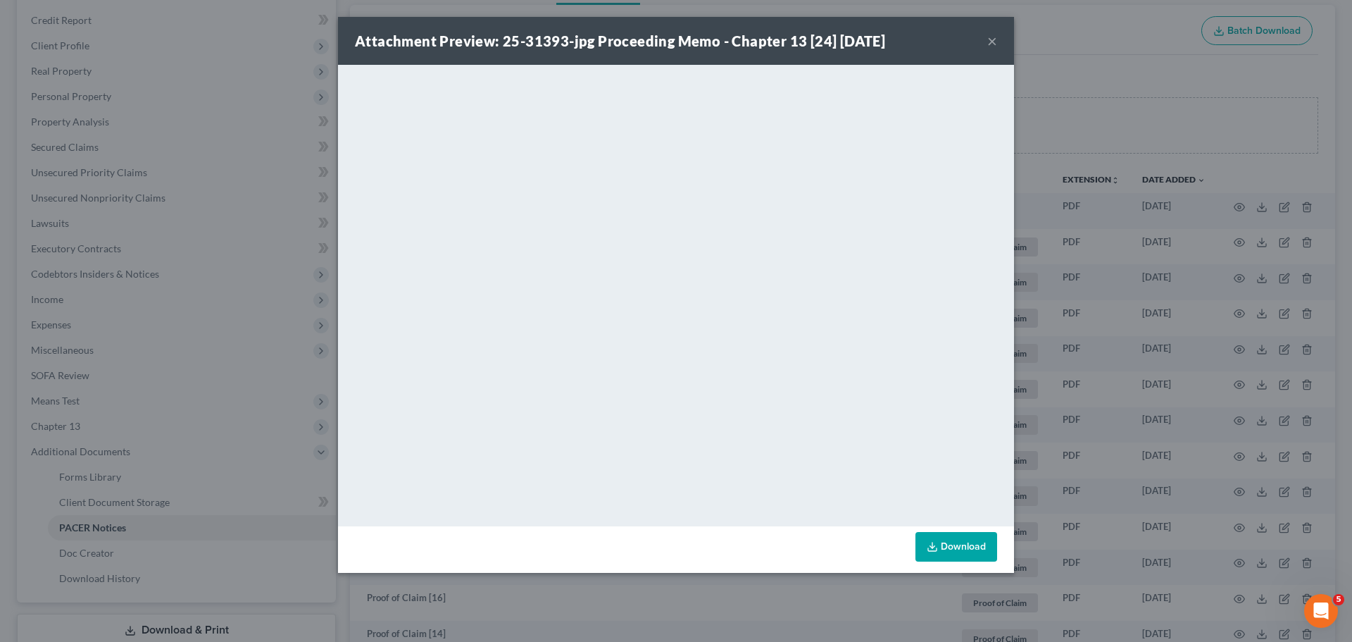
click at [1103, 350] on div "Attachment Preview: 25-31393-jpg Proceeding Memo - Chapter 13 [24] [DATE] × Dow…" at bounding box center [676, 321] width 1352 height 642
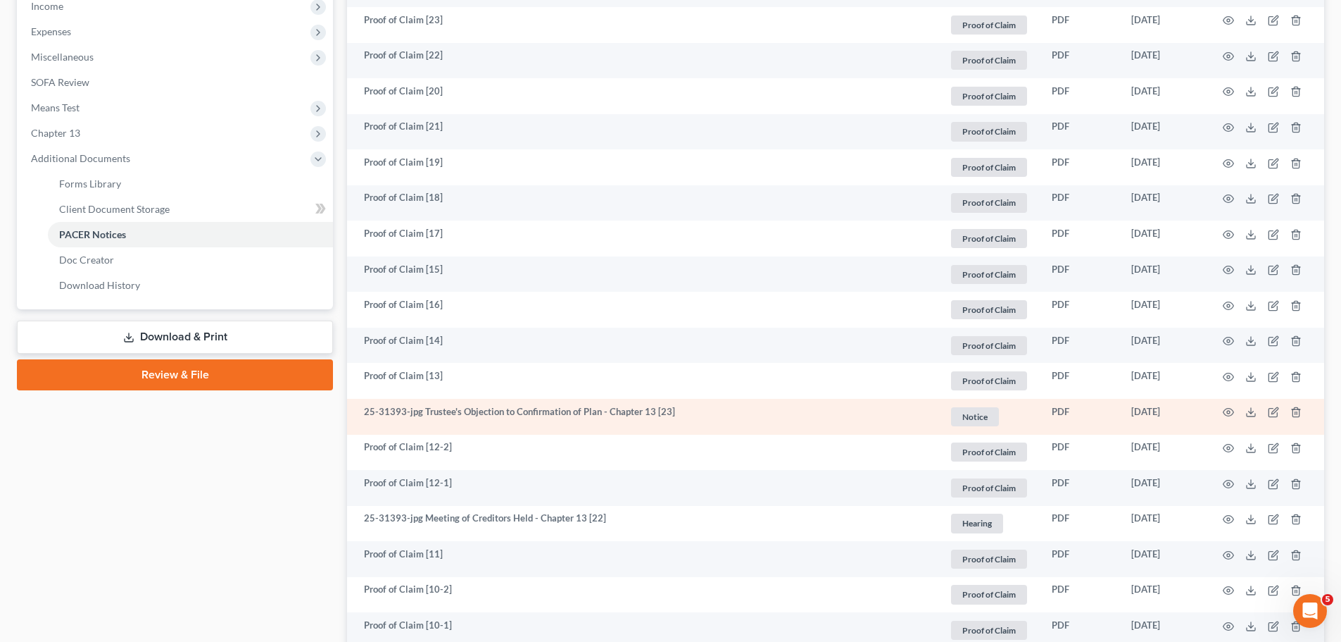
scroll to position [493, 0]
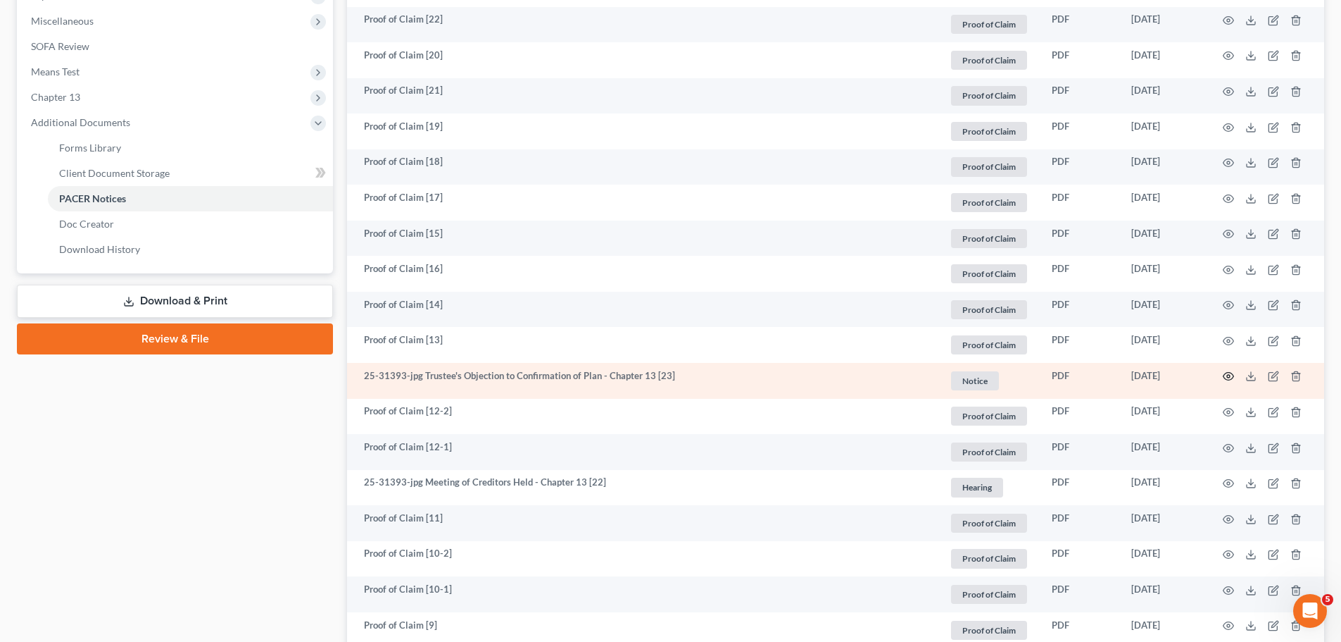
click at [1228, 371] on icon "button" at bounding box center [1228, 375] width 11 height 11
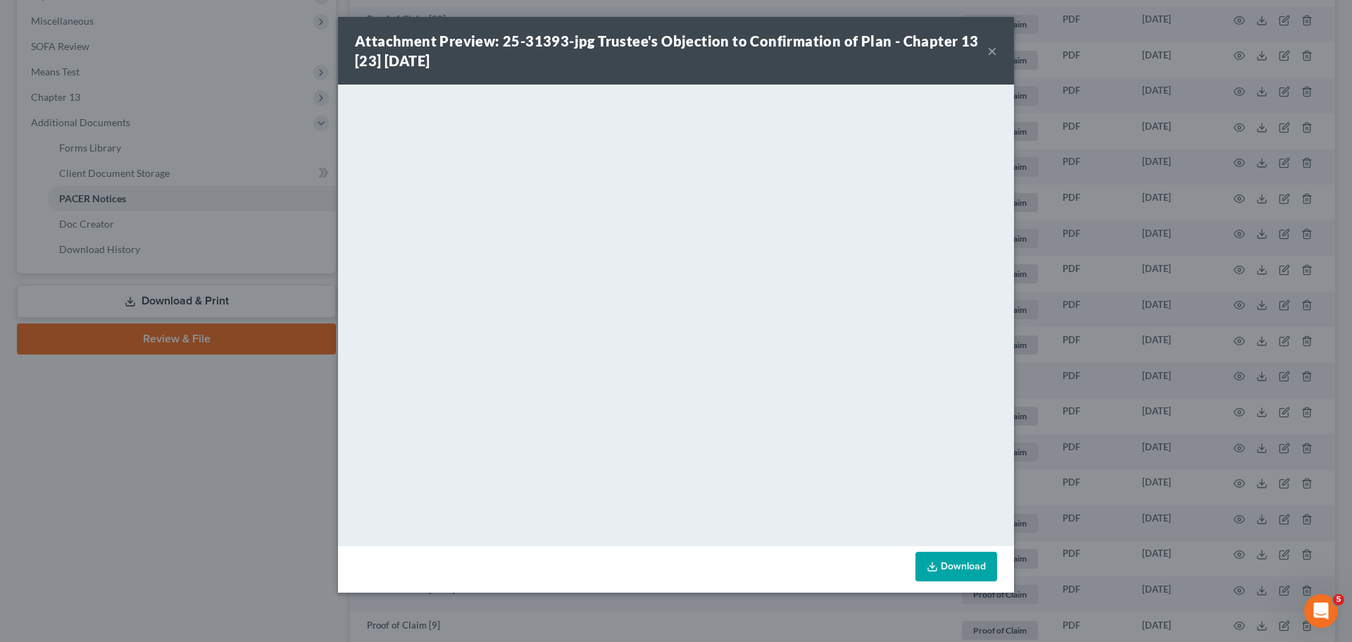
click at [188, 389] on div "Attachment Preview: 25-31393-jpg Trustee's Objection to Confirmation of Plan - …" at bounding box center [676, 321] width 1352 height 642
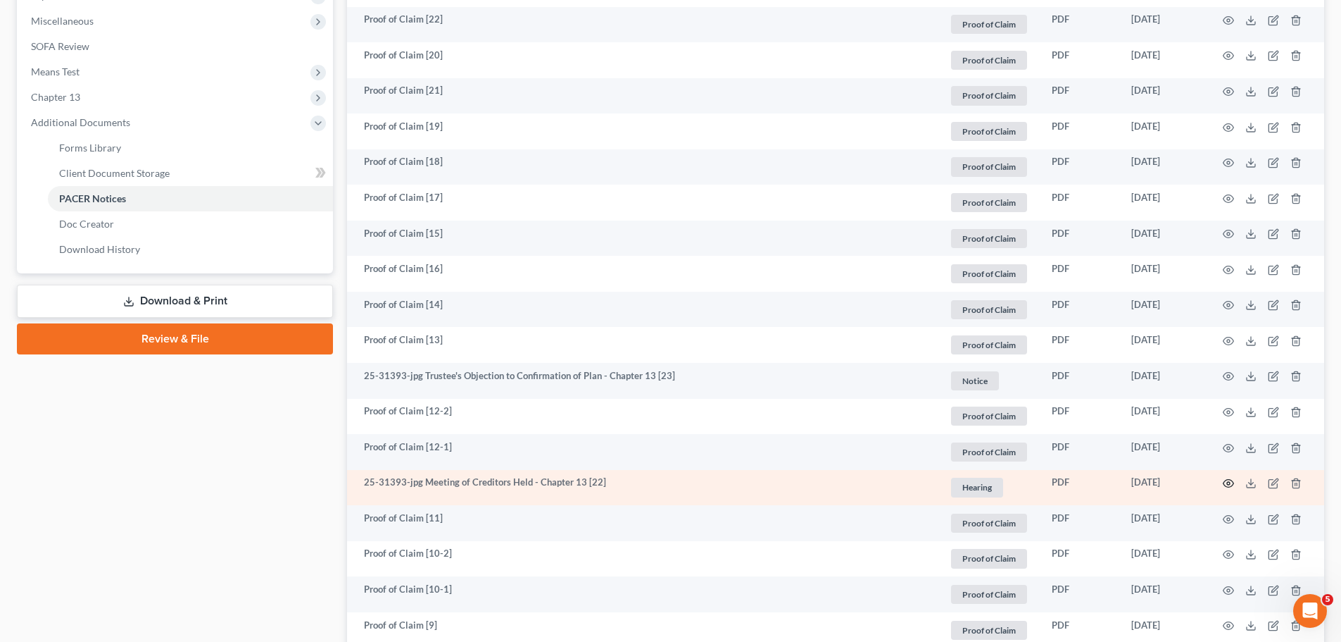
click at [1226, 480] on icon "button" at bounding box center [1229, 484] width 11 height 8
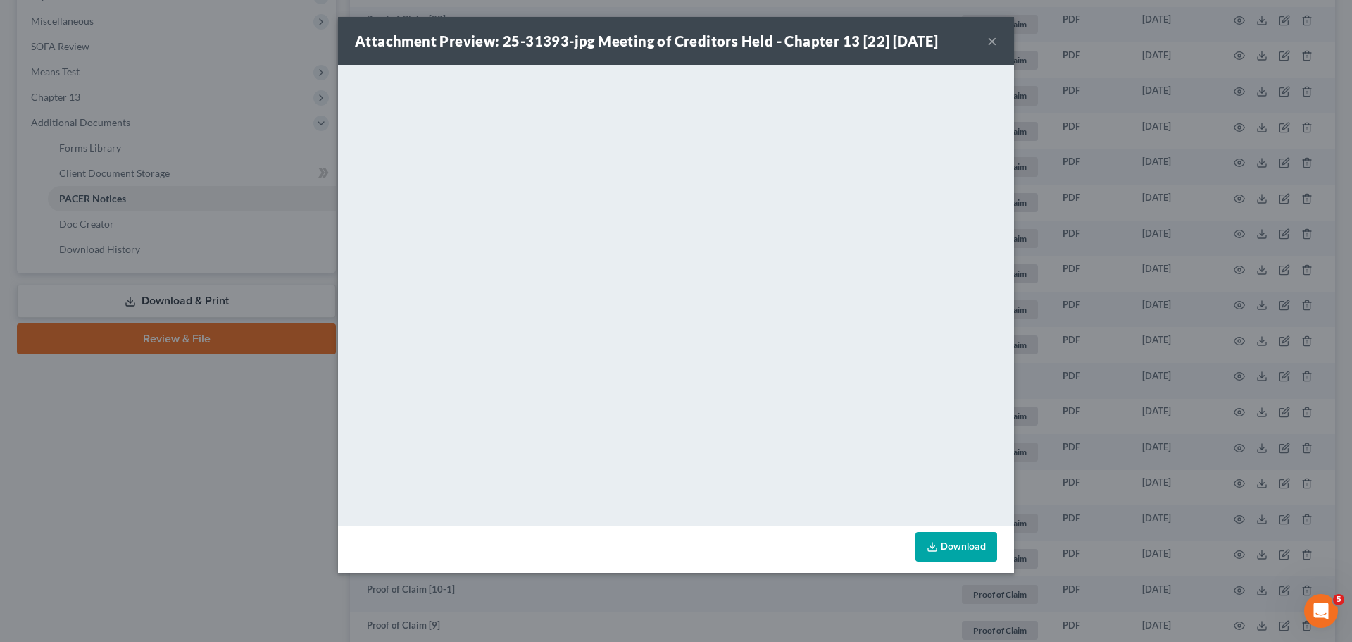
click at [1152, 375] on div "Attachment Preview: 25-31393-jpg Meeting of Creditors Held - Chapter 13 [22] 08…" at bounding box center [676, 321] width 1352 height 642
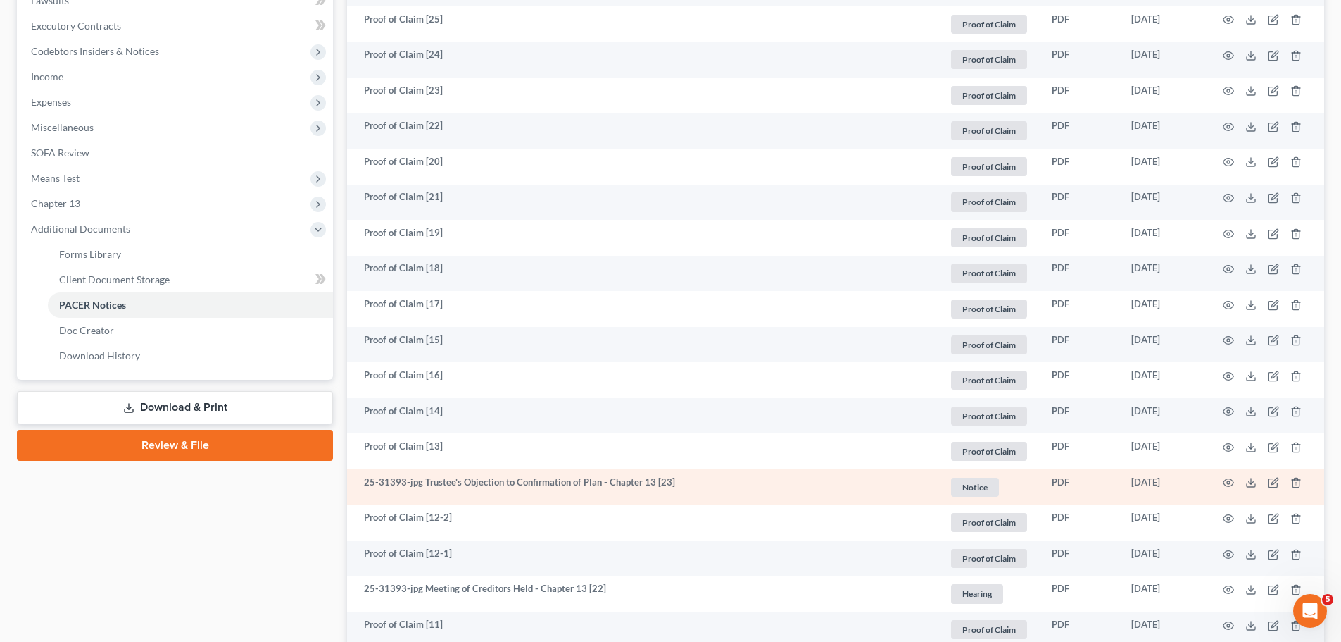
scroll to position [329, 0]
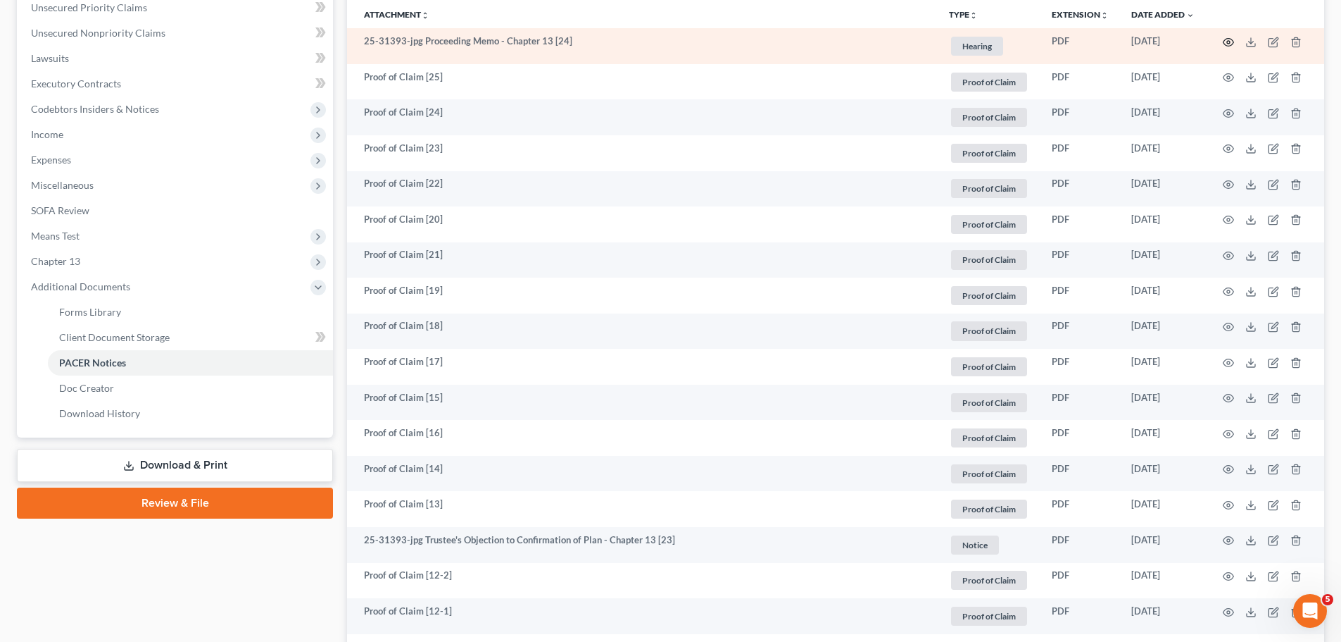
click at [1230, 42] on icon "button" at bounding box center [1228, 42] width 11 height 11
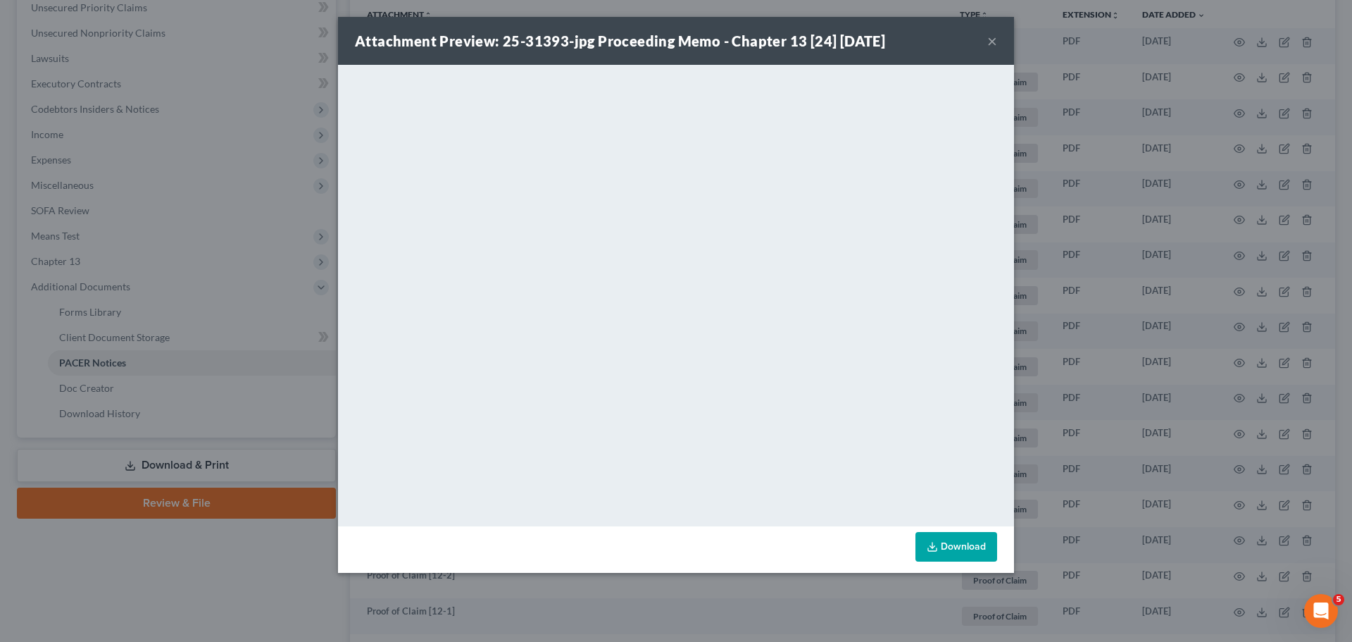
click at [1101, 296] on div "Attachment Preview: 25-31393-jpg Proceeding Memo - Chapter 13 [24] 09/25/2025 ×…" at bounding box center [676, 321] width 1352 height 642
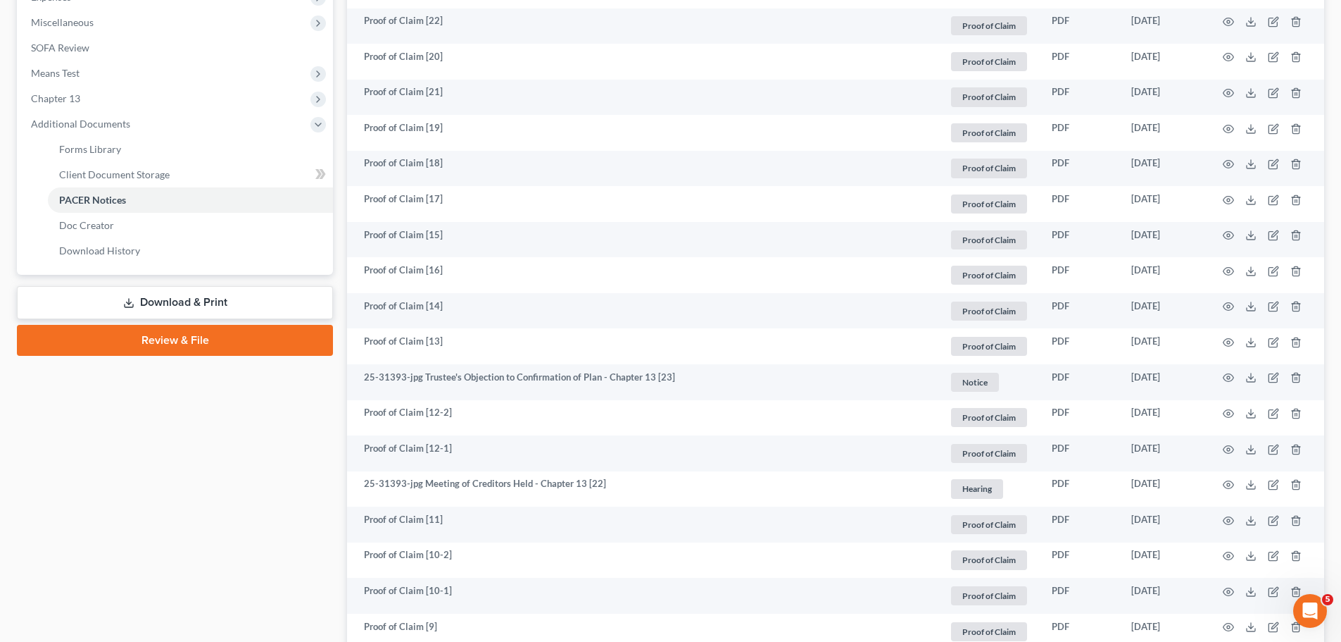
scroll to position [493, 0]
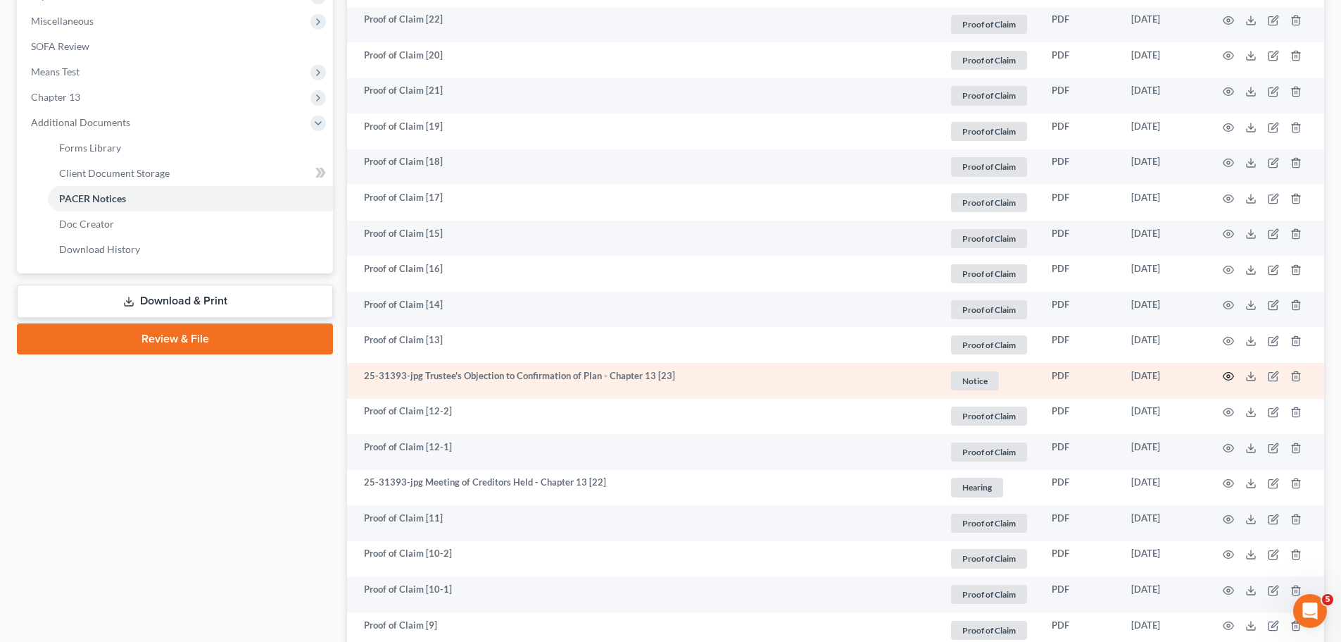
click at [1231, 381] on icon "button" at bounding box center [1228, 375] width 11 height 11
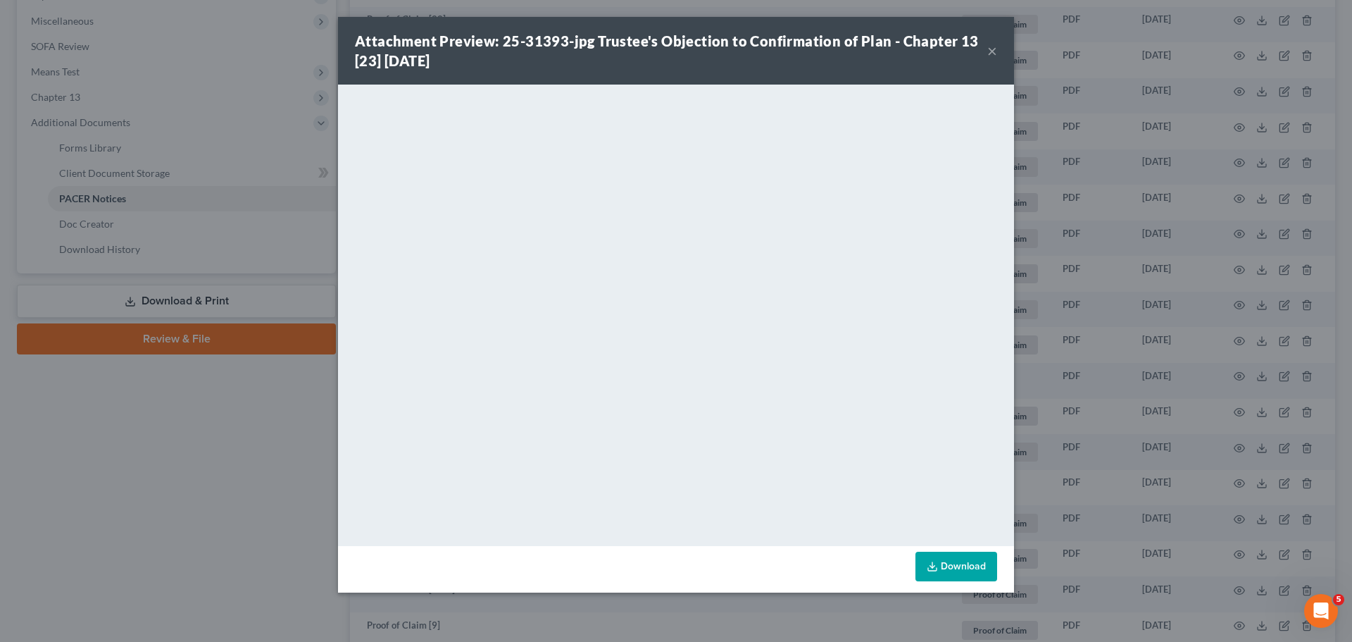
click at [18, 275] on div "Attachment Preview: 25-31393-jpg Trustee's Objection to Confirmation of Plan - …" at bounding box center [676, 321] width 1352 height 642
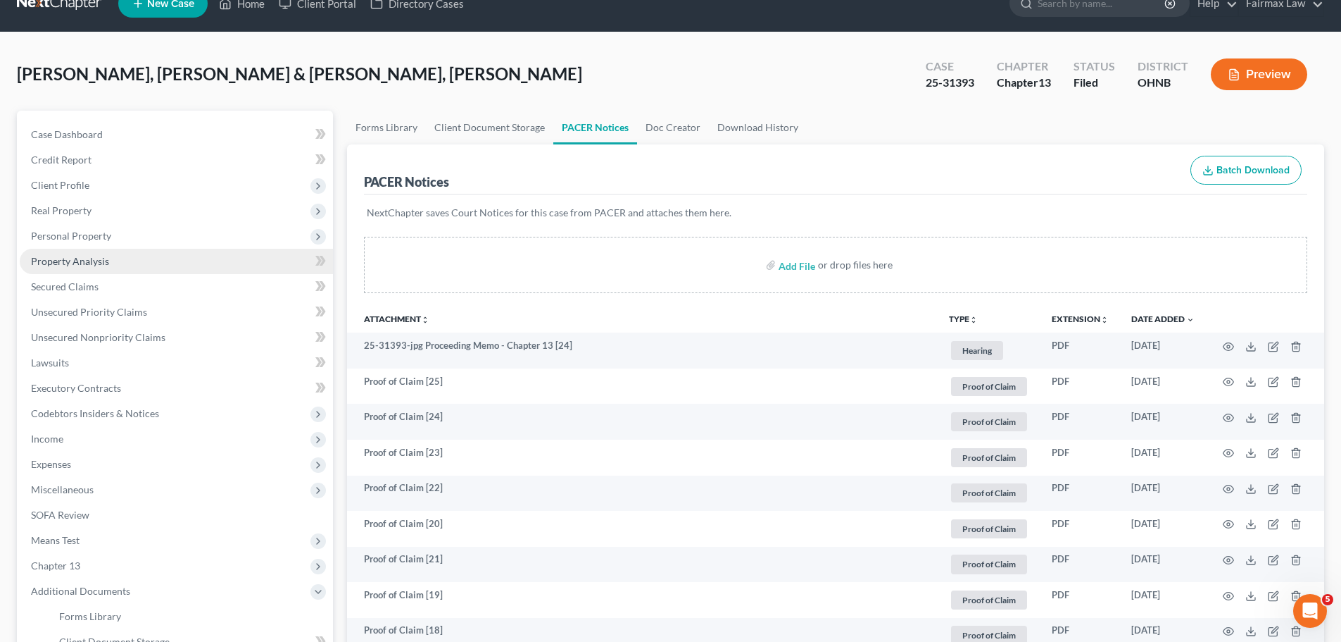
scroll to position [0, 0]
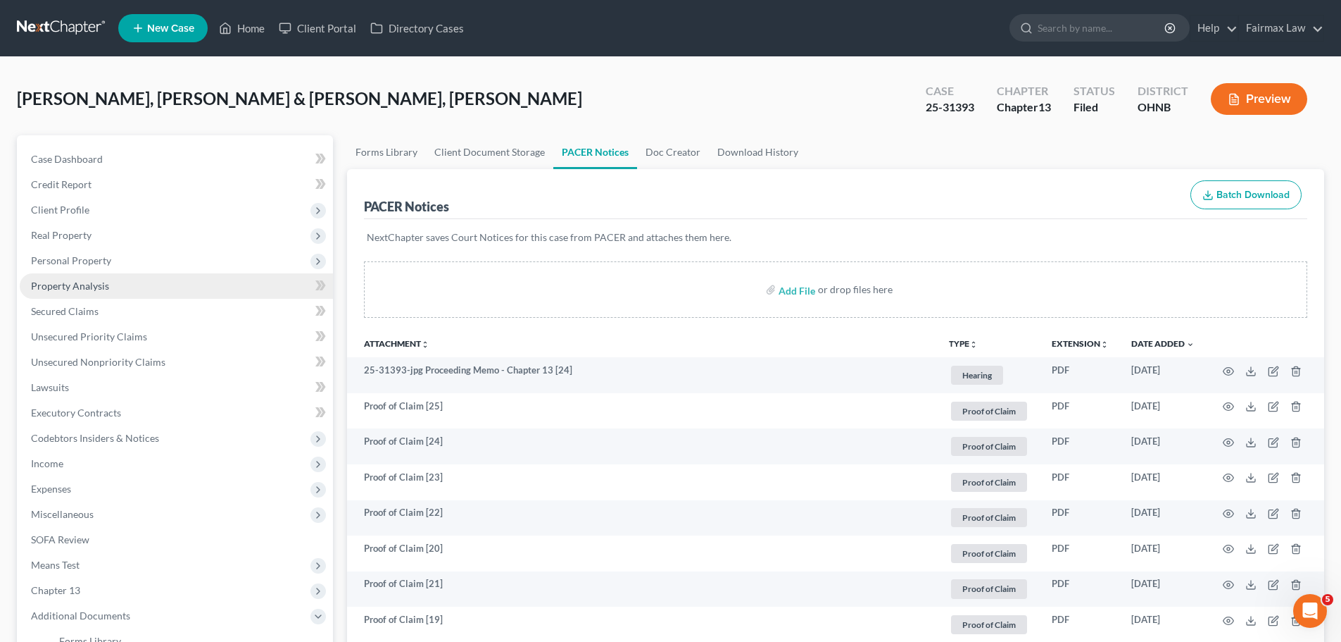
click at [56, 277] on link "Property Analysis" at bounding box center [176, 285] width 313 height 25
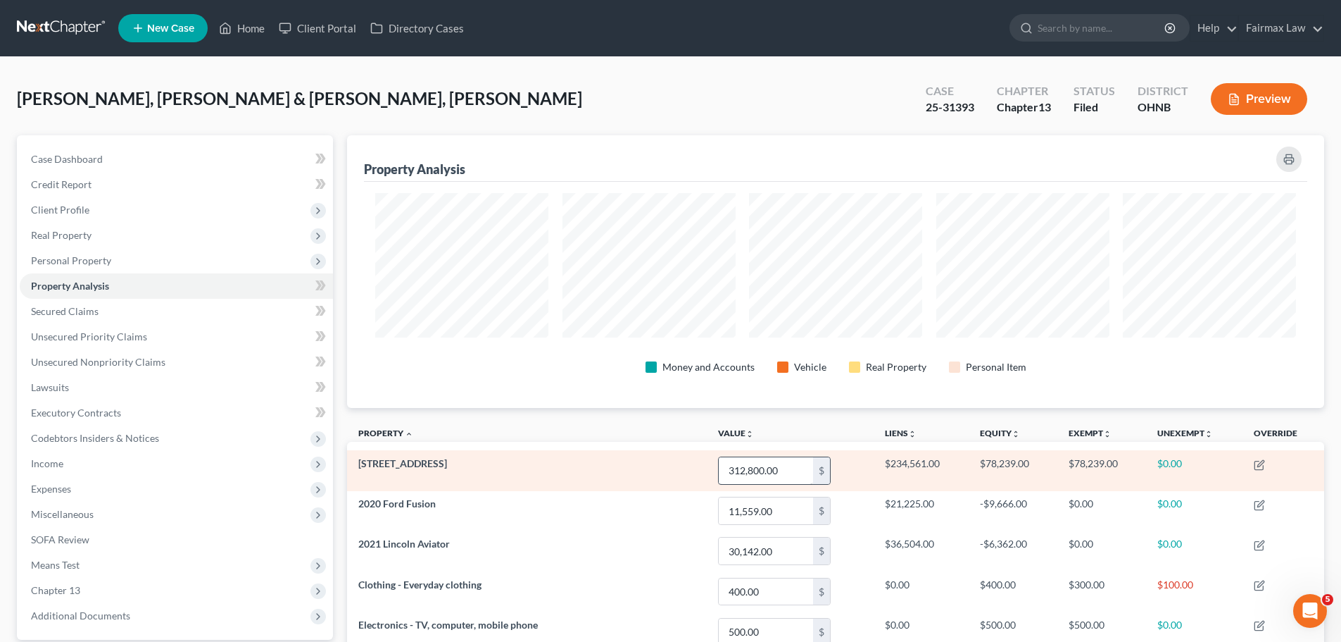
scroll to position [164, 0]
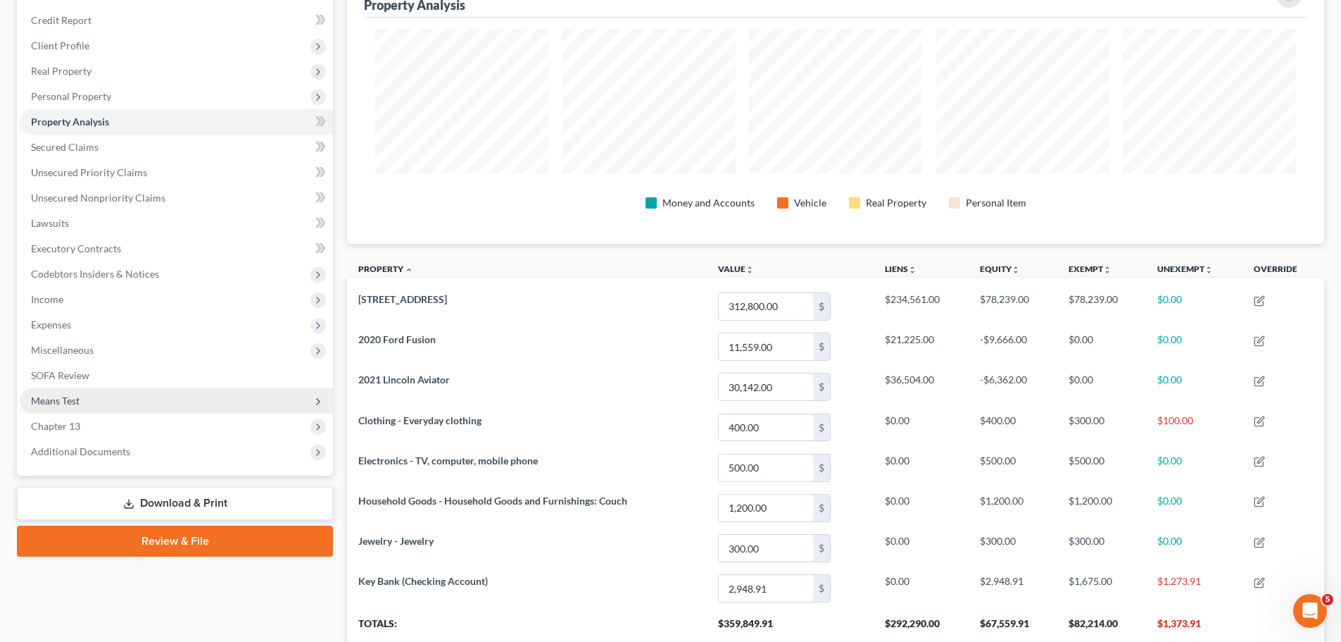
click at [90, 389] on span "Means Test" at bounding box center [176, 400] width 313 height 25
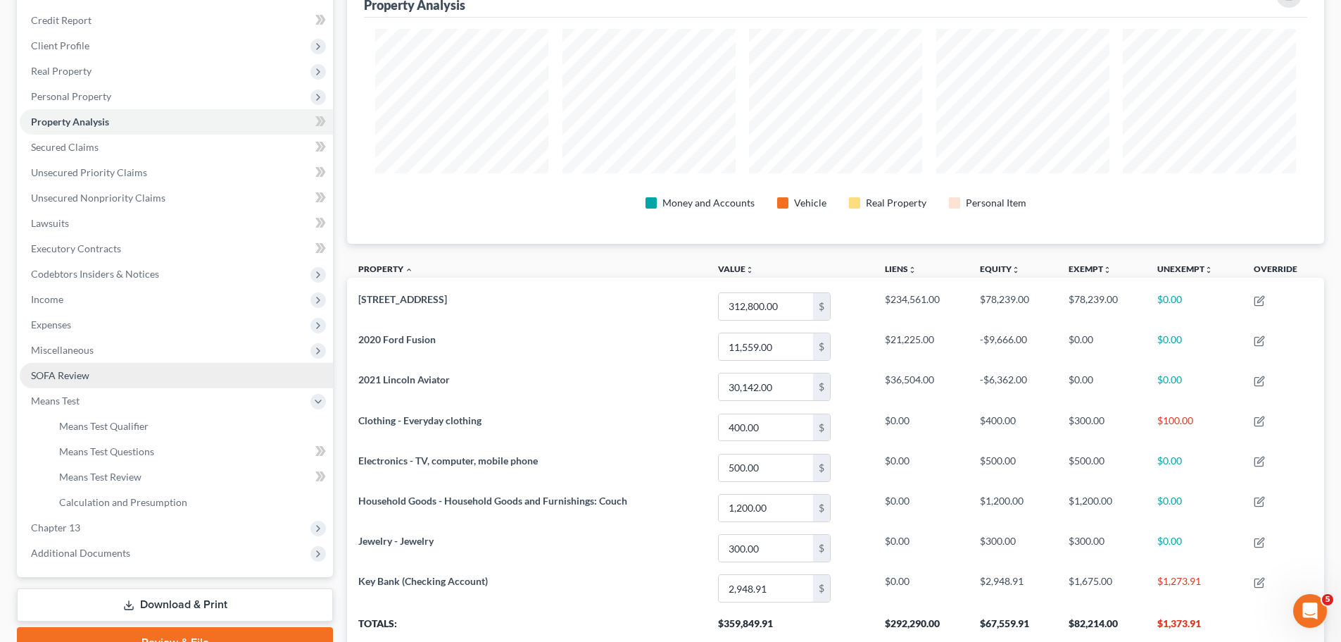
click at [49, 368] on link "SOFA Review" at bounding box center [176, 375] width 313 height 25
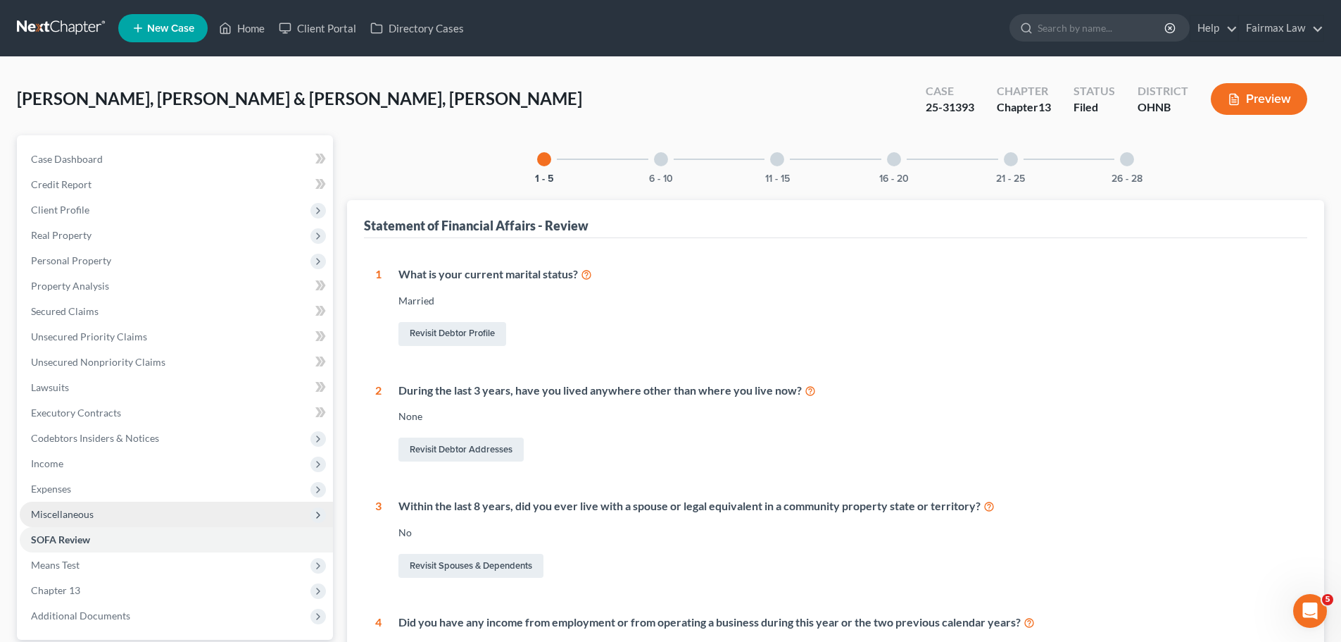
click at [144, 509] on span "Miscellaneous" at bounding box center [176, 513] width 313 height 25
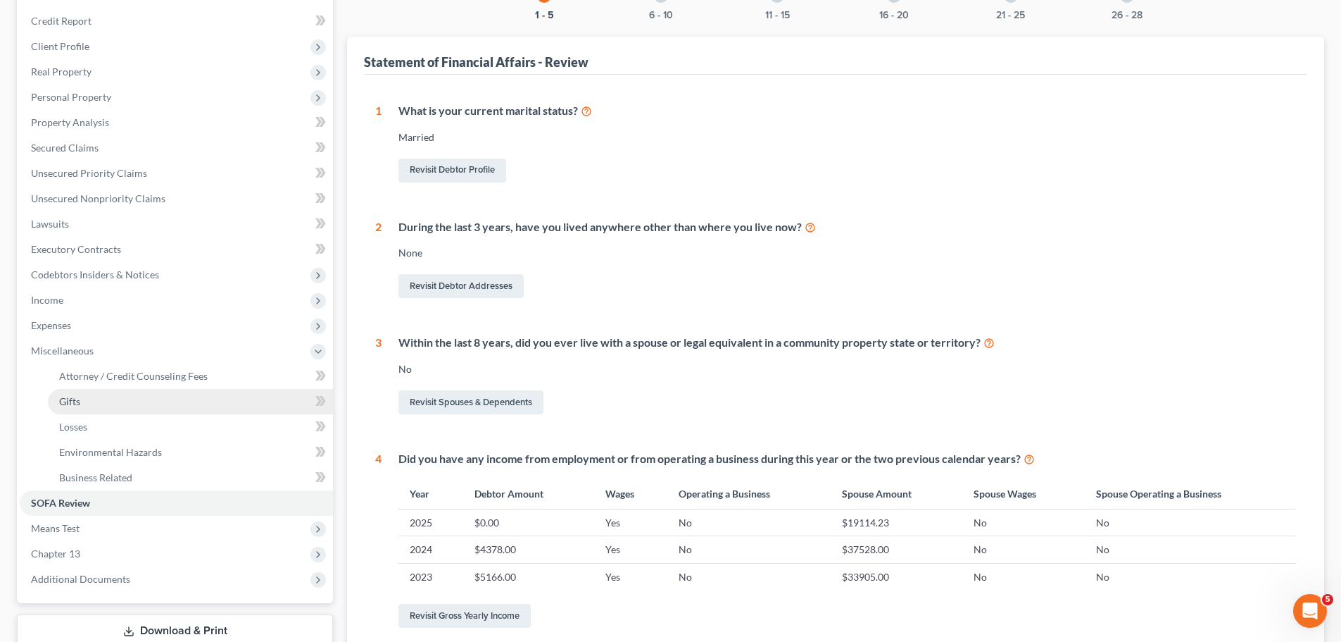
scroll to position [164, 0]
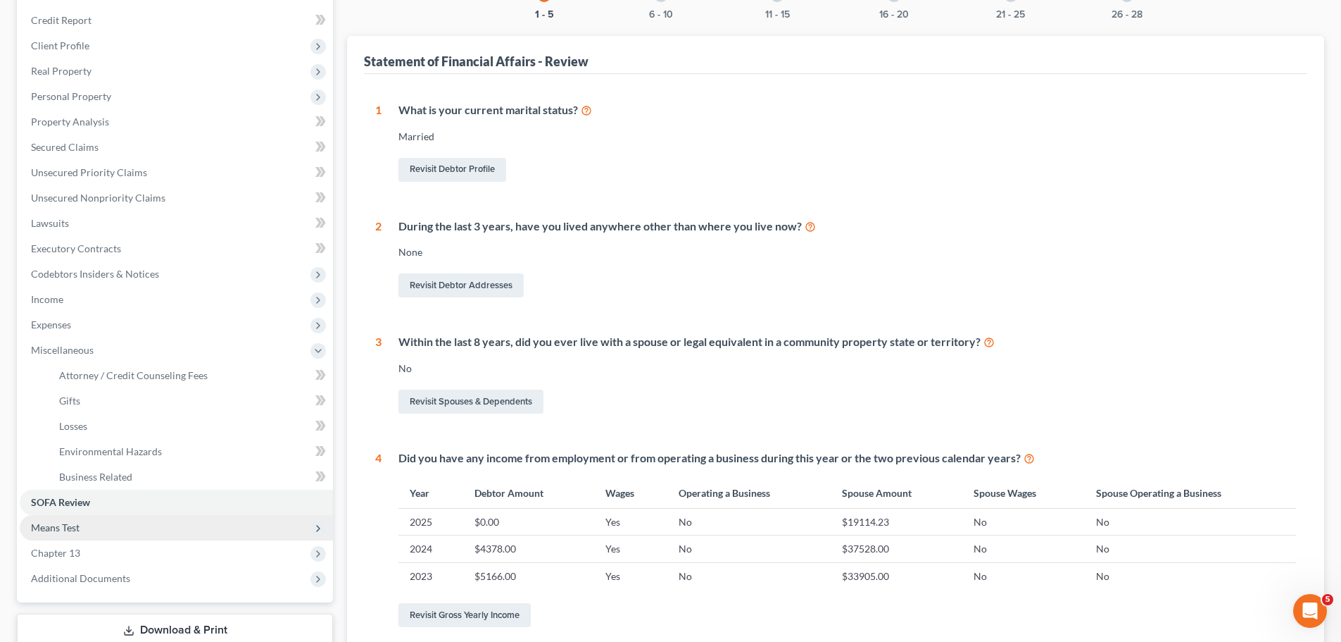
click at [107, 532] on span "Means Test" at bounding box center [176, 527] width 313 height 25
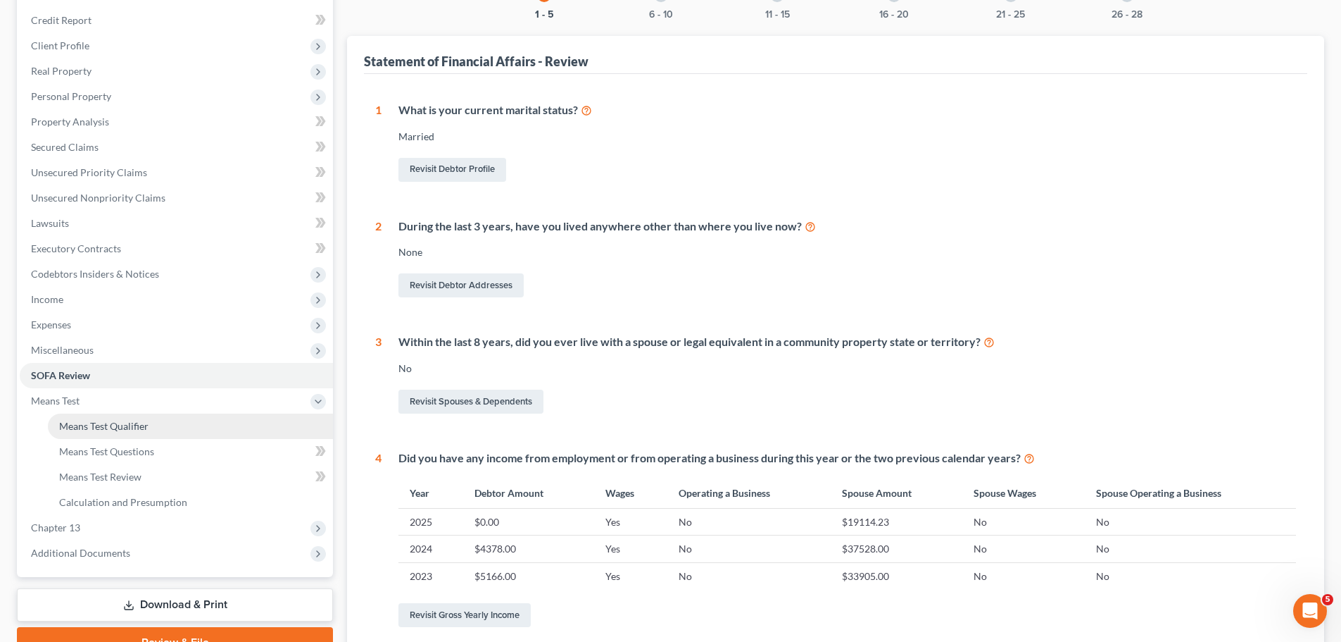
click at [107, 424] on span "Means Test Qualifier" at bounding box center [103, 426] width 89 height 12
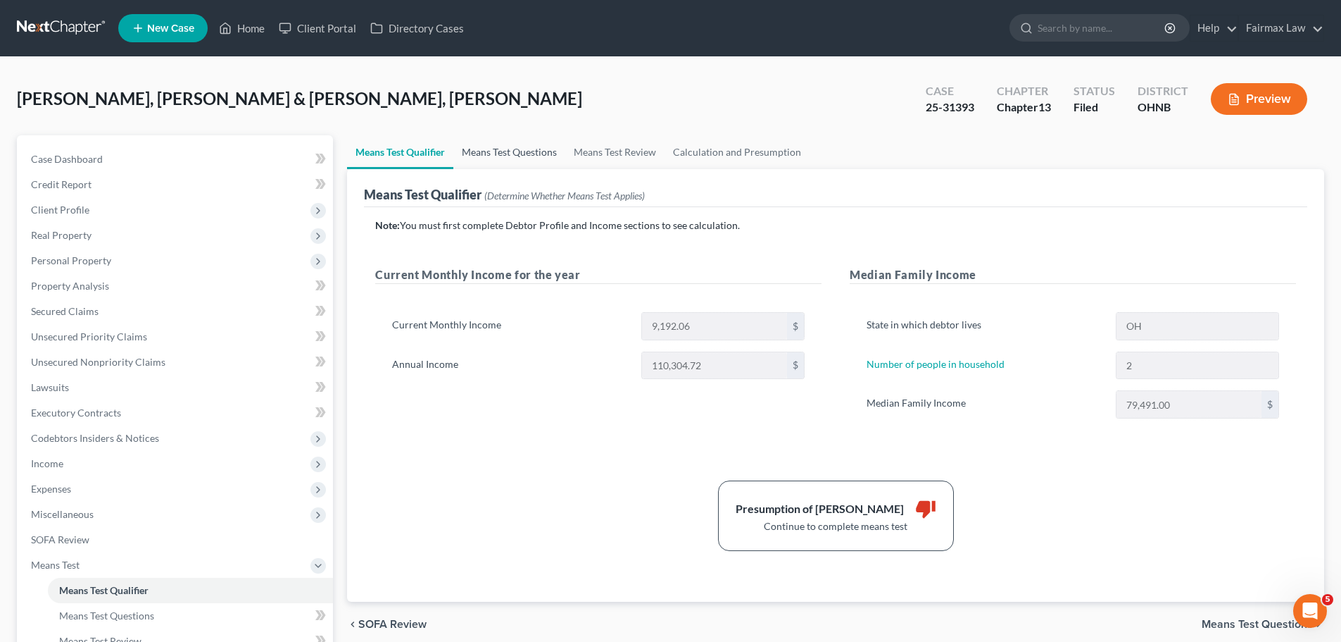
click at [494, 158] on link "Means Test Questions" at bounding box center [509, 152] width 112 height 34
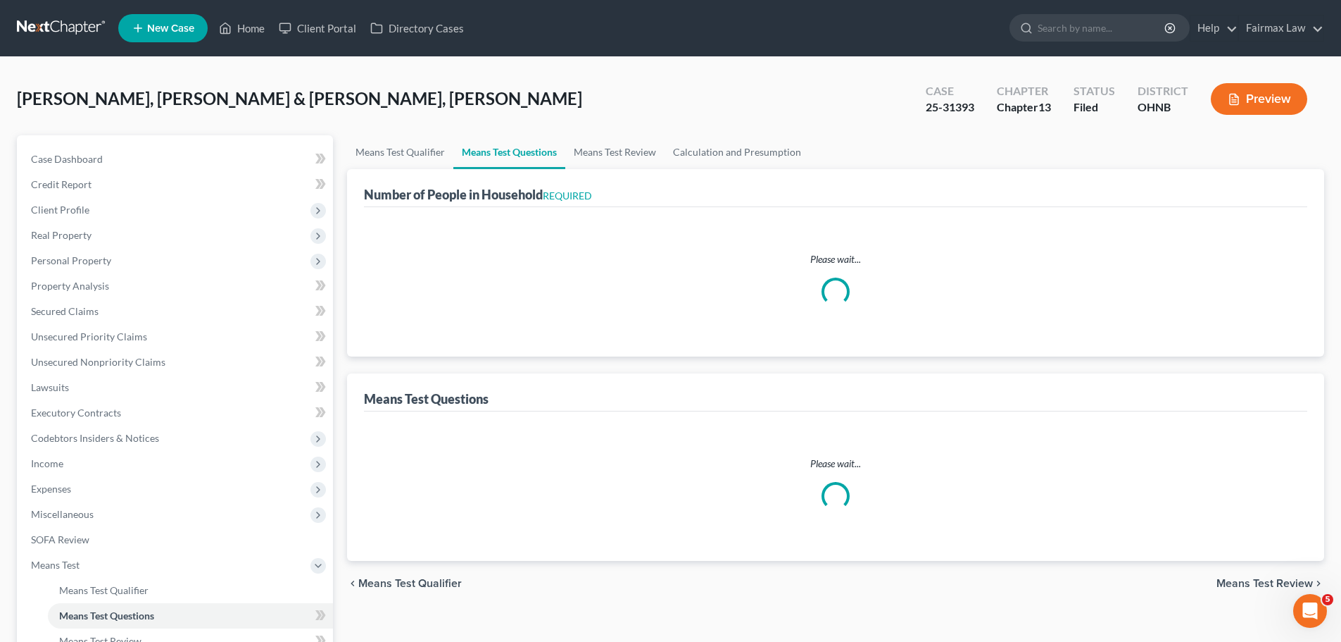
select select "0"
select select "60"
select select "1"
select select "60"
select select "1"
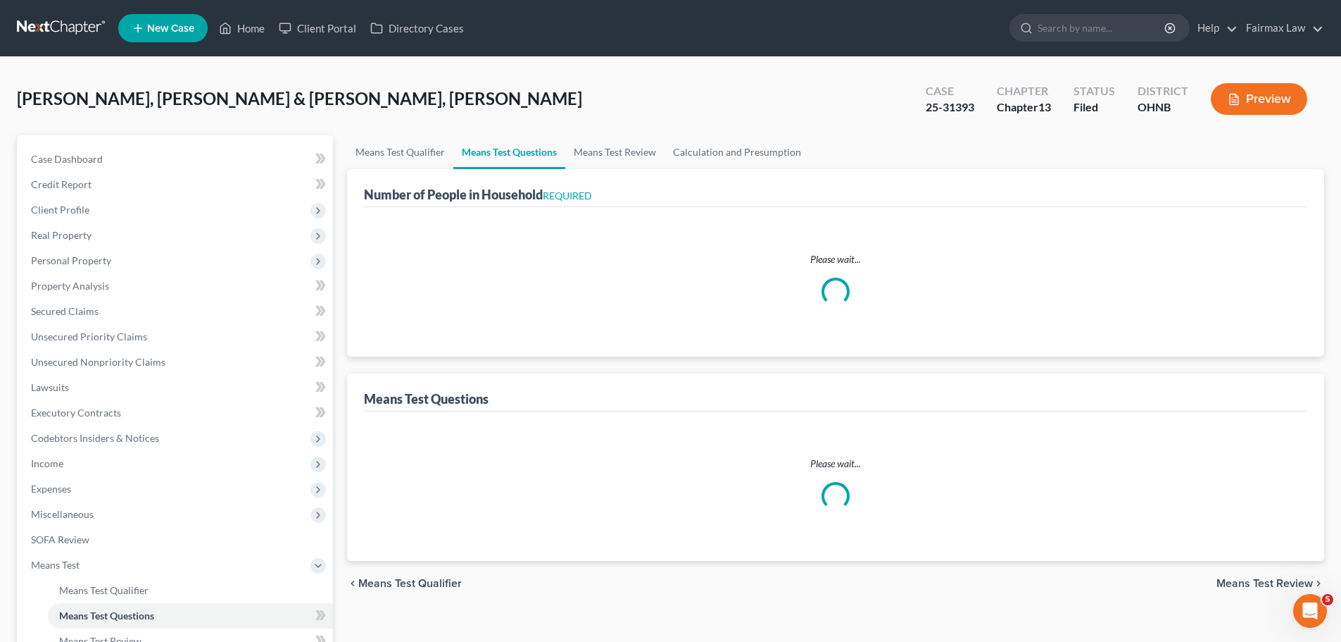
select select "60"
select select "2"
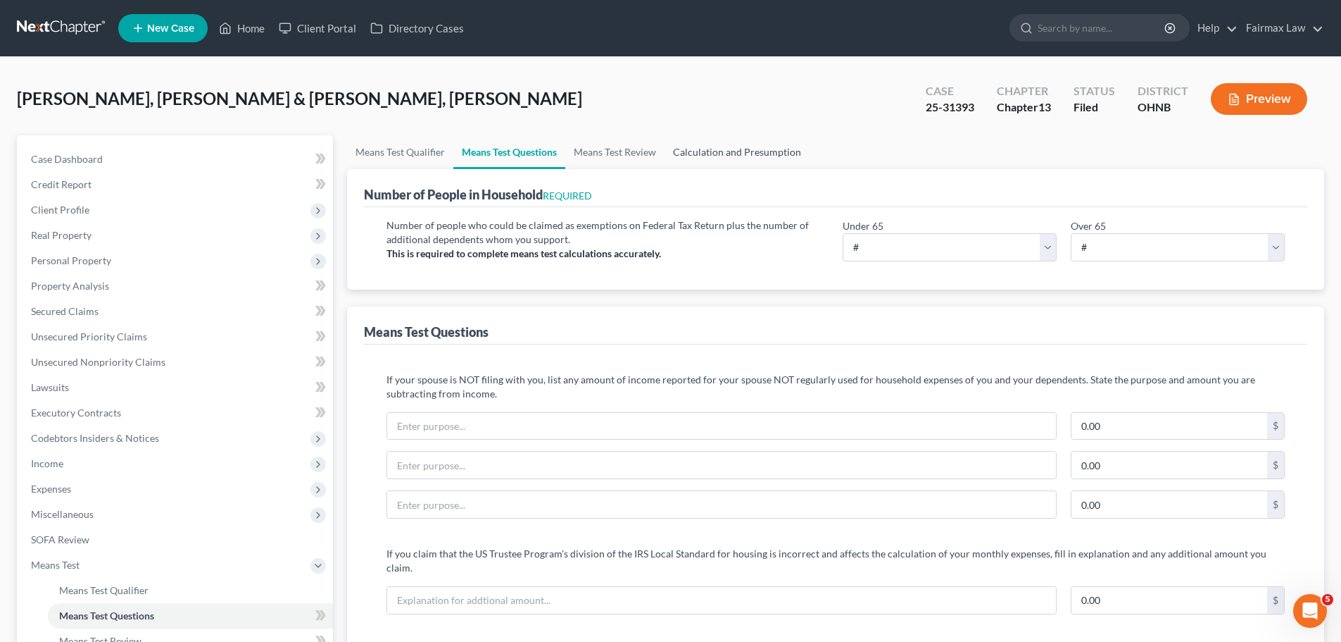
click at [717, 148] on link "Calculation and Presumption" at bounding box center [737, 152] width 145 height 34
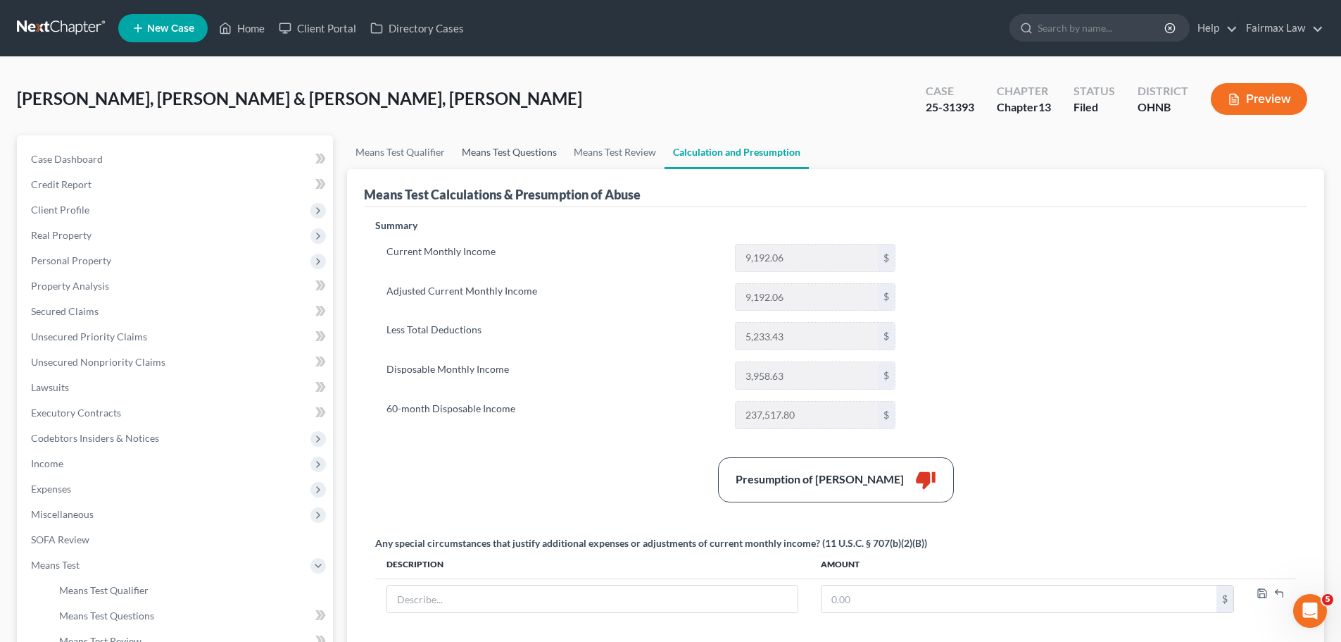
click at [522, 151] on link "Means Test Questions" at bounding box center [509, 152] width 112 height 34
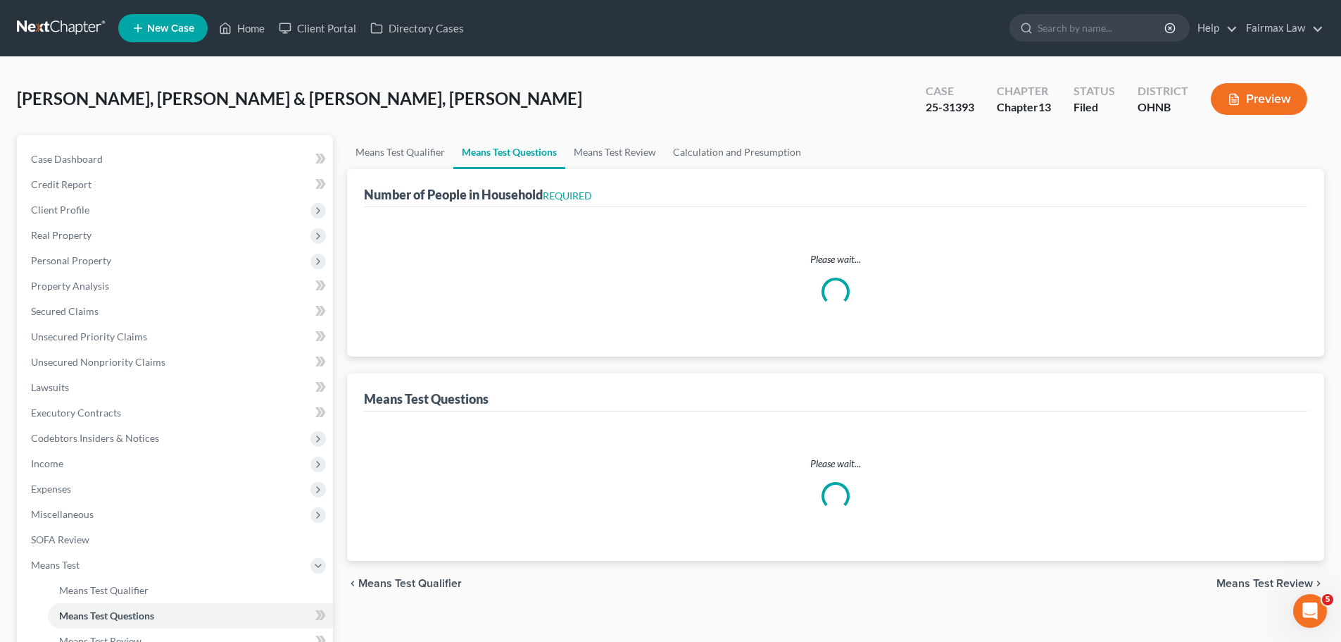
select select "0"
select select "60"
select select "1"
select select "60"
select select "1"
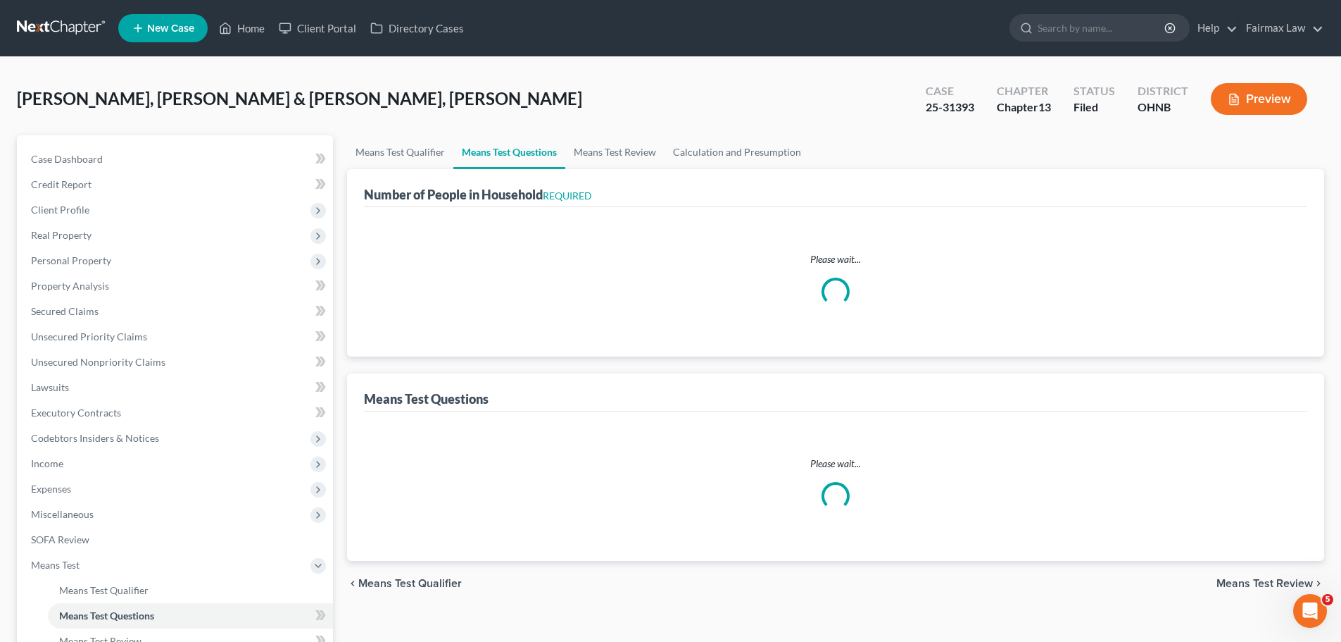
select select "60"
select select "2"
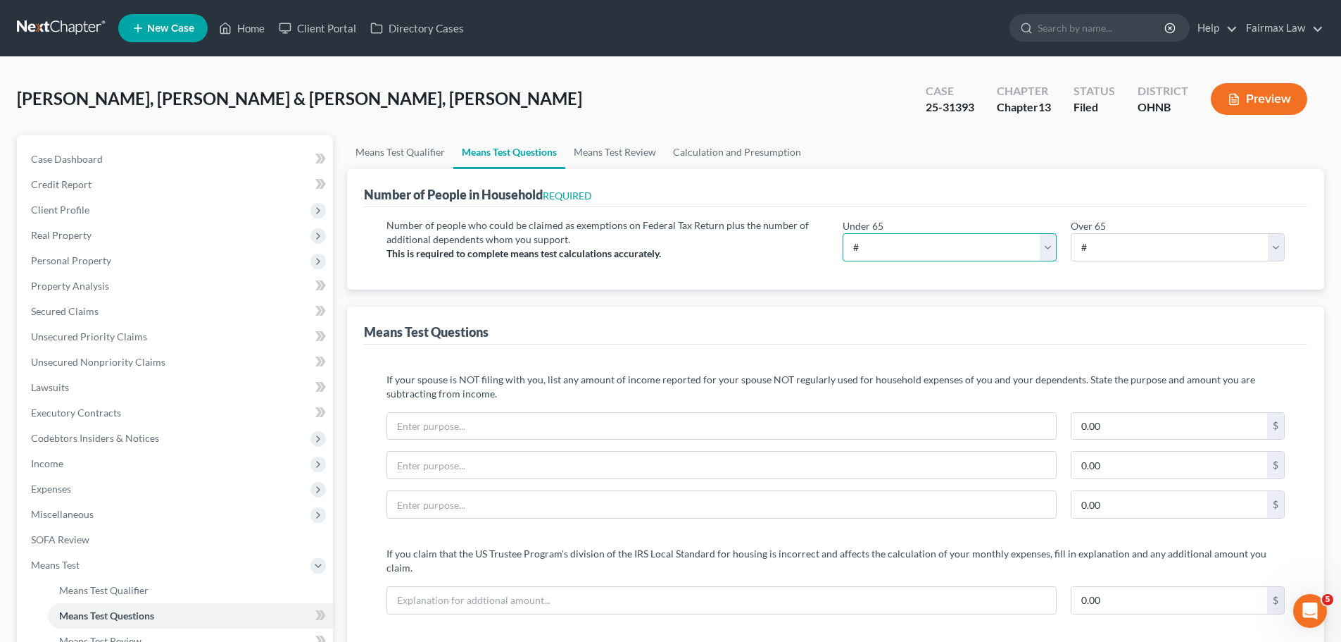
click at [975, 240] on select "# 0 1 2 3 4 5 6 7 8 9 10" at bounding box center [950, 247] width 214 height 28
select select "2"
click at [843, 233] on select "# 0 1 2 3 4 5 6 7 8 9 10" at bounding box center [950, 247] width 214 height 28
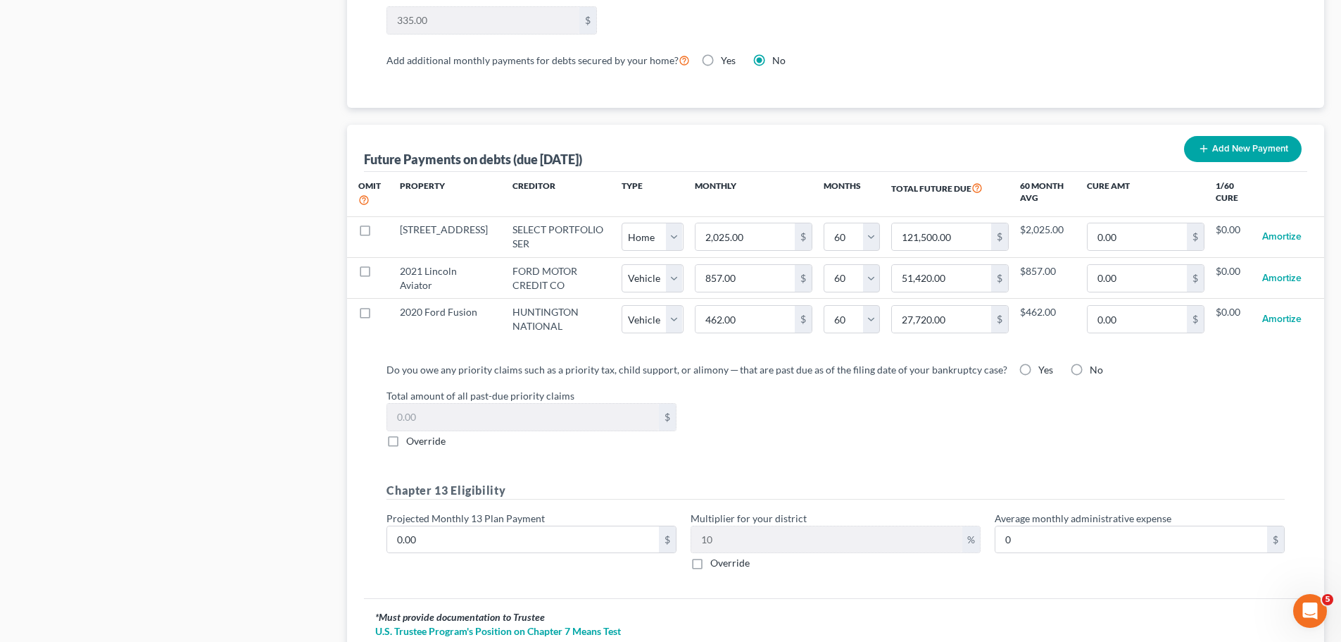
scroll to position [412, 0]
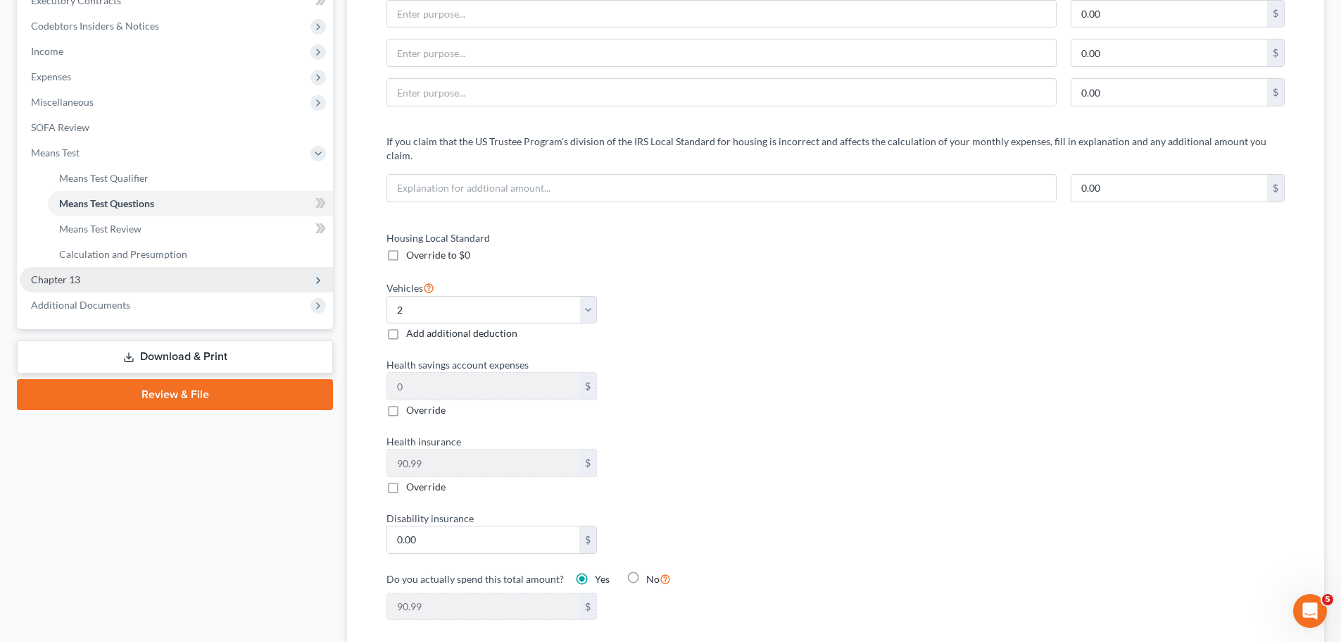
click at [130, 275] on span "Chapter 13" at bounding box center [176, 279] width 313 height 25
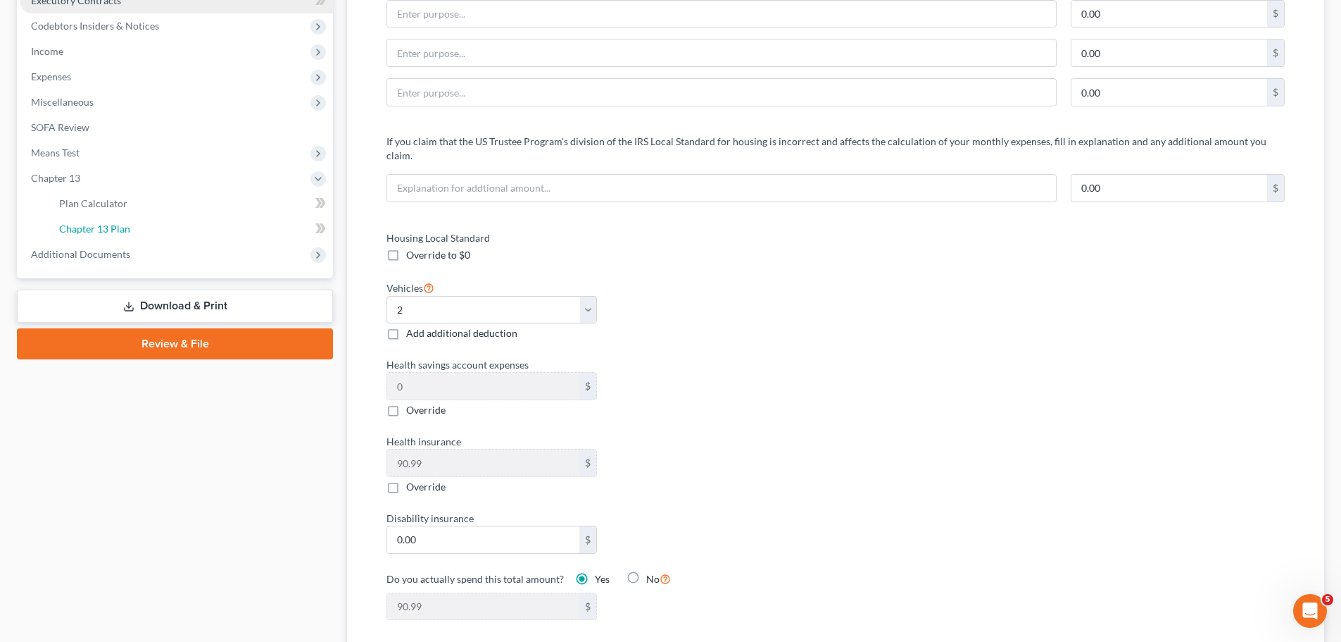
click at [120, 236] on link "Chapter 13 Plan" at bounding box center [190, 228] width 285 height 25
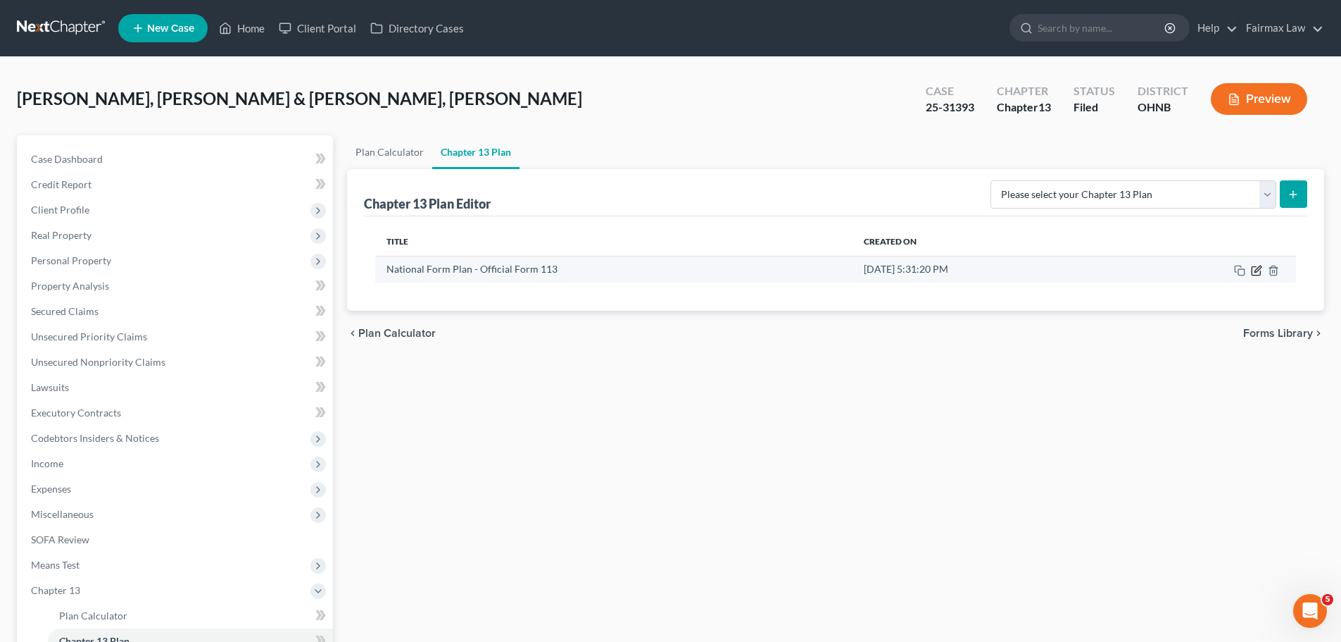
click at [1255, 272] on icon "button" at bounding box center [1258, 268] width 6 height 6
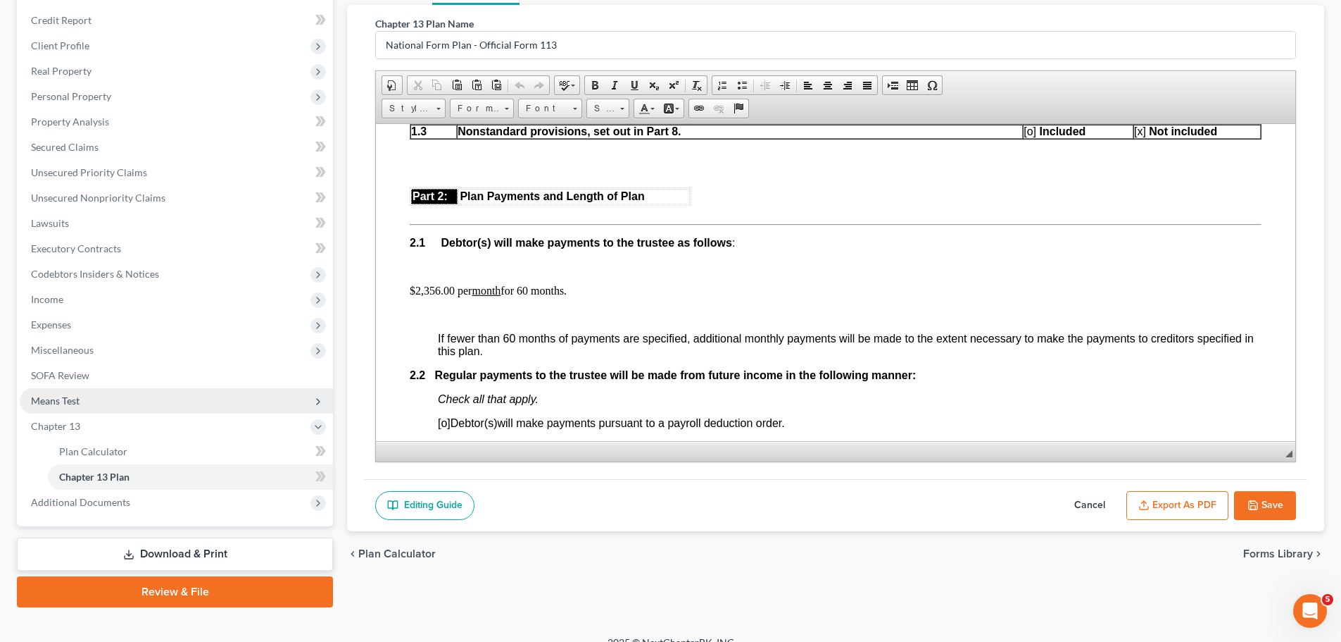
click at [103, 394] on span "Means Test" at bounding box center [176, 400] width 313 height 25
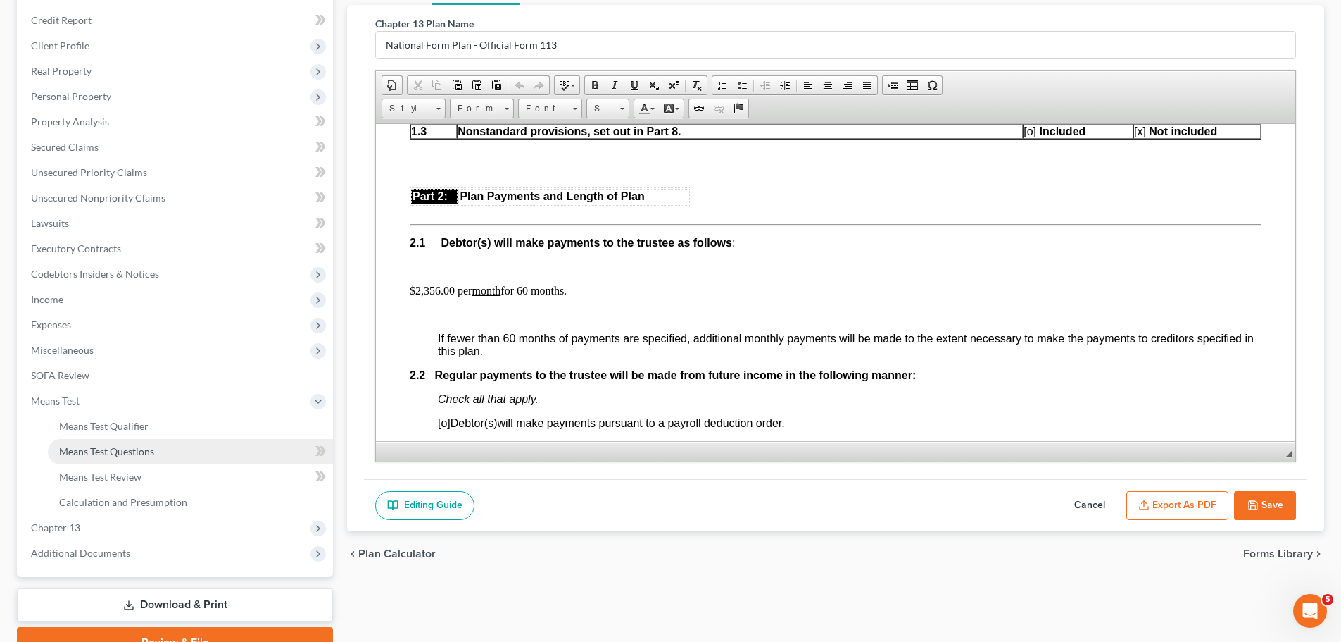
click at [91, 450] on span "Means Test Questions" at bounding box center [106, 451] width 95 height 12
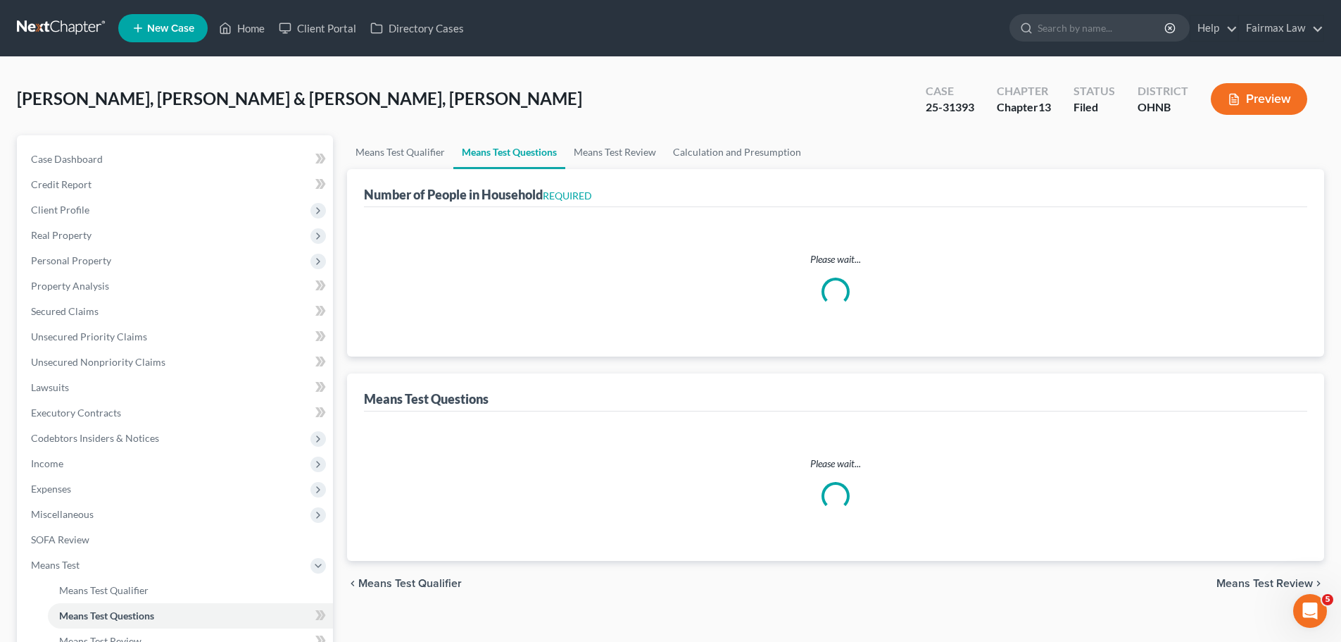
select select "0"
select select "60"
select select "1"
select select "60"
select select "1"
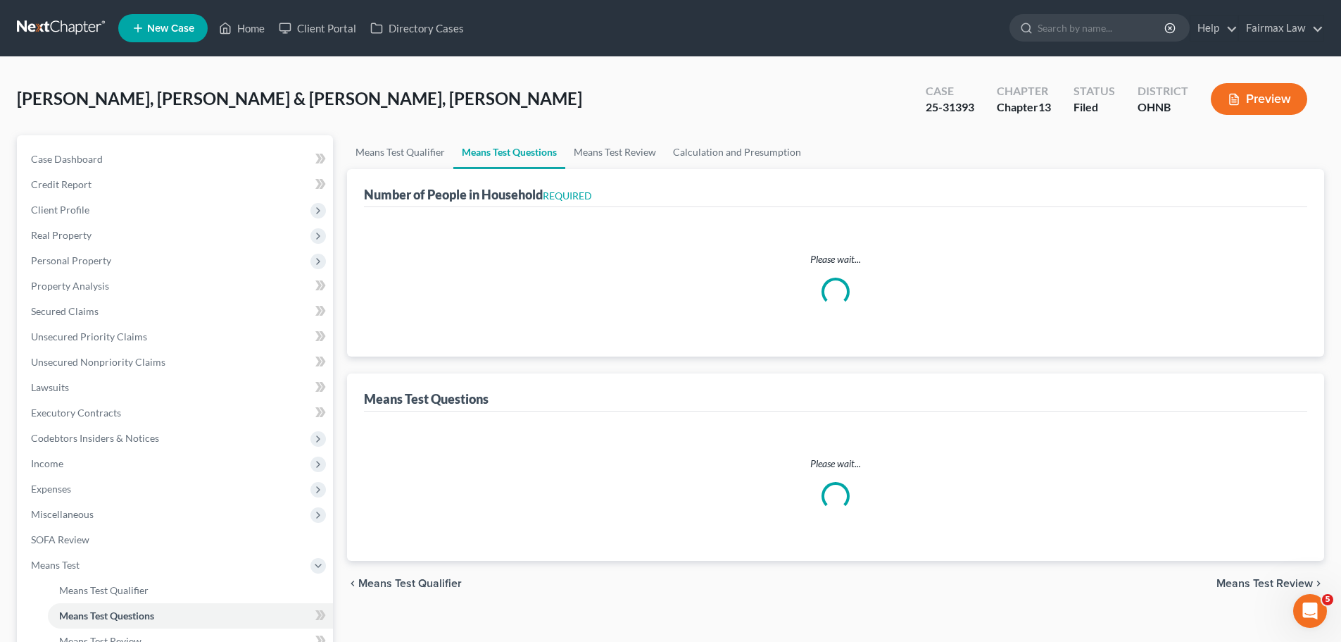
select select "60"
select select "2"
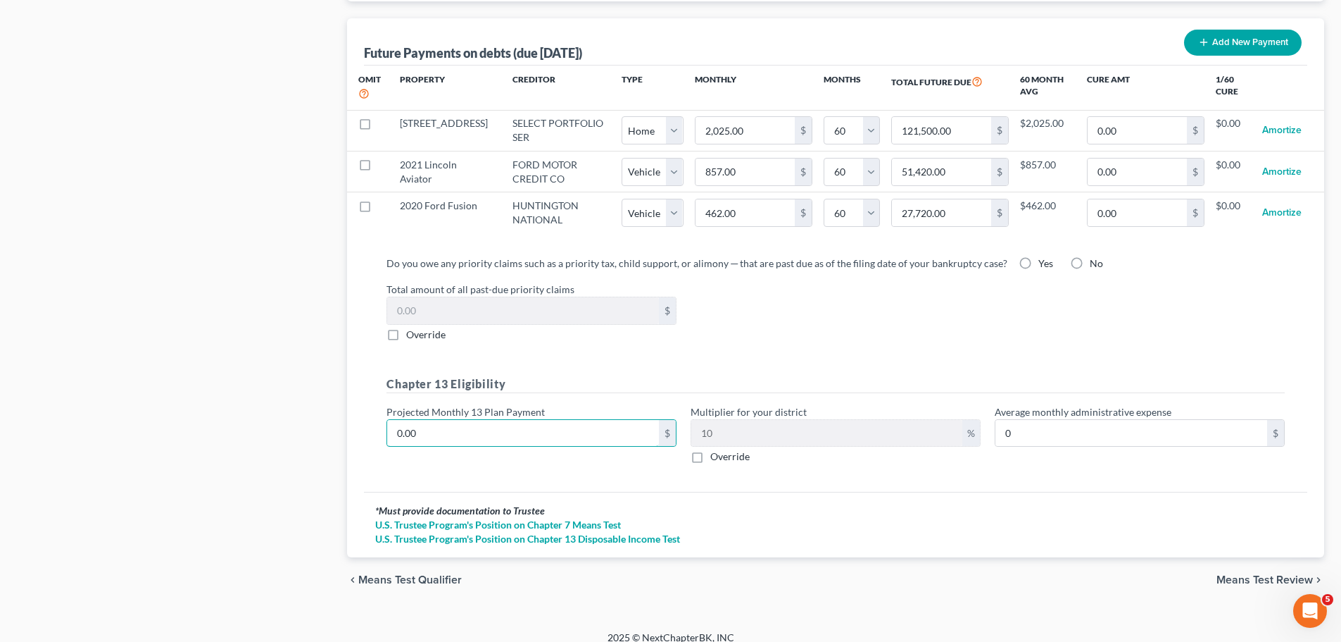
type input "2"
type input "0.20"
type input "23"
type input "2.30"
type input "230"
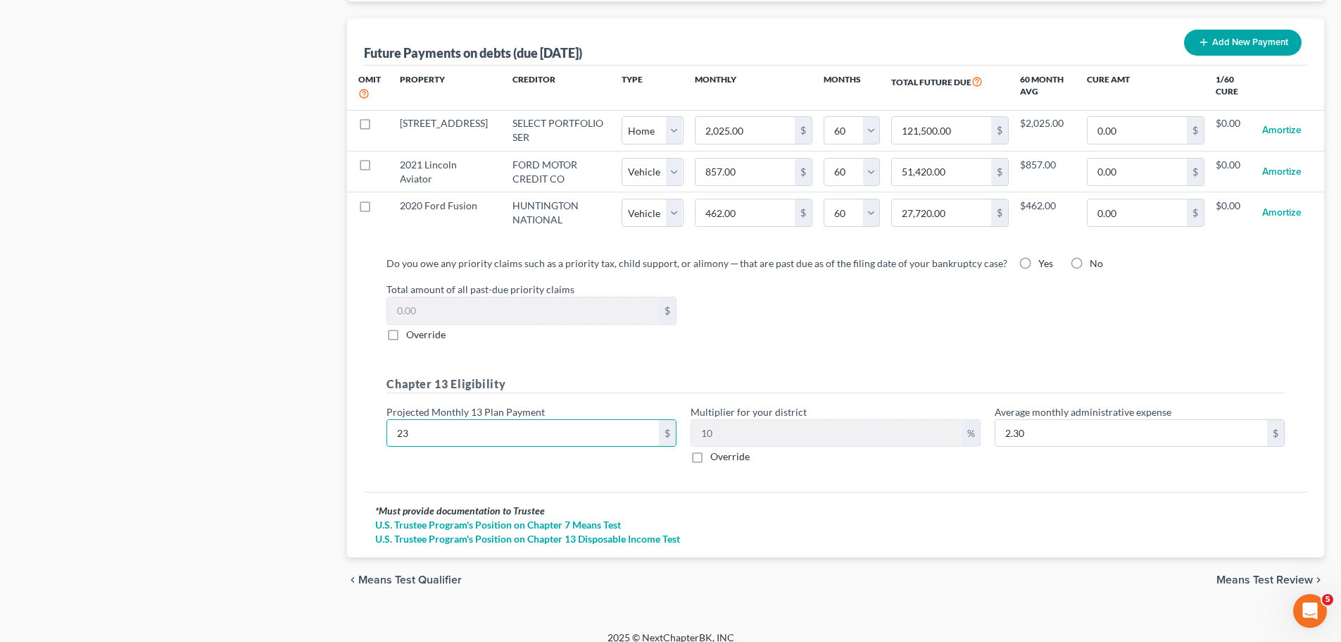
type input "23.00"
type input "2300"
type input "230.00"
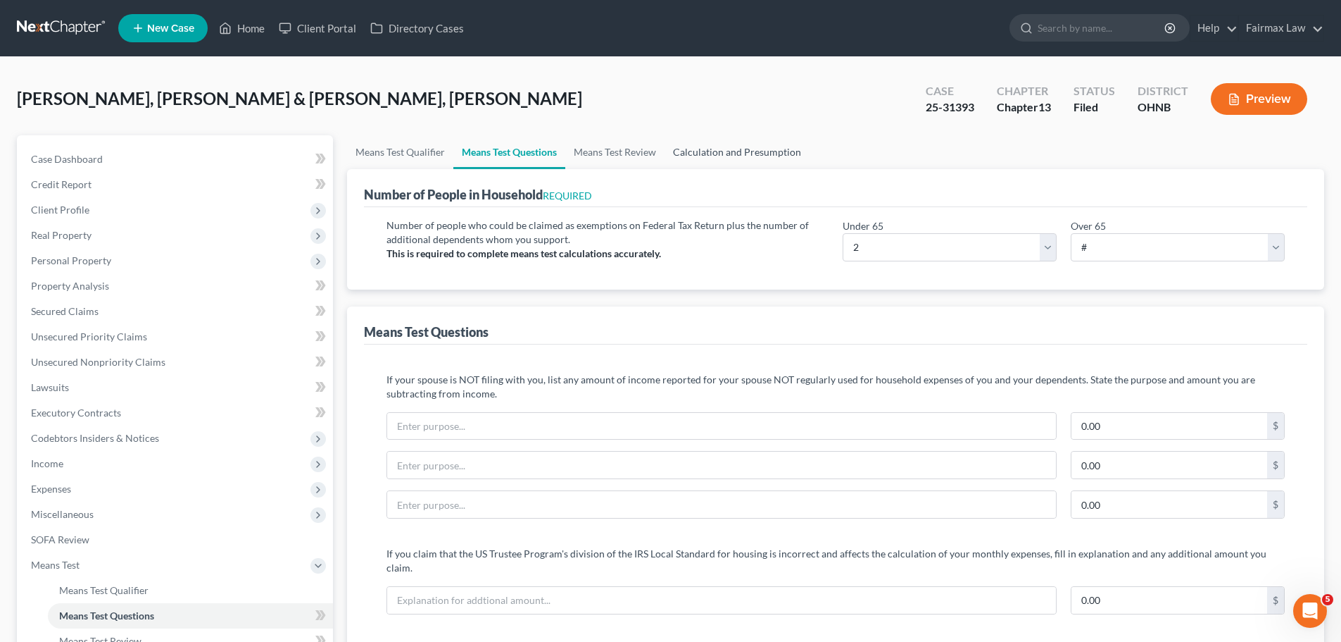
type input "2,300"
click at [702, 149] on link "Calculation and Presumption" at bounding box center [737, 152] width 145 height 34
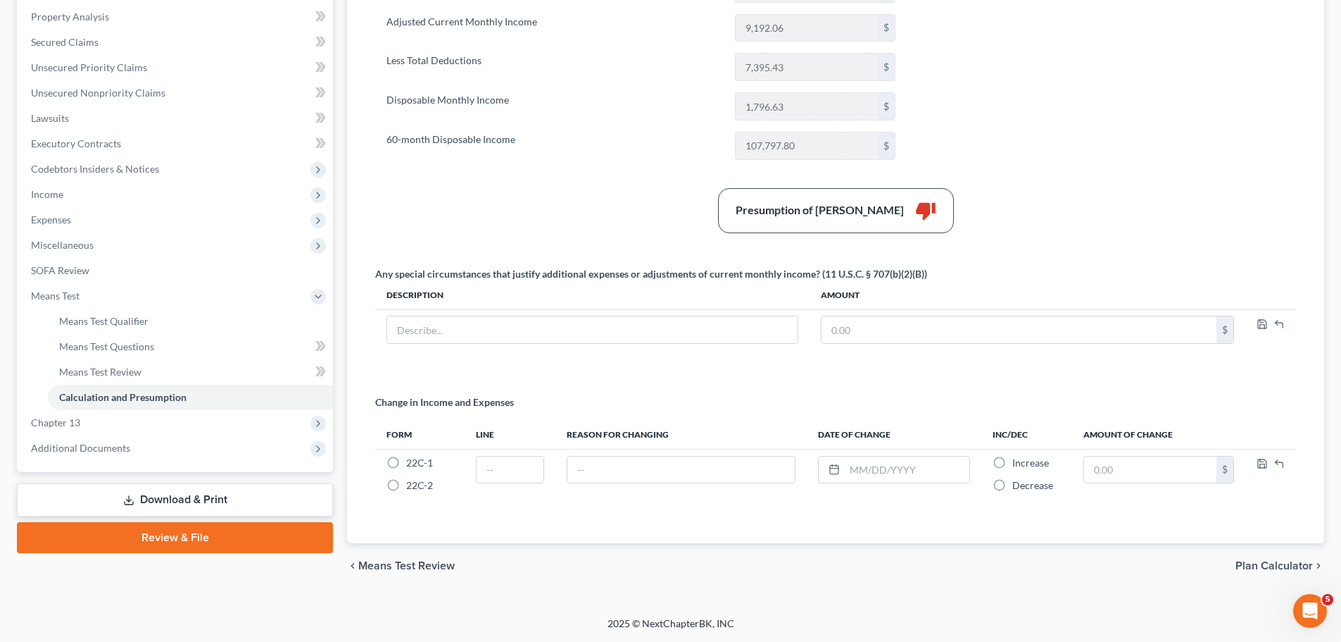
click at [1260, 568] on span "Plan Calculator" at bounding box center [1274, 565] width 77 height 11
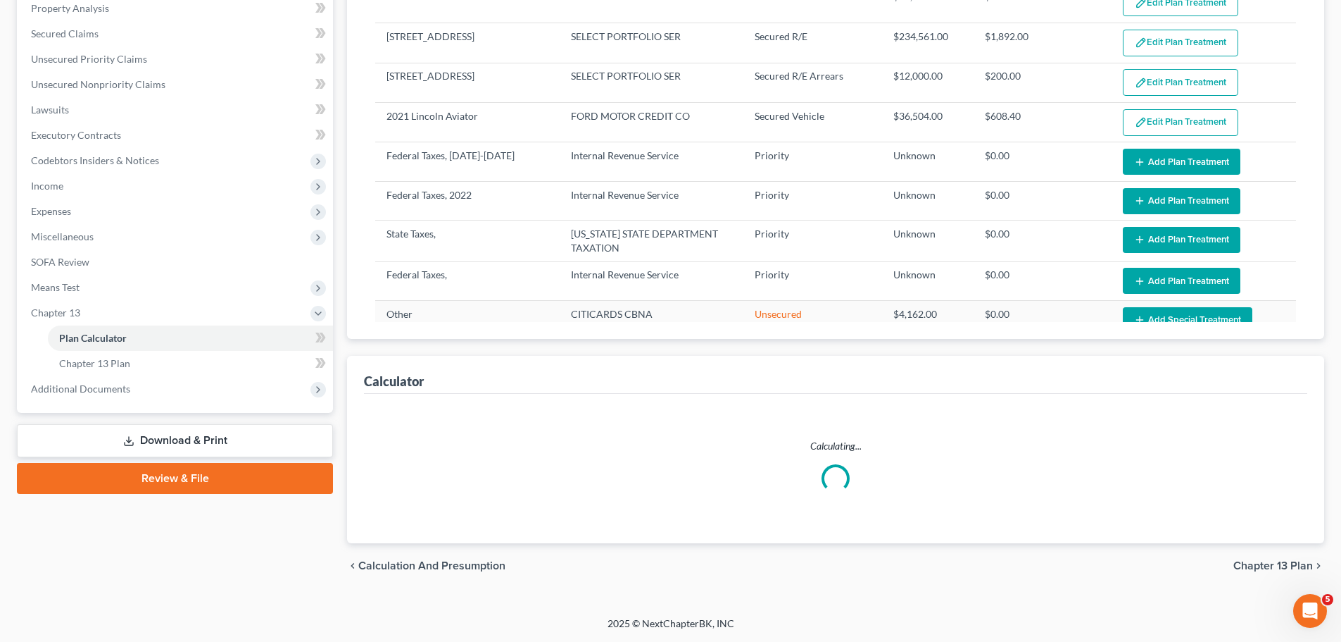
select select "59"
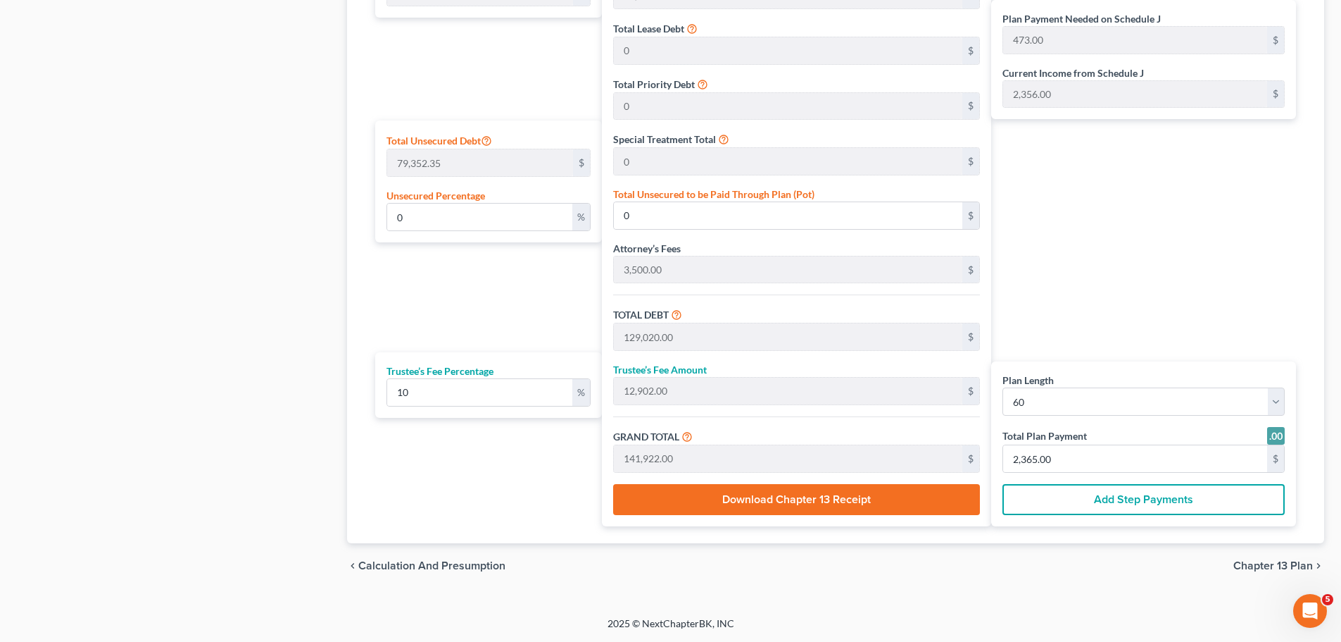
click at [403, 561] on span "Calculation and Presumption" at bounding box center [431, 565] width 147 height 11
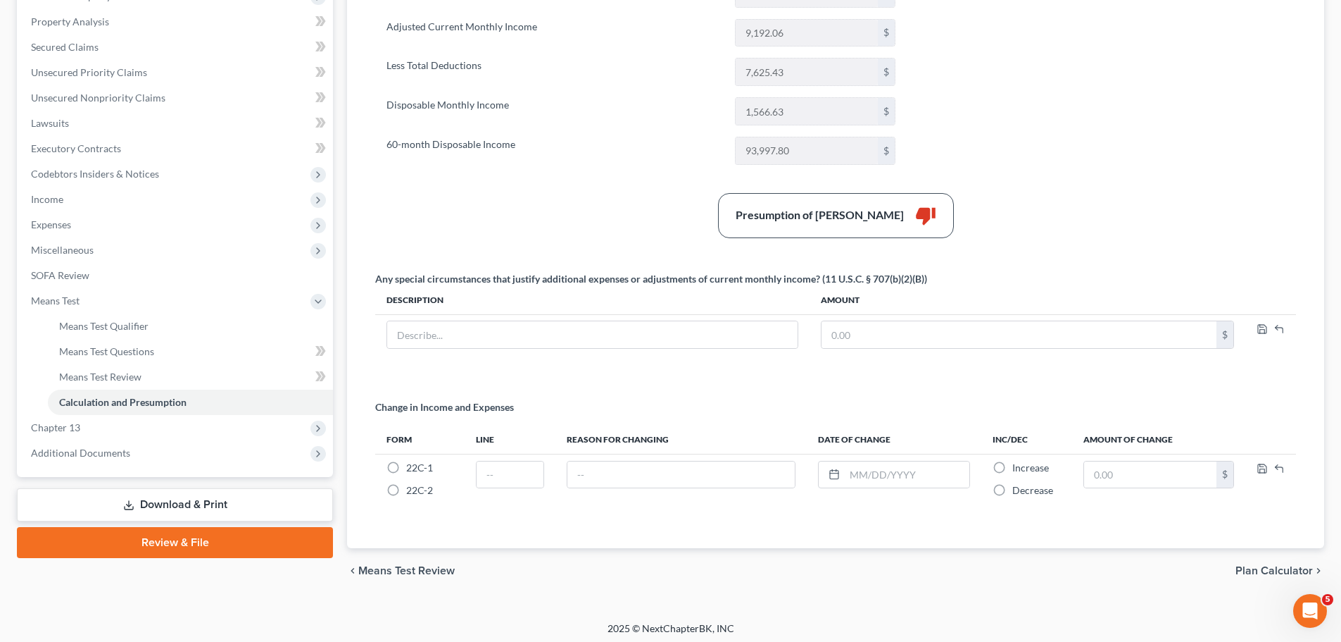
scroll to position [269, 0]
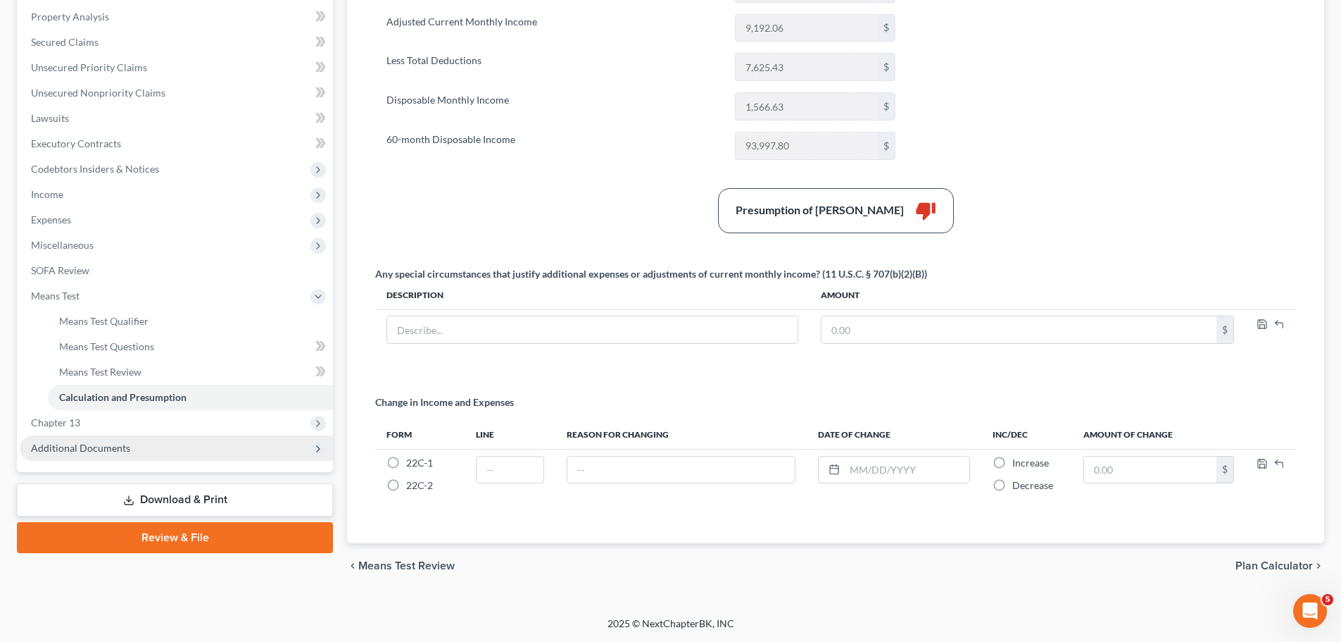
click at [177, 449] on span "Additional Documents" at bounding box center [176, 447] width 313 height 25
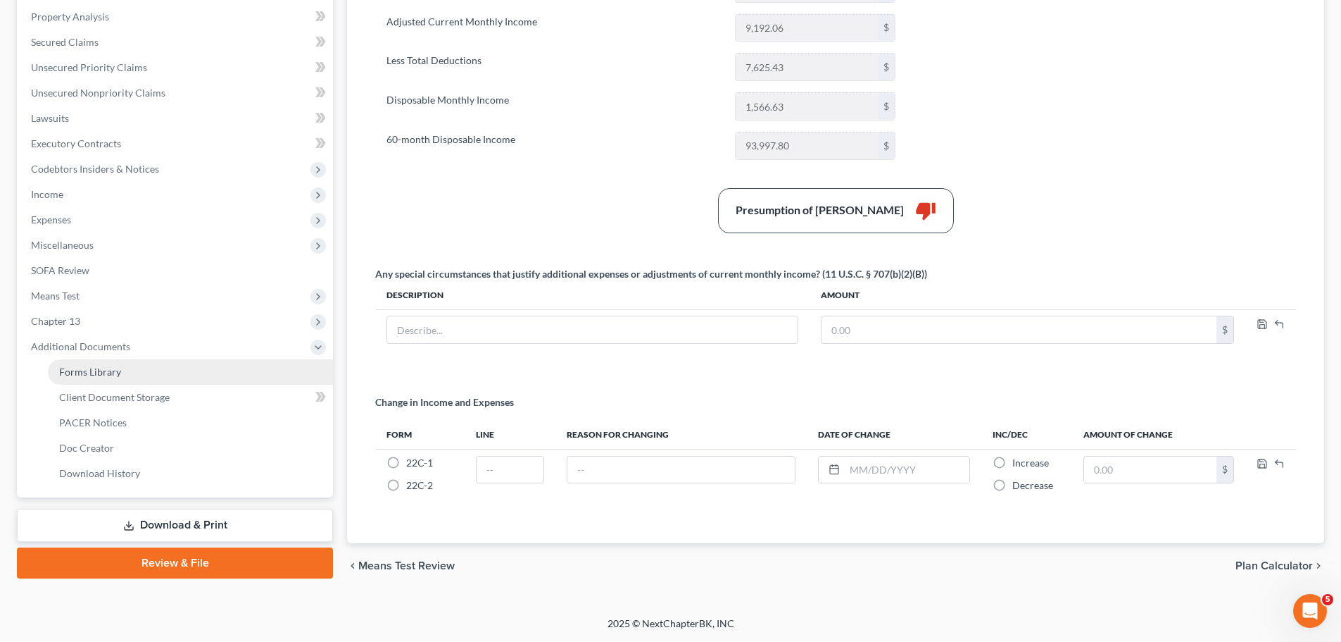
click at [116, 368] on span "Forms Library" at bounding box center [90, 371] width 62 height 12
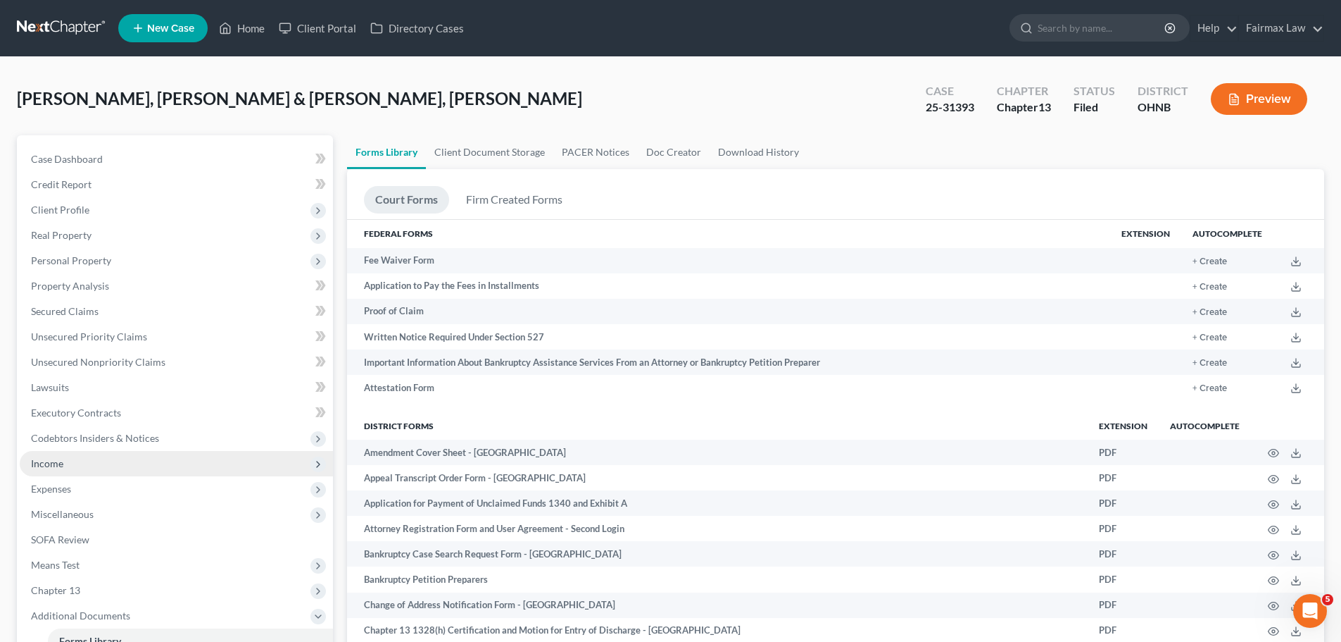
click at [87, 467] on span "Income" at bounding box center [176, 463] width 313 height 25
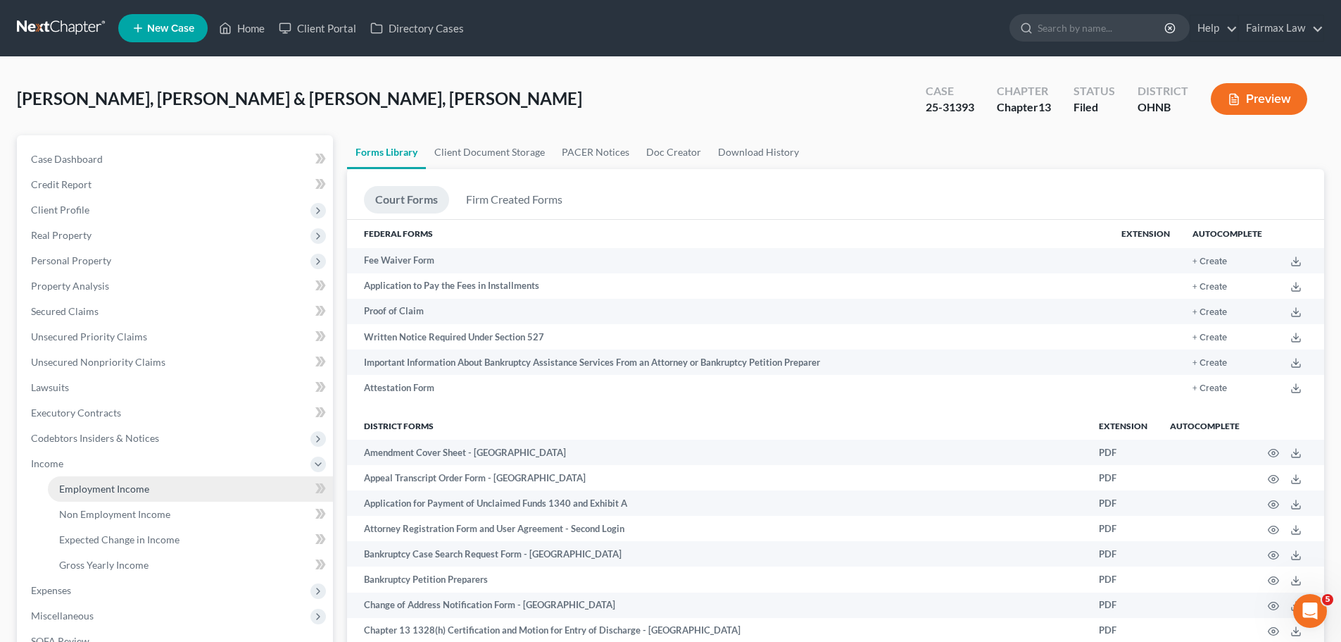
click at [99, 477] on link "Employment Income" at bounding box center [190, 488] width 285 height 25
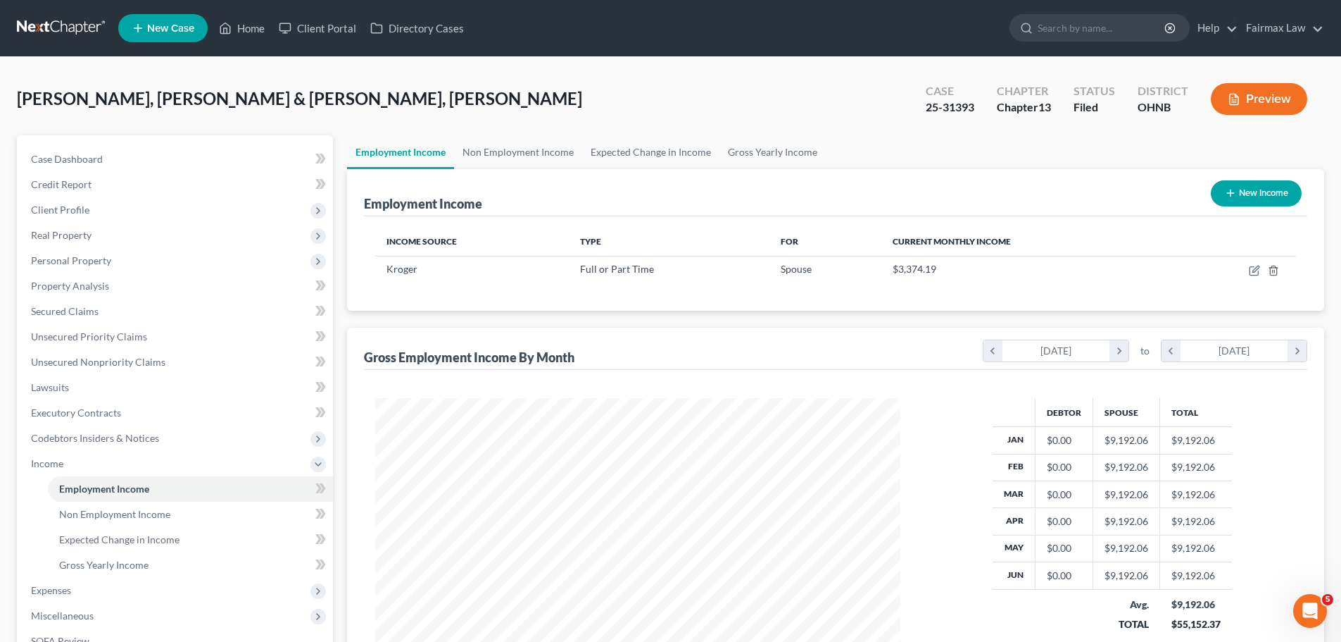
scroll to position [263, 553]
click at [513, 149] on link "Non Employment Income" at bounding box center [518, 152] width 128 height 34
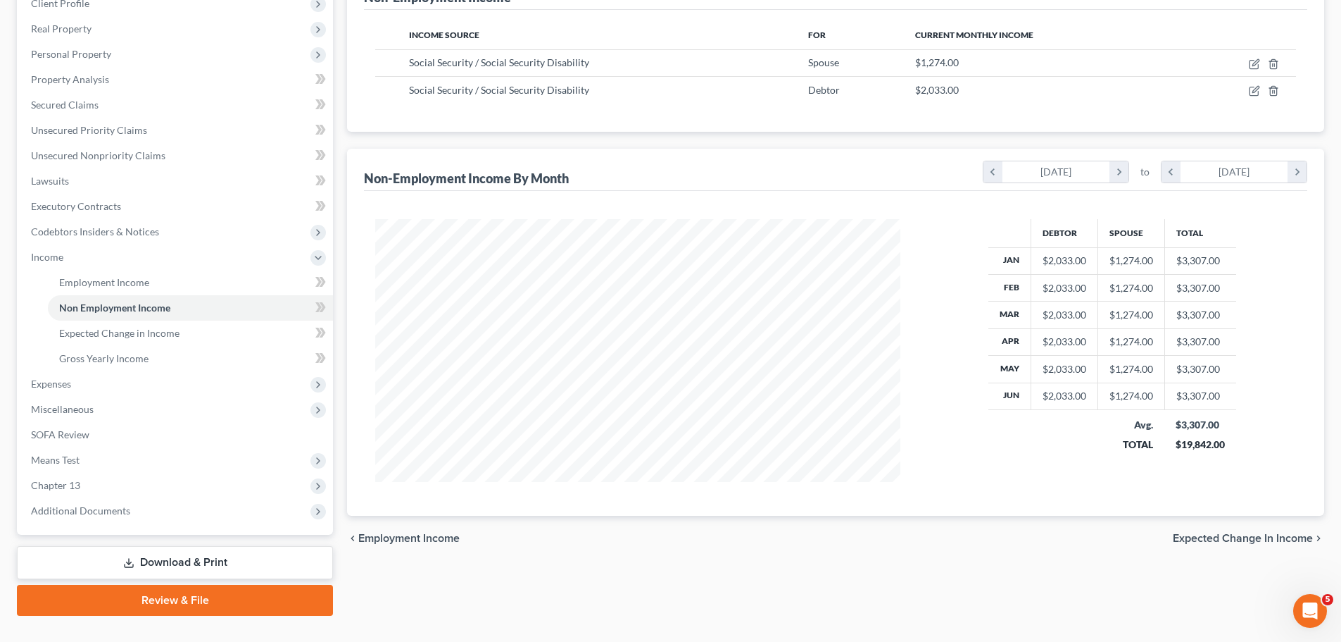
scroll to position [234, 0]
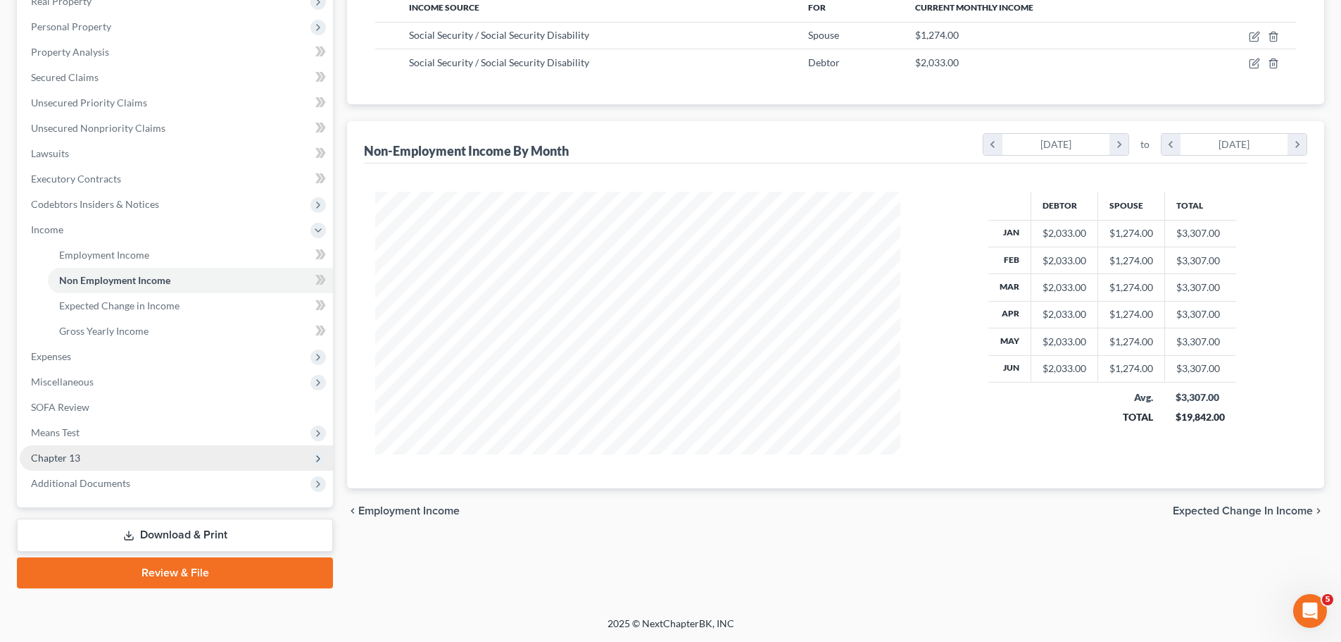
click at [89, 453] on span "Chapter 13" at bounding box center [176, 457] width 313 height 25
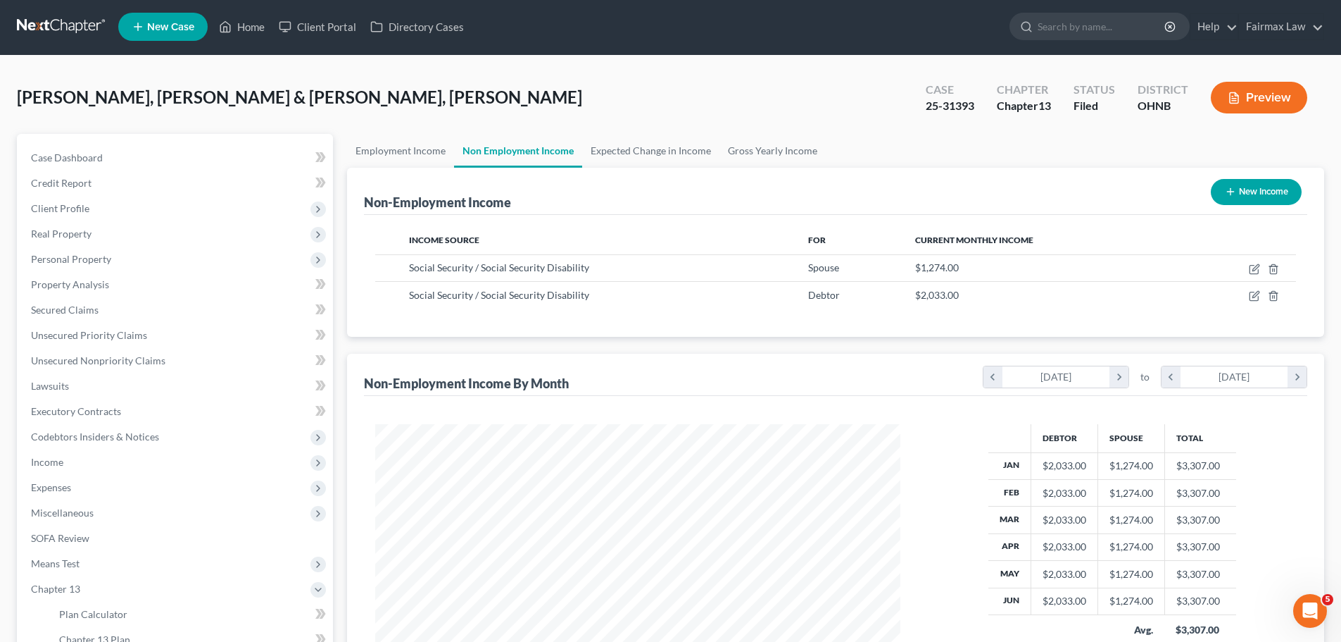
scroll to position [0, 0]
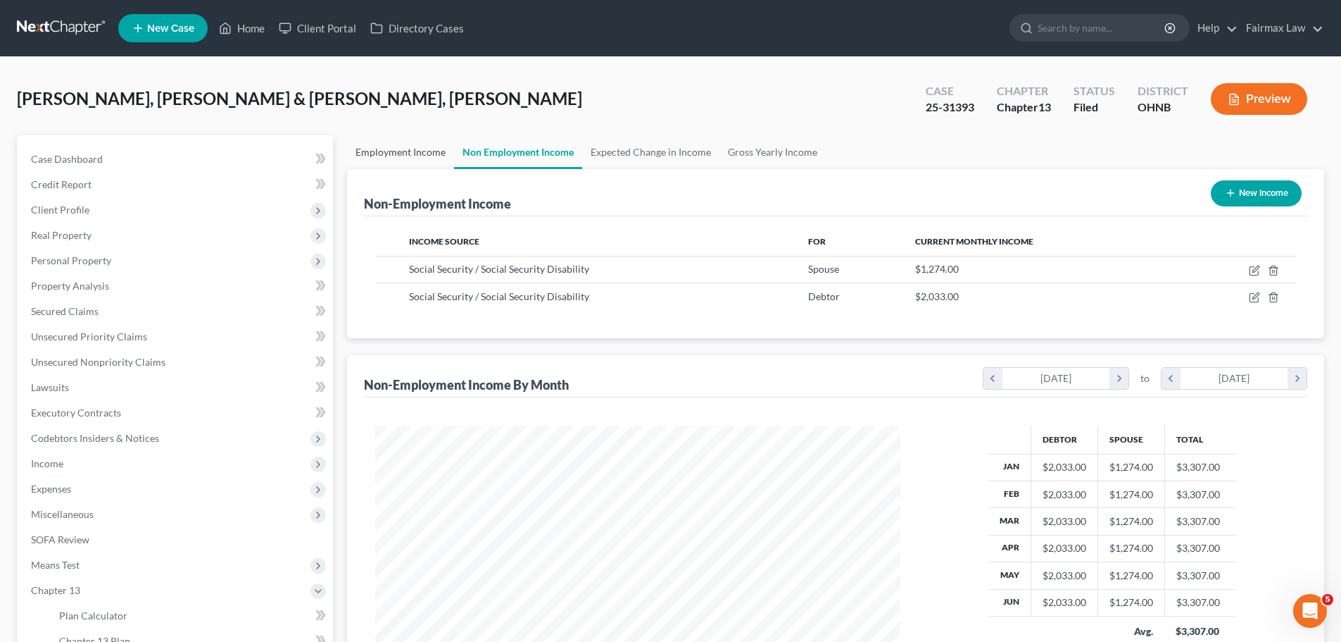
click at [370, 165] on link "Employment Income" at bounding box center [400, 152] width 107 height 34
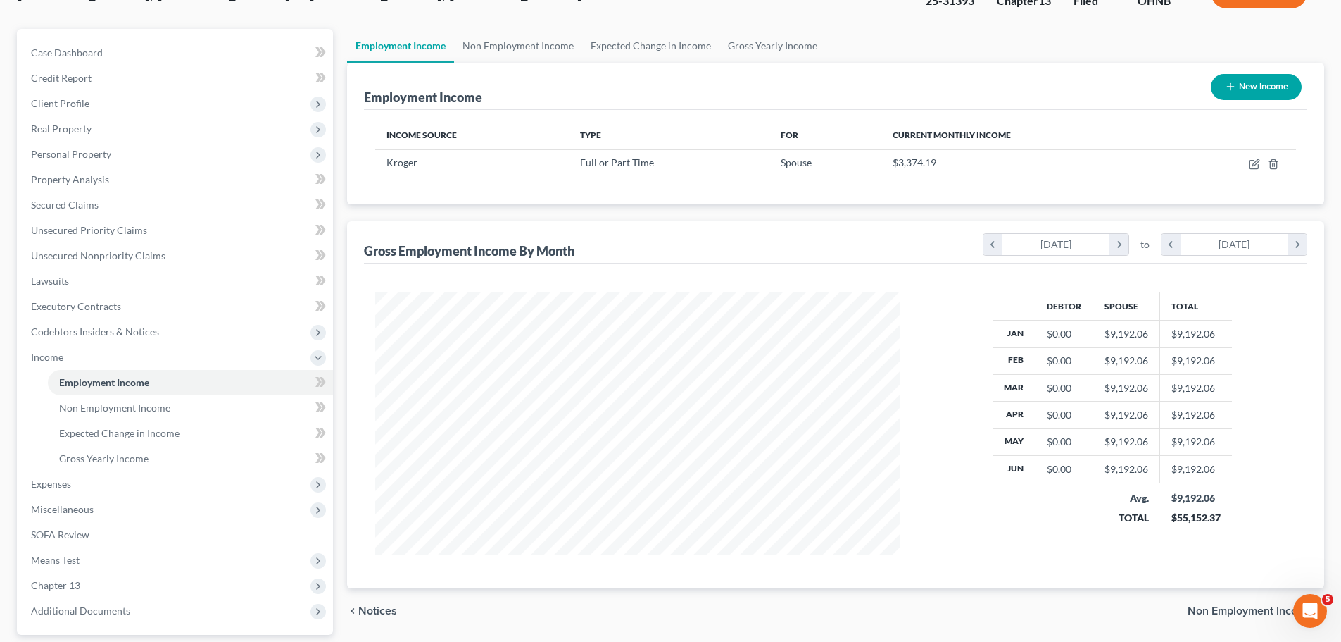
scroll to position [164, 0]
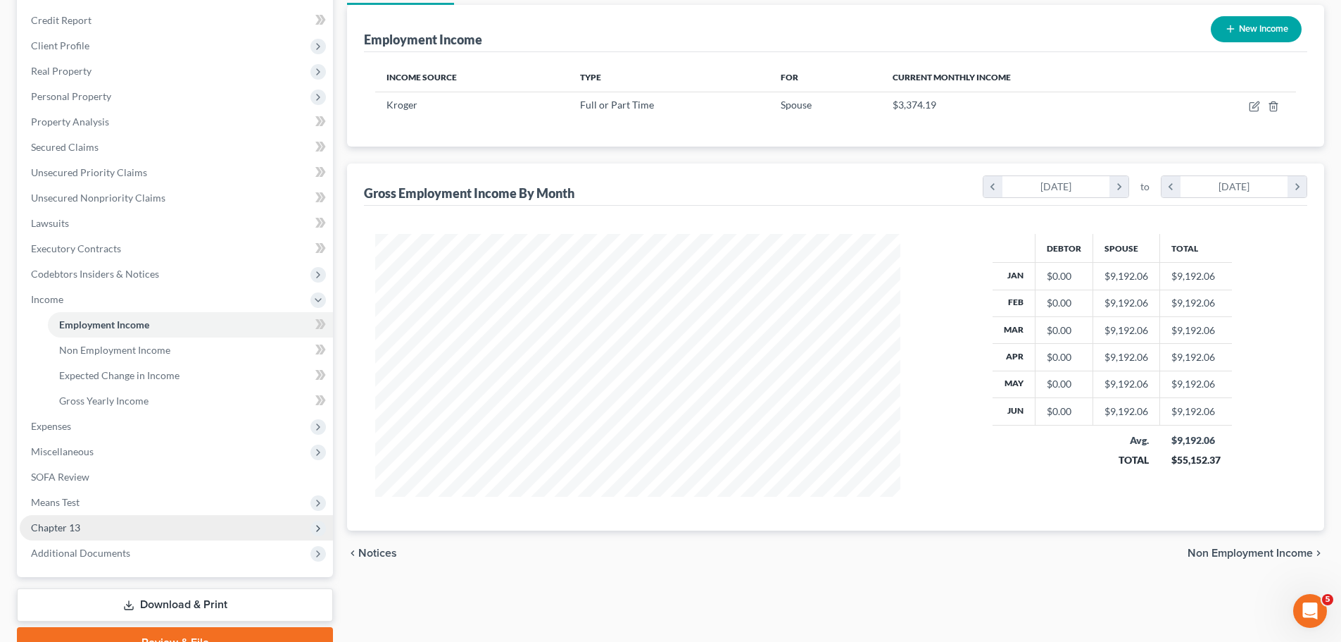
click at [108, 523] on span "Chapter 13" at bounding box center [176, 527] width 313 height 25
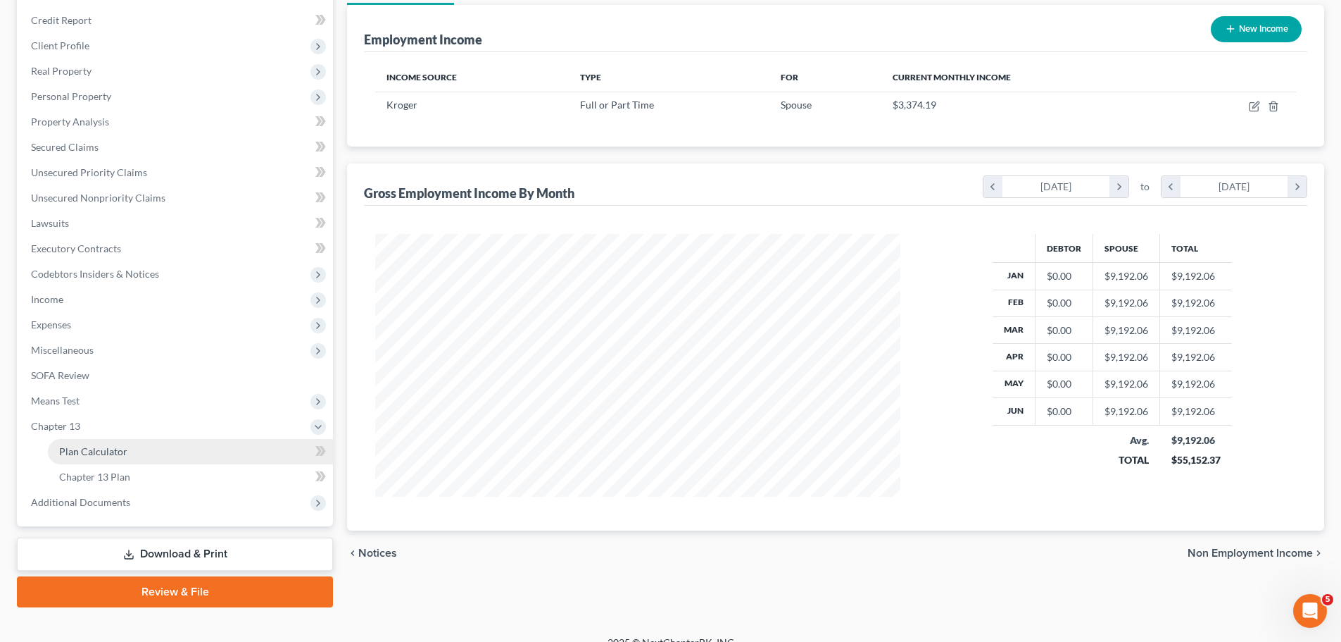
click at [89, 456] on span "Plan Calculator" at bounding box center [93, 451] width 68 height 12
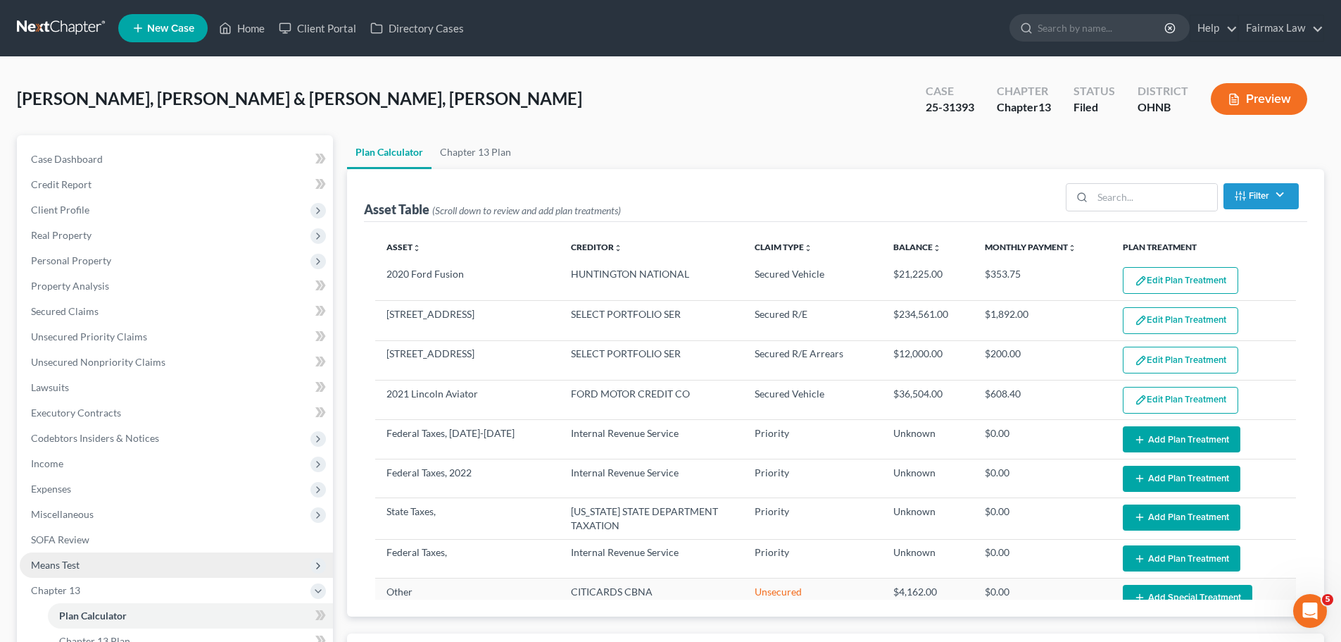
click at [102, 570] on span "Means Test" at bounding box center [176, 564] width 313 height 25
click at [95, 588] on span "Means Test Qualifier" at bounding box center [103, 590] width 89 height 12
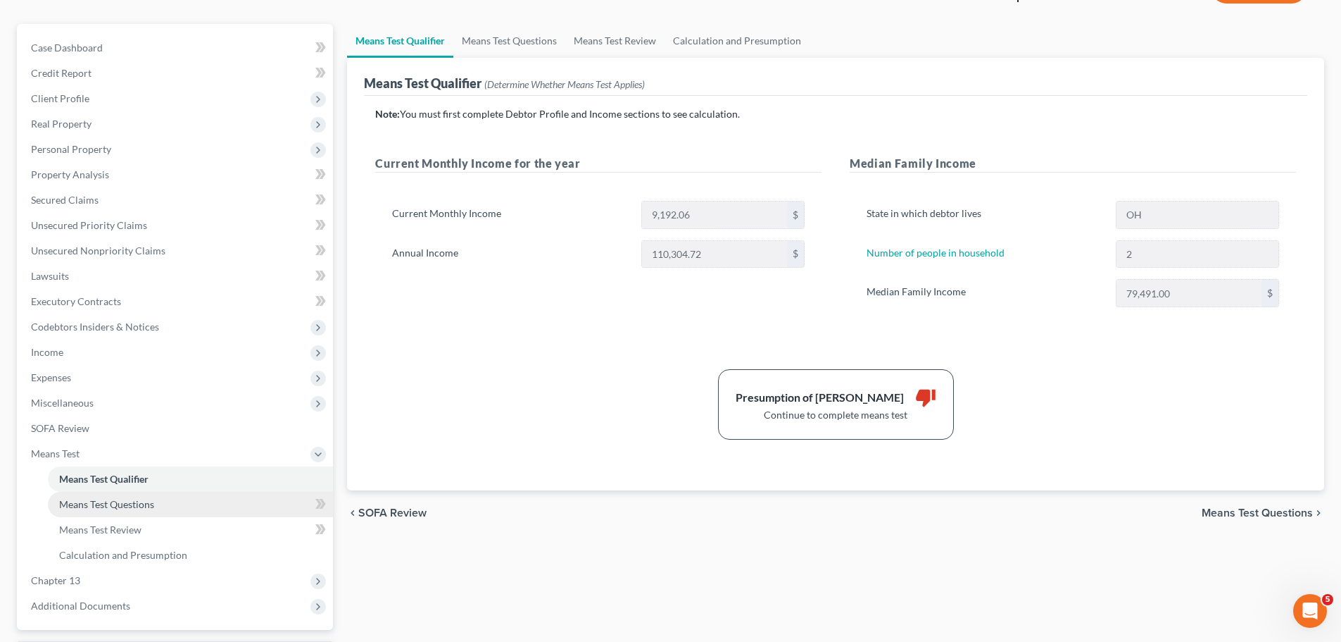
scroll to position [164, 0]
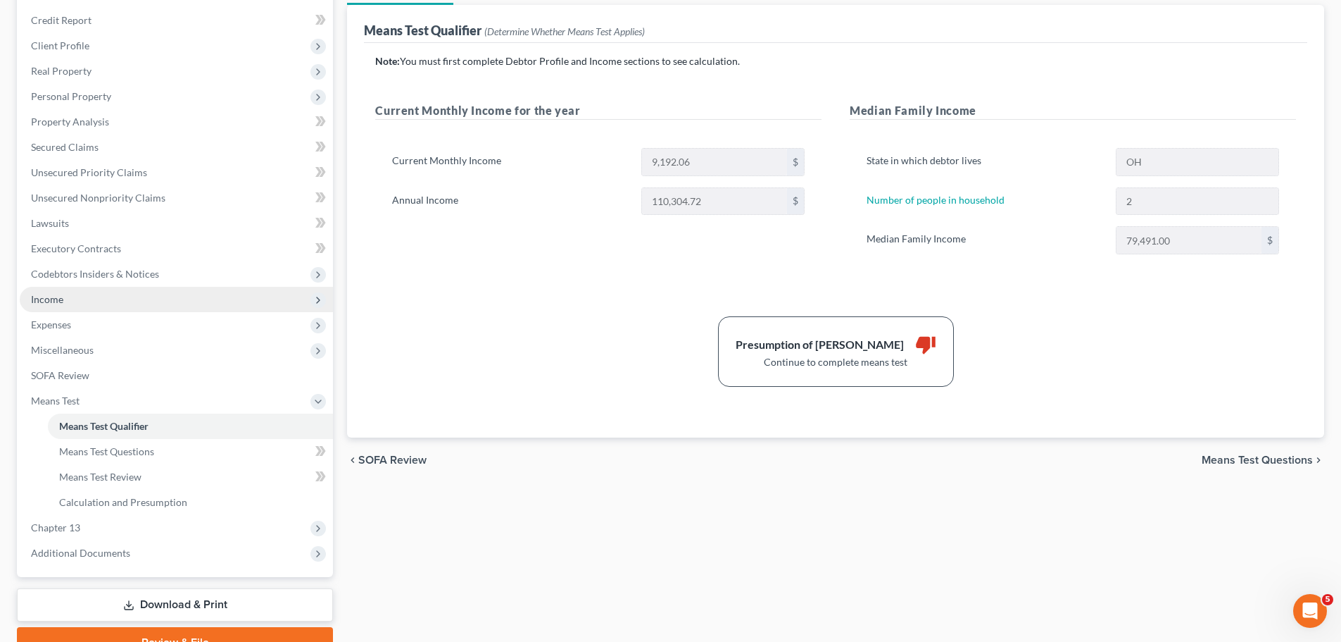
click at [82, 295] on span "Income" at bounding box center [176, 299] width 313 height 25
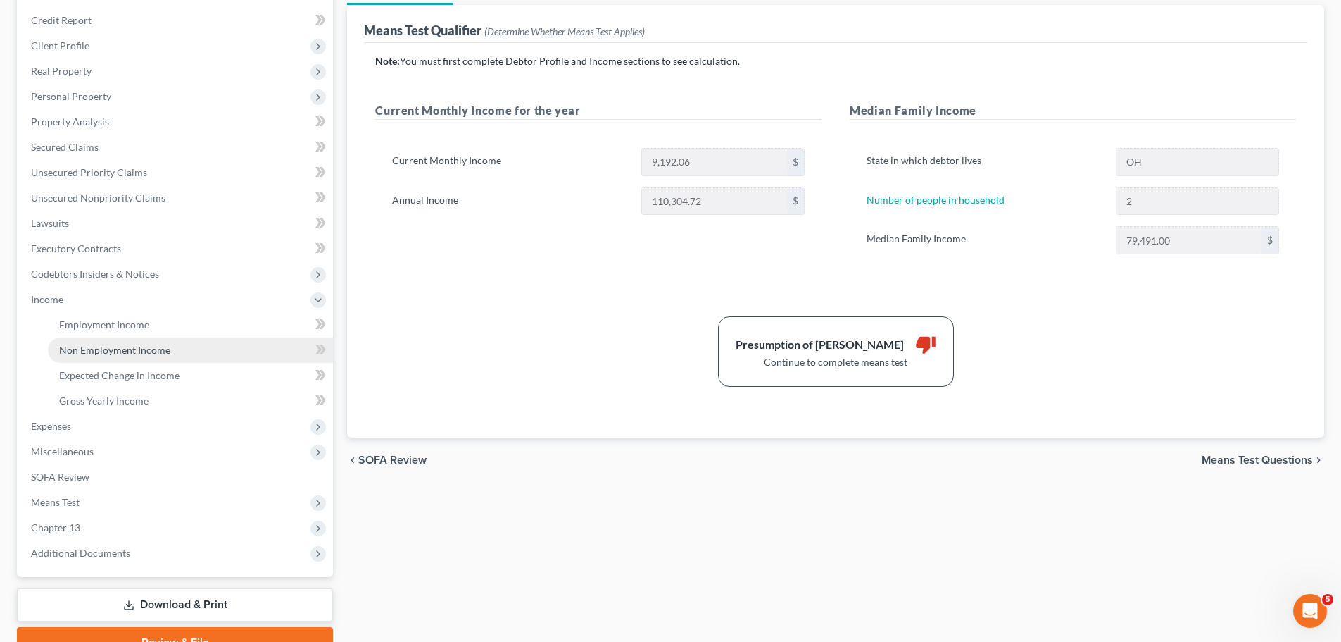
click at [97, 338] on link "Non Employment Income" at bounding box center [190, 349] width 285 height 25
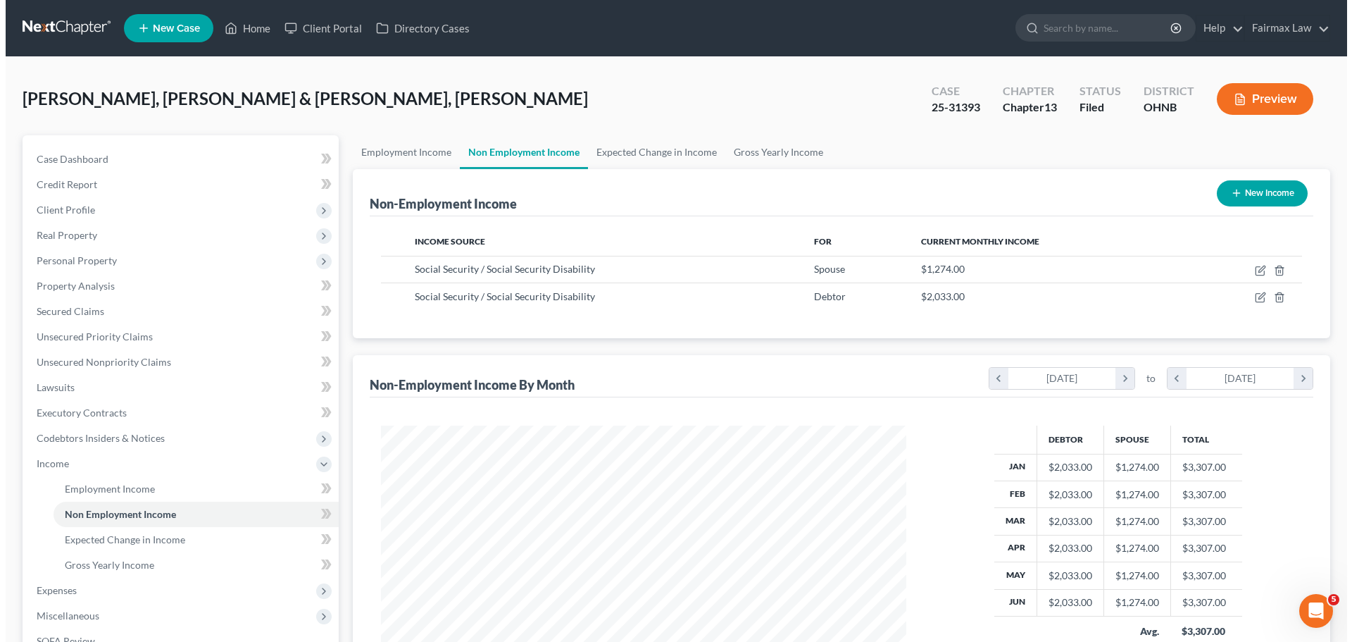
scroll to position [263, 553]
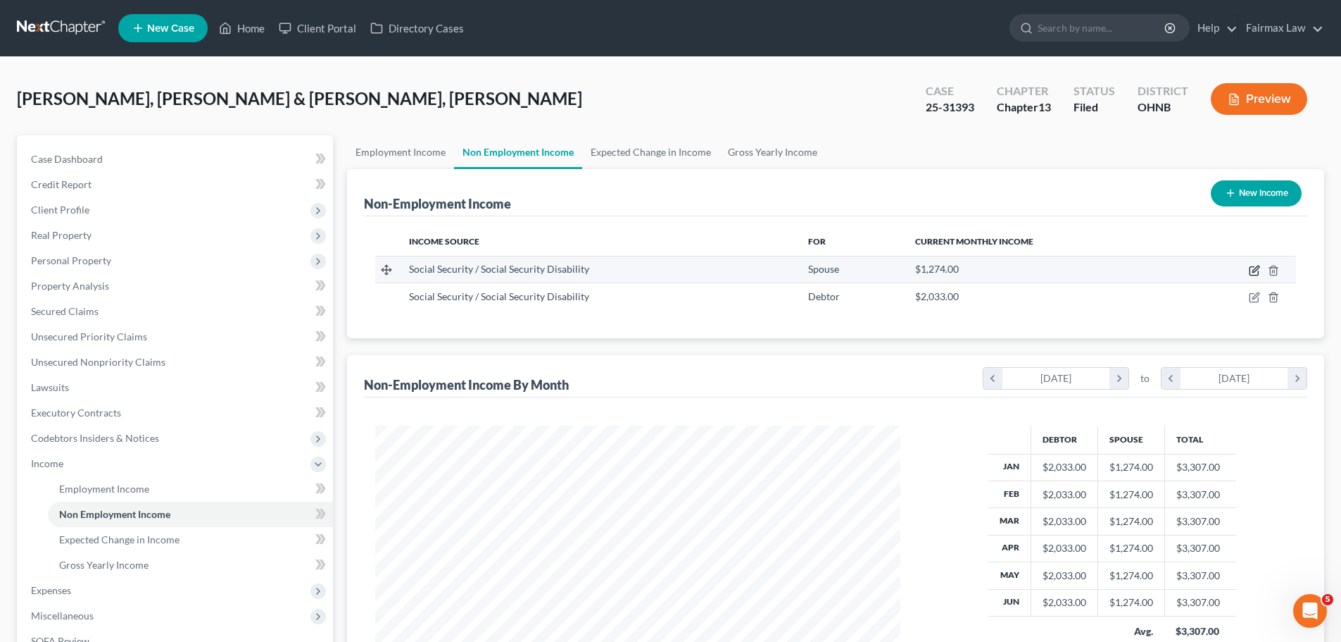
click at [1259, 267] on icon "button" at bounding box center [1254, 270] width 11 height 11
select select "4"
select select "0"
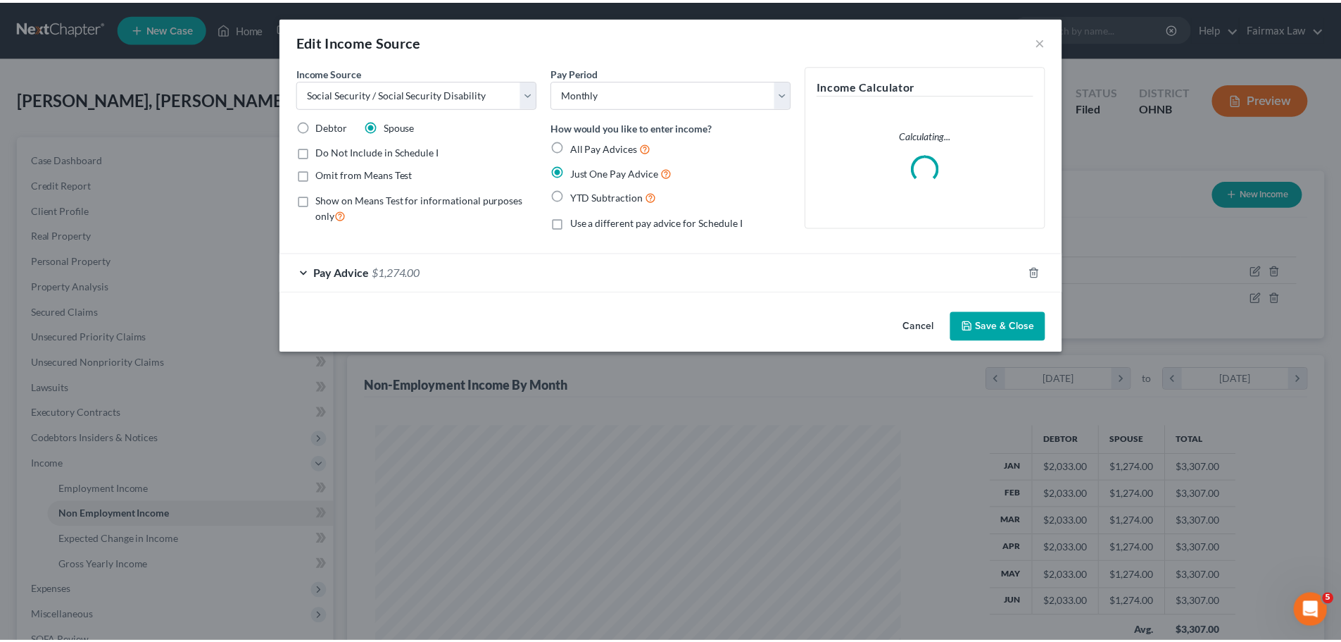
scroll to position [265, 558]
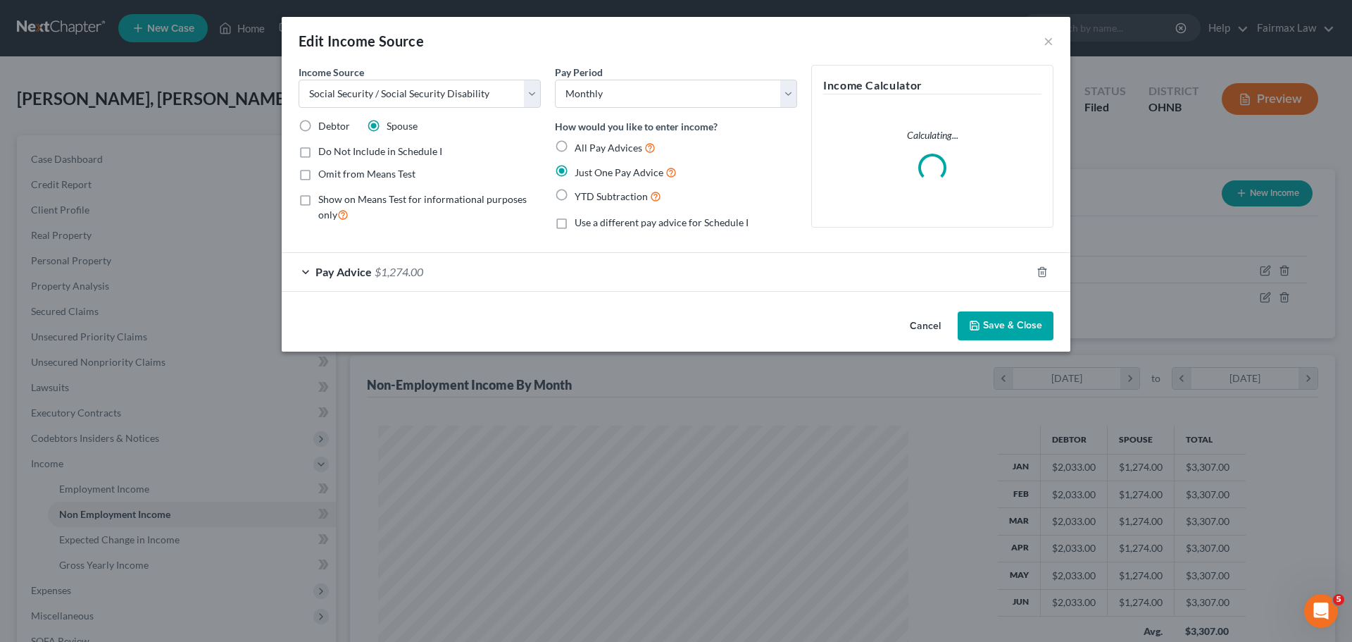
click at [393, 169] on span "Omit from Means Test" at bounding box center [366, 174] width 97 height 12
click at [333, 169] on input "Omit from Means Test" at bounding box center [328, 171] width 9 height 9
checkbox input "true"
click at [1022, 320] on button "Save & Close" at bounding box center [1006, 326] width 96 height 30
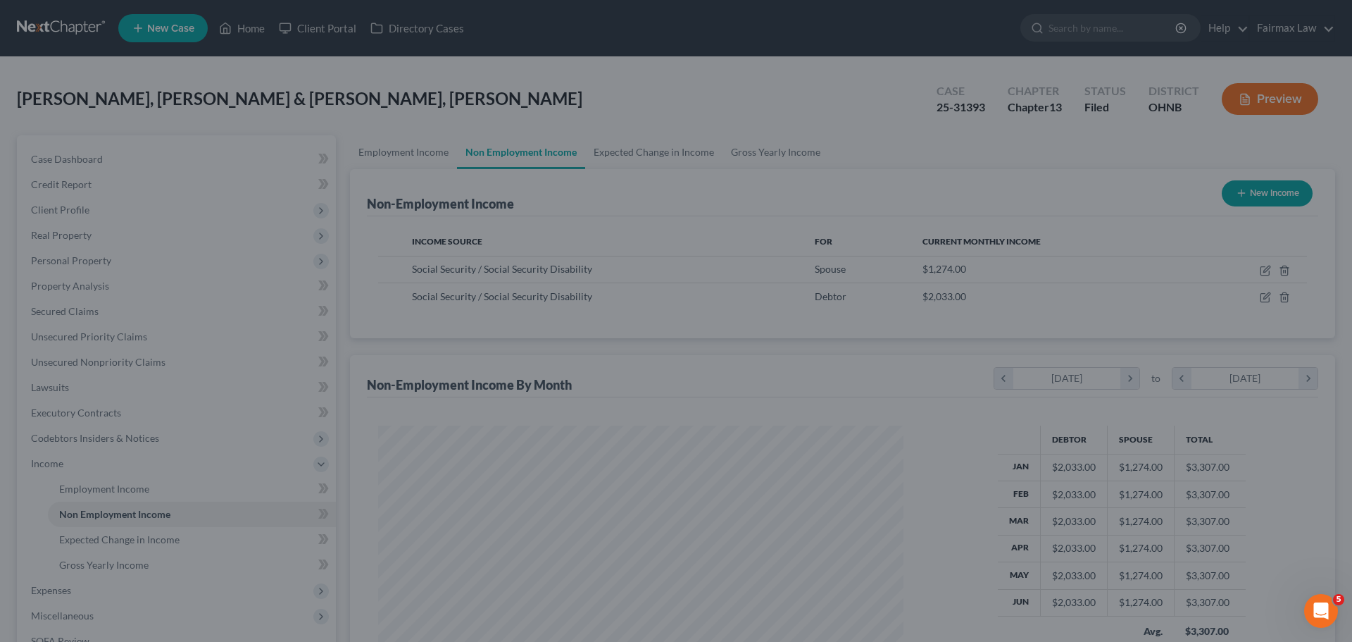
scroll to position [703922, 703631]
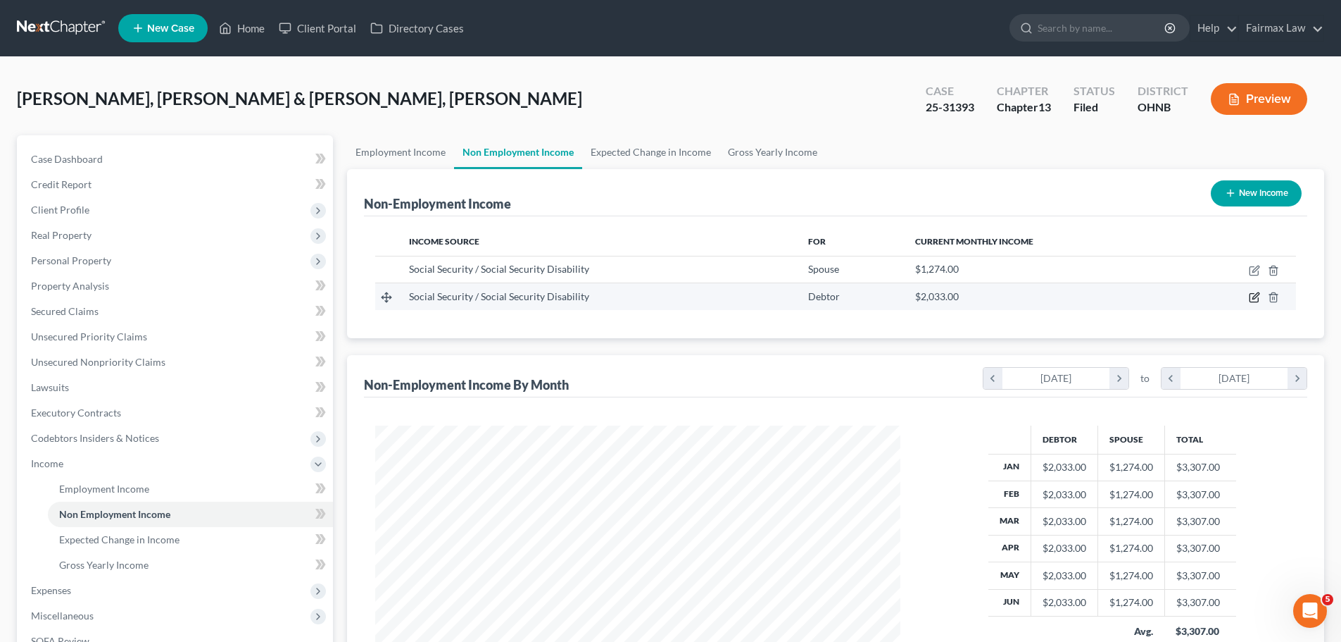
click at [1251, 301] on icon "button" at bounding box center [1254, 297] width 11 height 11
select select "4"
select select "0"
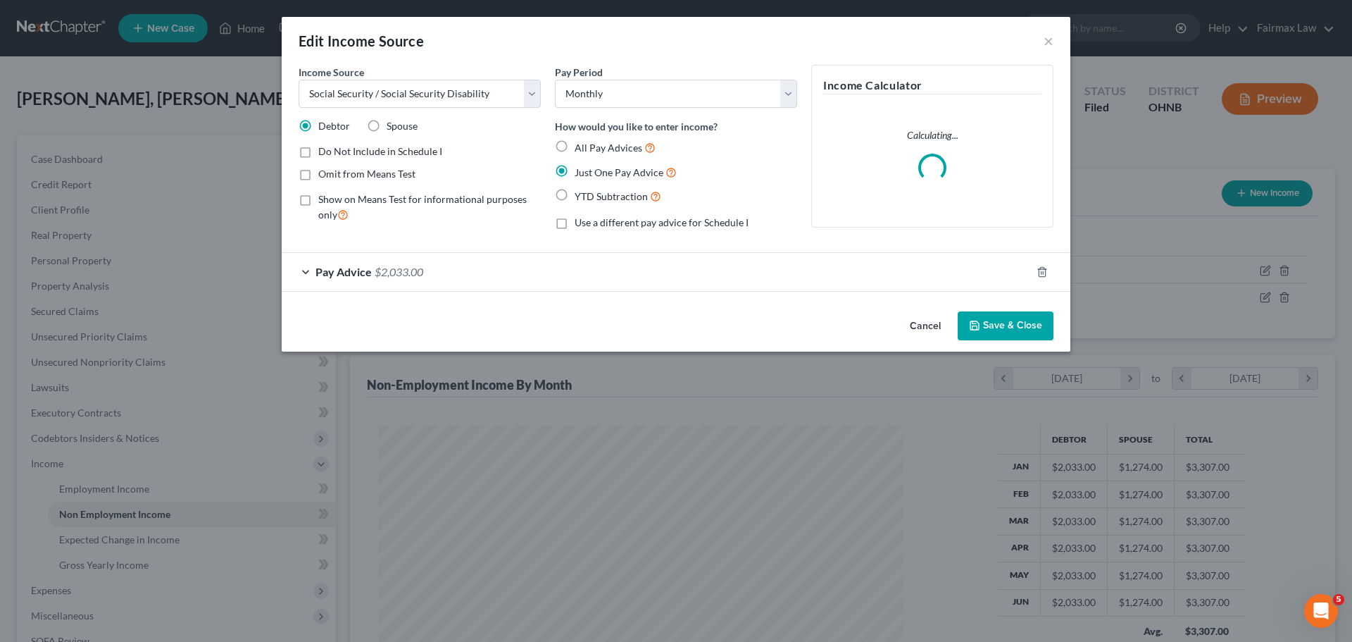
scroll to position [265, 558]
click at [394, 150] on span "Do Not Include in Schedule I" at bounding box center [380, 151] width 124 height 12
click at [333, 150] on input "Do Not Include in Schedule I" at bounding box center [328, 148] width 9 height 9
click at [394, 150] on span "Do Not Include in Schedule I" at bounding box center [380, 151] width 124 height 12
click at [333, 150] on input "Do Not Include in Schedule I" at bounding box center [328, 148] width 9 height 9
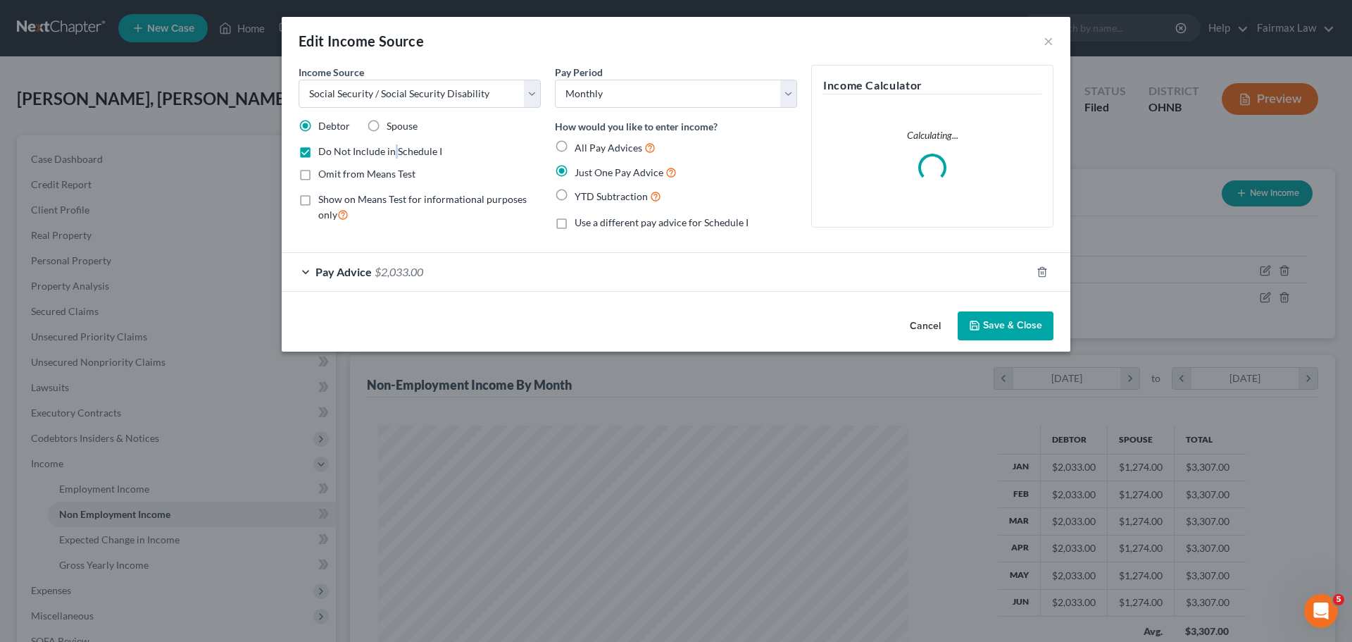
checkbox input "false"
click at [388, 173] on span "Omit from Means Test" at bounding box center [366, 174] width 97 height 12
click at [333, 173] on input "Omit from Means Test" at bounding box center [328, 171] width 9 height 9
checkbox input "true"
click at [1008, 329] on button "Save & Close" at bounding box center [1006, 326] width 96 height 30
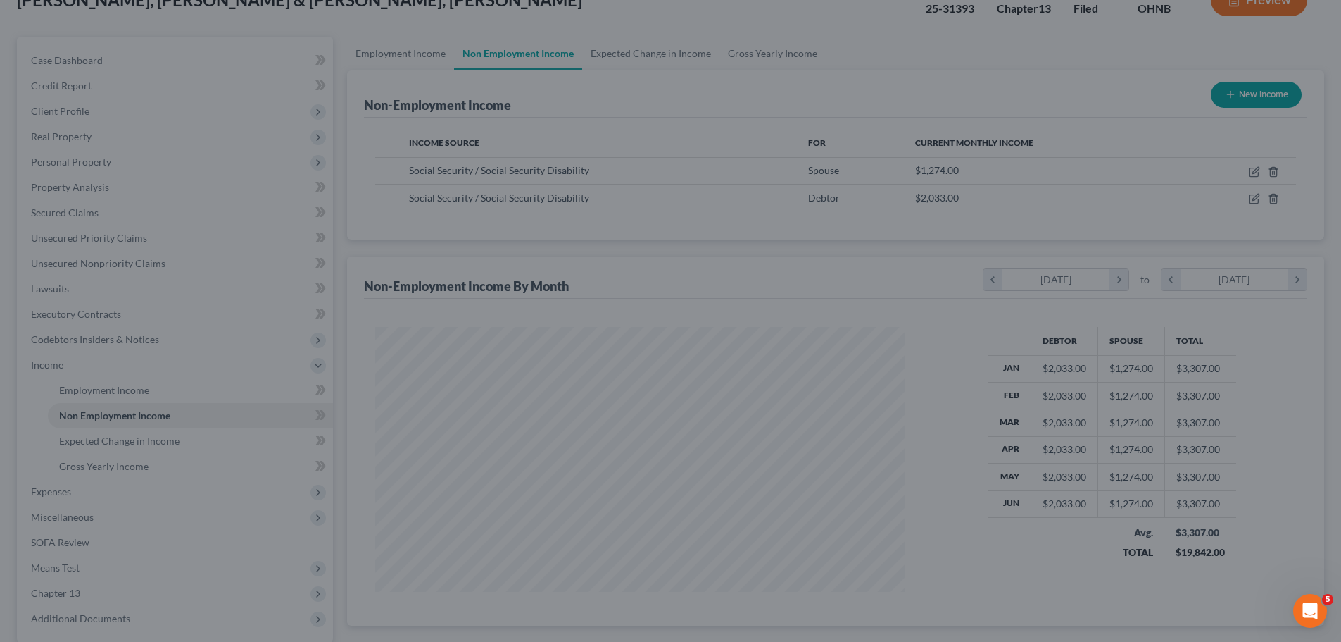
scroll to position [703922, 703631]
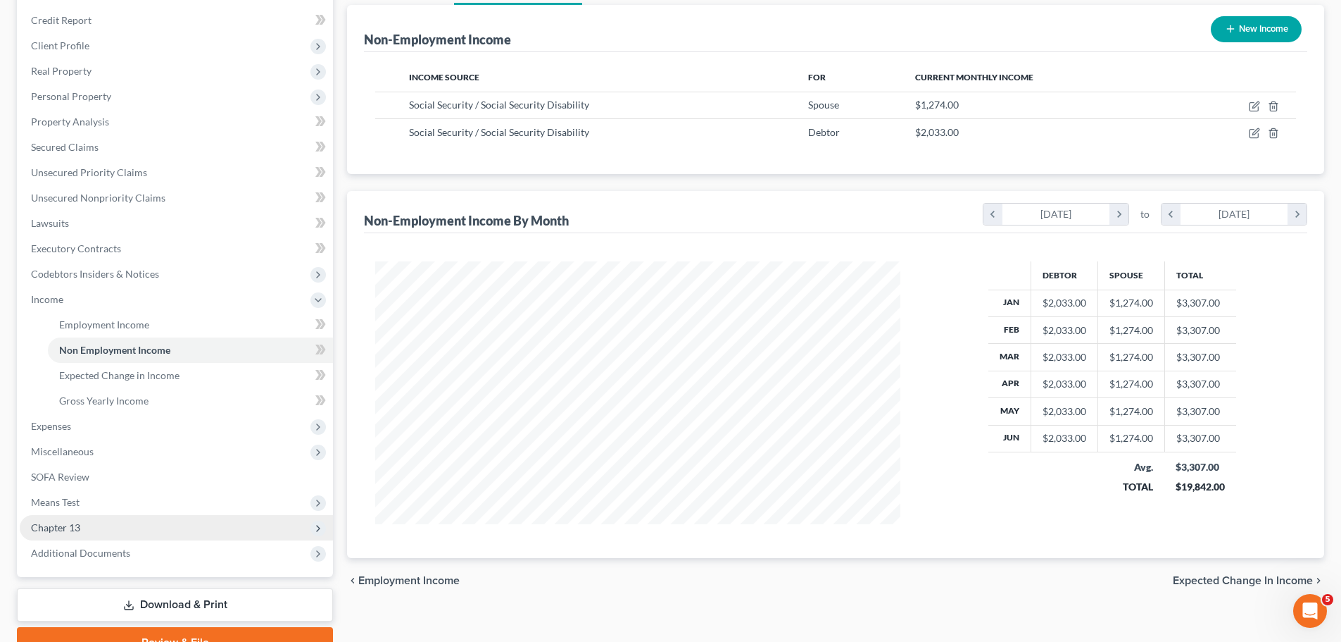
click at [80, 532] on span "Chapter 13" at bounding box center [176, 527] width 313 height 25
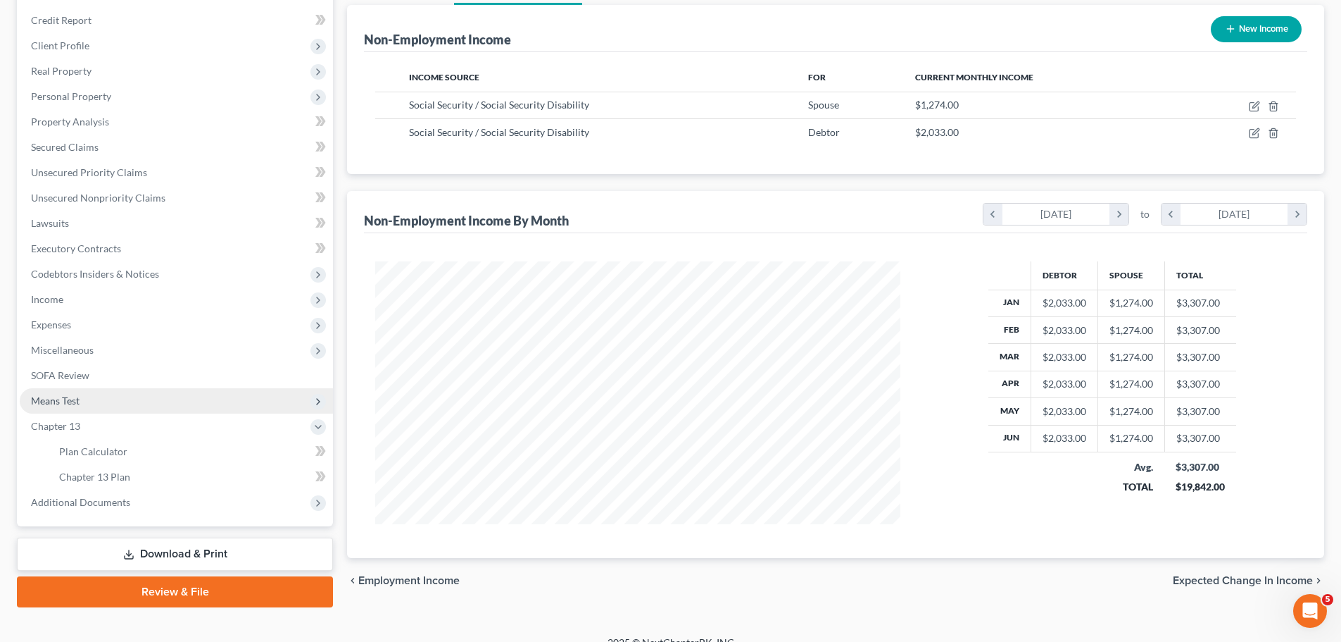
click at [78, 401] on span "Means Test" at bounding box center [55, 400] width 49 height 12
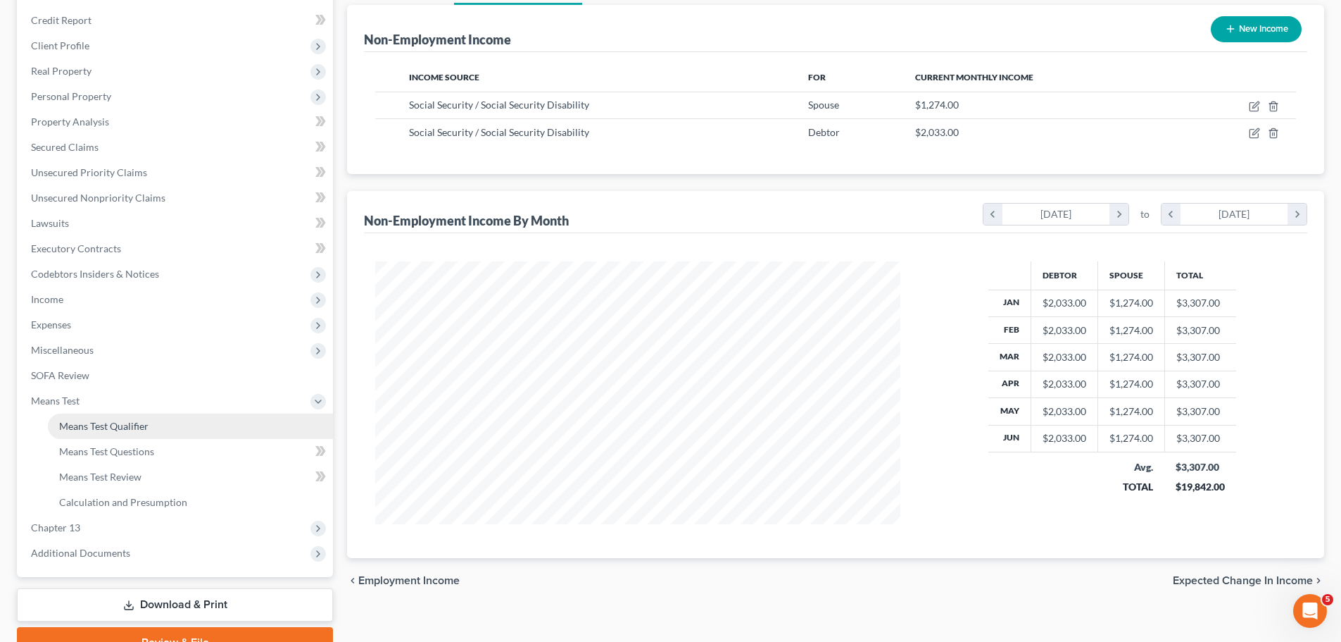
click at [85, 424] on span "Means Test Qualifier" at bounding box center [103, 426] width 89 height 12
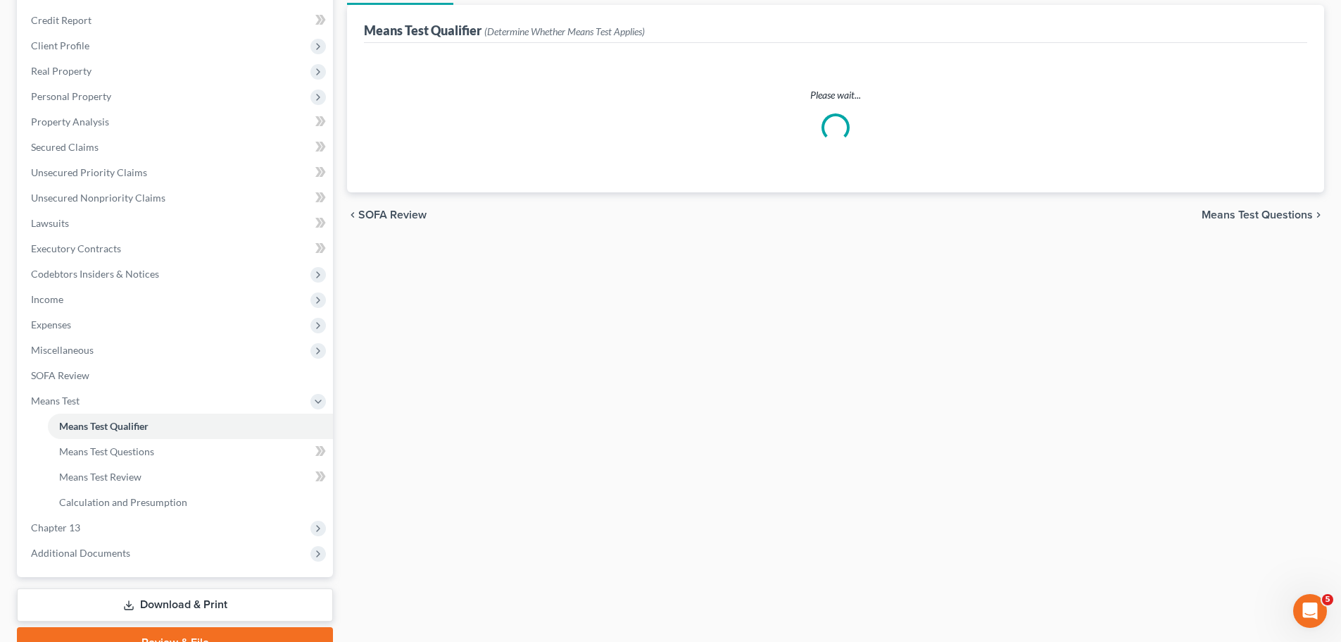
scroll to position [63, 0]
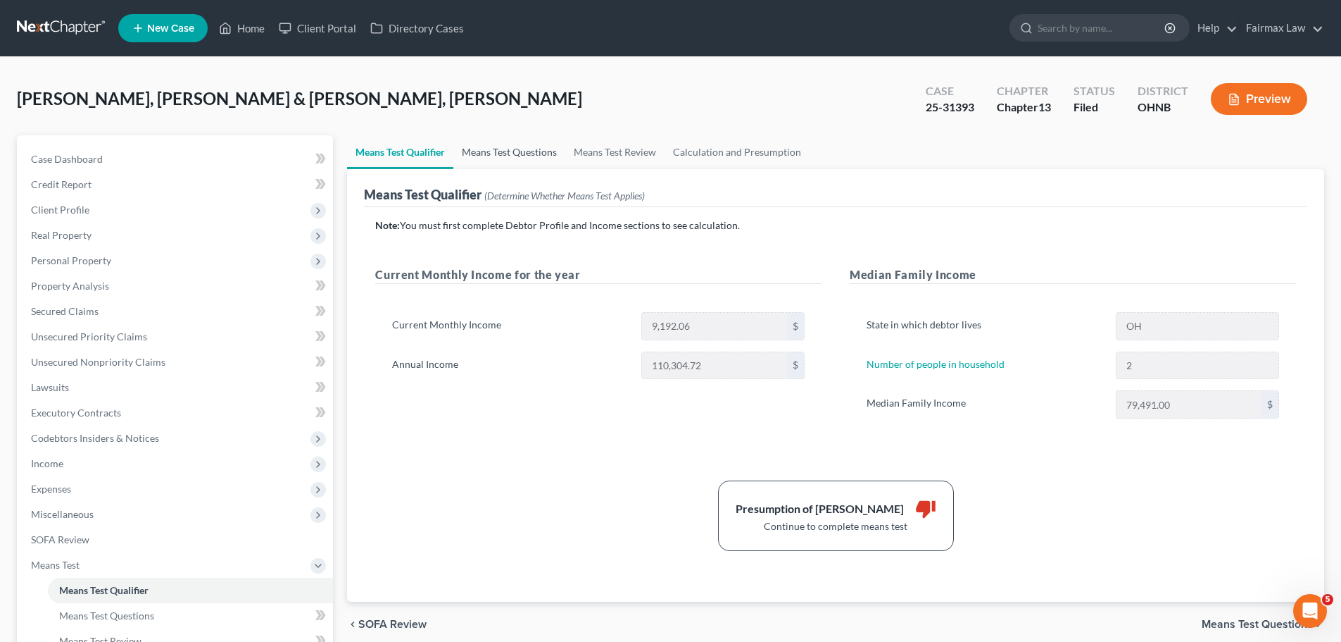
click at [530, 166] on link "Means Test Questions" at bounding box center [509, 152] width 112 height 34
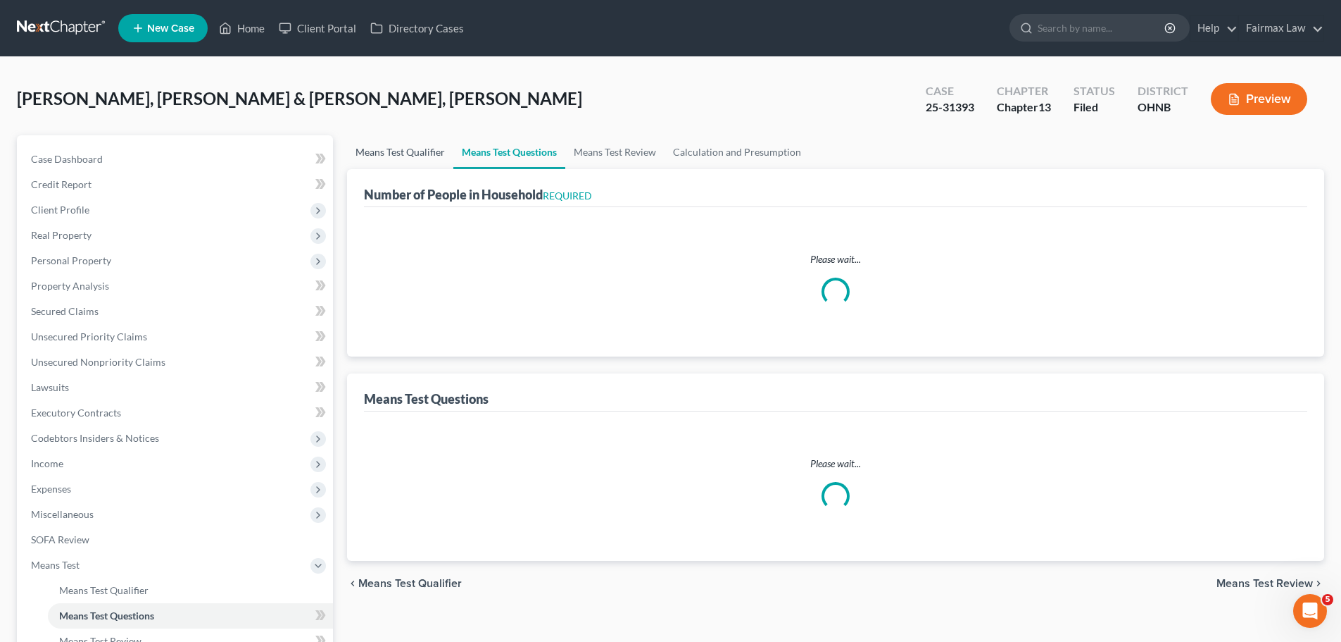
select select "0"
select select "60"
select select "1"
select select "60"
select select "1"
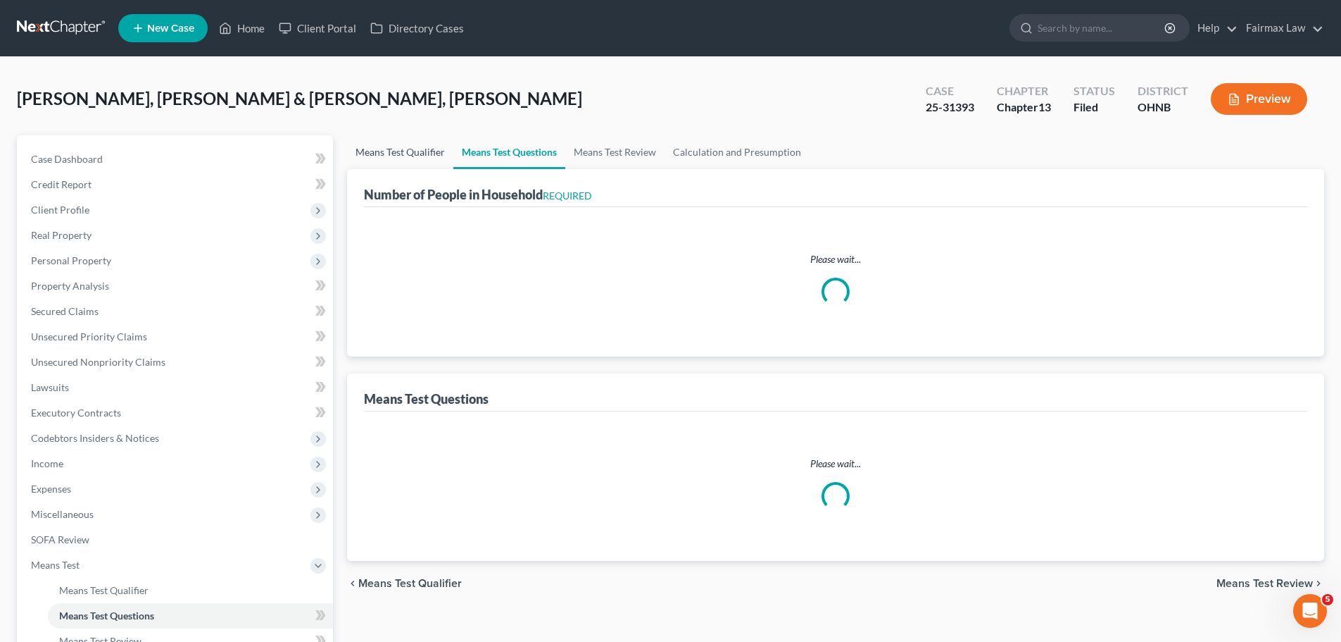
select select "60"
select select "2"
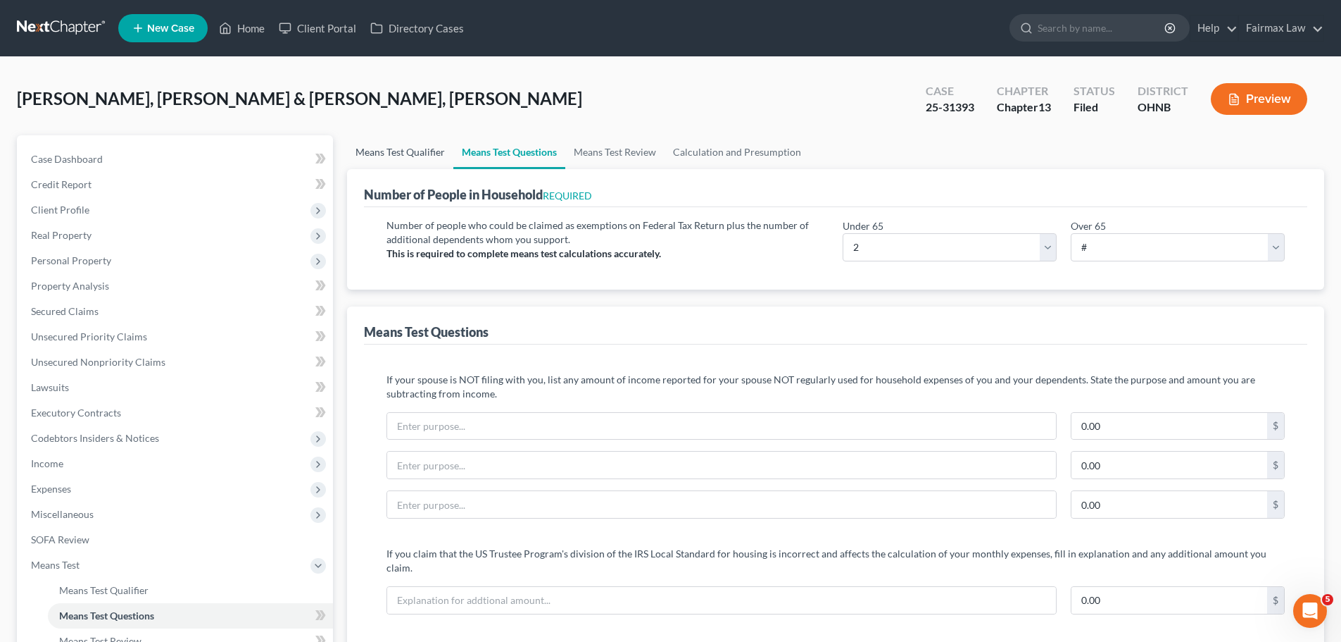
click at [418, 155] on link "Means Test Qualifier" at bounding box center [400, 152] width 106 height 34
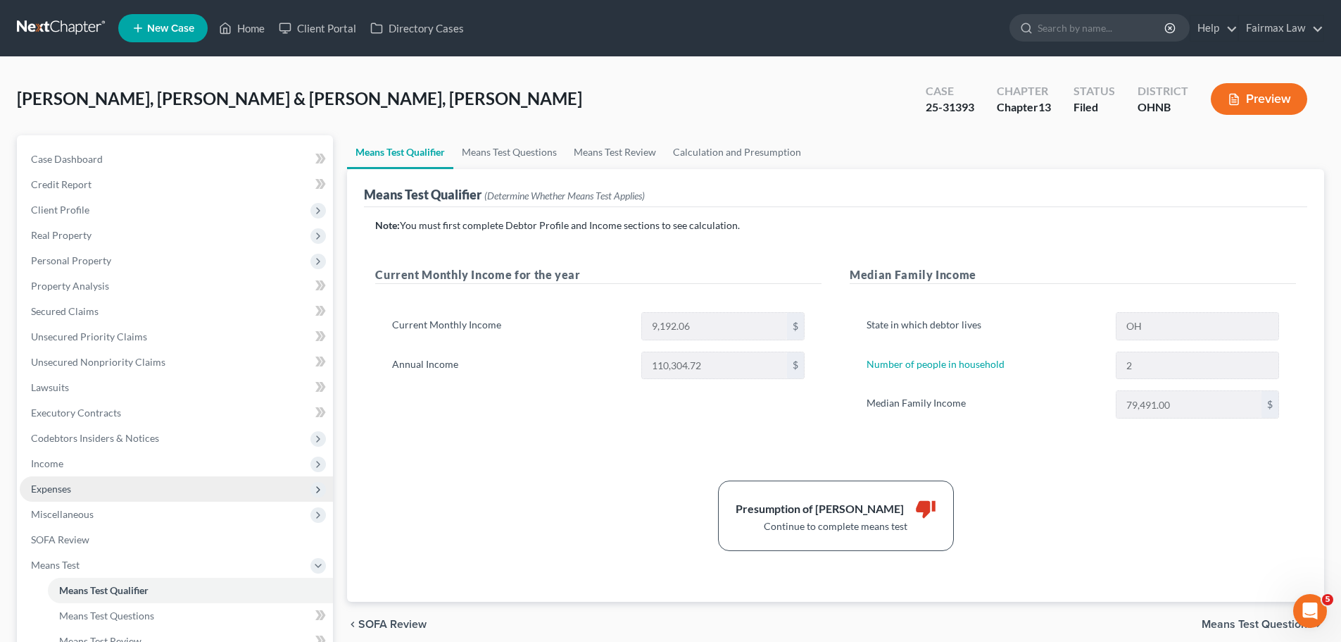
click at [78, 488] on span "Expenses" at bounding box center [176, 488] width 313 height 25
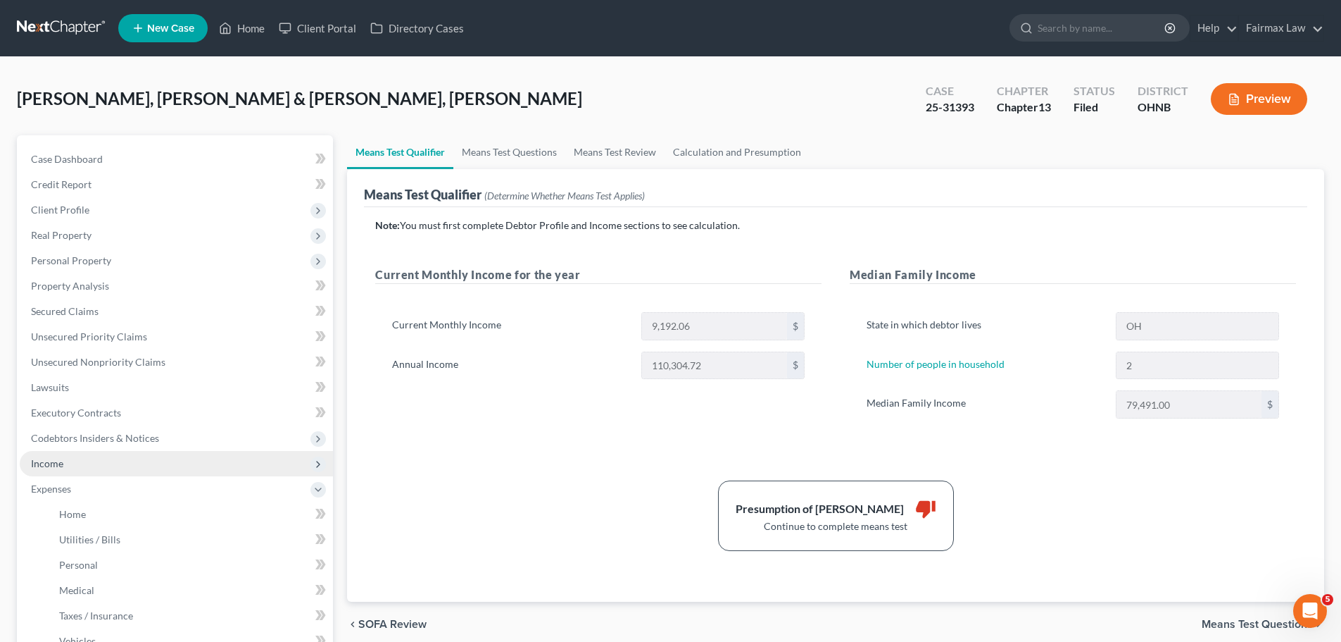
click at [55, 462] on span "Income" at bounding box center [47, 463] width 32 height 12
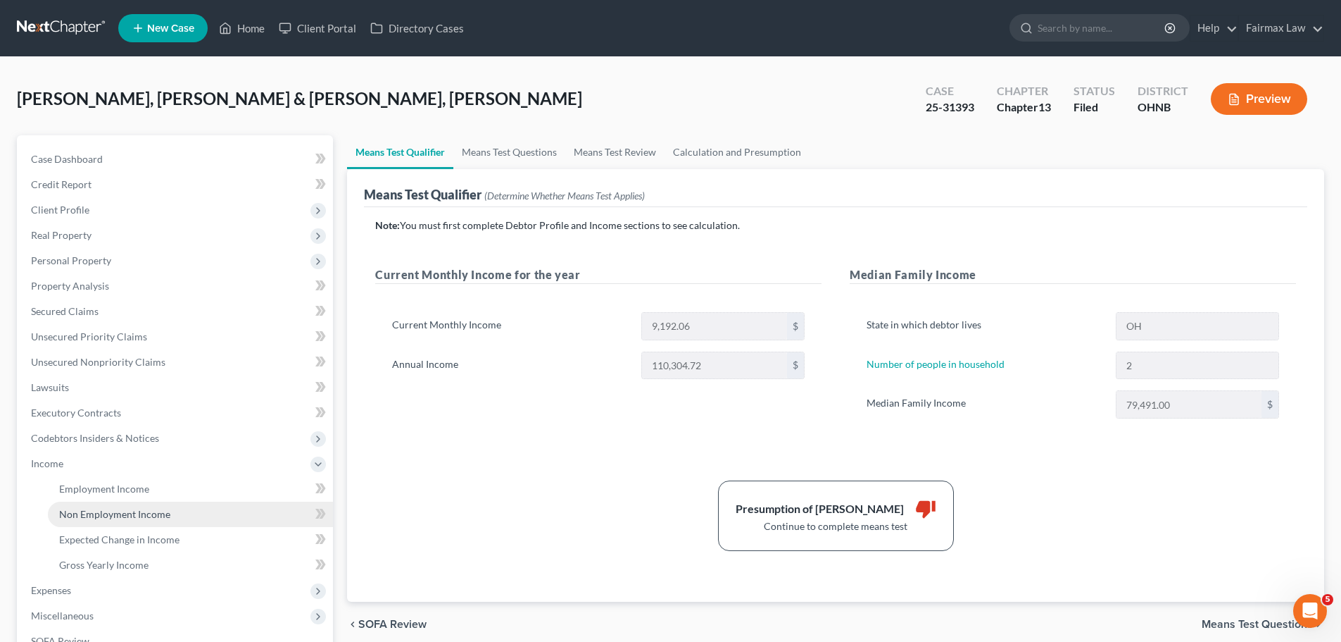
click at [92, 512] on span "Non Employment Income" at bounding box center [114, 514] width 111 height 12
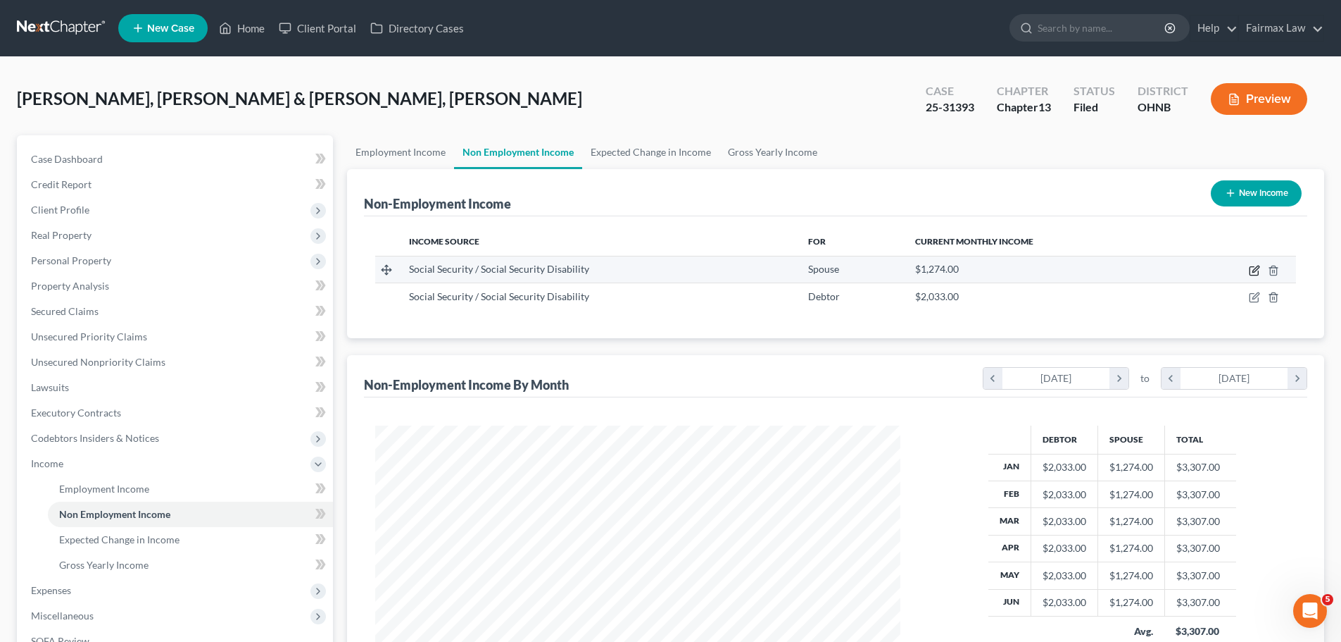
click at [1250, 266] on icon "button" at bounding box center [1254, 270] width 11 height 11
select select "4"
select select "0"
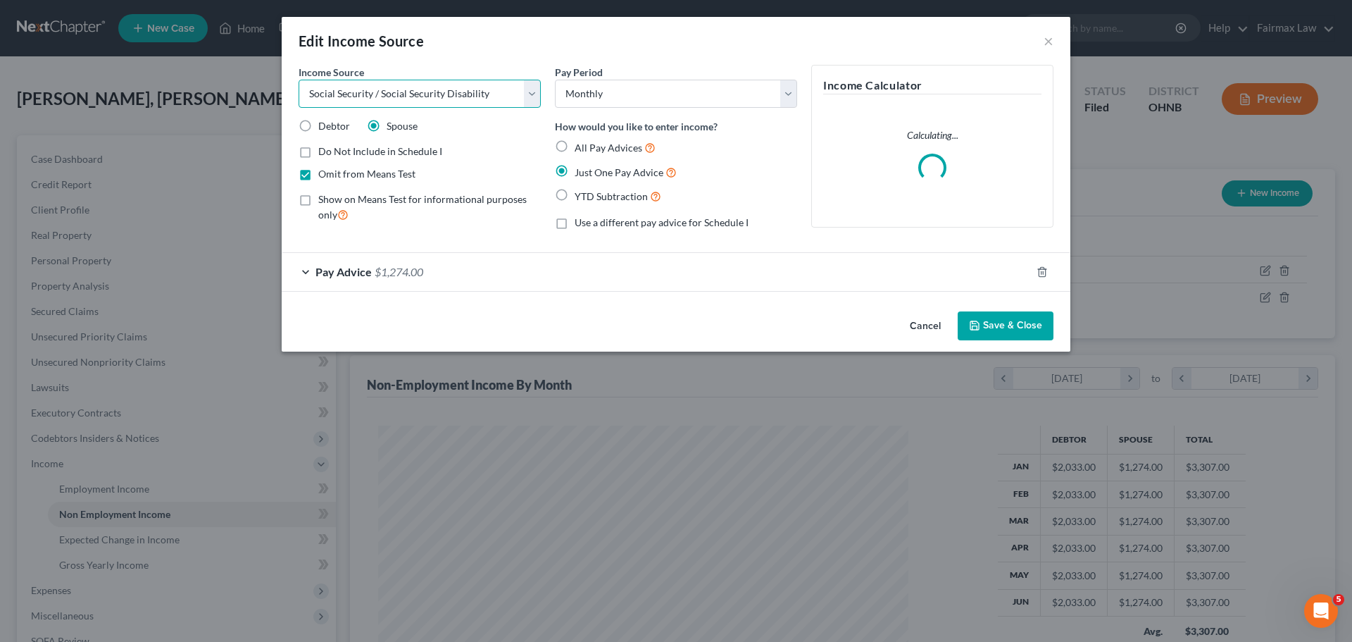
click at [389, 101] on select "Select Unemployment Disability (from employer) Pension Retirement Social Securi…" at bounding box center [420, 94] width 242 height 28
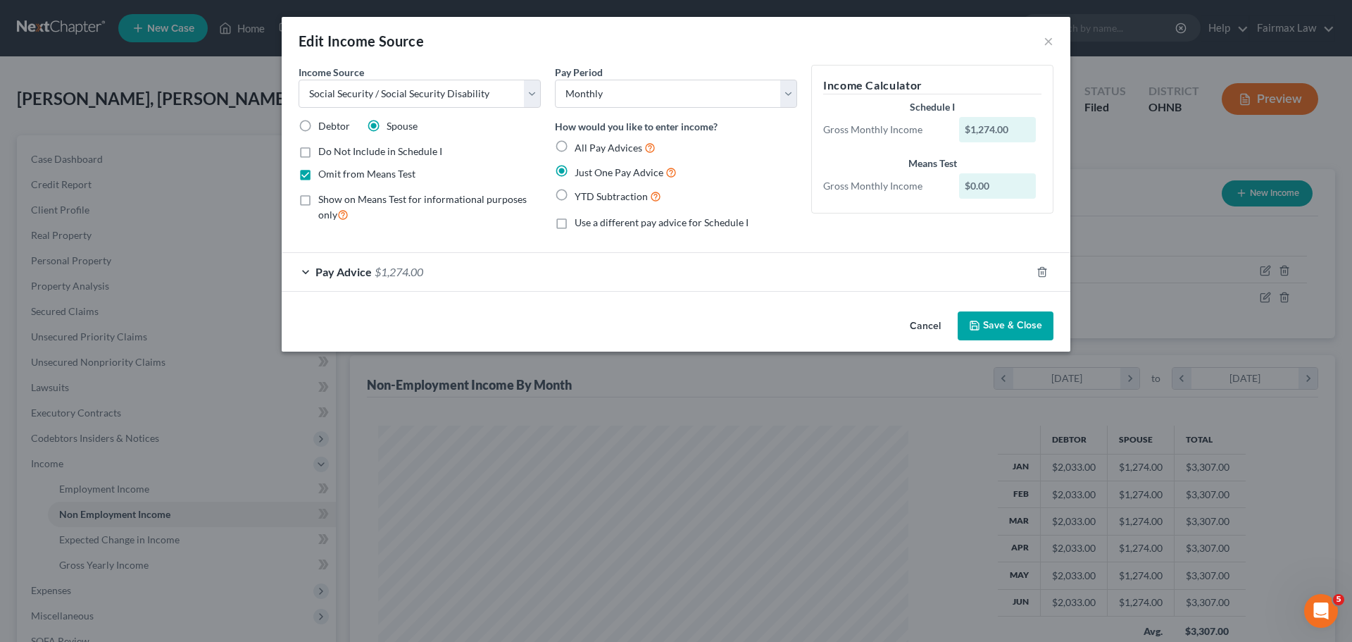
click at [968, 320] on button "Save & Close" at bounding box center [1006, 326] width 96 height 30
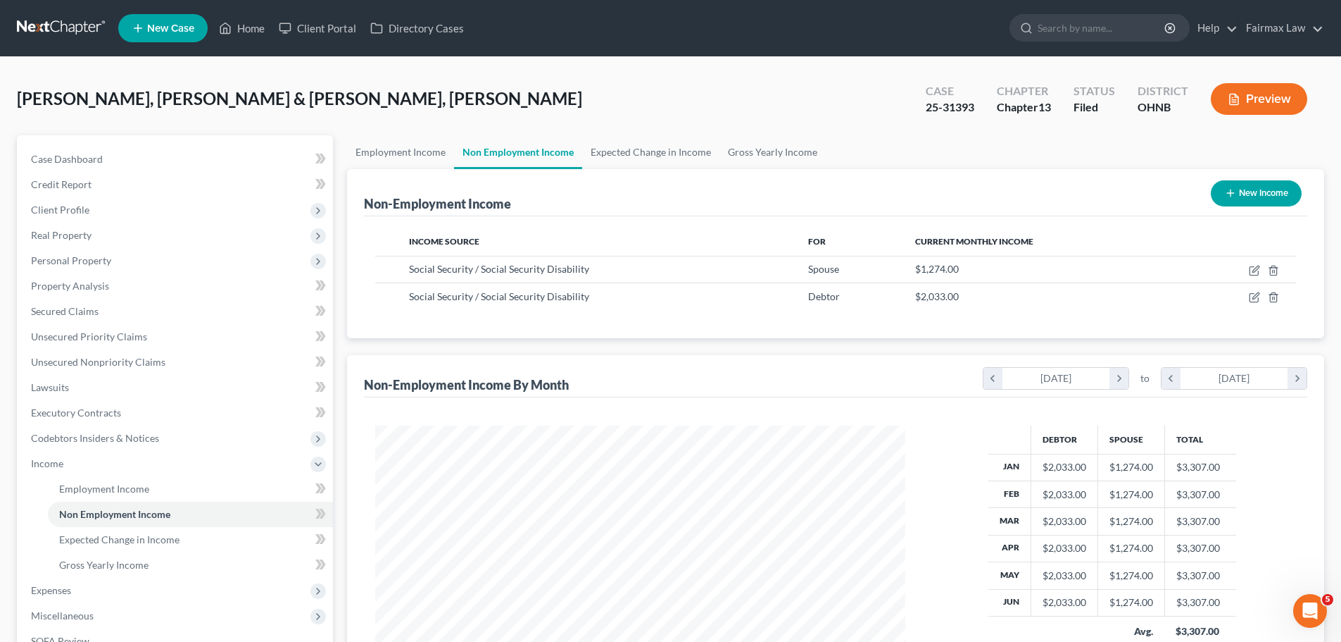
scroll to position [703922, 703631]
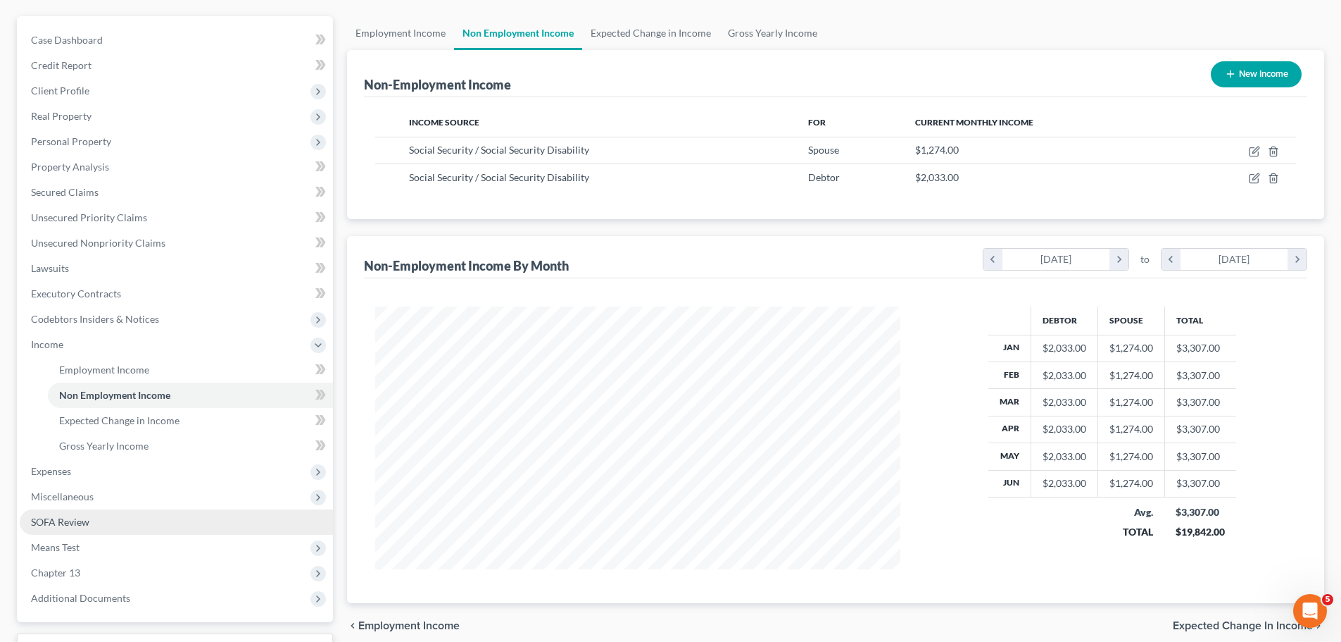
scroll to position [164, 0]
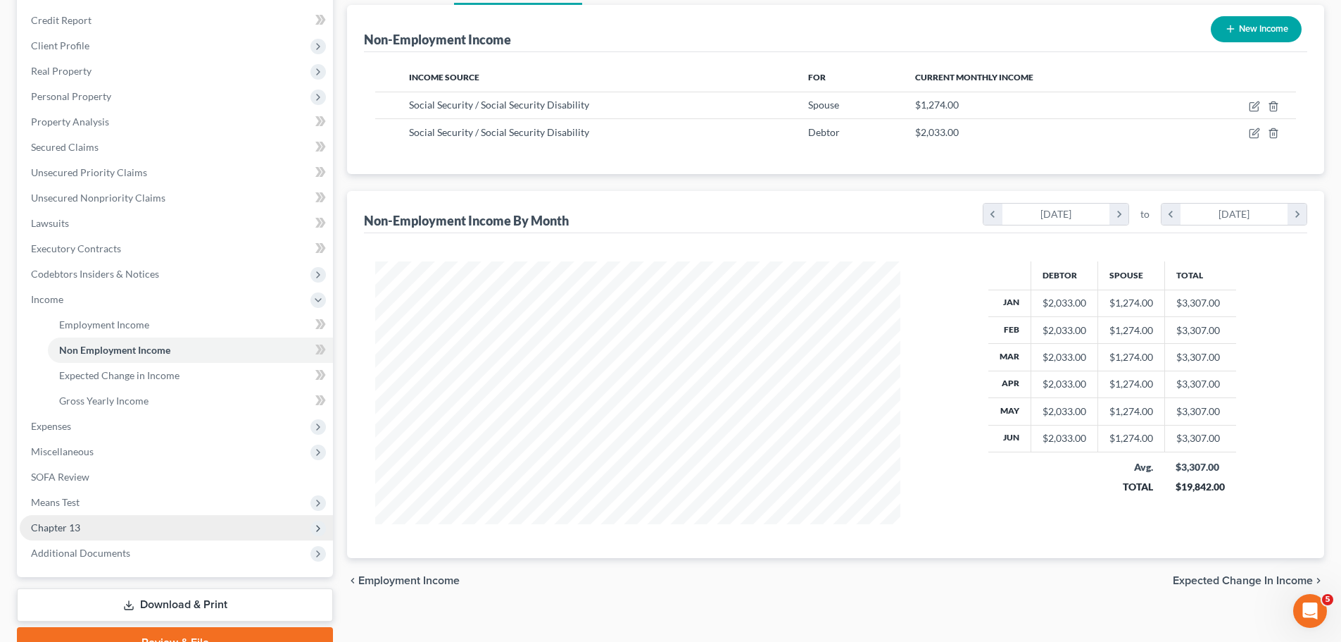
click at [49, 532] on span "Chapter 13" at bounding box center [55, 527] width 49 height 12
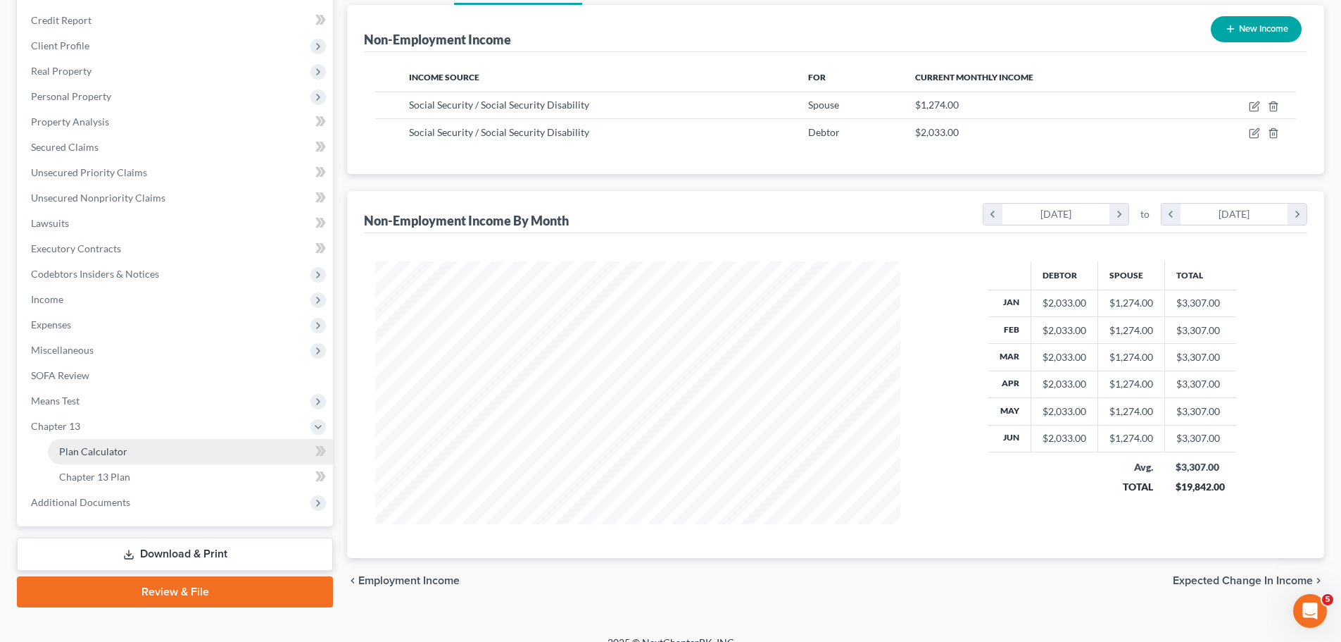
click at [80, 456] on span "Plan Calculator" at bounding box center [93, 451] width 68 height 12
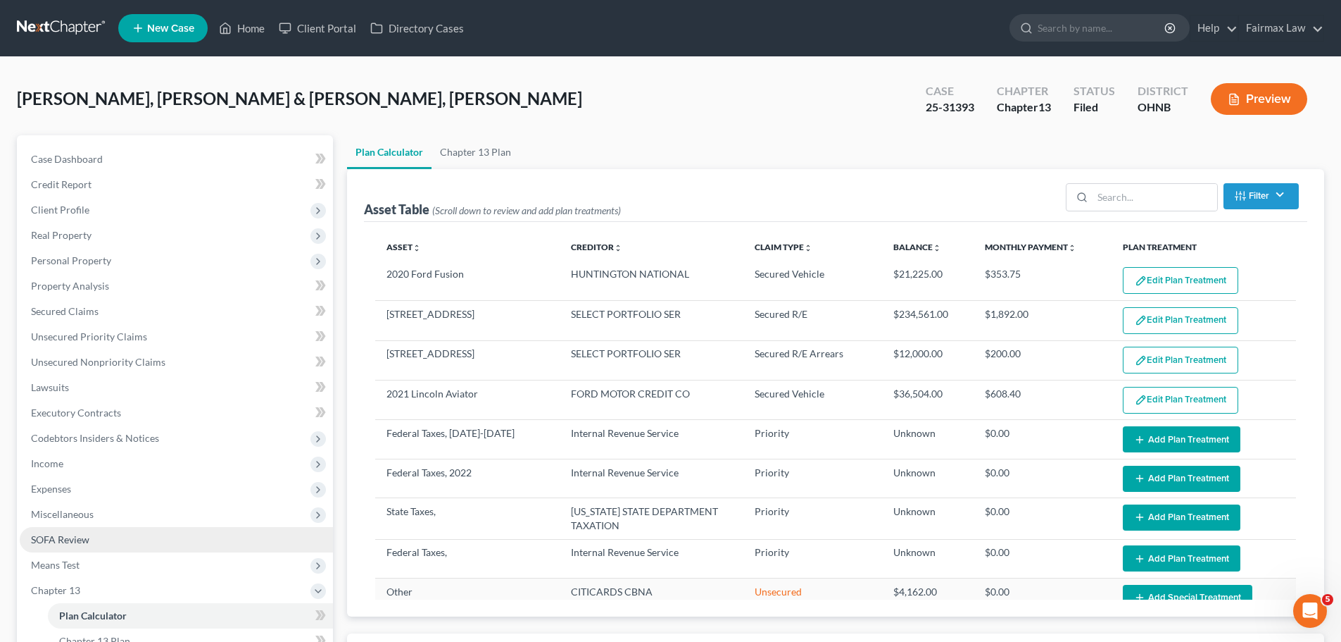
select select "59"
click at [37, 568] on span "Means Test" at bounding box center [55, 564] width 49 height 12
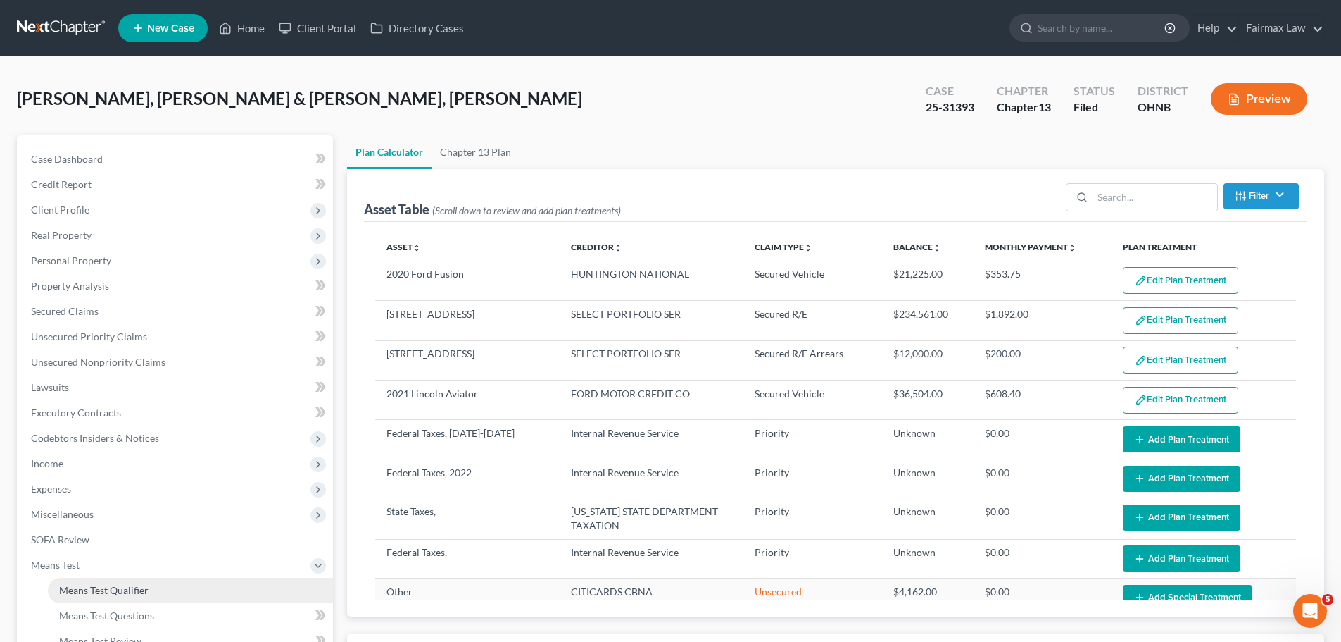
click at [65, 600] on link "Means Test Qualifier" at bounding box center [190, 589] width 285 height 25
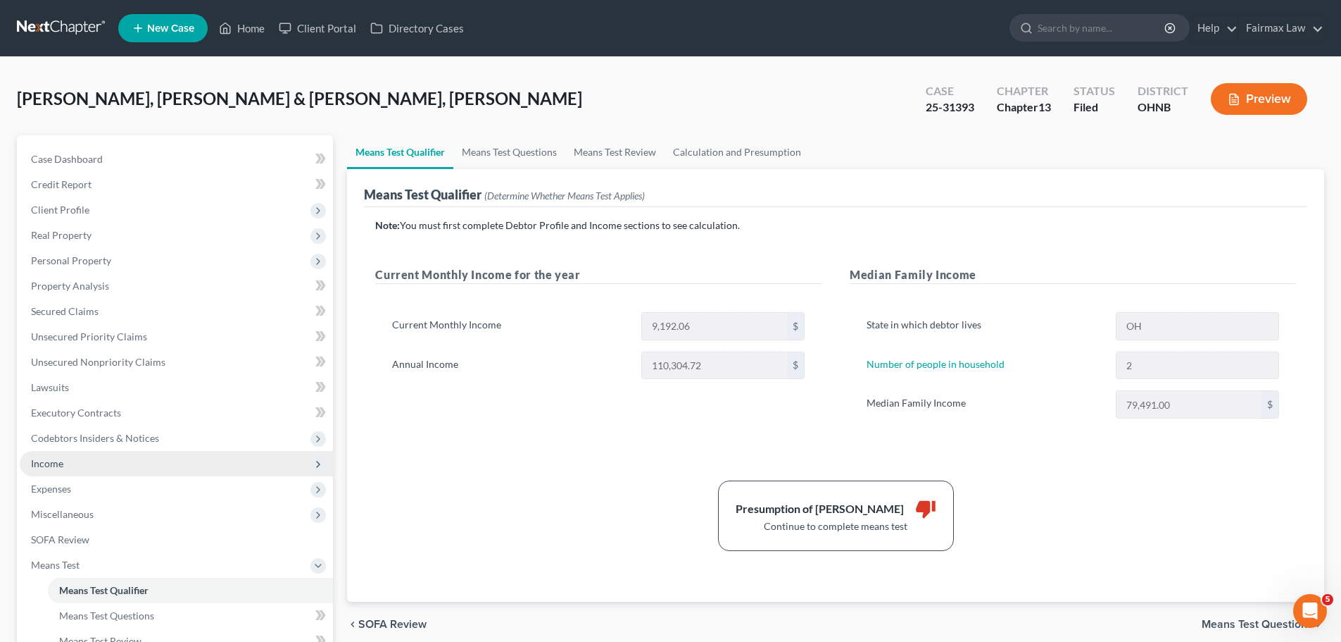
click at [110, 461] on span "Income" at bounding box center [176, 463] width 313 height 25
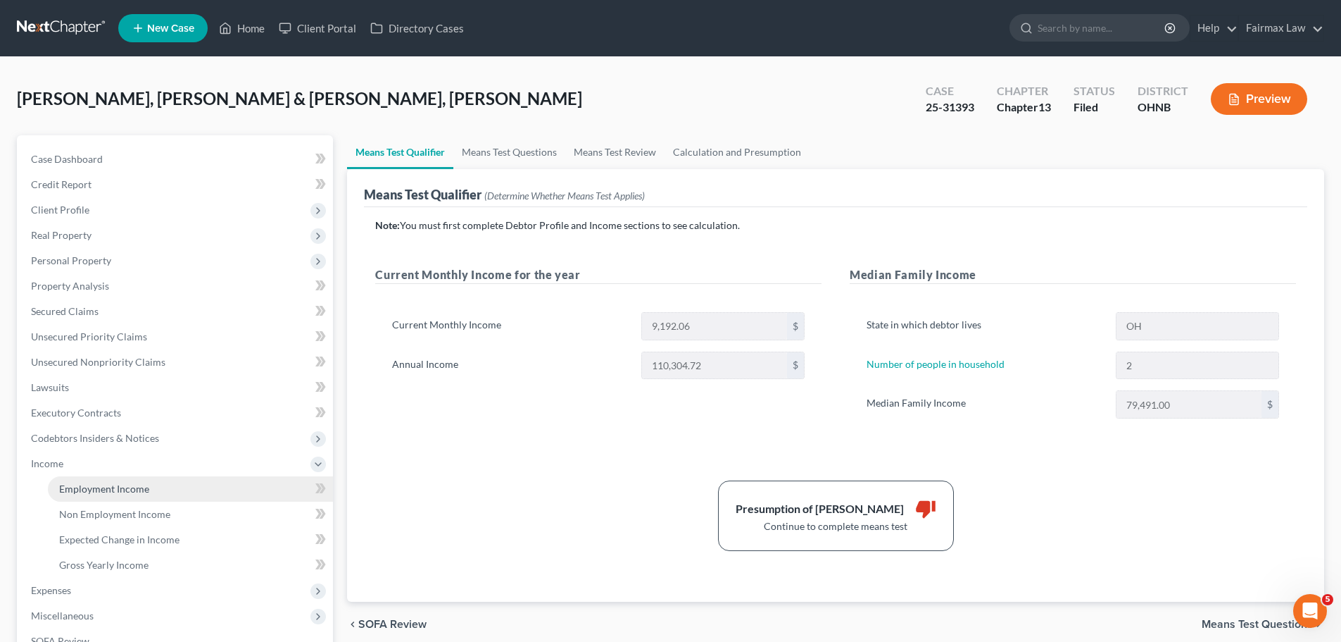
click at [103, 479] on link "Employment Income" at bounding box center [190, 488] width 285 height 25
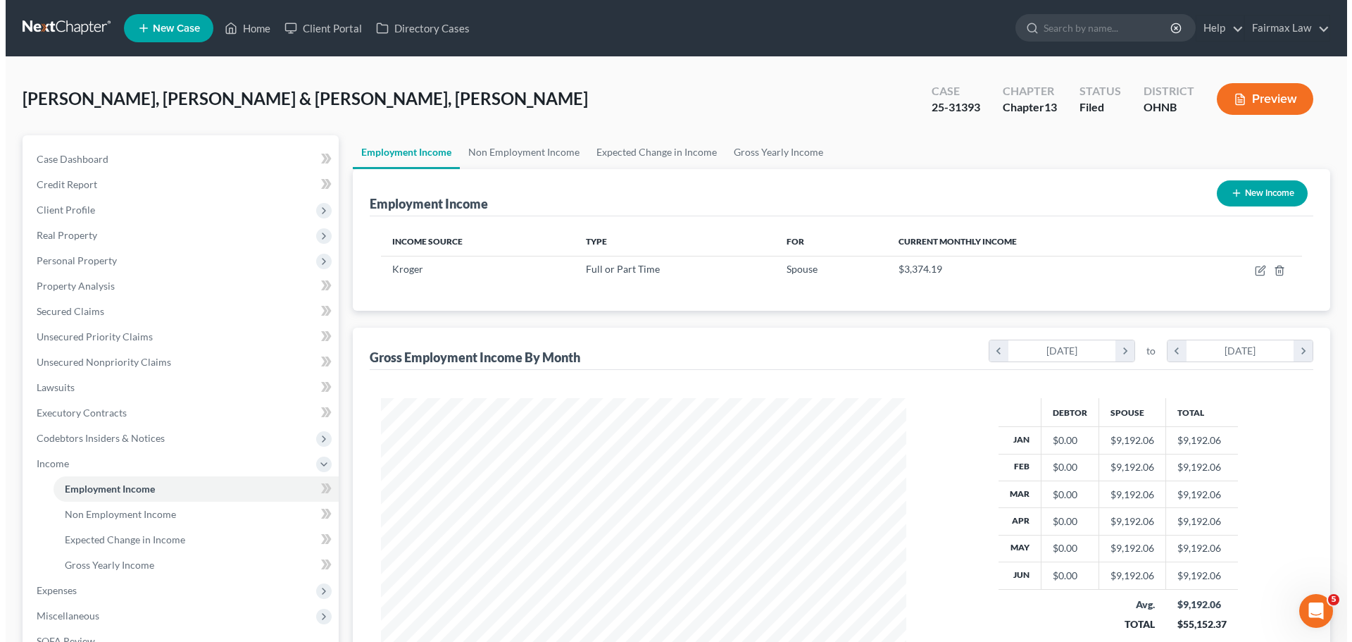
scroll to position [263, 553]
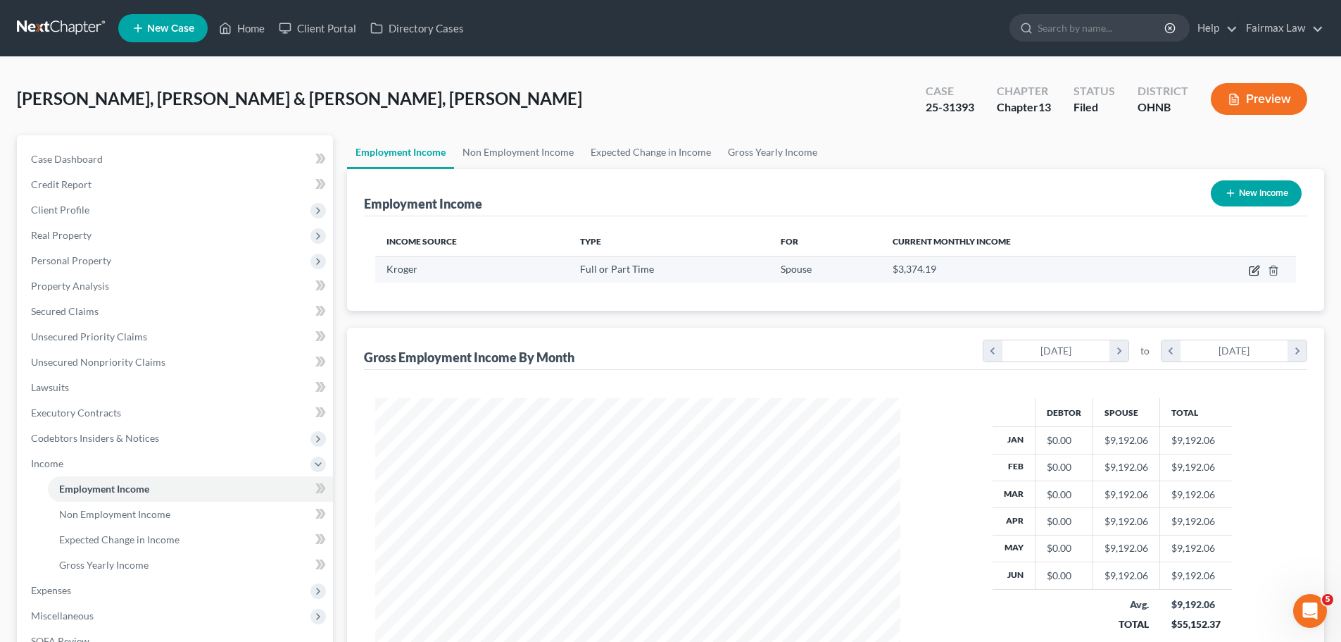
click at [1260, 265] on icon "button" at bounding box center [1254, 270] width 11 height 11
select select "0"
select select "36"
select select "3"
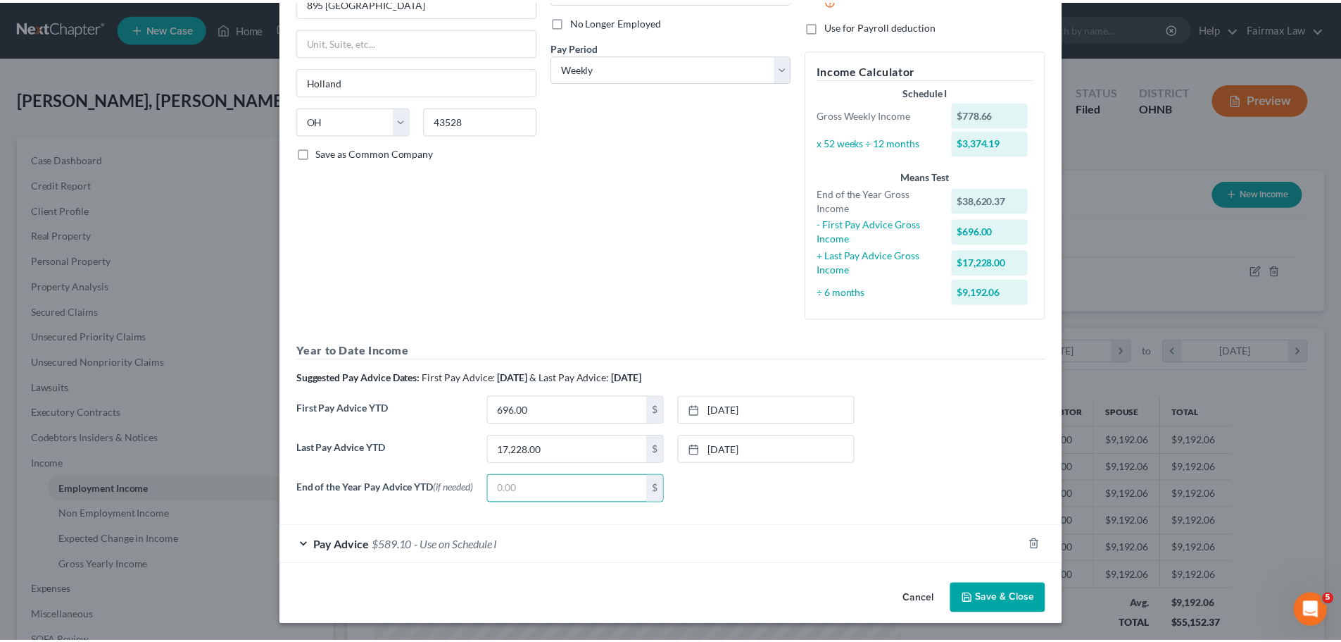
scroll to position [156, 0]
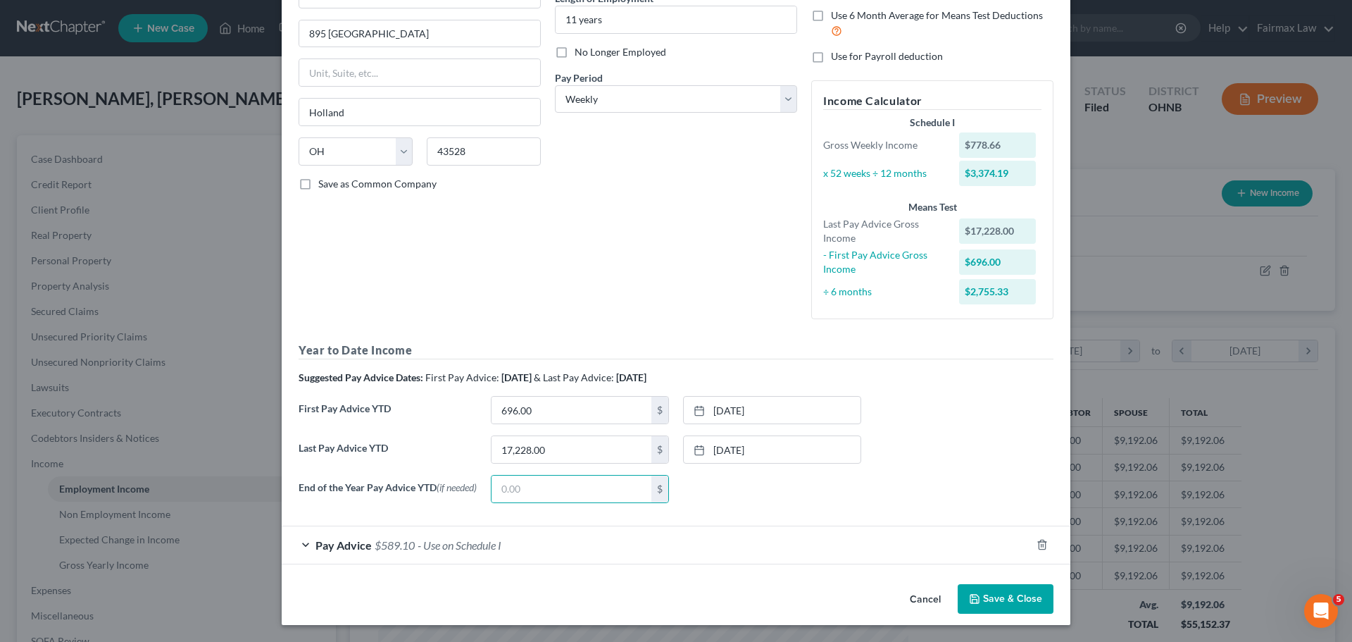
click at [927, 606] on button "Cancel" at bounding box center [926, 599] width 54 height 28
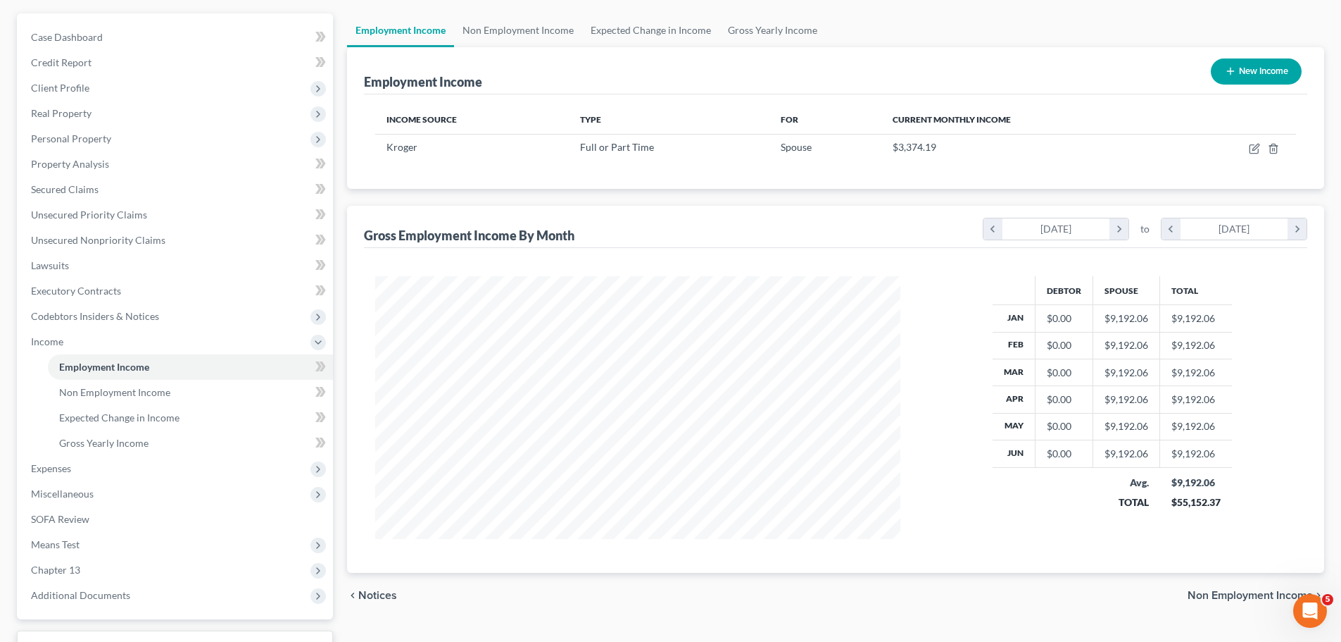
scroll to position [164, 0]
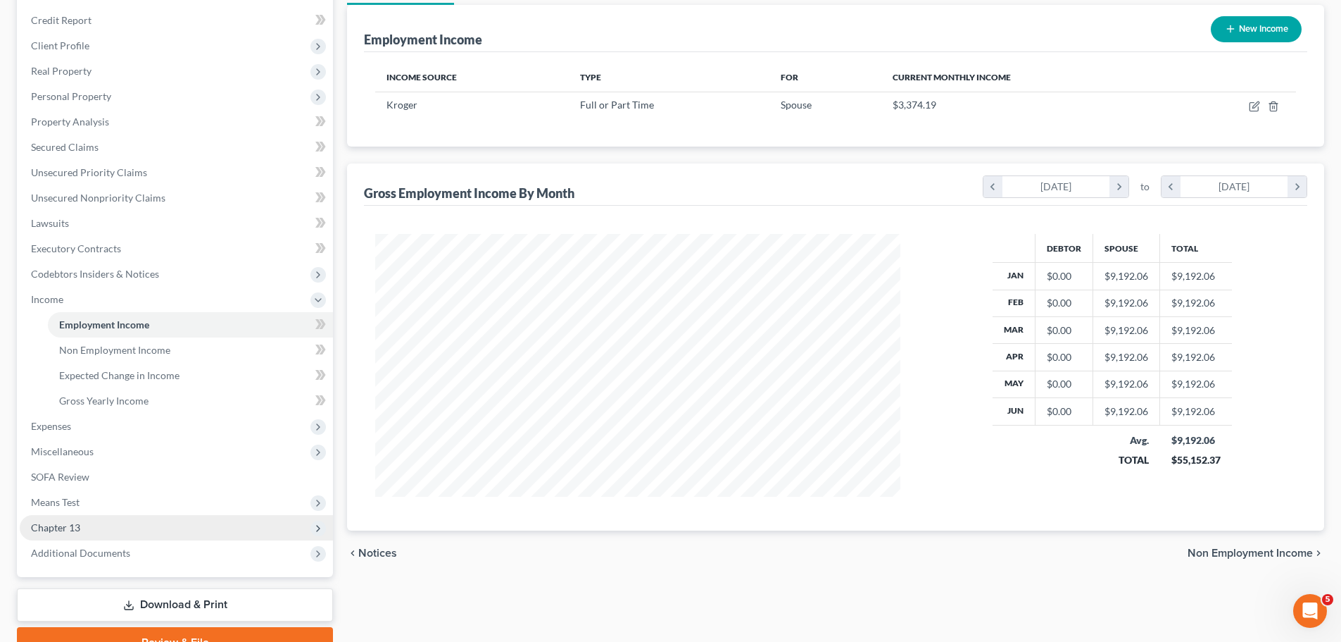
click at [74, 527] on span "Chapter 13" at bounding box center [55, 527] width 49 height 12
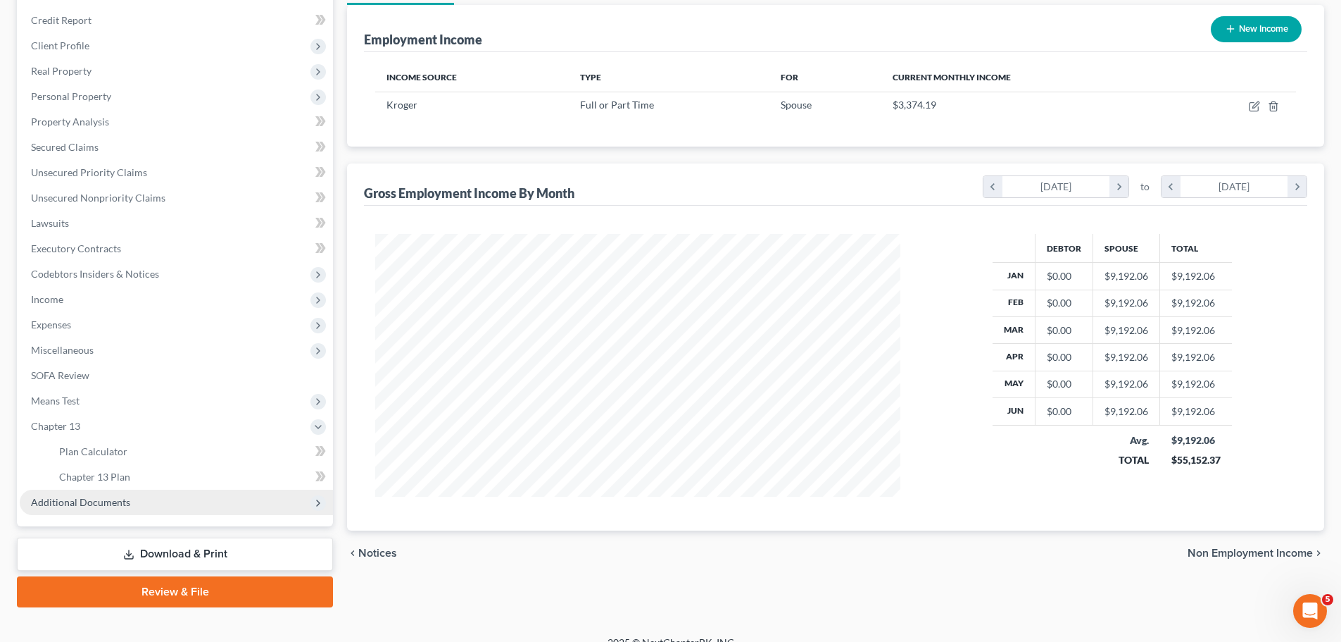
click at [96, 509] on span "Additional Documents" at bounding box center [176, 501] width 313 height 25
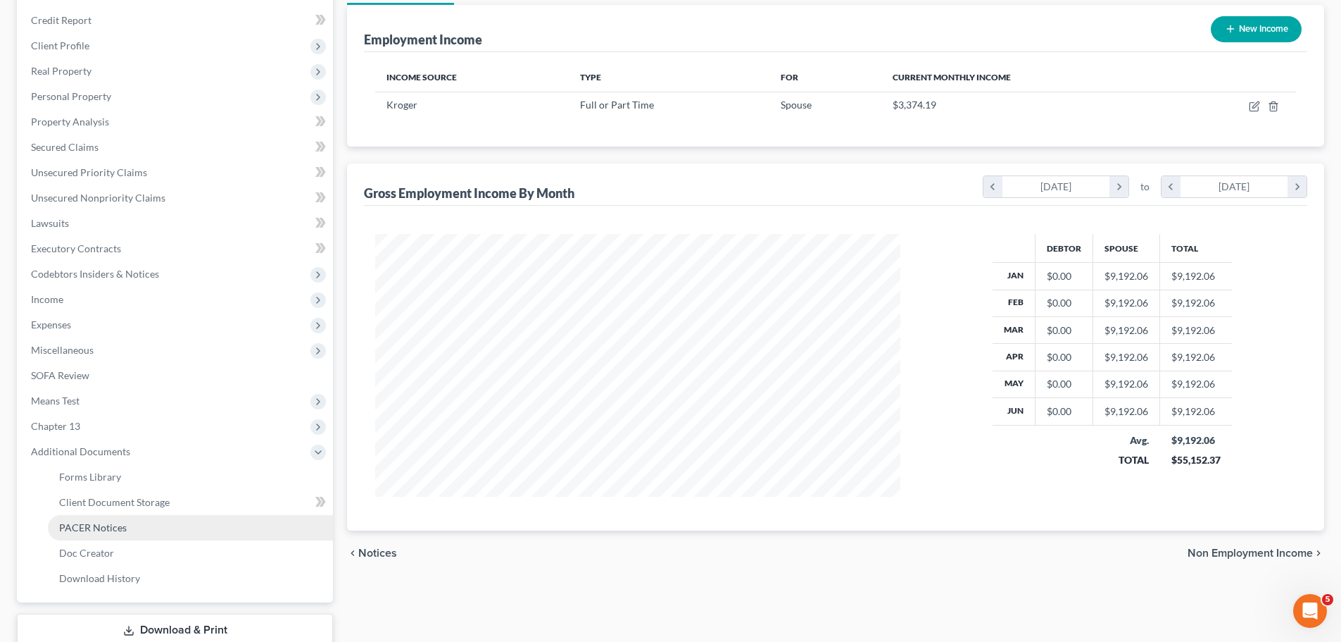
click at [101, 520] on link "PACER Notices" at bounding box center [190, 527] width 285 height 25
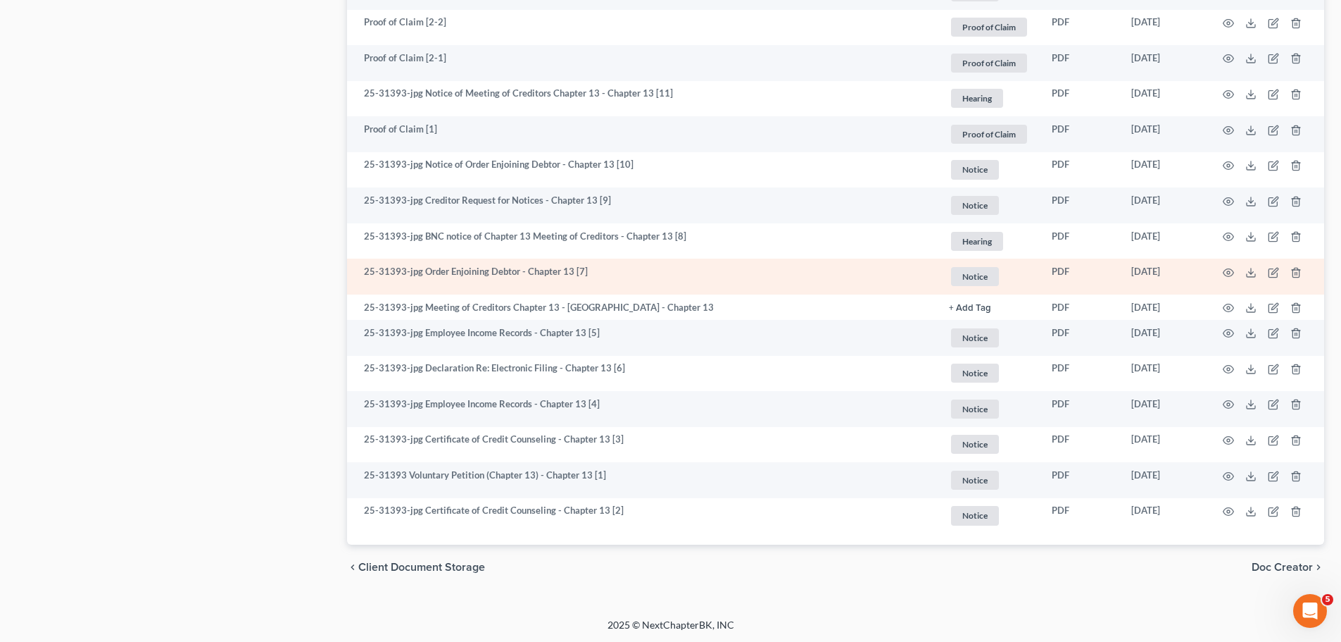
scroll to position [1941, 0]
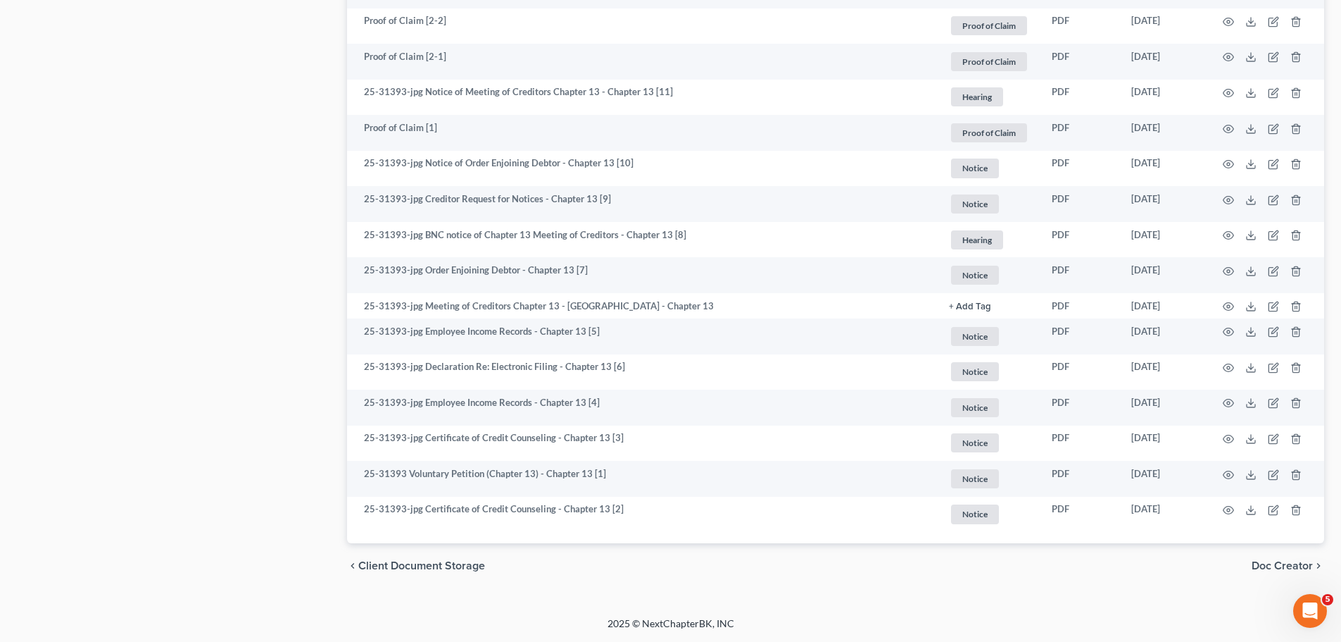
click at [1278, 565] on span "Doc Creator" at bounding box center [1282, 565] width 61 height 11
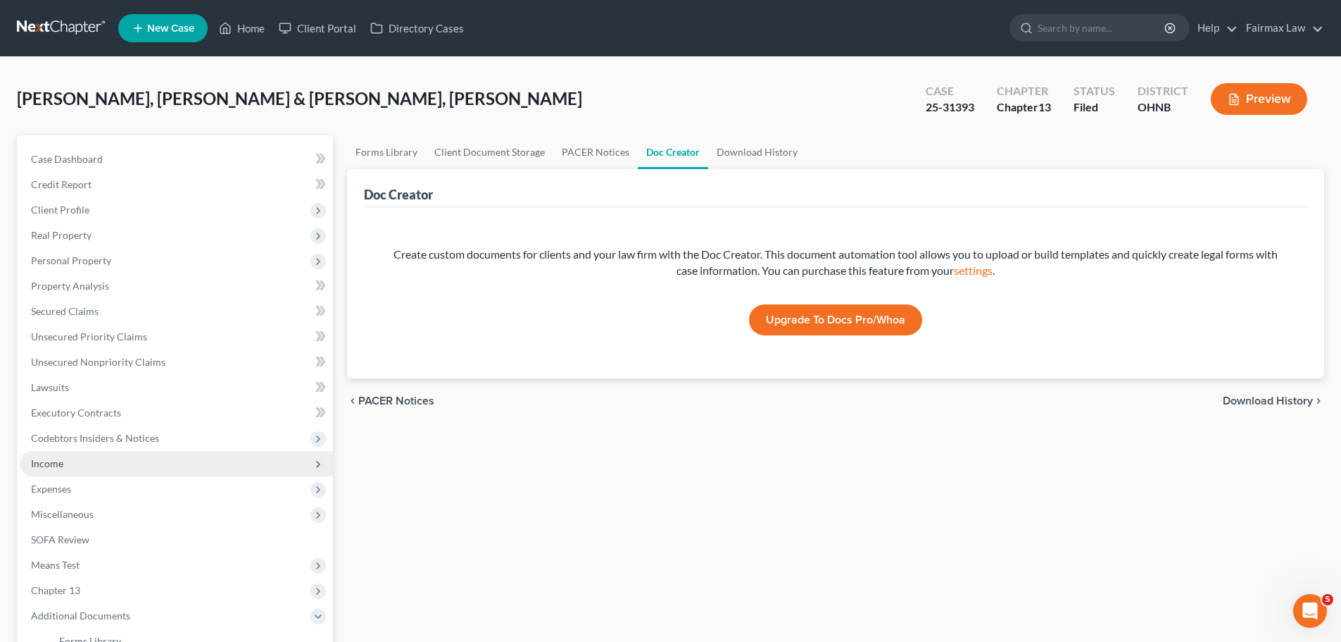
click at [85, 463] on span "Income" at bounding box center [176, 463] width 313 height 25
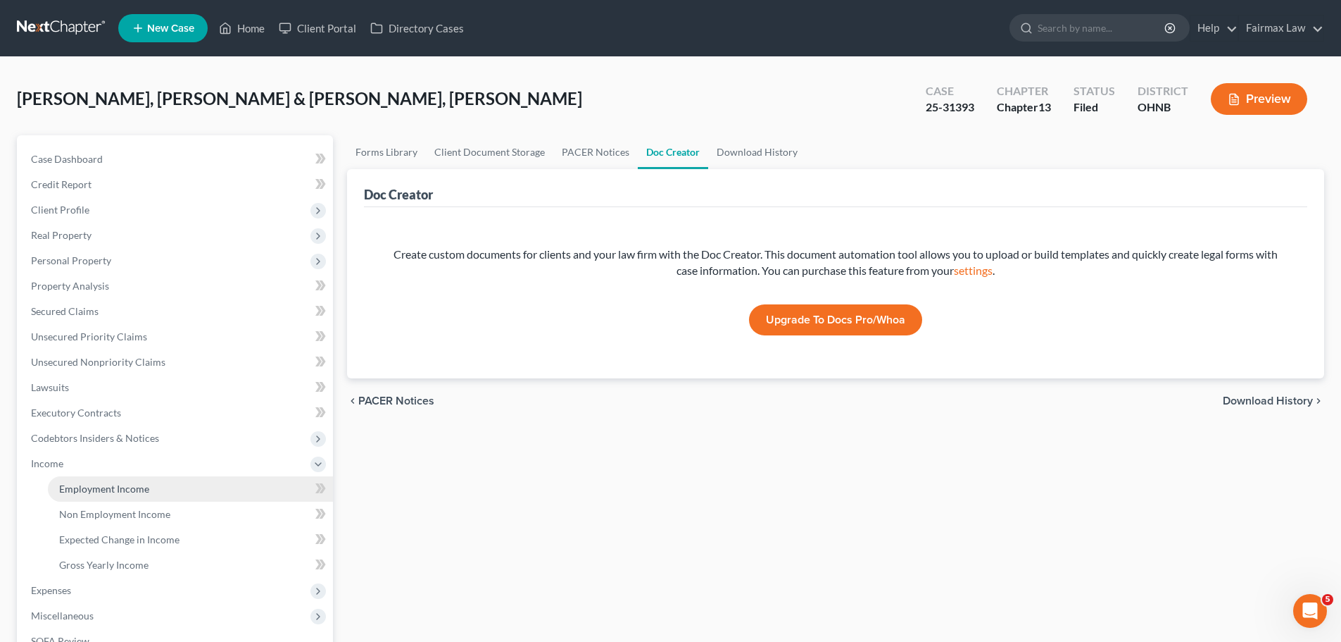
click at [96, 479] on link "Employment Income" at bounding box center [190, 488] width 285 height 25
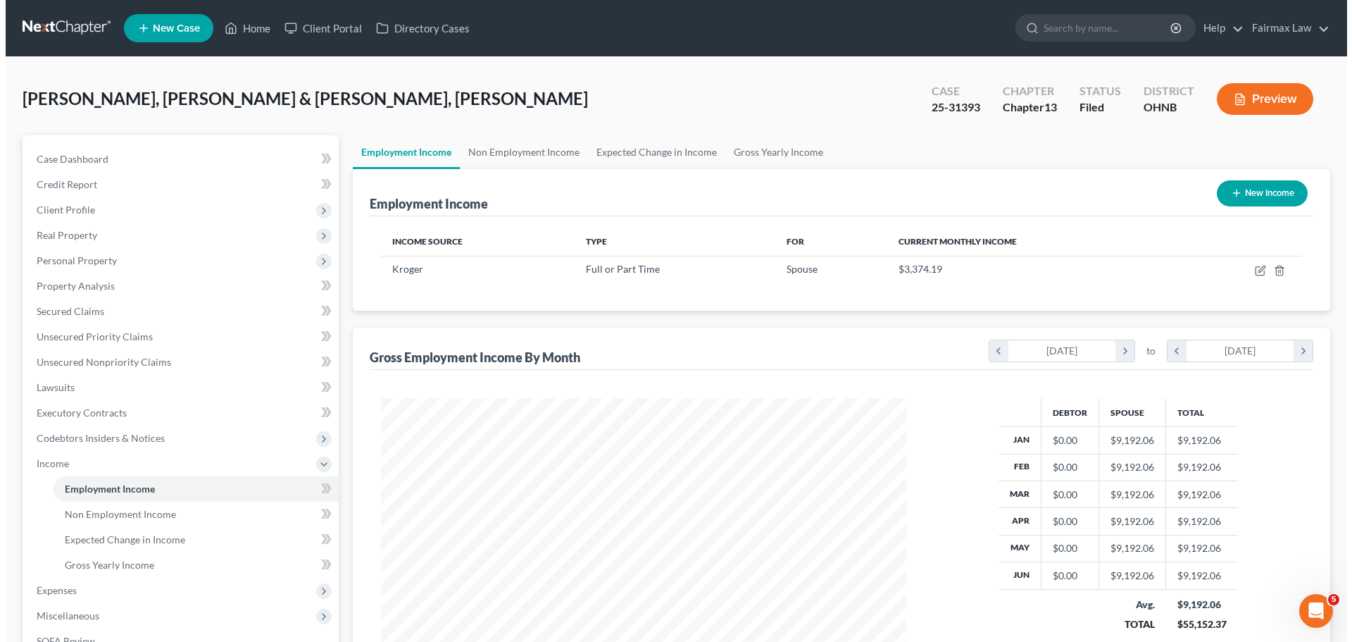
scroll to position [263, 553]
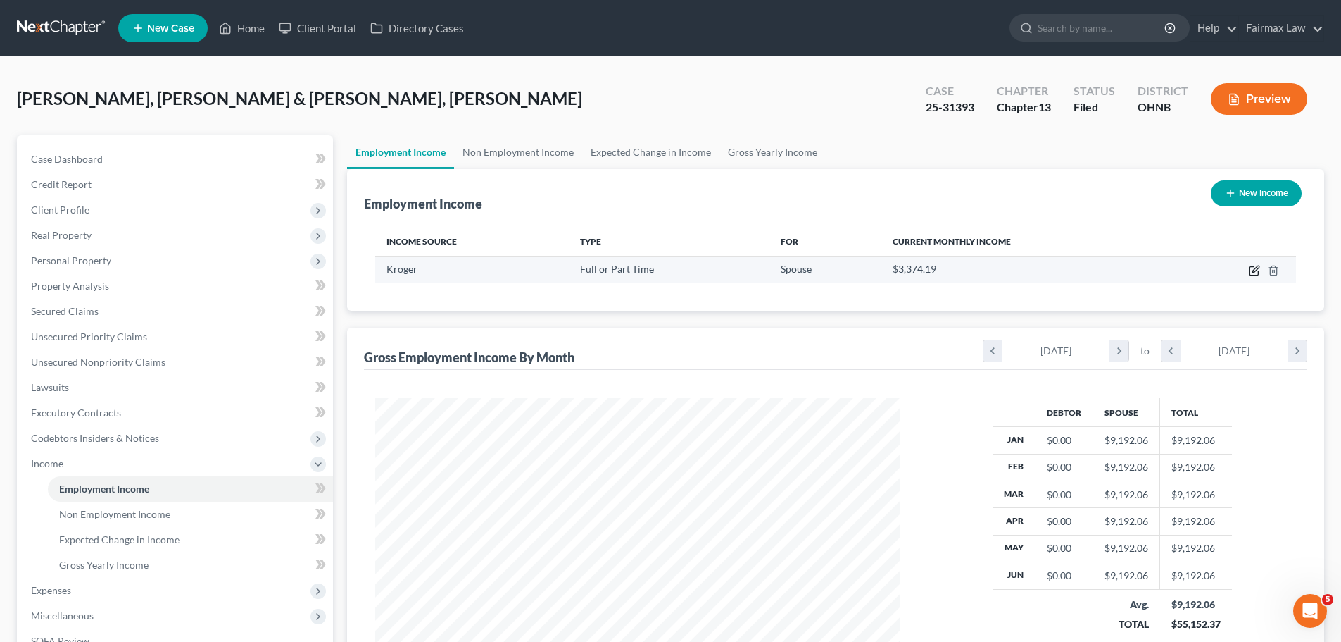
click at [1256, 274] on icon "button" at bounding box center [1254, 270] width 11 height 11
select select "0"
select select "36"
select select "3"
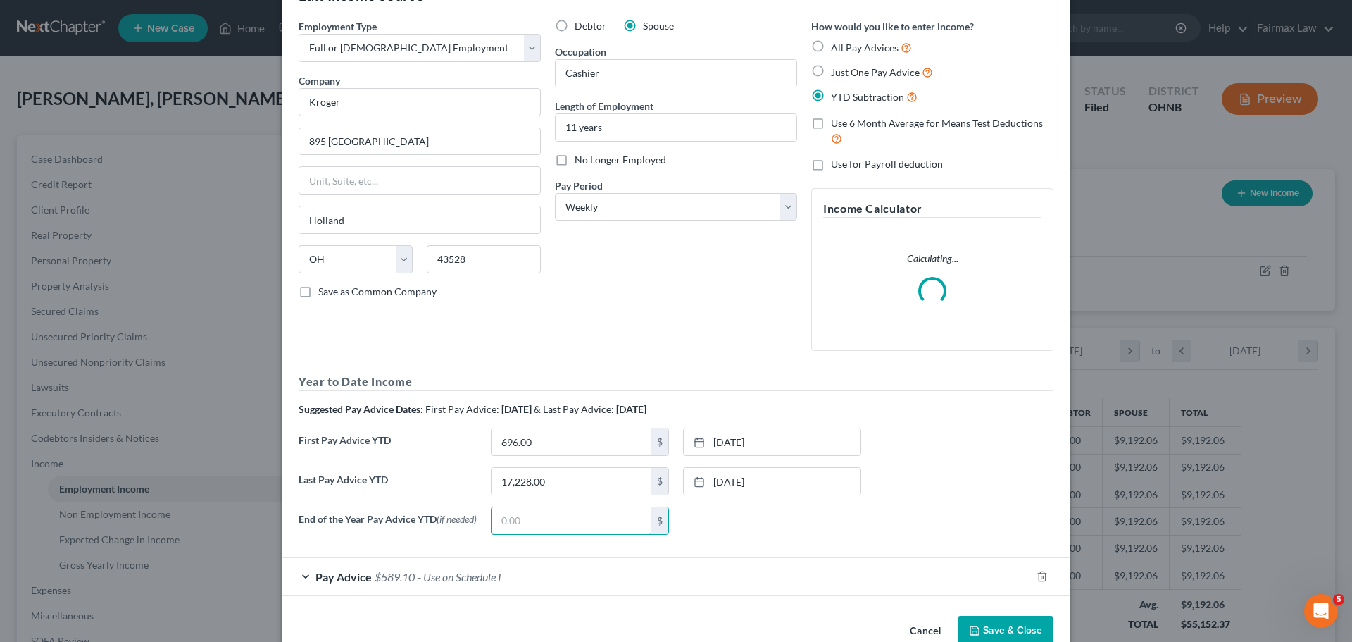
scroll to position [80, 0]
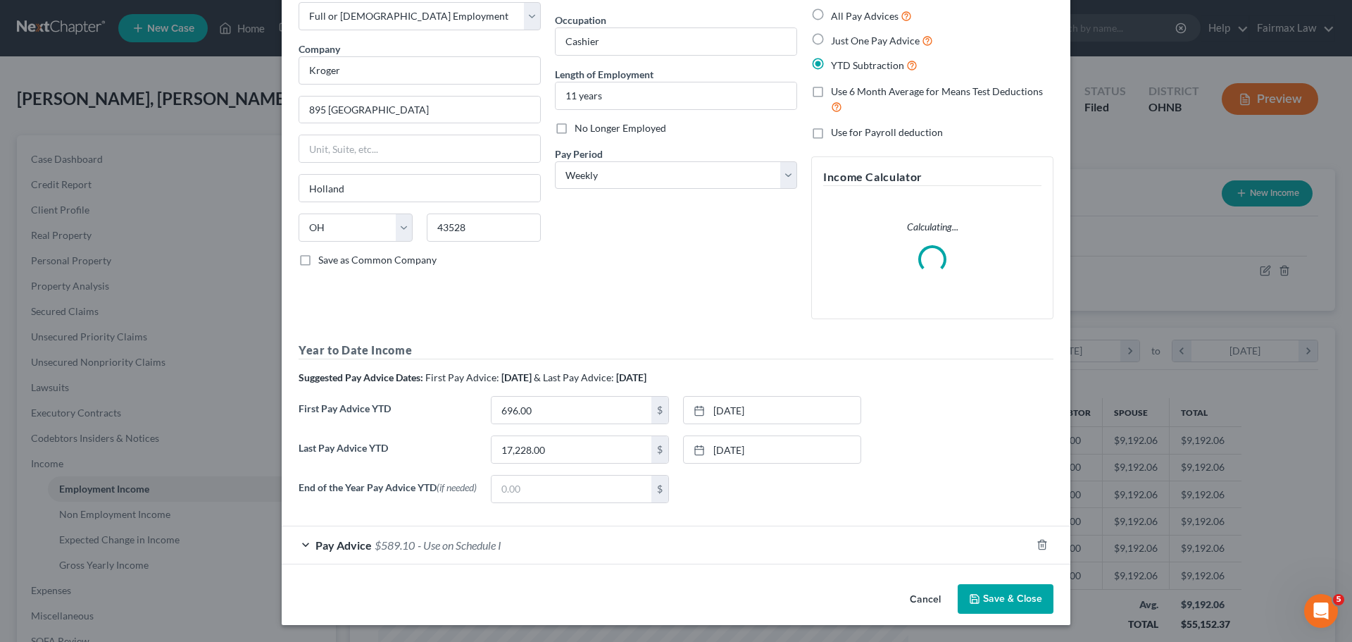
click at [982, 603] on button "Save & Close" at bounding box center [1006, 599] width 96 height 30
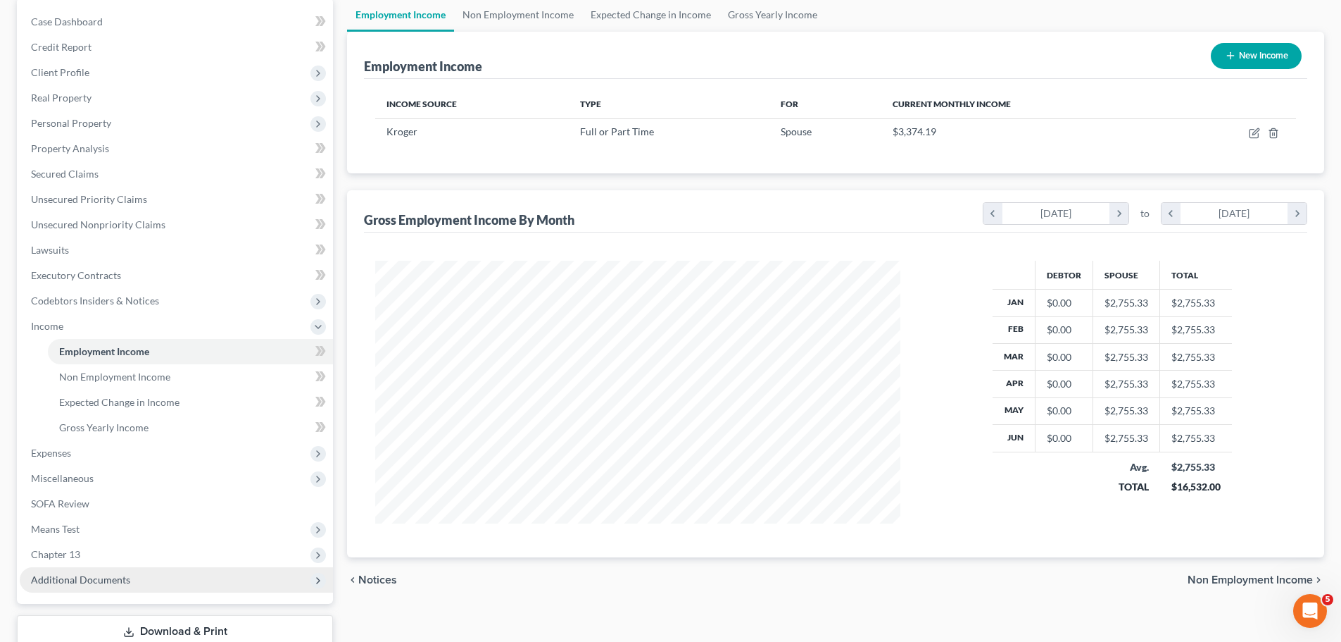
scroll to position [164, 0]
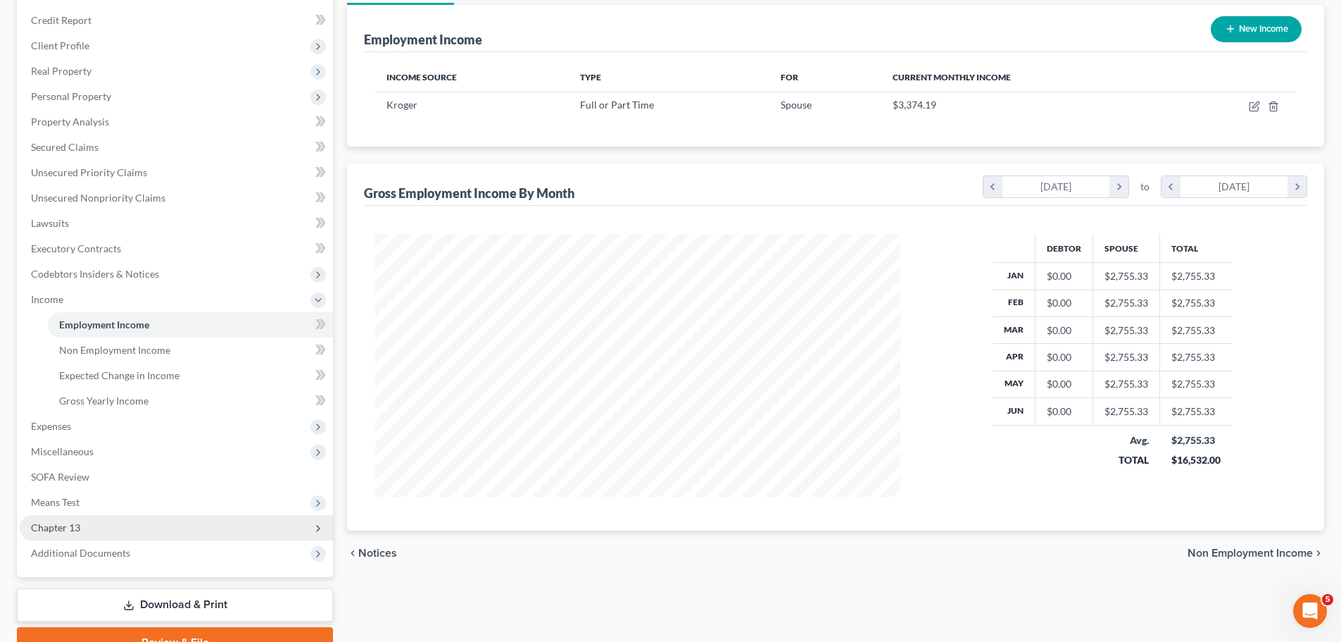
click at [70, 522] on span "Chapter 13" at bounding box center [55, 527] width 49 height 12
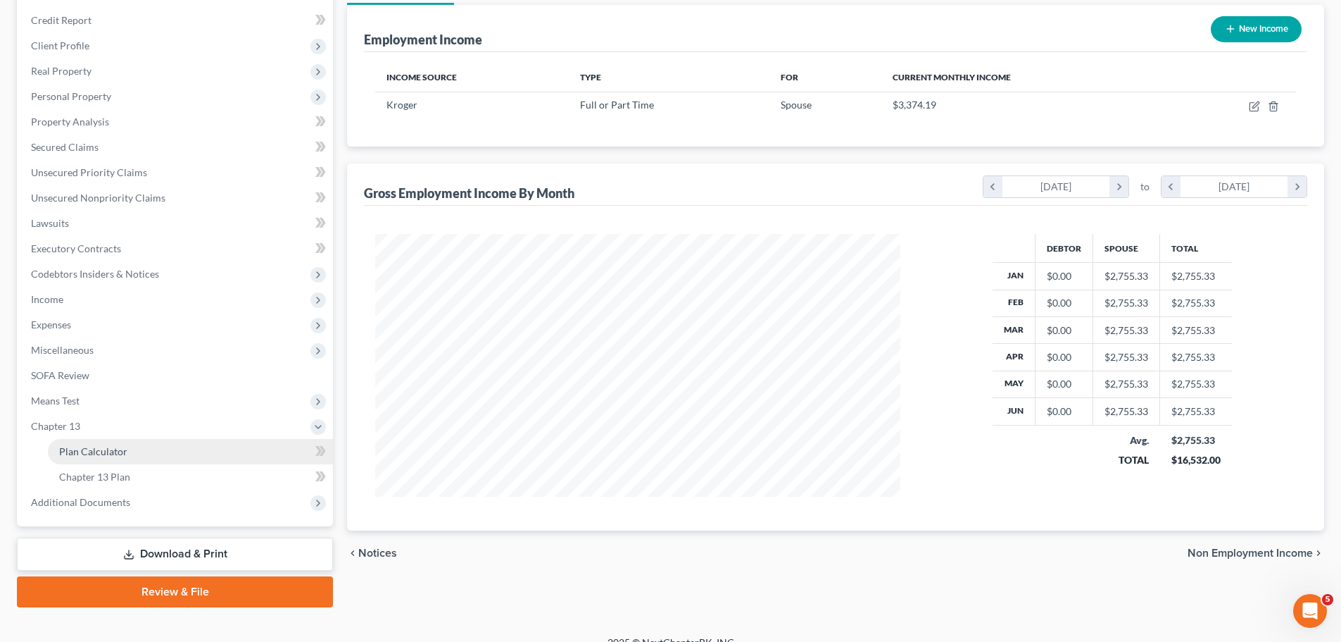
click at [101, 453] on span "Plan Calculator" at bounding box center [93, 451] width 68 height 12
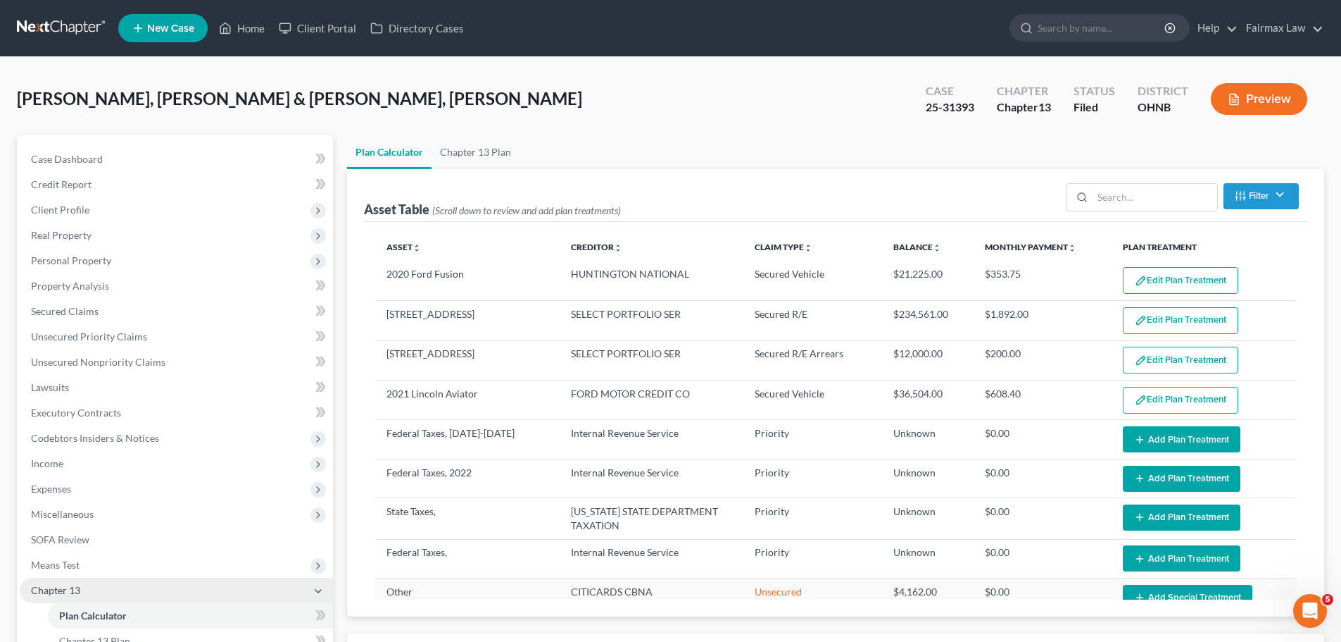
select select "59"
click at [65, 569] on span "Means Test" at bounding box center [176, 564] width 313 height 25
click at [63, 601] on link "Means Test Qualifier" at bounding box center [190, 589] width 285 height 25
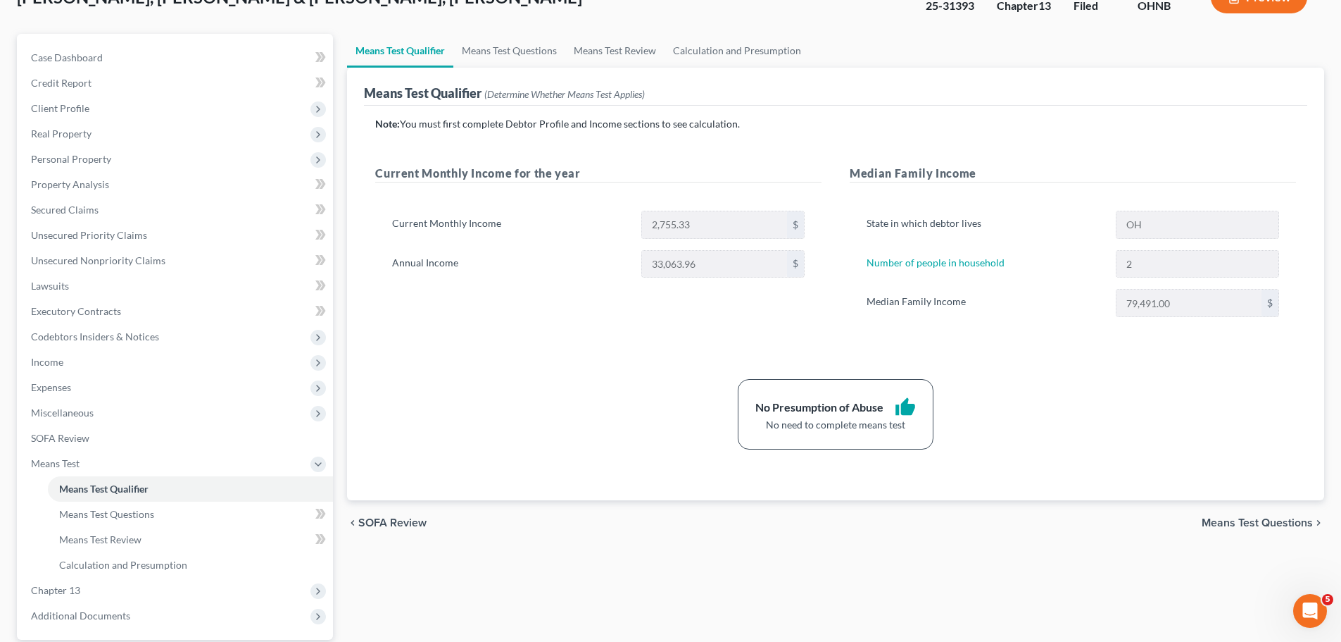
scroll to position [164, 0]
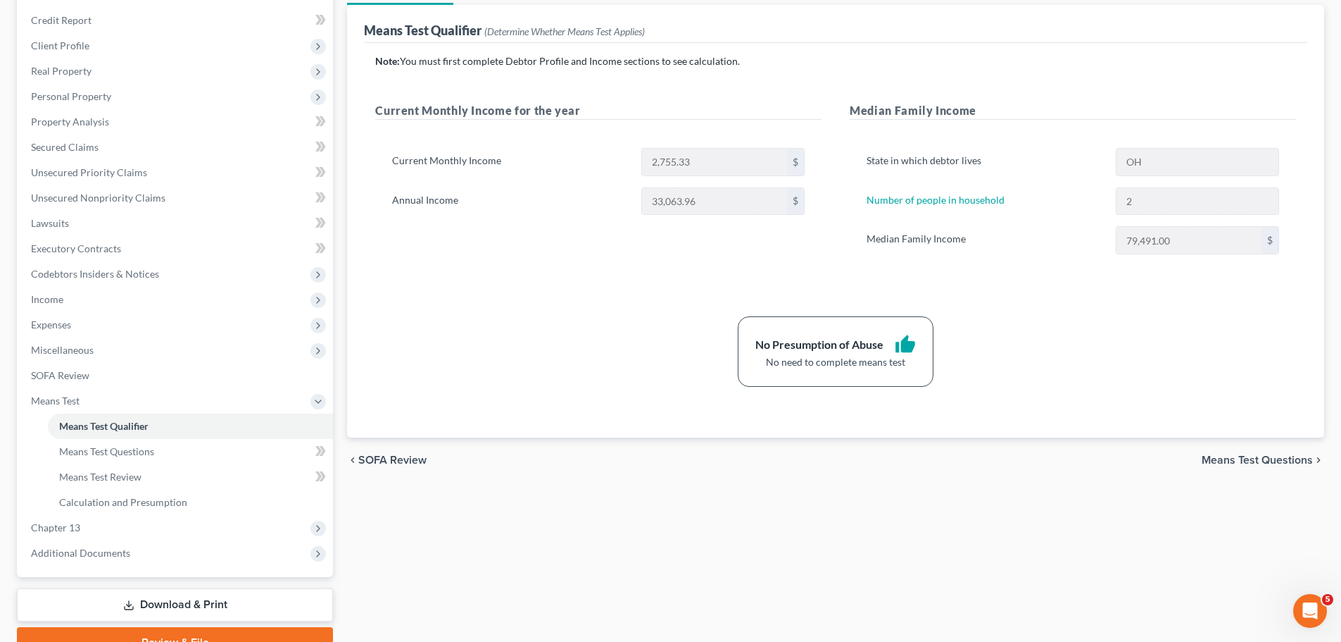
drag, startPoint x: 148, startPoint y: 604, endPoint x: 269, endPoint y: 586, distance: 122.5
click at [148, 604] on link "Download & Print" at bounding box center [175, 604] width 316 height 33
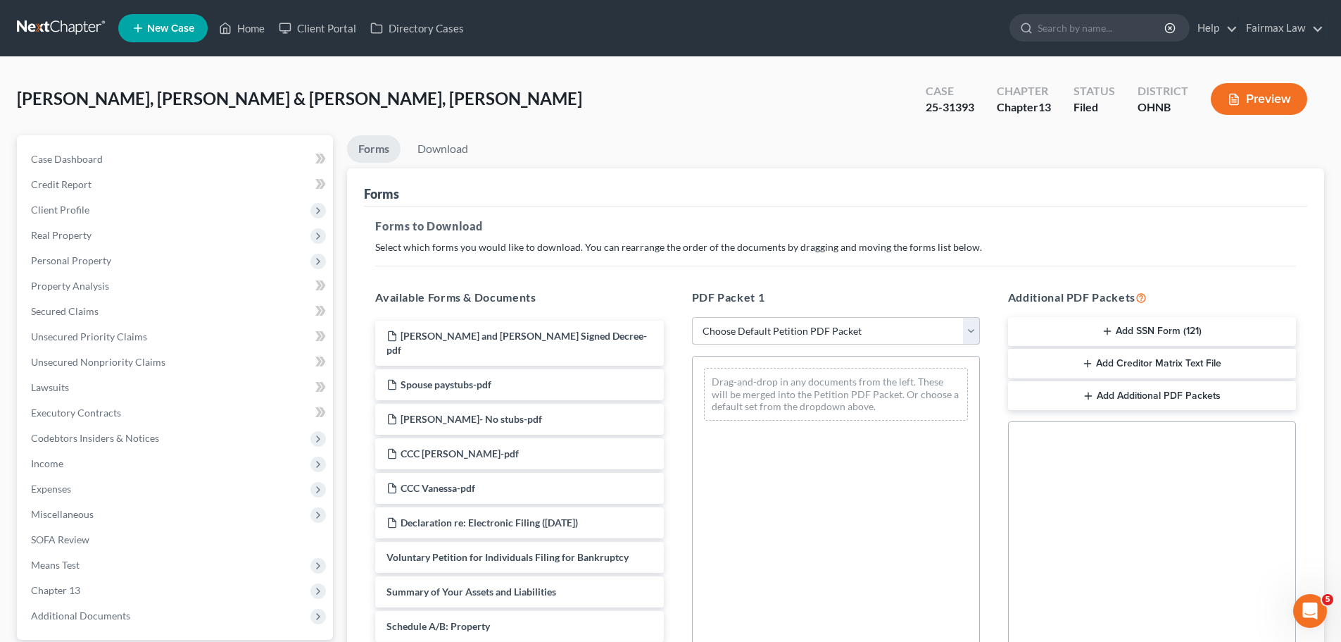
click at [742, 335] on select "Choose Default Petition PDF Packet Complete Bankruptcy Petition (all forms and …" at bounding box center [836, 331] width 288 height 28
select select "2"
click at [692, 317] on select "Choose Default Petition PDF Packet Complete Bankruptcy Petition (all forms and …" at bounding box center [836, 331] width 288 height 28
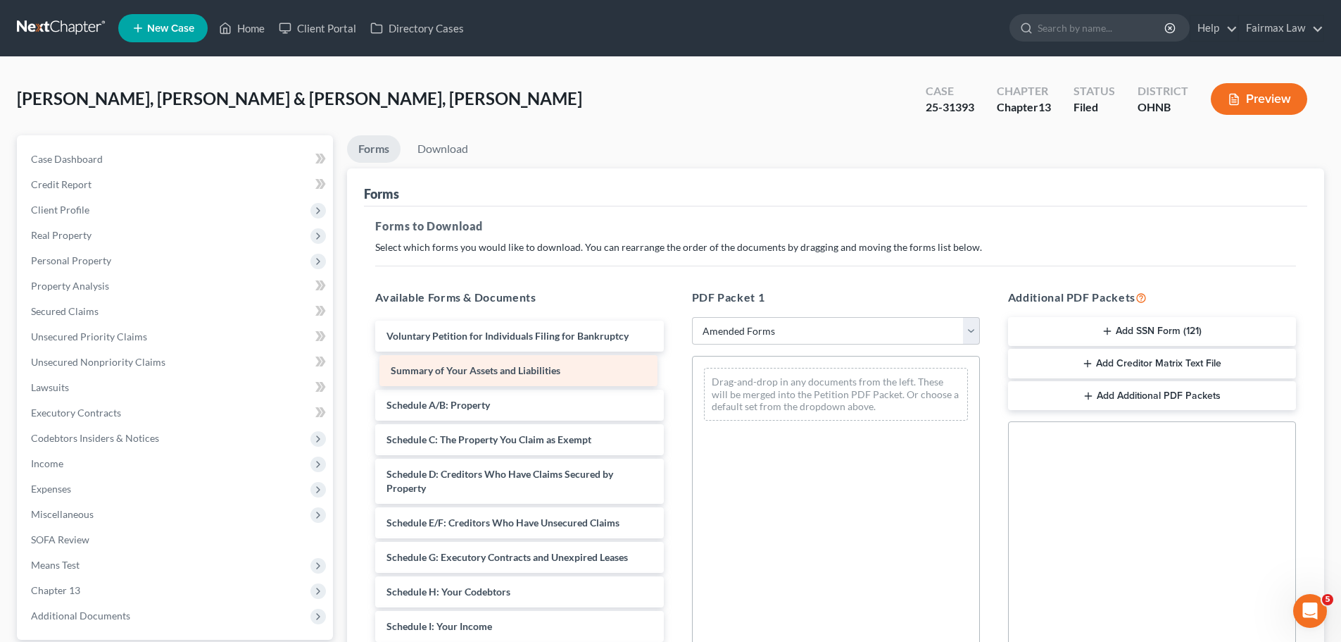
click at [504, 366] on div "Summary of Your Assets and Liabilities Voluntary Petition for Individuals Filin…" at bounding box center [519, 632] width 311 height 625
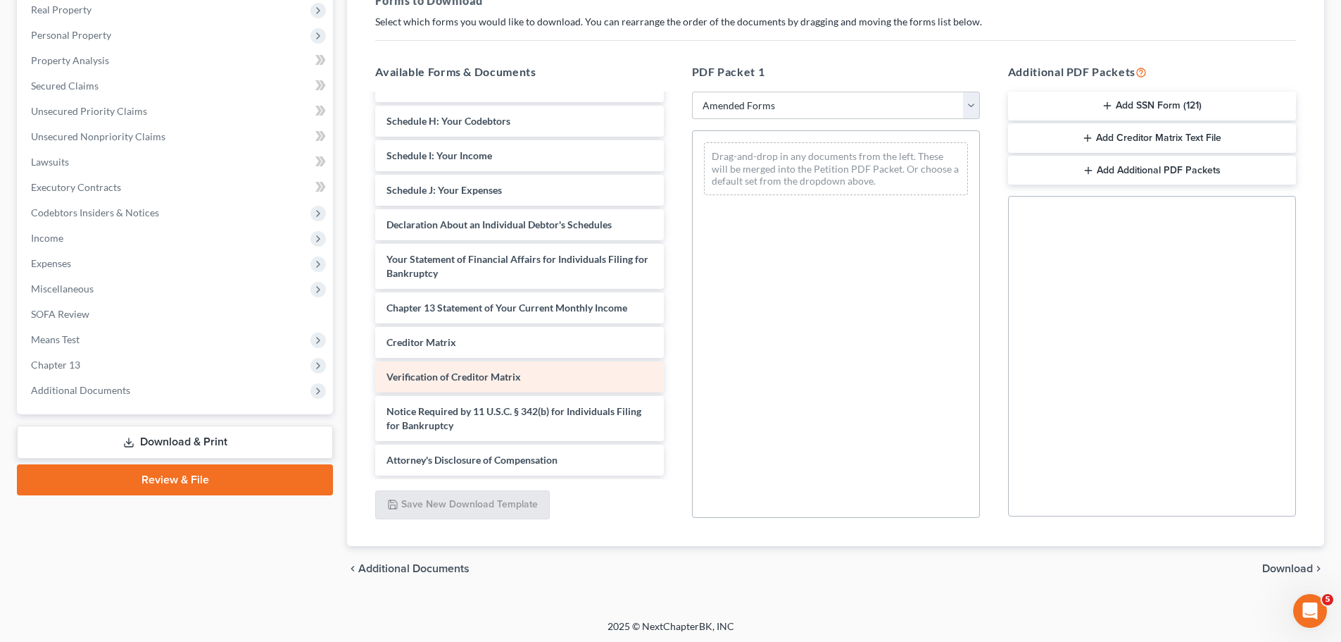
scroll to position [228, 0]
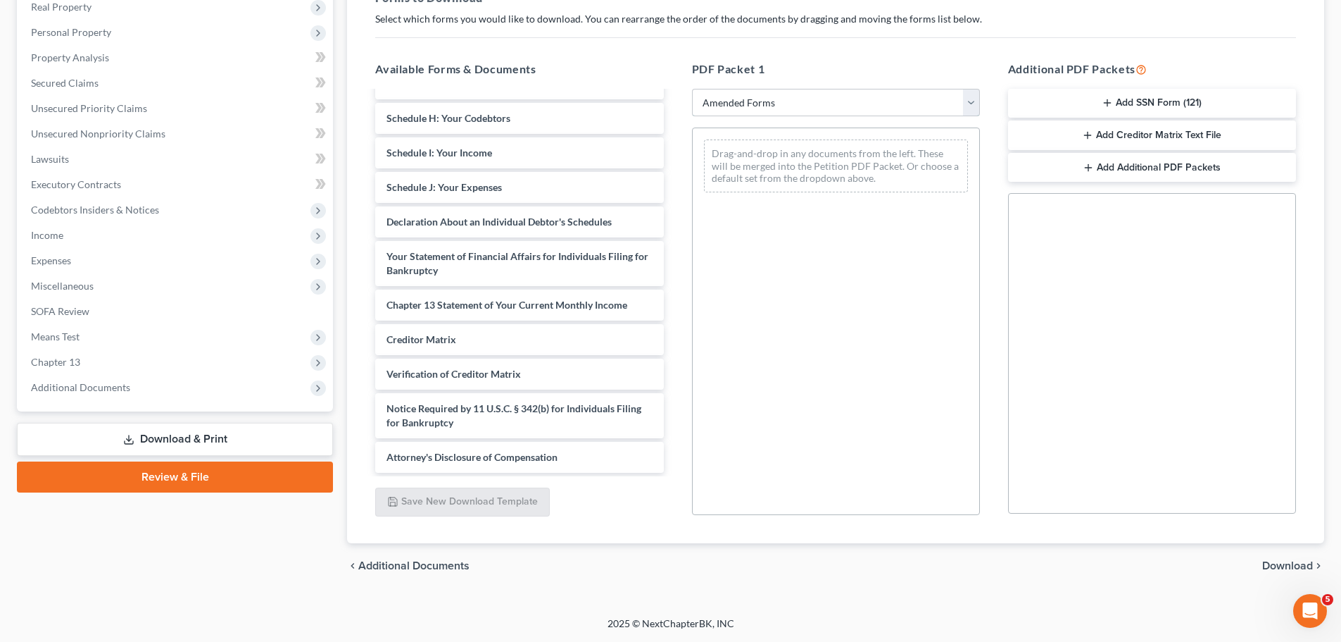
click at [770, 98] on select "Choose Default Petition PDF Packet Complete Bankruptcy Petition (all forms and …" at bounding box center [836, 103] width 288 height 28
click at [767, 353] on div "Drag-and-drop in any documents from the left. These will be merged into the Pet…" at bounding box center [836, 320] width 288 height 387
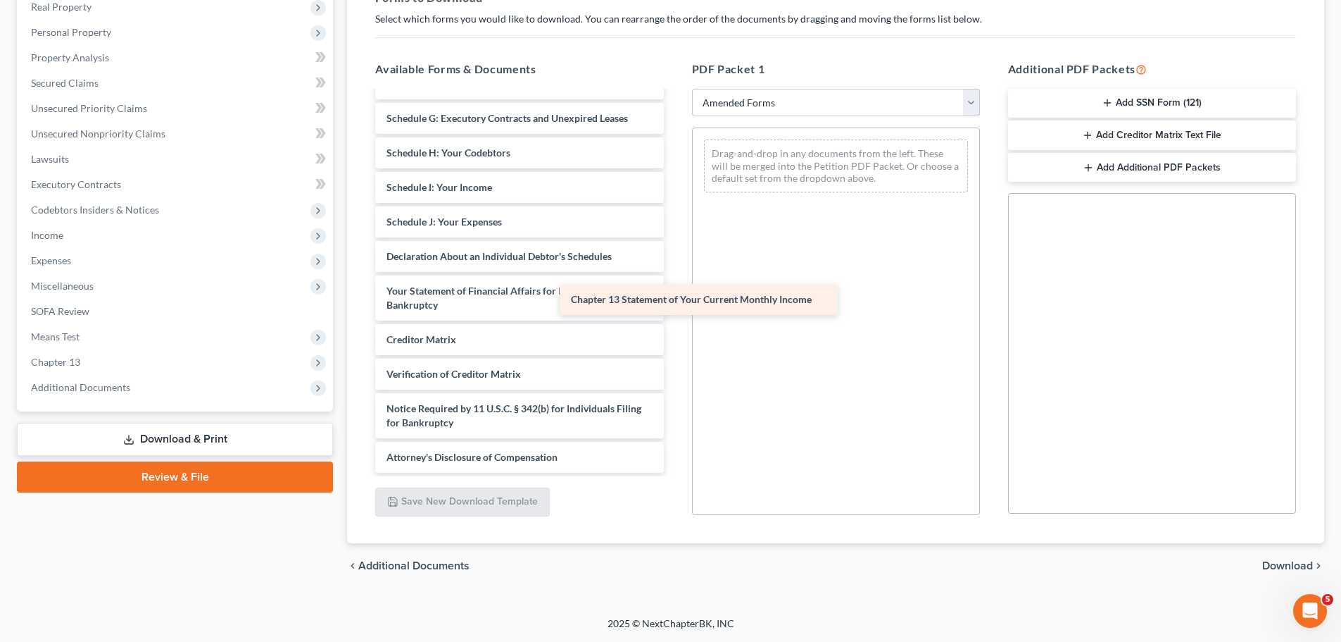
scroll to position [245, 0]
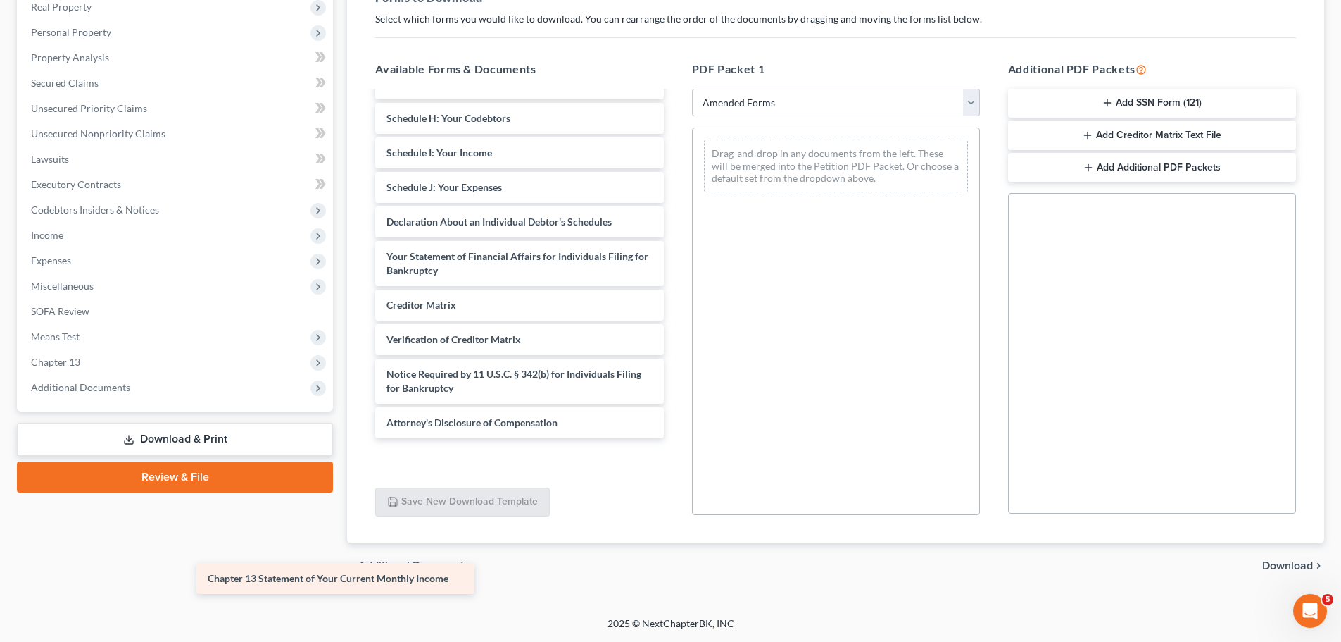
drag, startPoint x: 520, startPoint y: 306, endPoint x: 341, endPoint y: 579, distance: 326.6
click at [364, 473] on div "Chapter 13 Statement of Your Current Monthly Income Voluntary Petition for Indi…" at bounding box center [519, 159] width 311 height 625
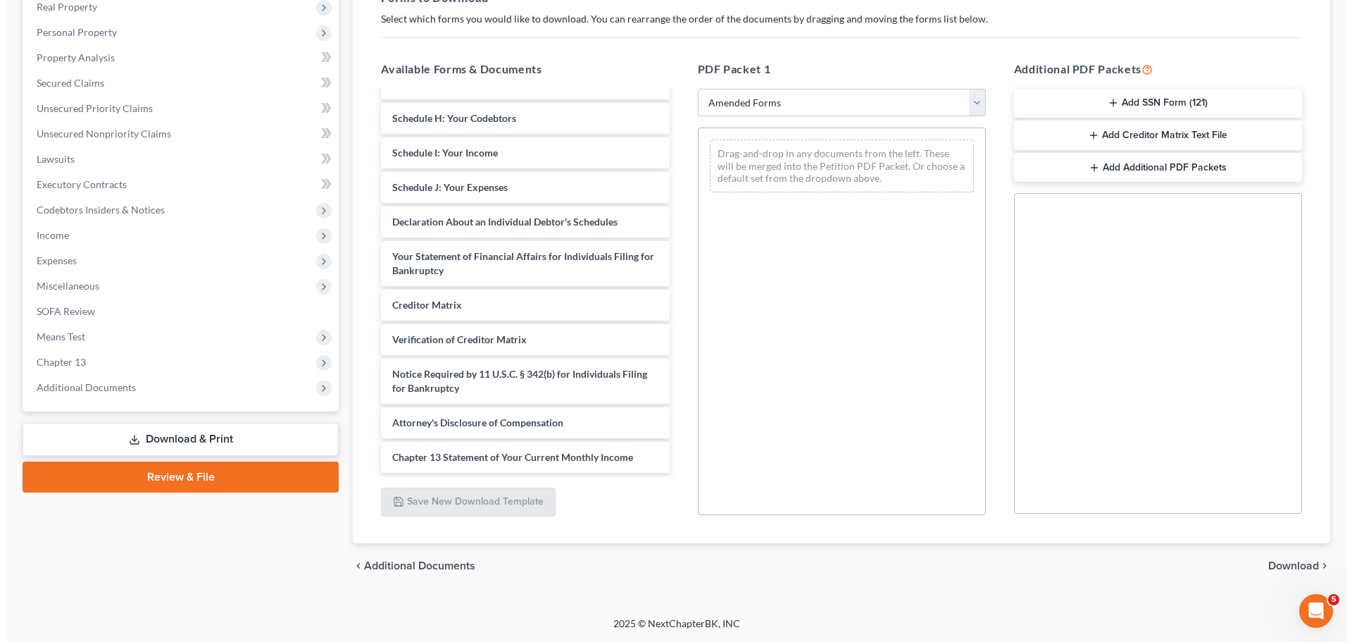
scroll to position [0, 0]
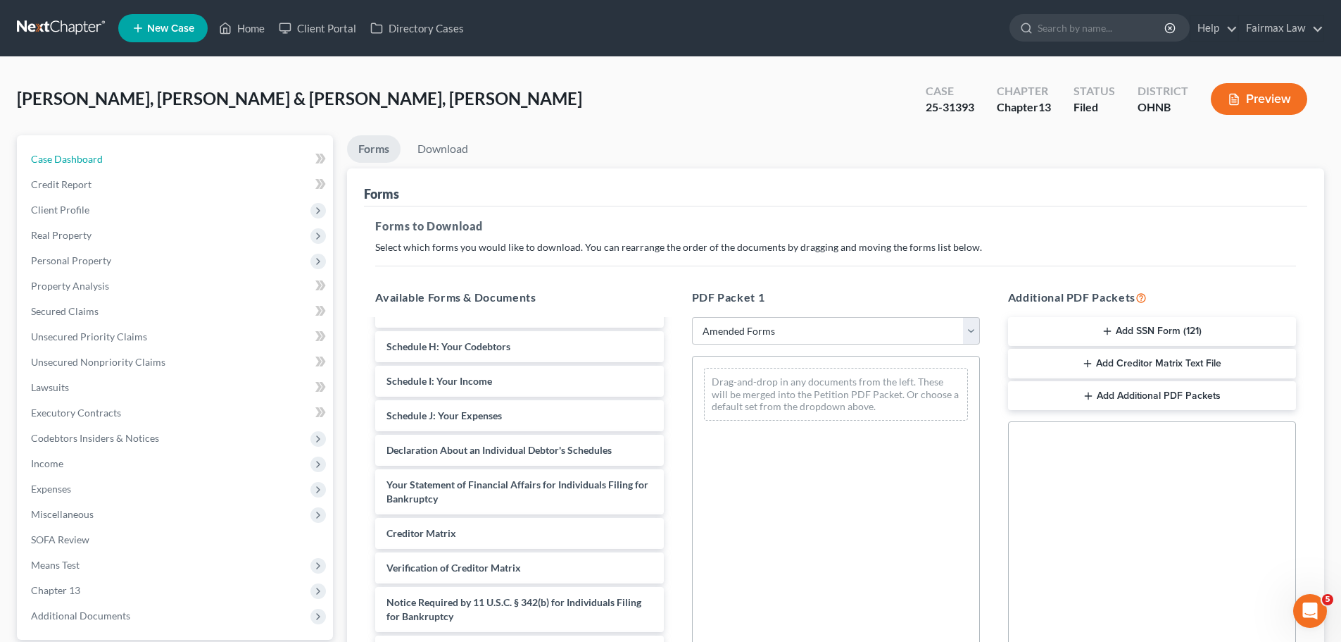
drag, startPoint x: 183, startPoint y: 149, endPoint x: 1061, endPoint y: 111, distance: 878.2
click at [183, 149] on link "Case Dashboard" at bounding box center [176, 158] width 313 height 25
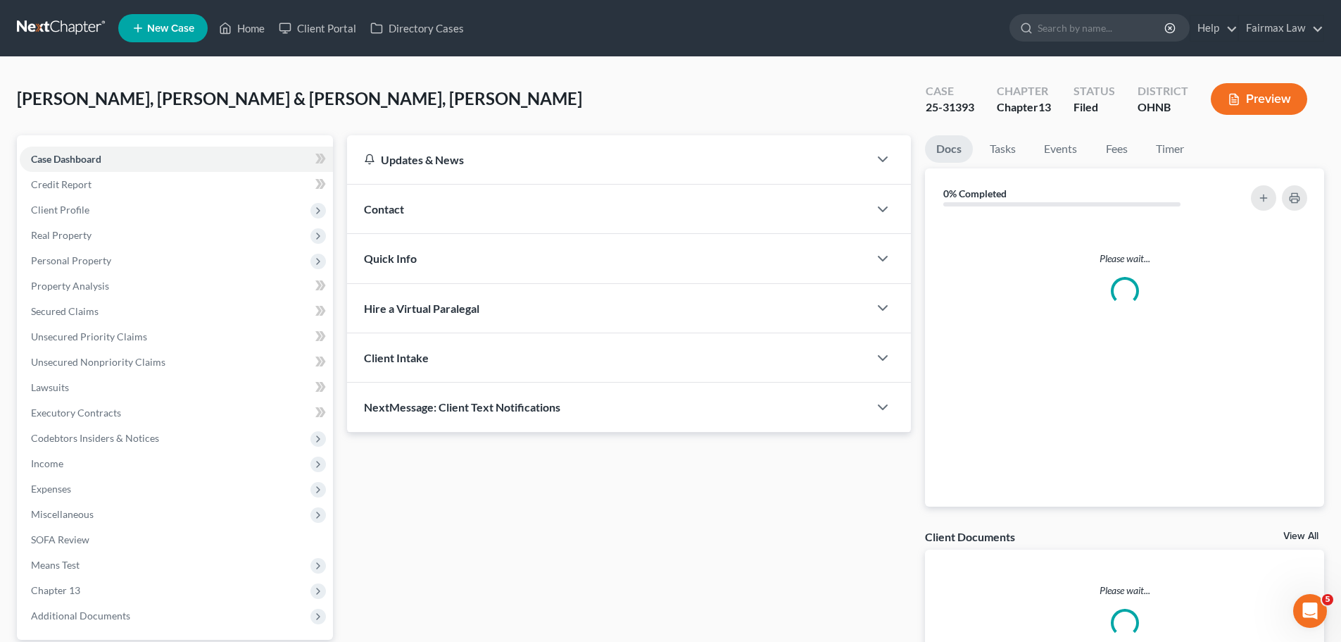
click at [1255, 101] on button "Preview" at bounding box center [1259, 99] width 96 height 32
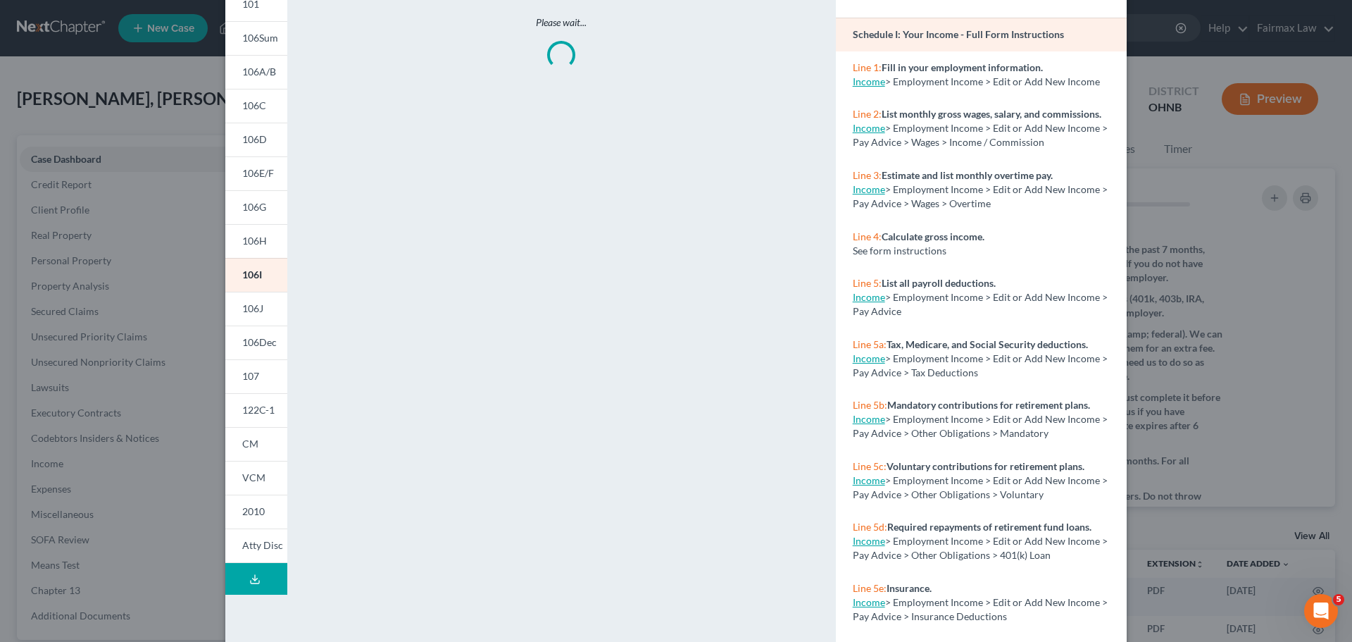
scroll to position [139, 0]
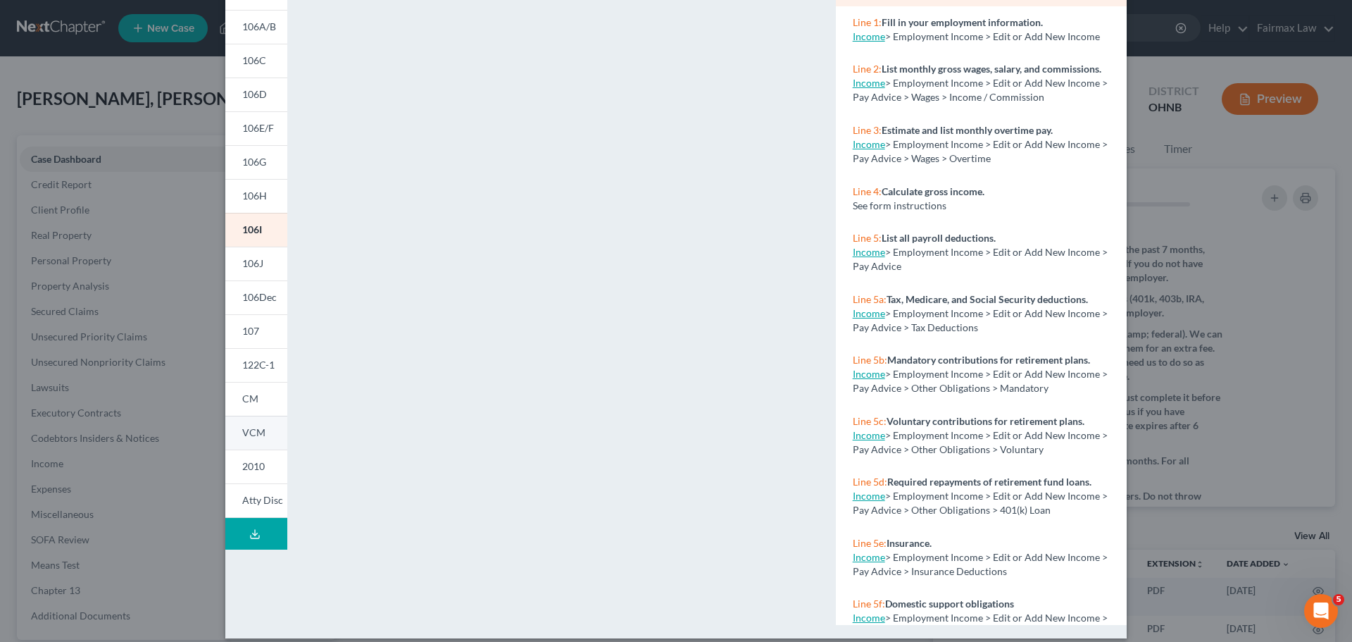
click at [242, 422] on link "VCM" at bounding box center [256, 432] width 62 height 34
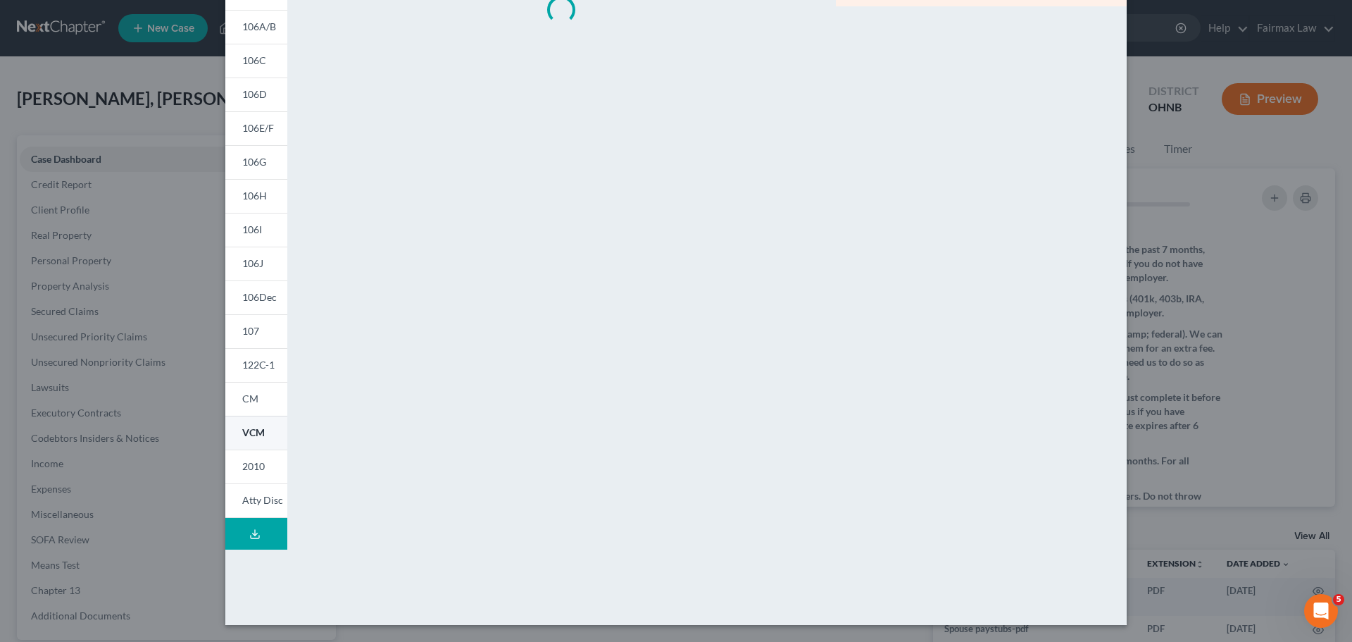
scroll to position [0, 0]
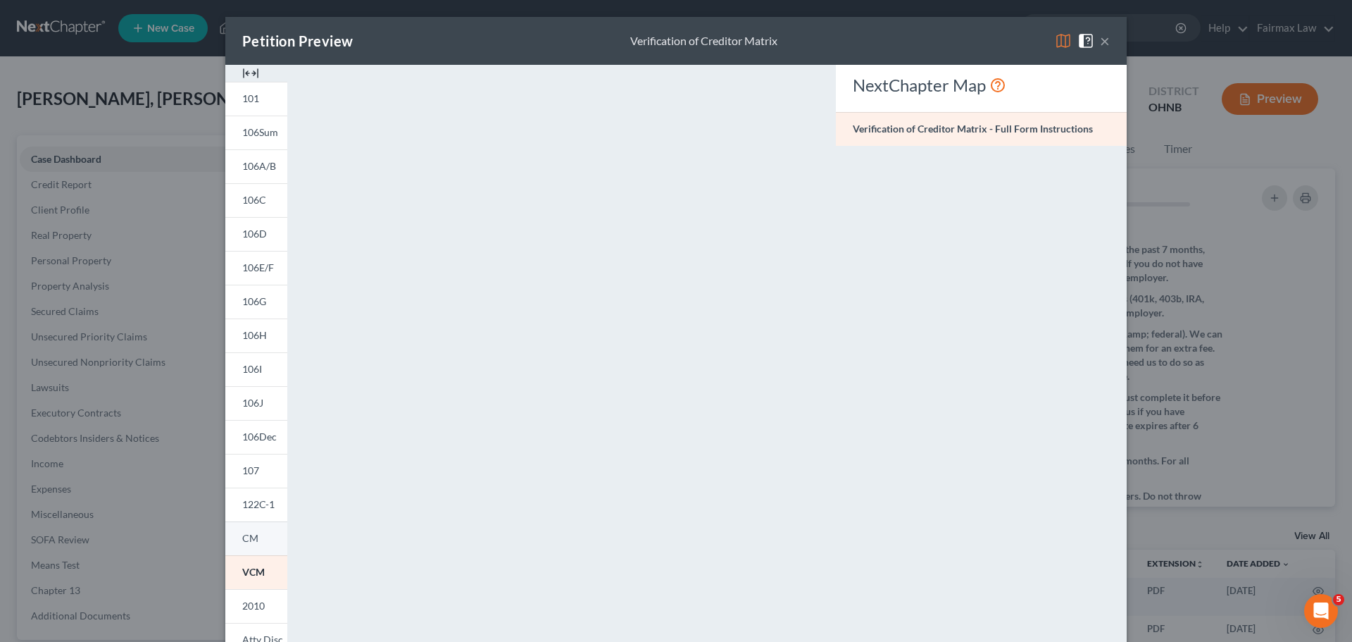
click at [249, 533] on span "CM" at bounding box center [250, 538] width 16 height 12
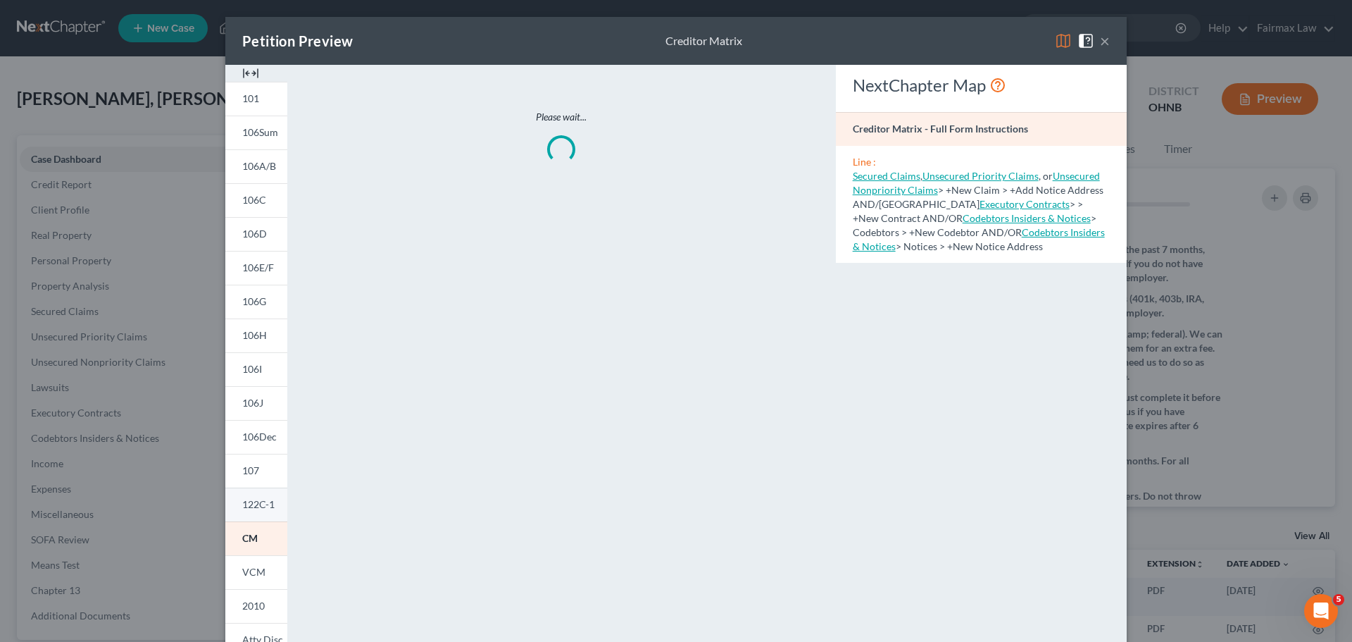
click at [259, 505] on span "122C-1" at bounding box center [258, 504] width 32 height 12
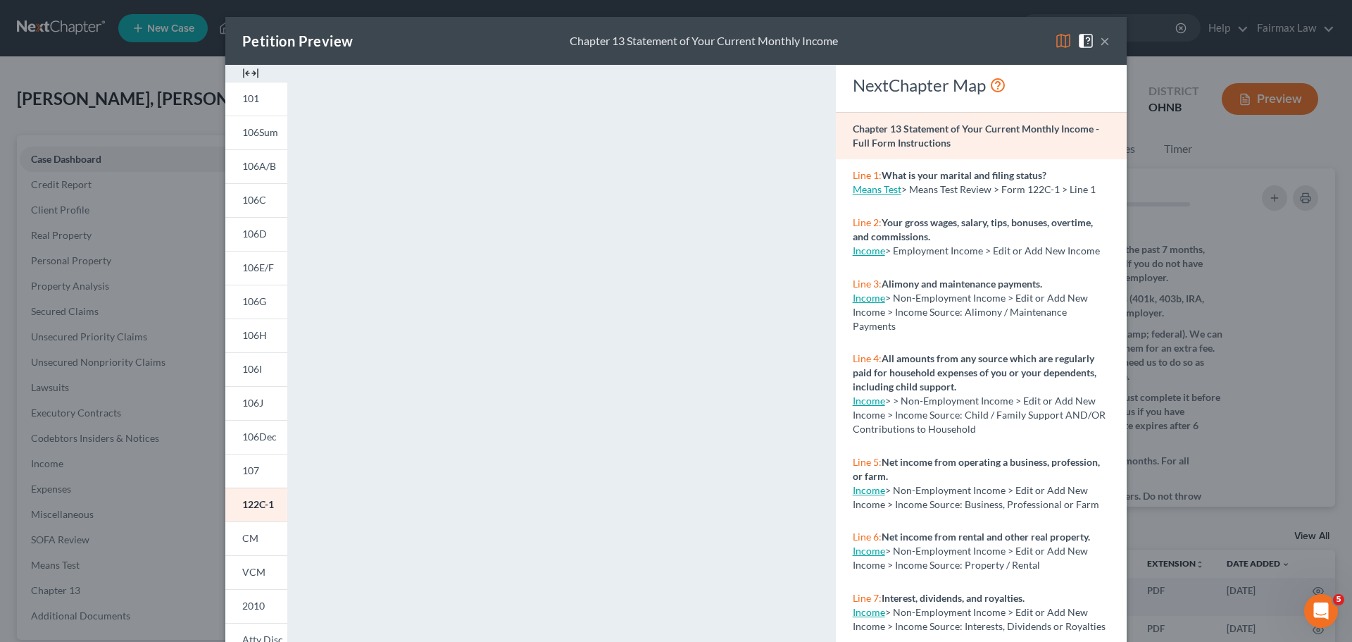
click at [1149, 370] on div "Petition Preview Chapter 13 Statement of Your Current Monthly Income × 101 106S…" at bounding box center [676, 321] width 1352 height 642
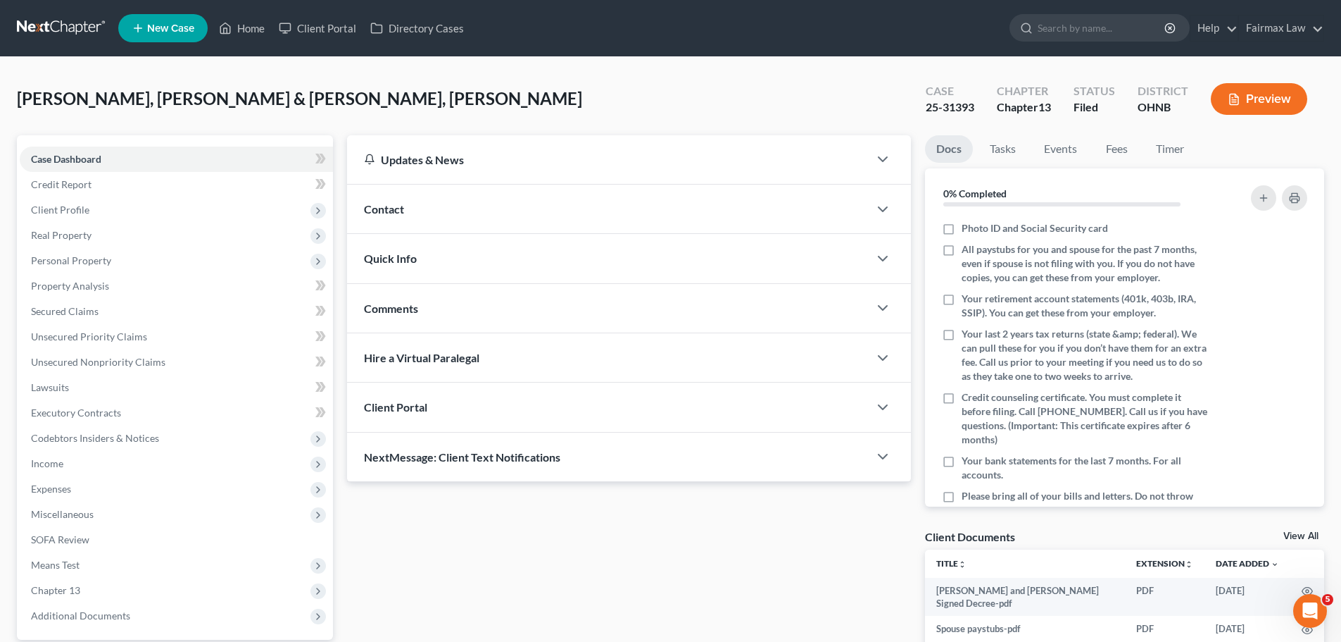
click at [1272, 90] on button "Preview" at bounding box center [1259, 99] width 96 height 32
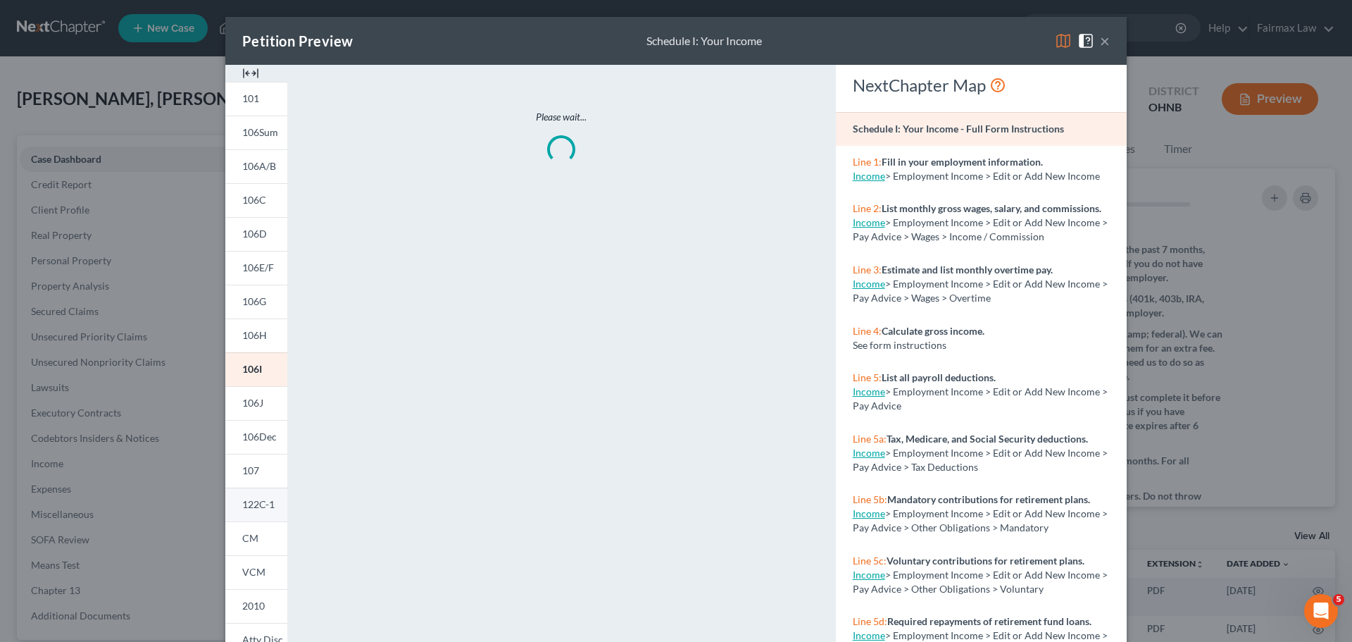
click at [249, 508] on span "122C-1" at bounding box center [258, 504] width 32 height 12
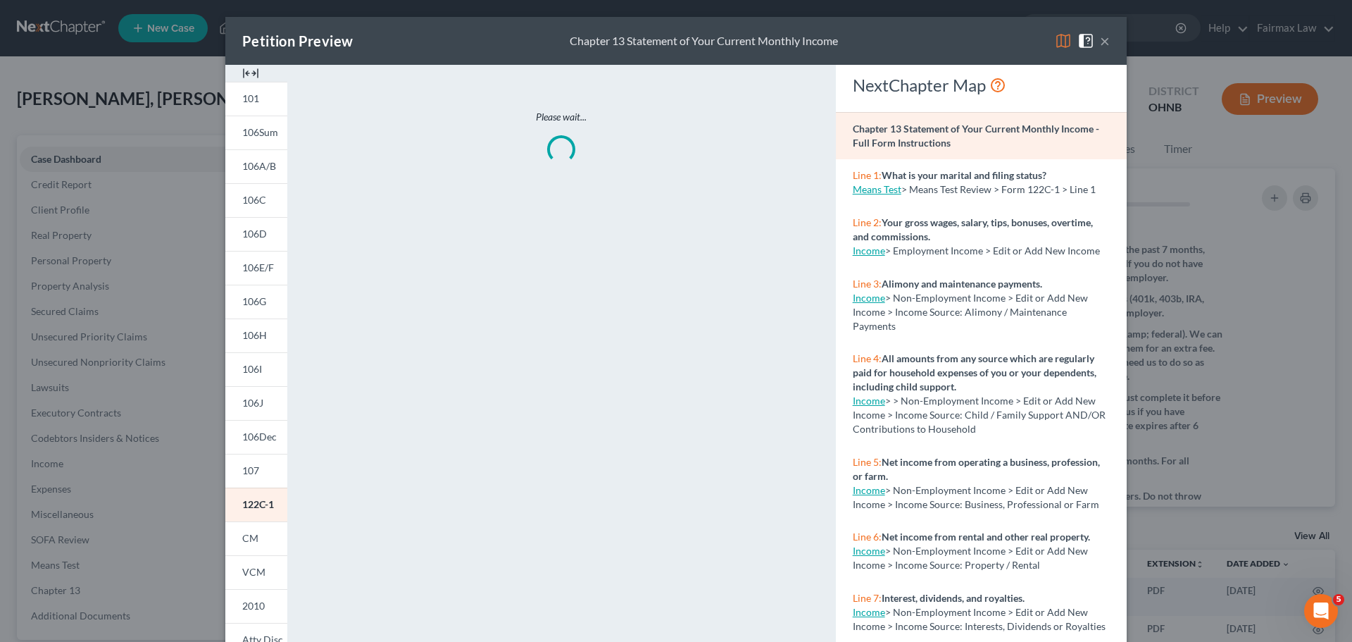
click at [1189, 304] on div "Petition Preview Chapter 13 Statement of Your Current Monthly Income × 101 106S…" at bounding box center [676, 321] width 1352 height 642
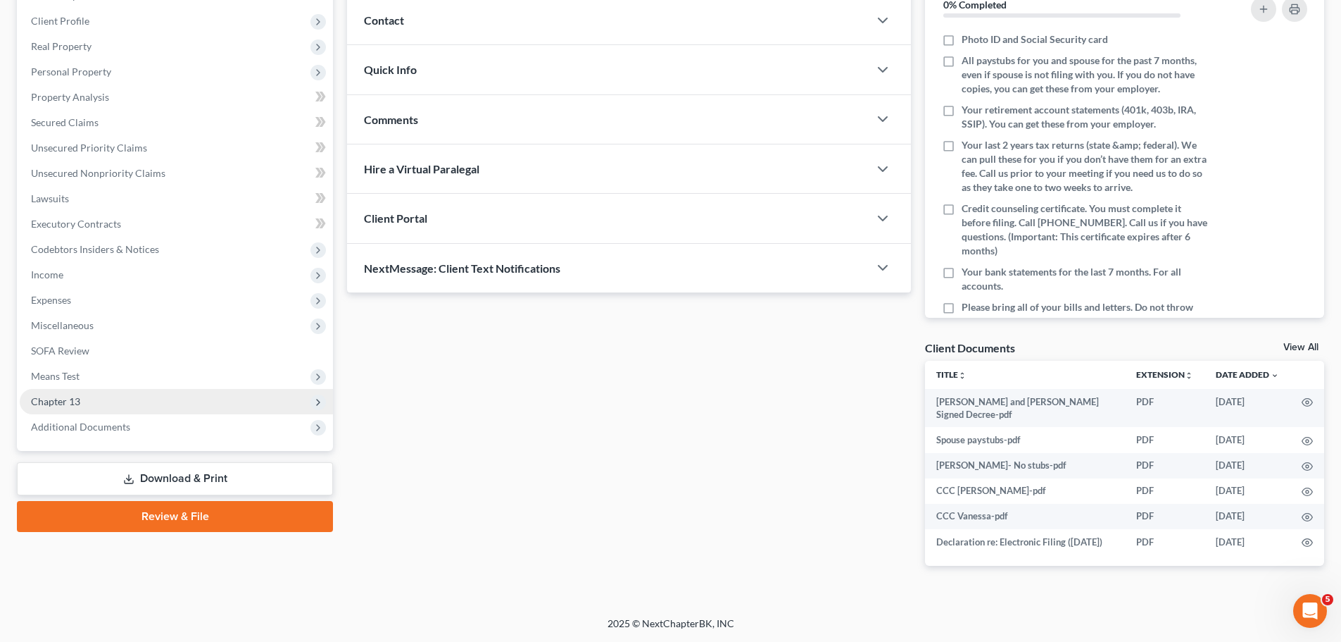
scroll to position [201, 0]
click at [130, 414] on span "Additional Documents" at bounding box center [176, 426] width 313 height 25
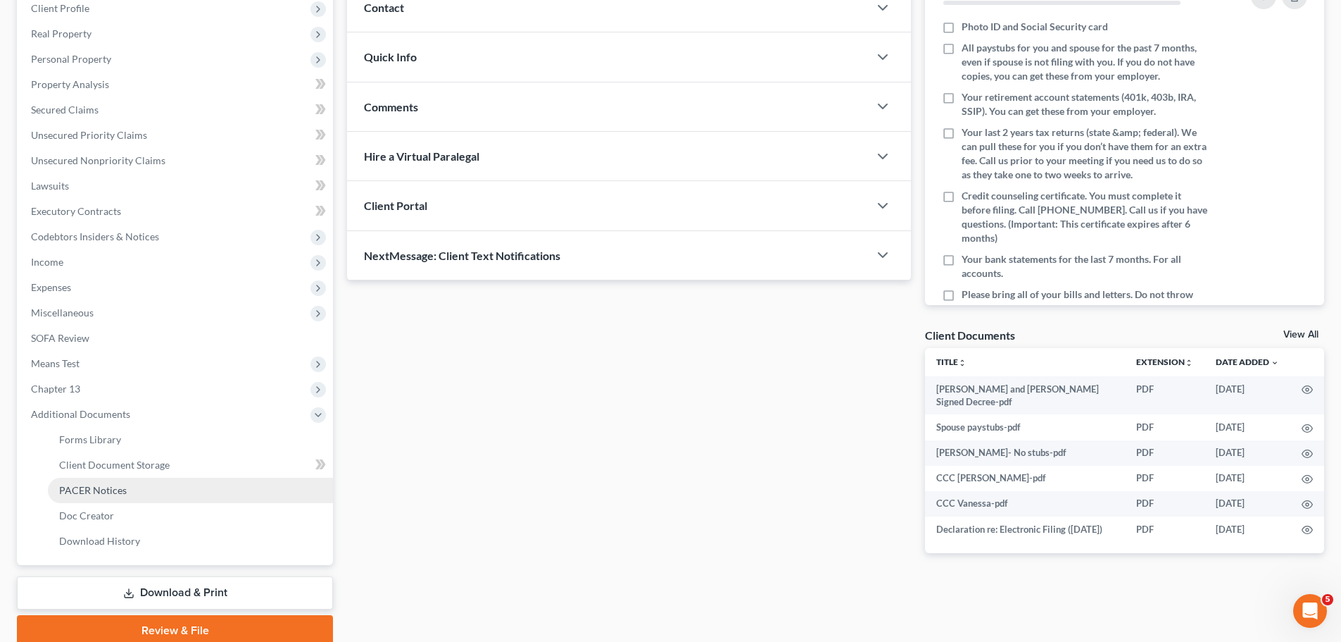
click at [108, 479] on link "PACER Notices" at bounding box center [190, 489] width 285 height 25
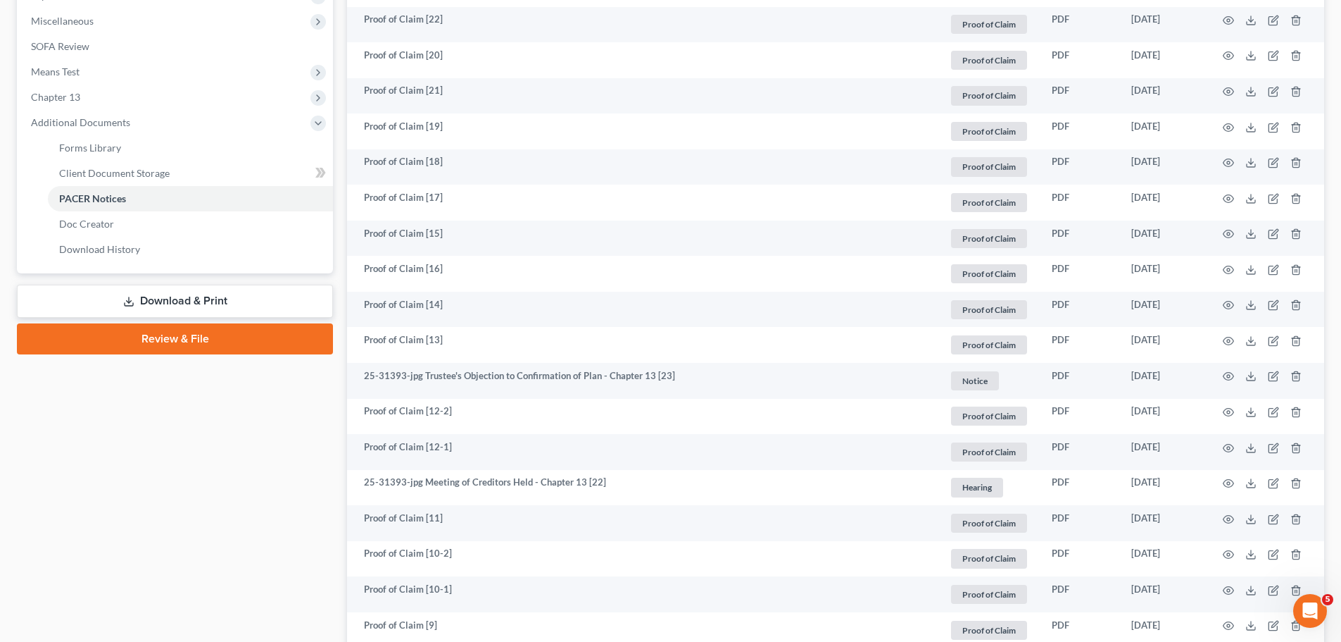
click at [227, 304] on link "Download & Print" at bounding box center [175, 300] width 316 height 33
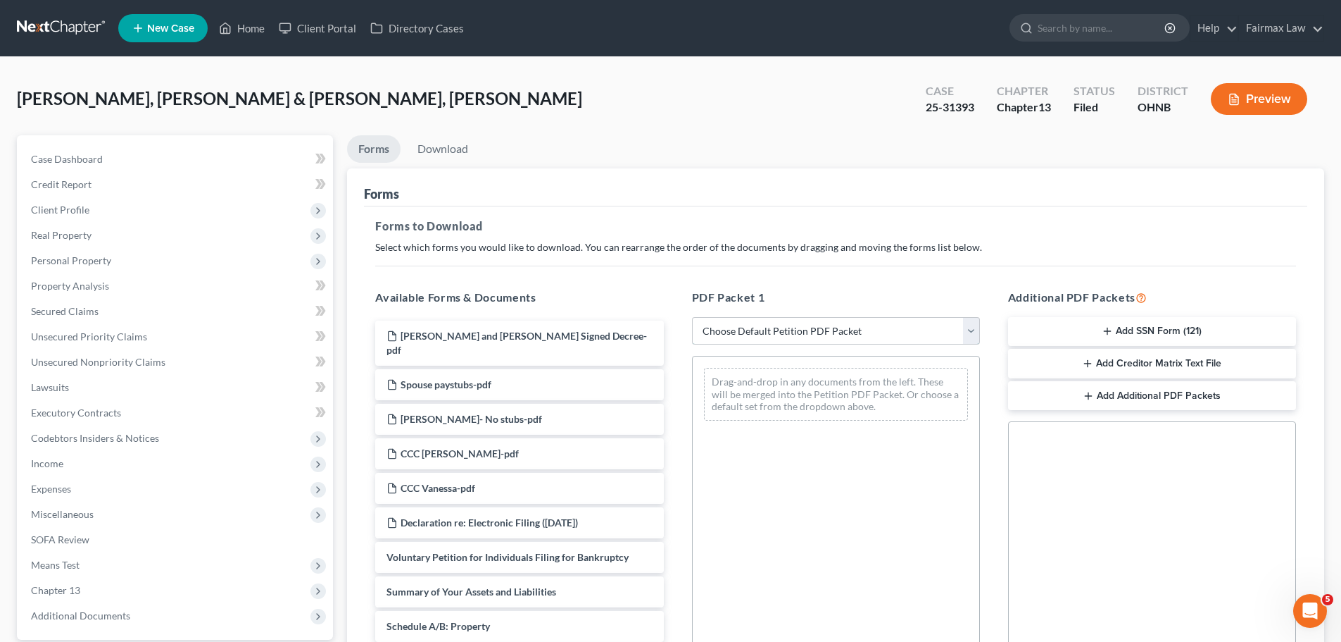
click at [818, 334] on select "Choose Default Petition PDF Packet Complete Bankruptcy Petition (all forms and …" at bounding box center [836, 331] width 288 height 28
select select "2"
click at [692, 317] on select "Choose Default Petition PDF Packet Complete Bankruptcy Petition (all forms and …" at bounding box center [836, 331] width 288 height 28
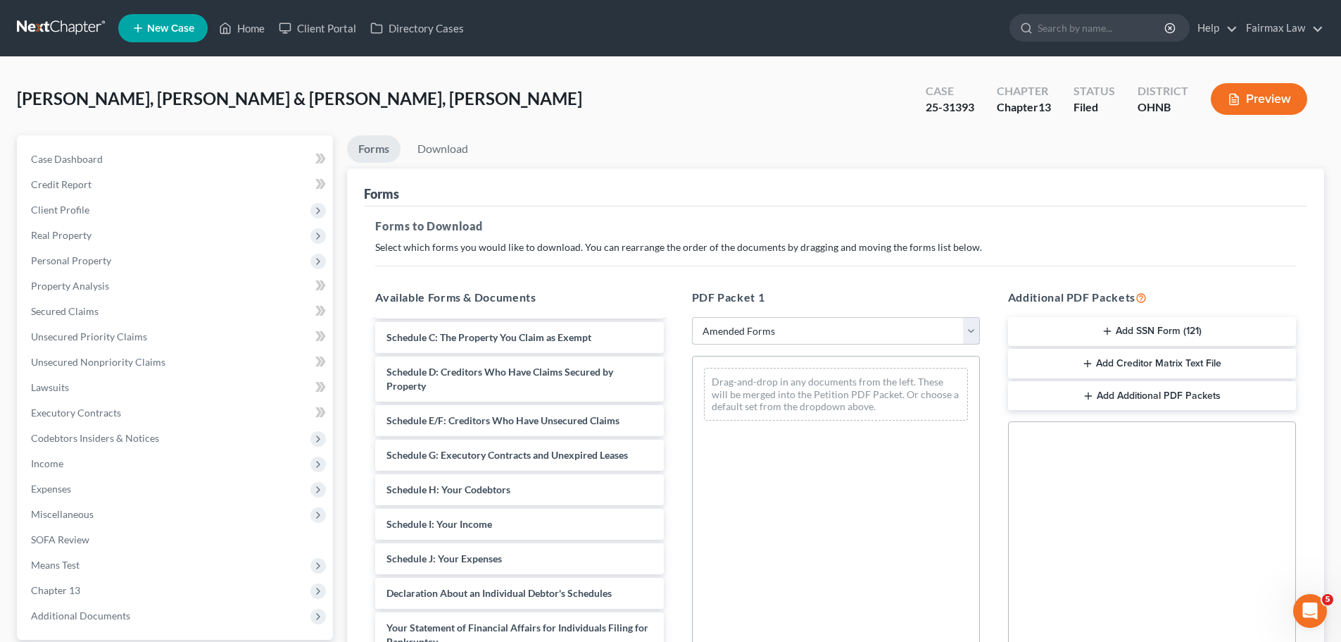
scroll to position [164, 0]
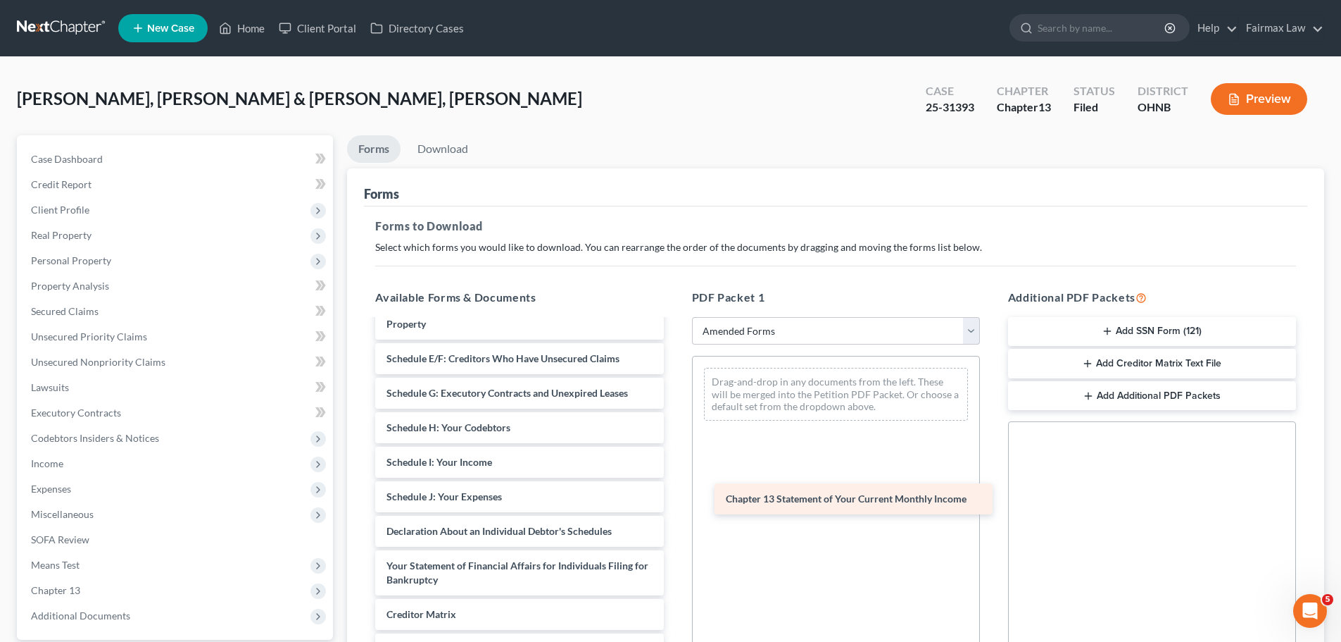
drag, startPoint x: 503, startPoint y: 617, endPoint x: 842, endPoint y: 501, distance: 358.5
click at [675, 501] on div "Chapter 13 Statement of Your Current Monthly Income Voluntary Petition for Indi…" at bounding box center [519, 451] width 311 height 591
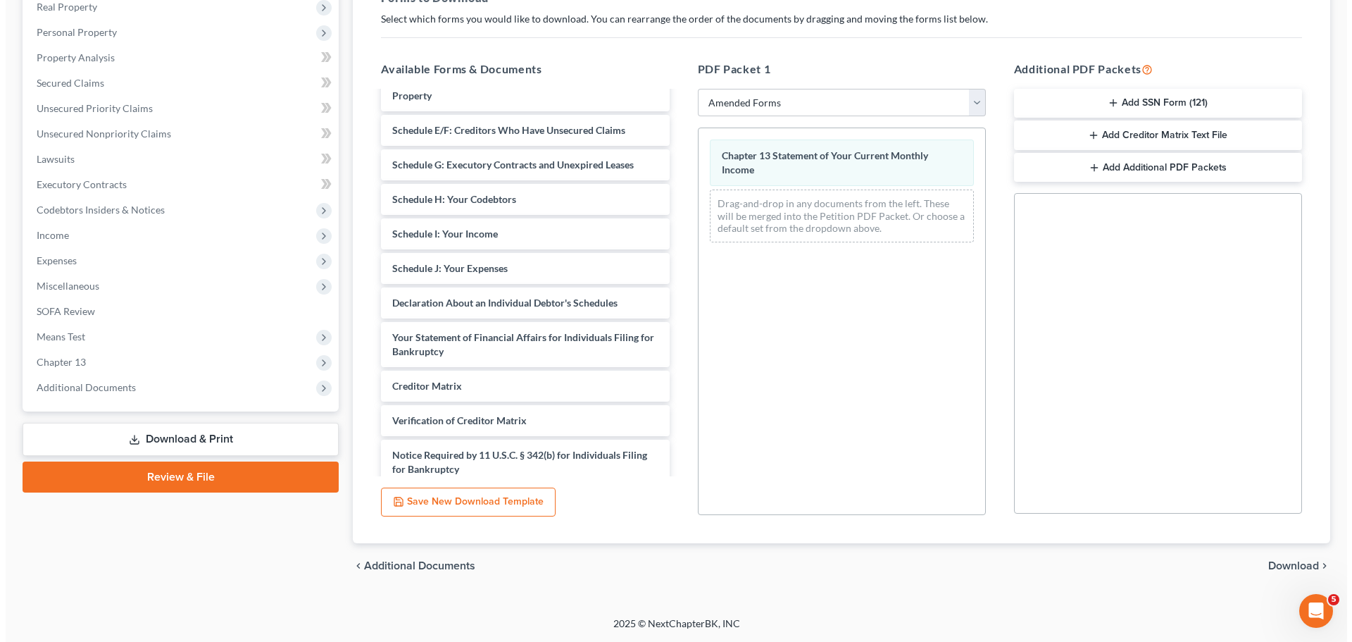
scroll to position [0, 0]
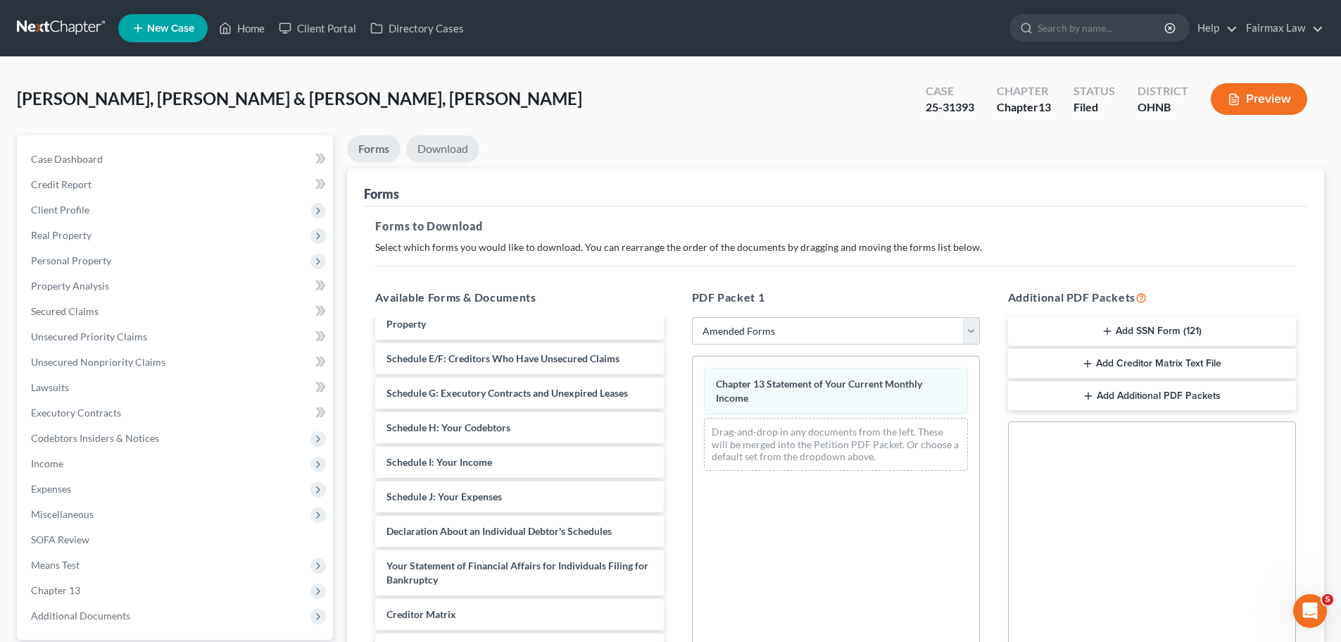
click at [448, 159] on link "Download" at bounding box center [442, 148] width 73 height 27
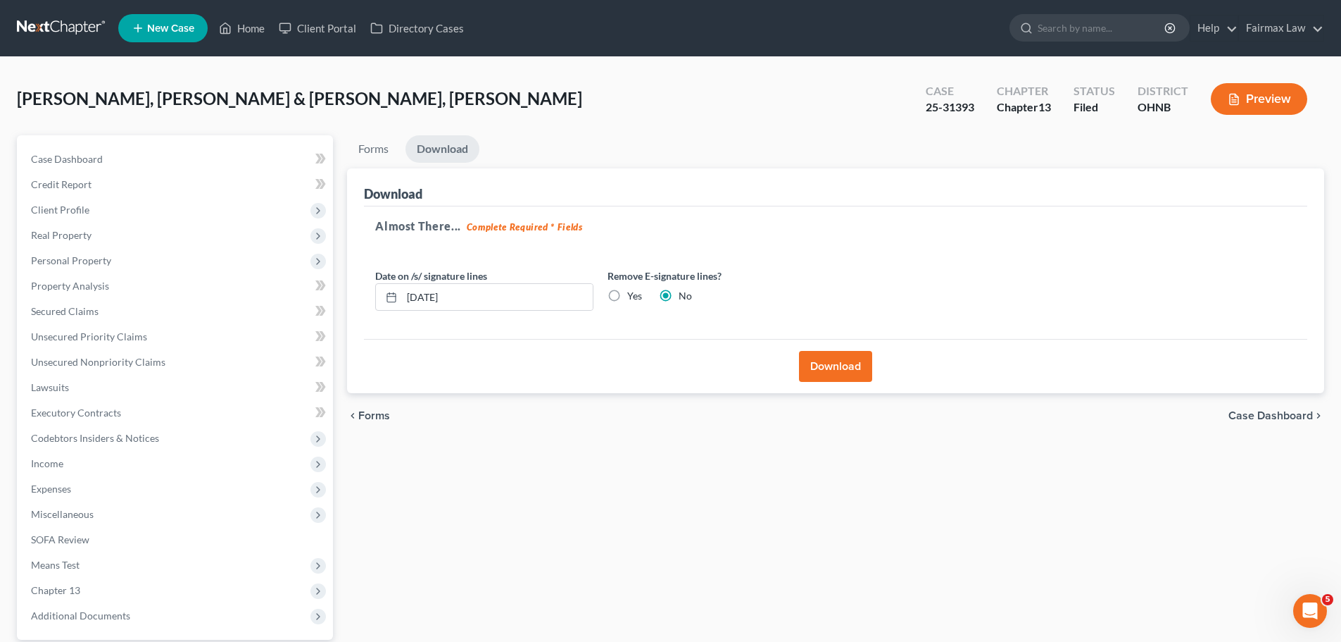
click at [821, 372] on button "Download" at bounding box center [835, 366] width 73 height 31
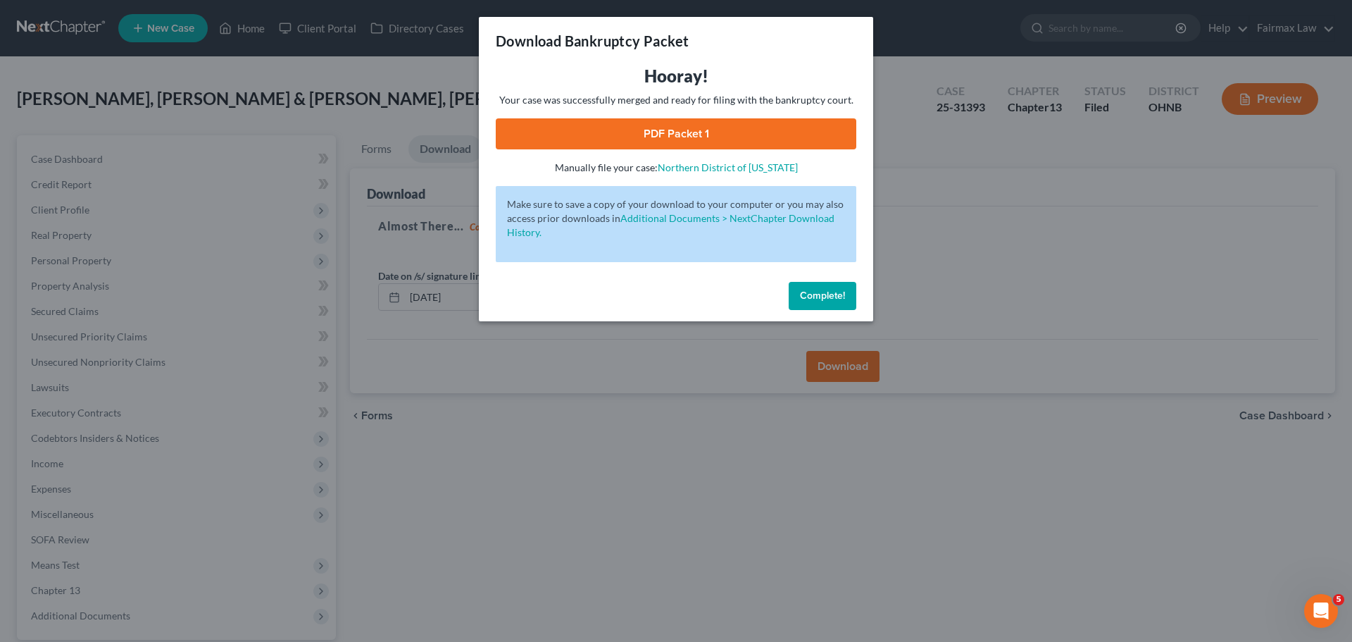
click at [758, 144] on link "PDF Packet 1" at bounding box center [676, 133] width 361 height 31
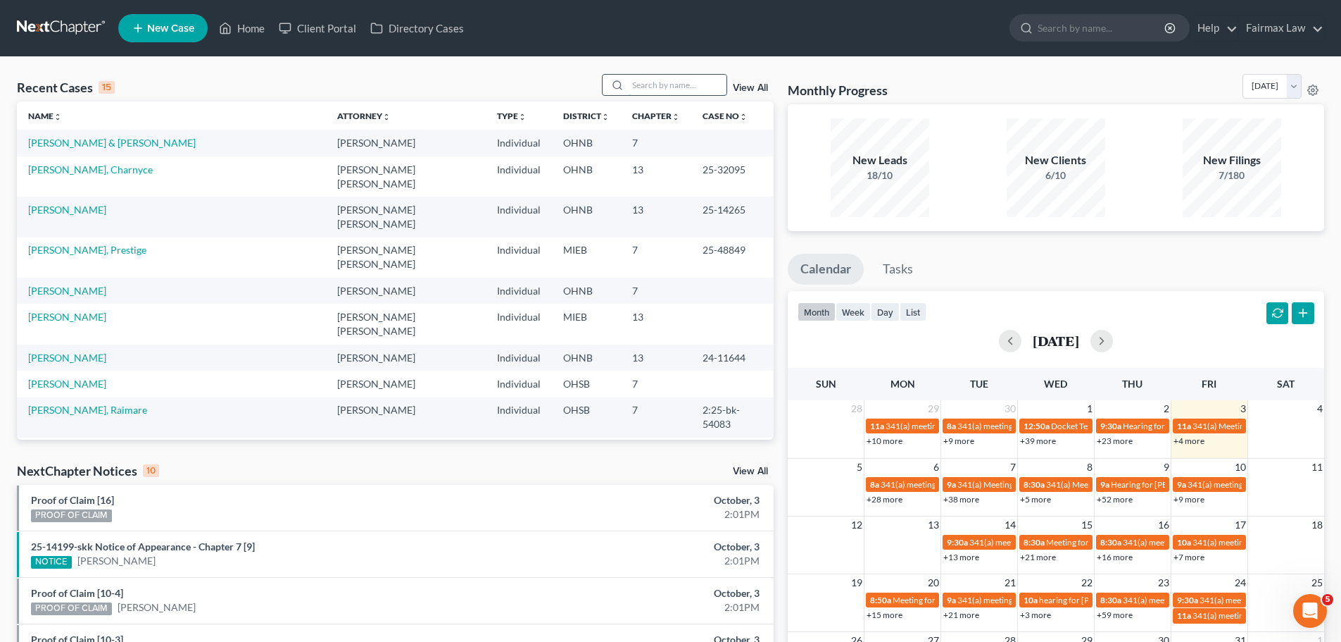
click at [646, 87] on input "search" at bounding box center [677, 85] width 99 height 20
type input "mongo"
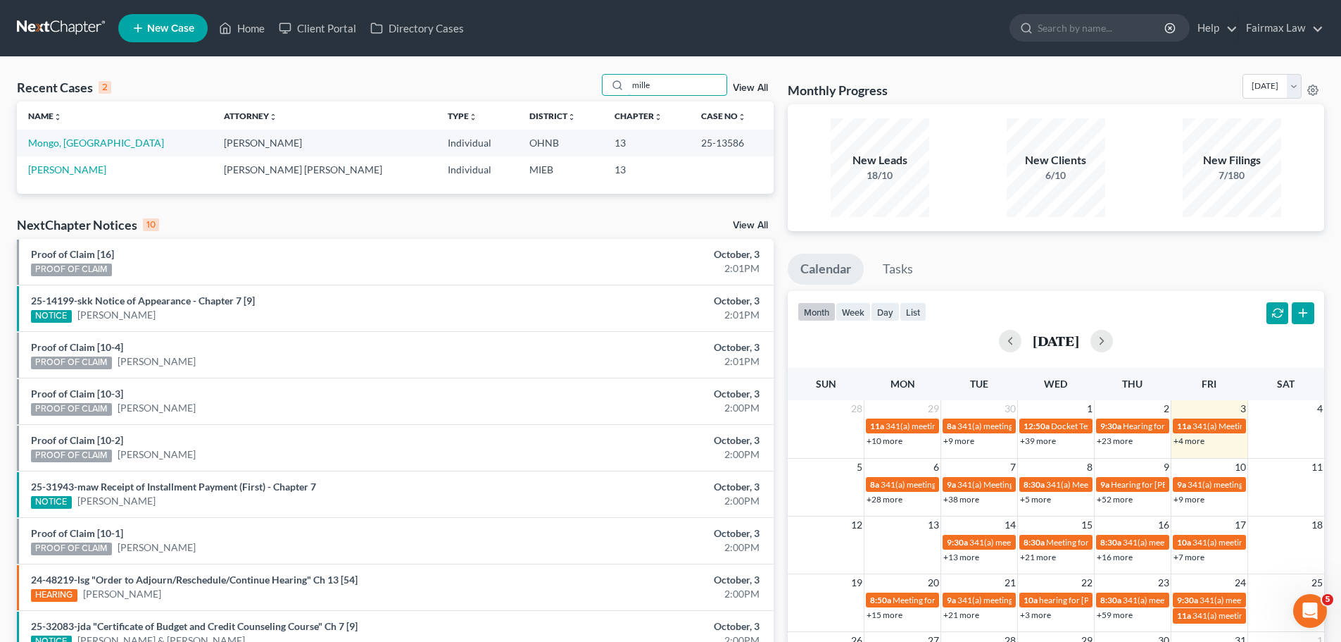
type input "[PERSON_NAME]"
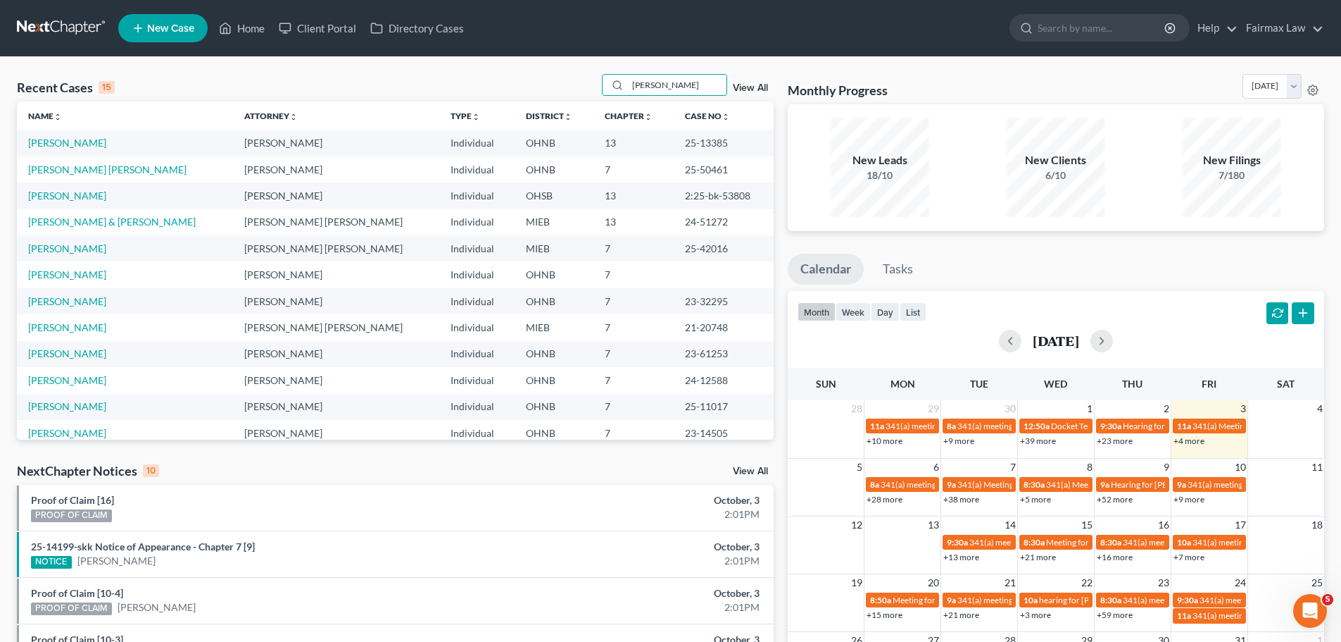
drag, startPoint x: 527, startPoint y: 75, endPoint x: 481, endPoint y: 77, distance: 46.6
click at [481, 77] on div "Recent Cases 15 [PERSON_NAME] View All" at bounding box center [395, 87] width 757 height 27
